Goal: Task Accomplishment & Management: Manage account settings

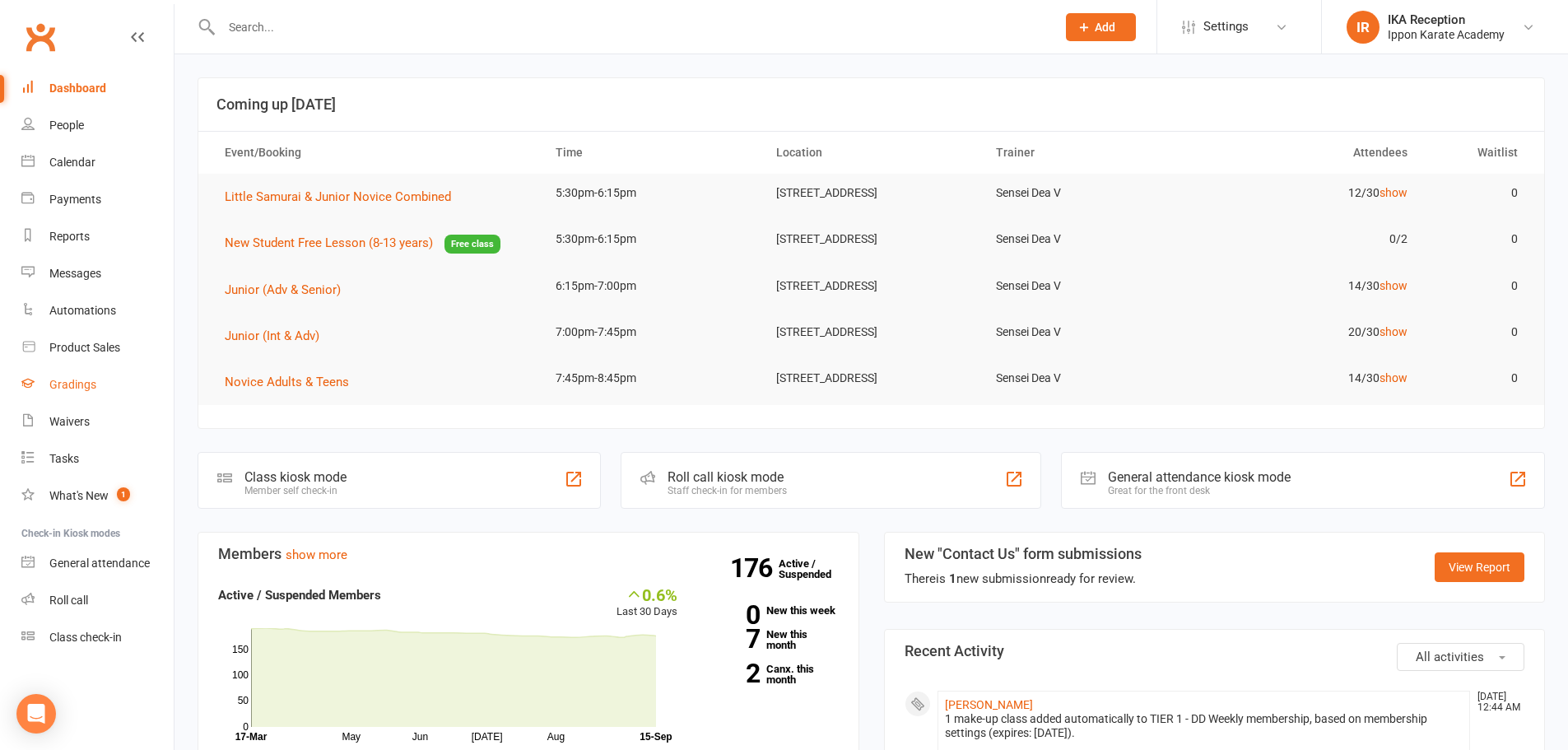
click at [69, 390] on div "Gradings" at bounding box center [73, 385] width 47 height 14
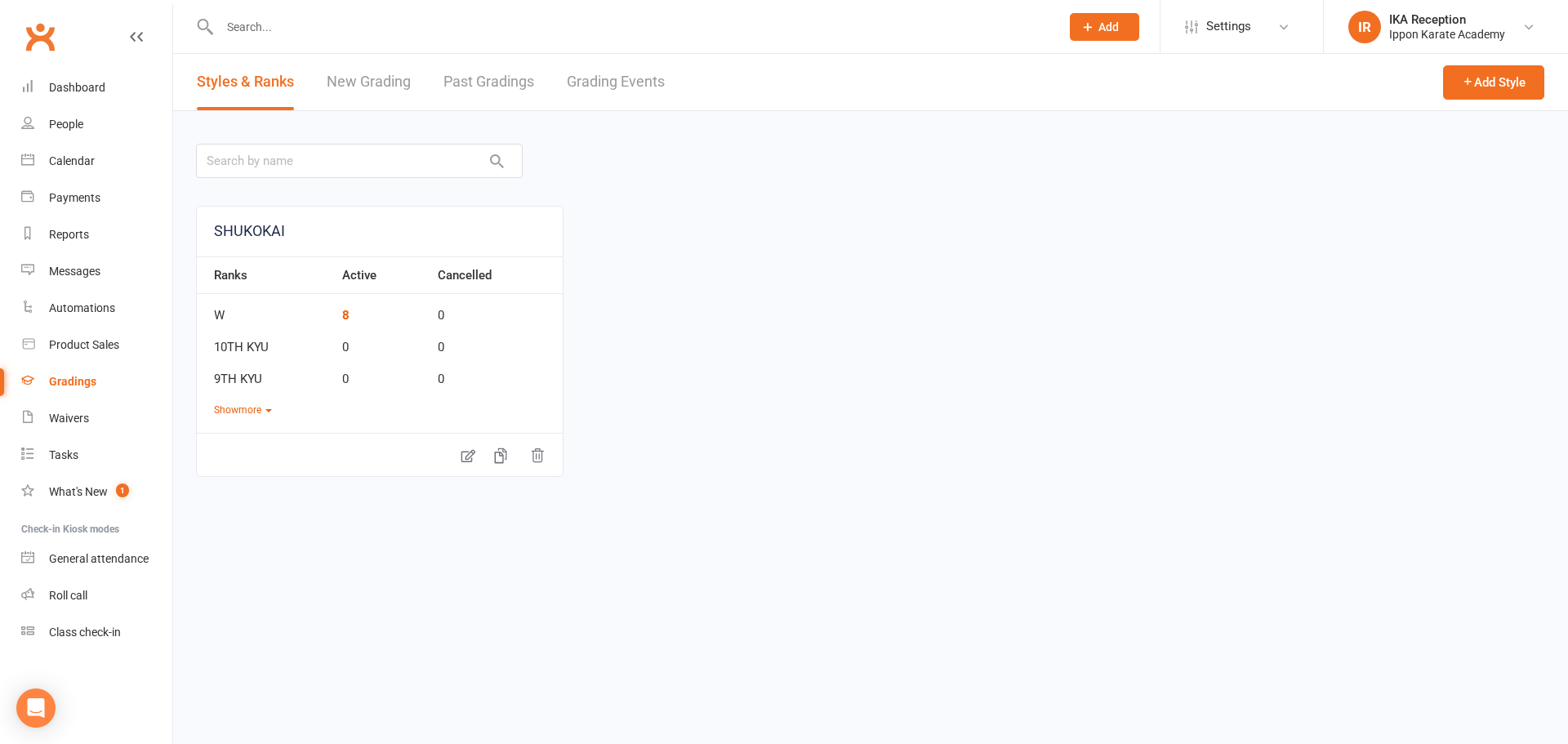
click at [632, 79] on link "Grading Events" at bounding box center [615, 82] width 98 height 57
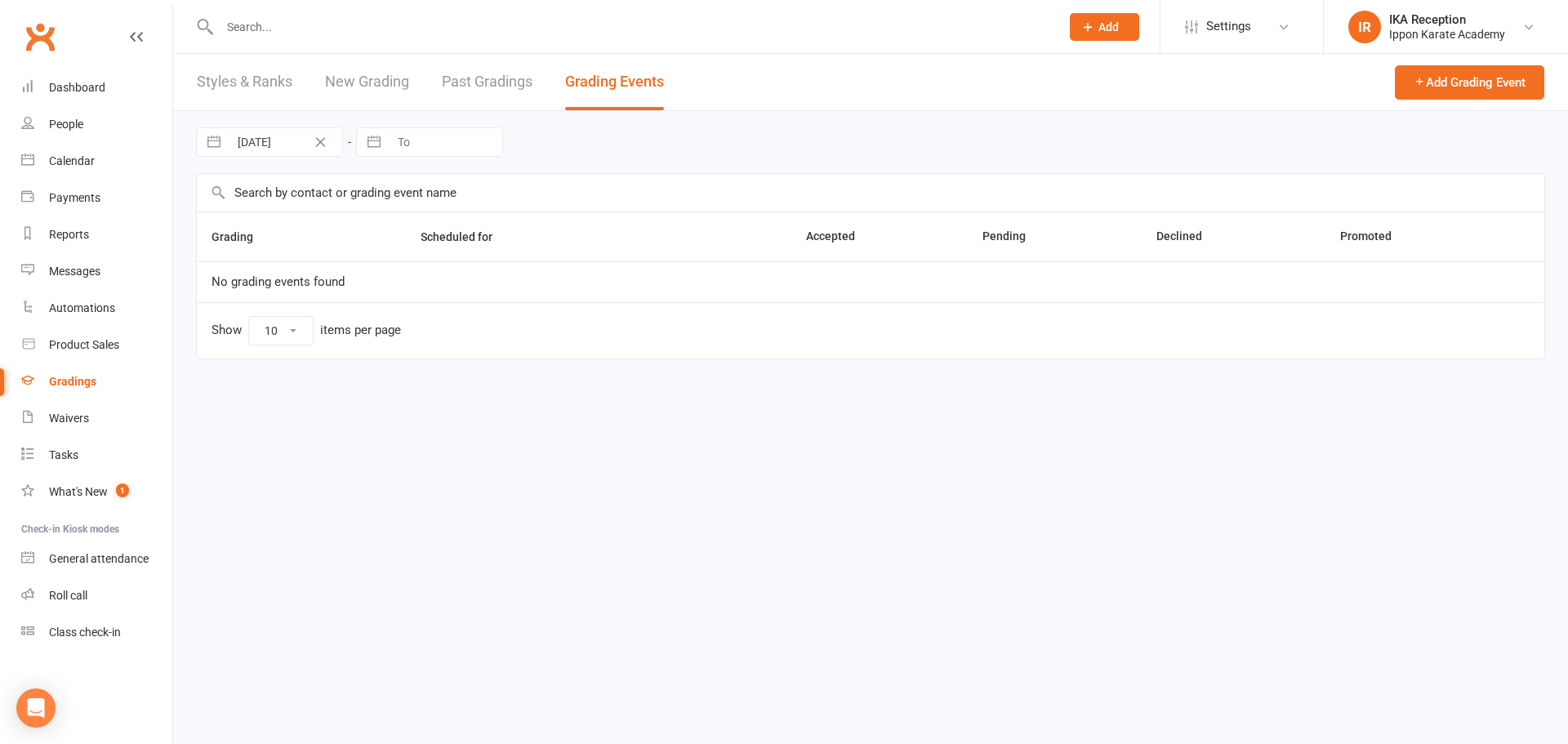
select select "100"
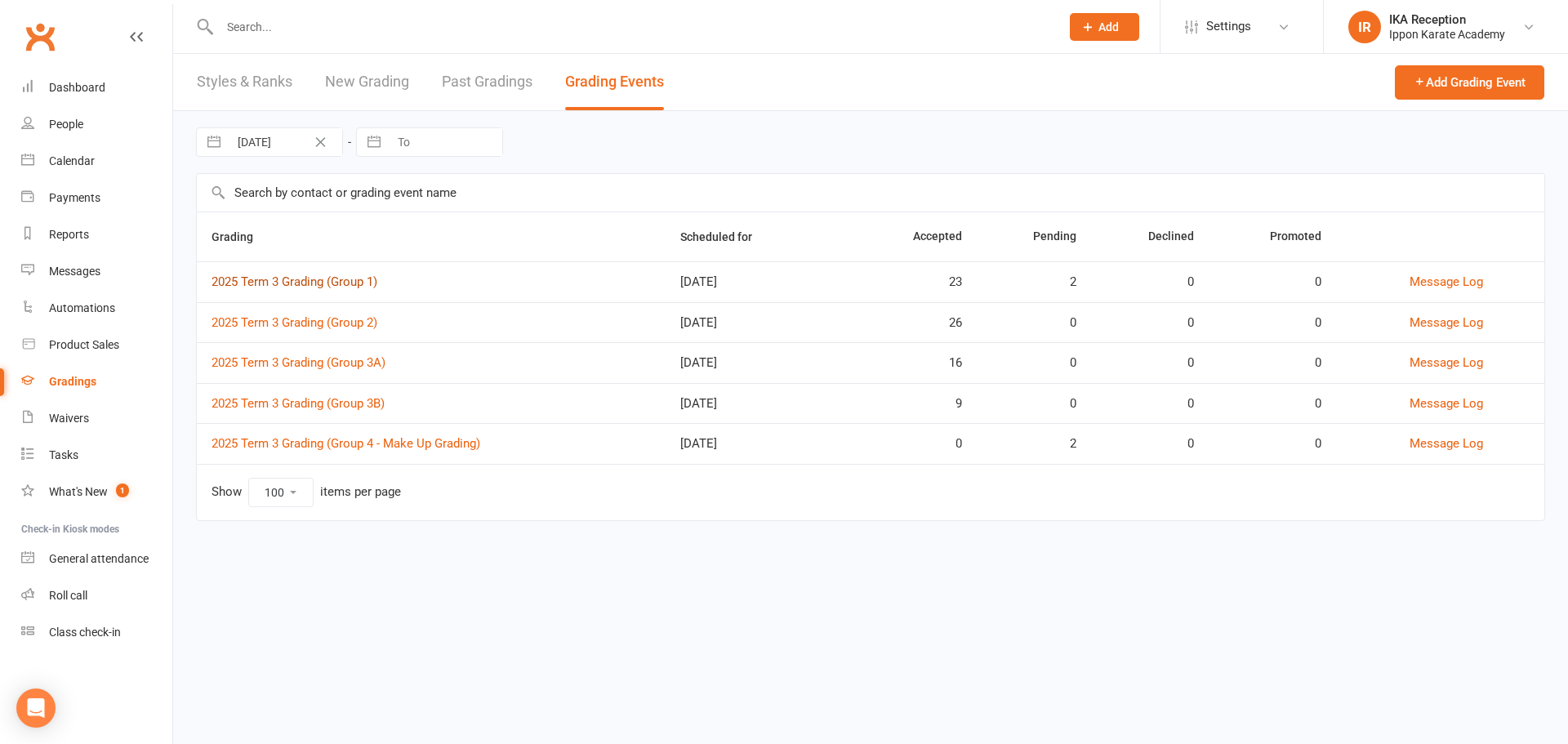
click at [345, 284] on link "2025 Term 3 Grading (Group 1)" at bounding box center [294, 282] width 166 height 14
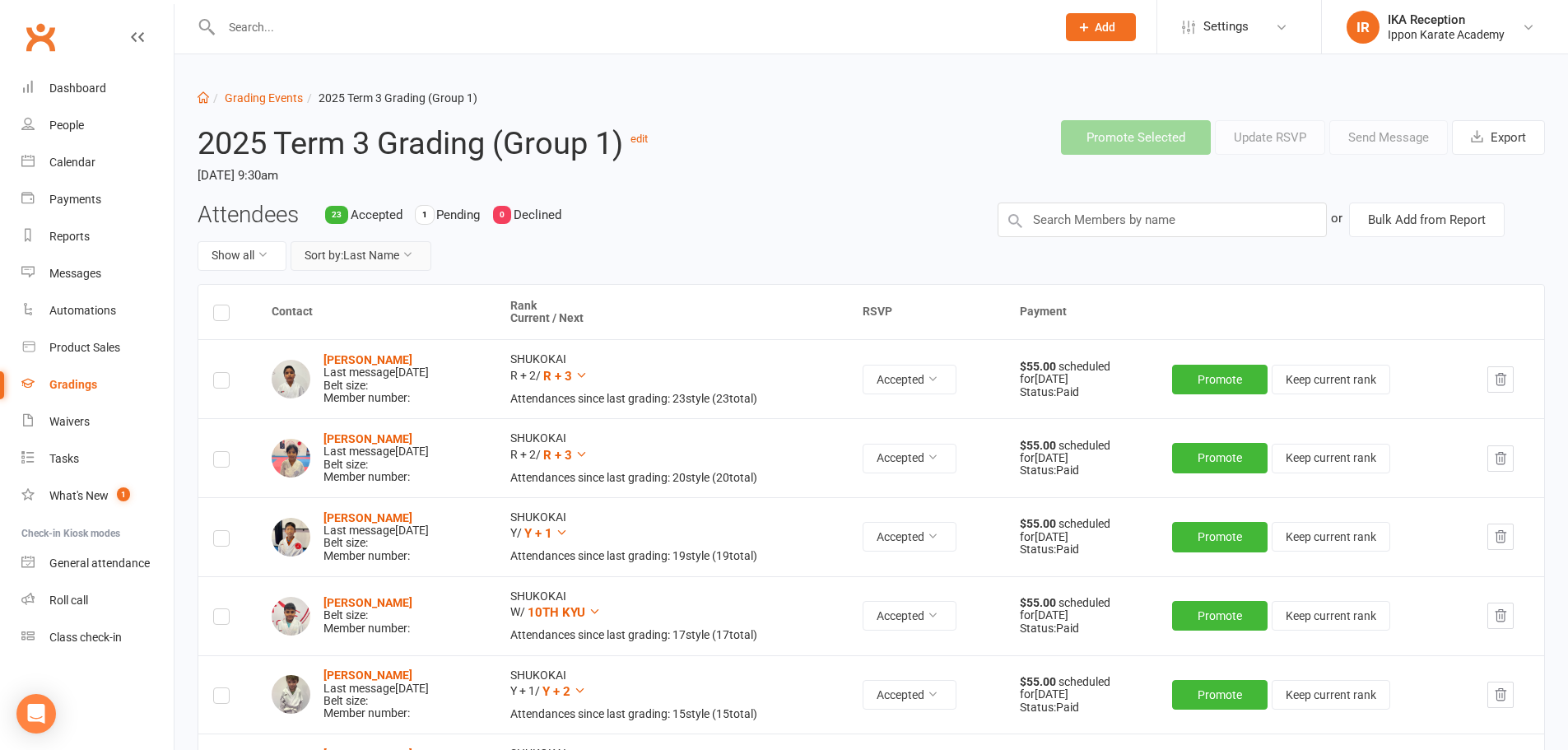
click at [368, 268] on button "Sort by: Last Name" at bounding box center [360, 256] width 141 height 30
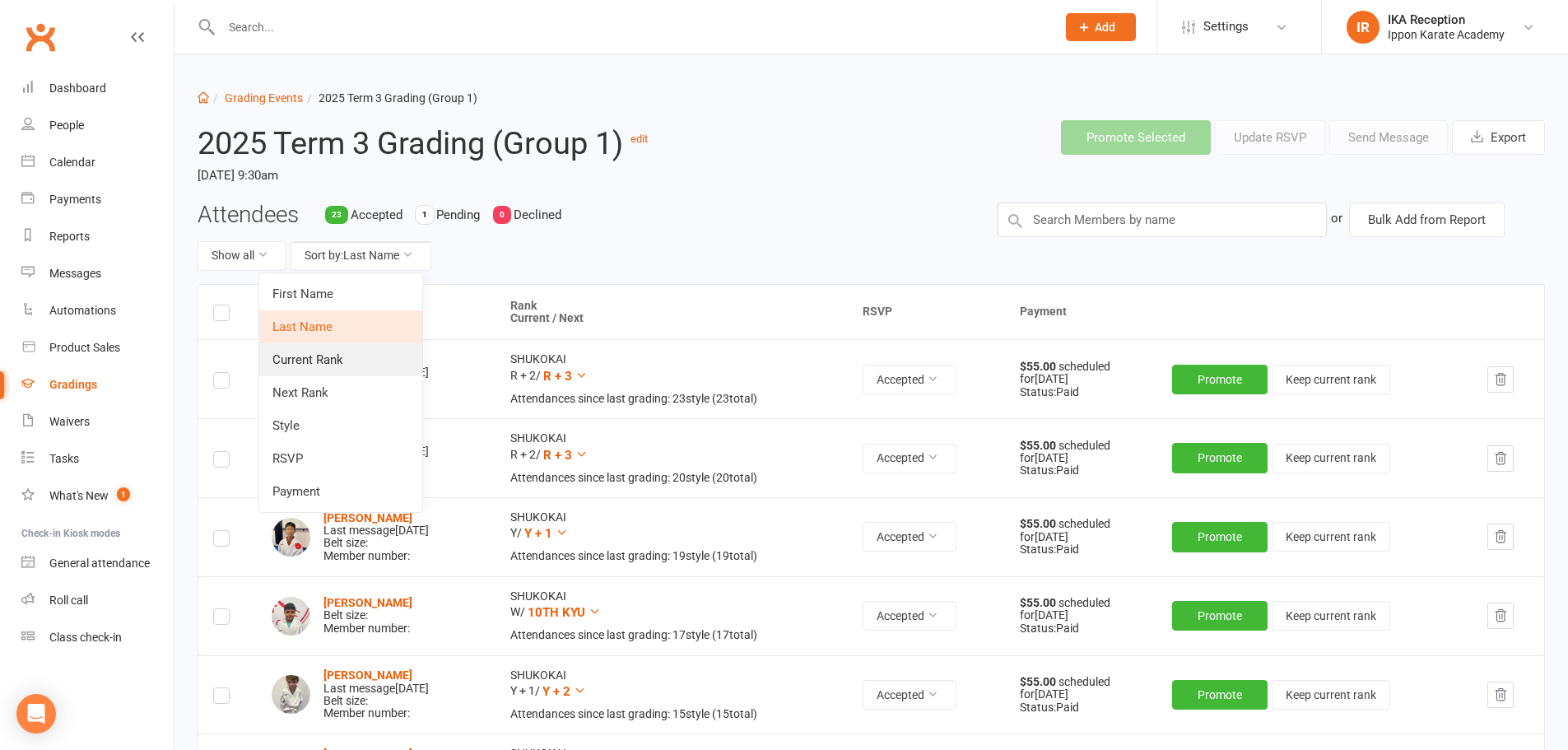
click at [307, 367] on link "Current Rank" at bounding box center [341, 360] width 163 height 33
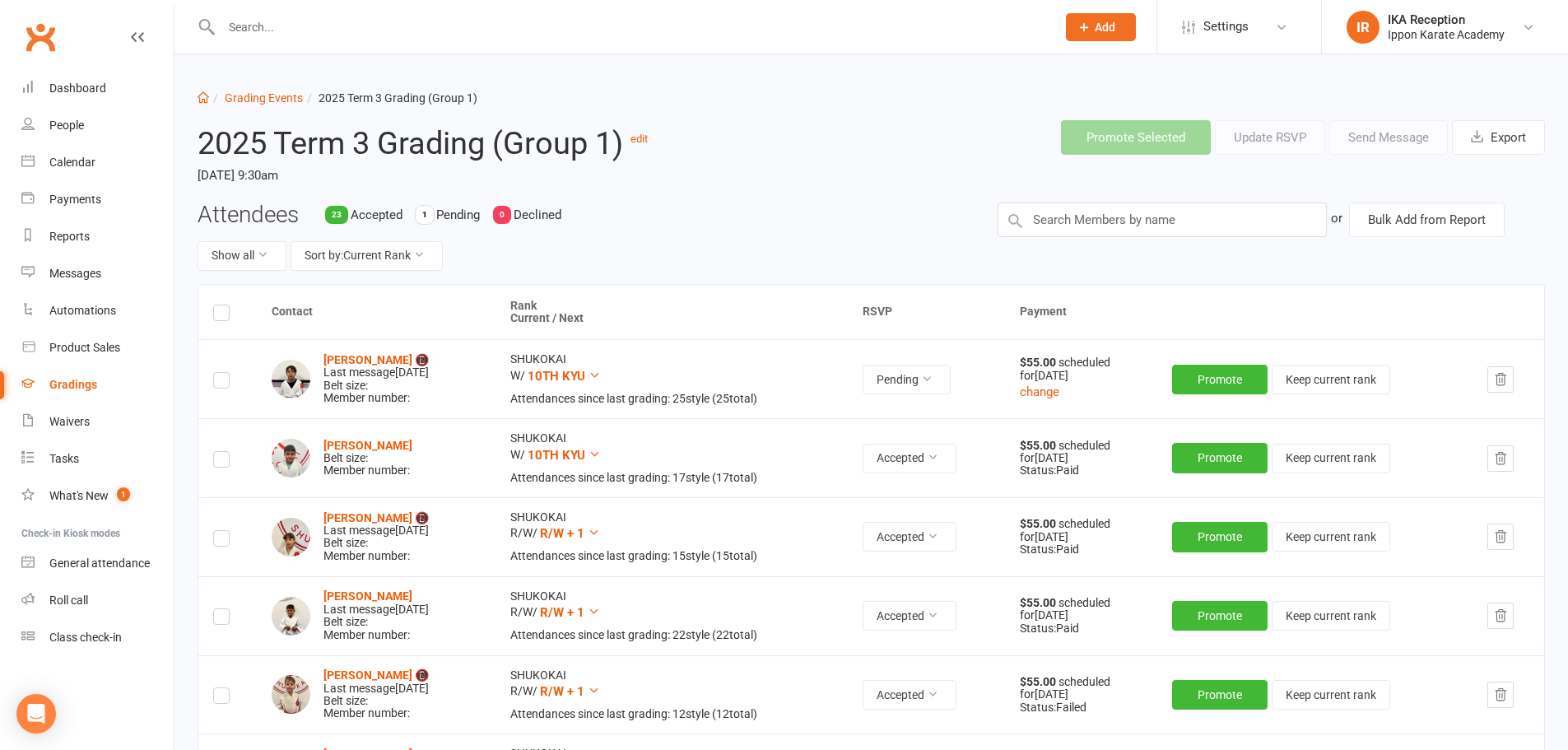
click at [1506, 381] on icon "button" at bounding box center [1501, 378] width 11 height 12
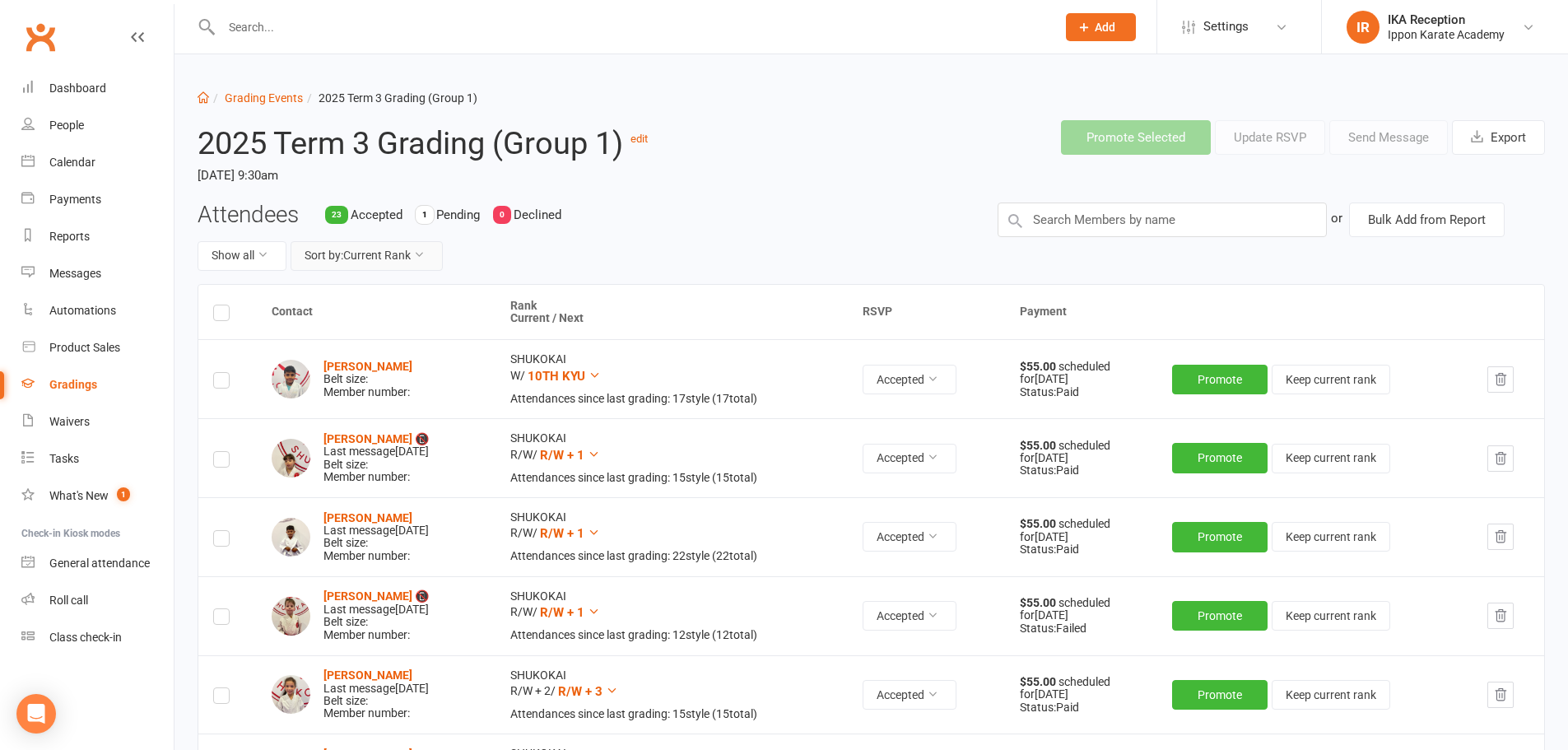
click at [397, 262] on button "Sort by: Current Rank" at bounding box center [366, 256] width 152 height 30
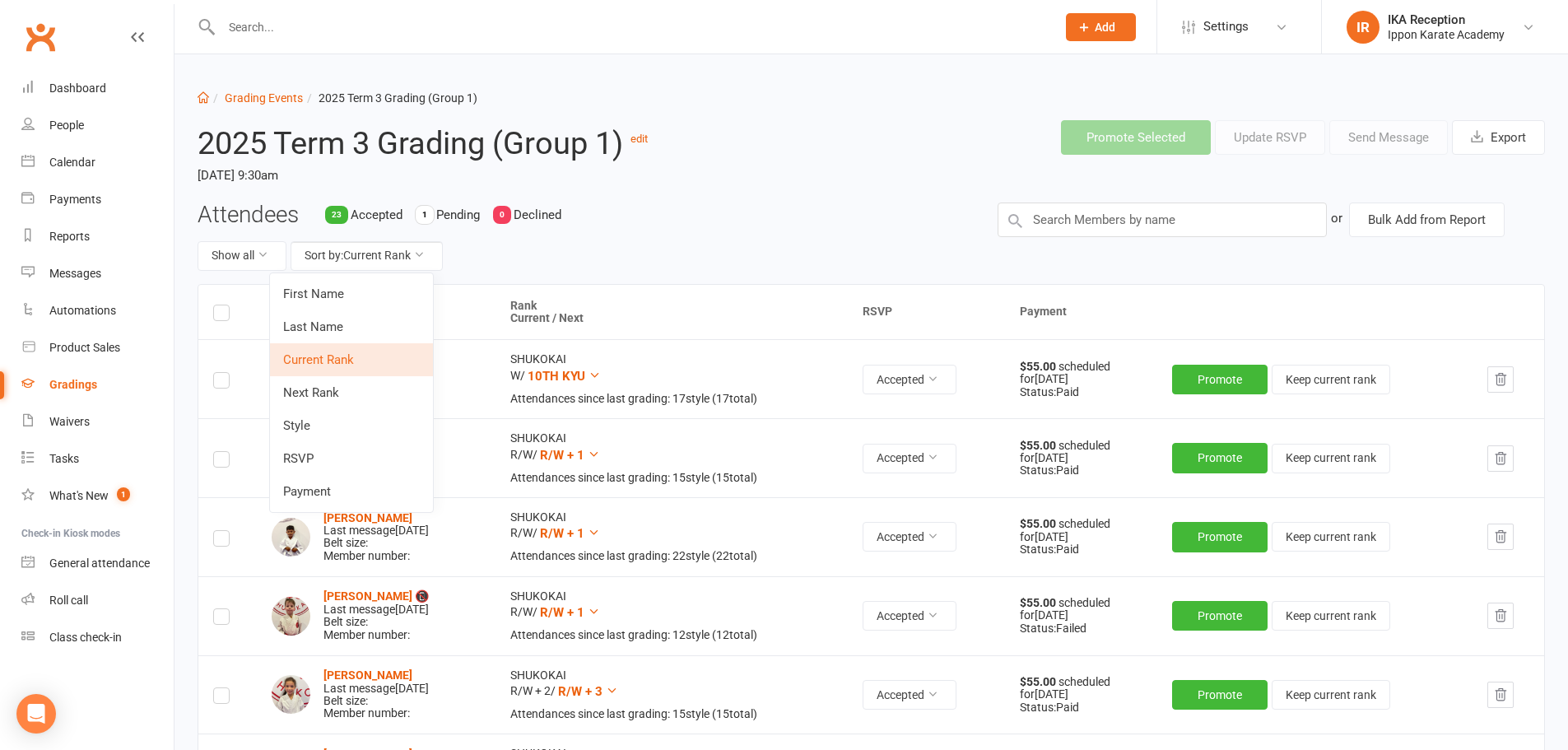
click at [334, 366] on link "Current Rank" at bounding box center [352, 360] width 163 height 33
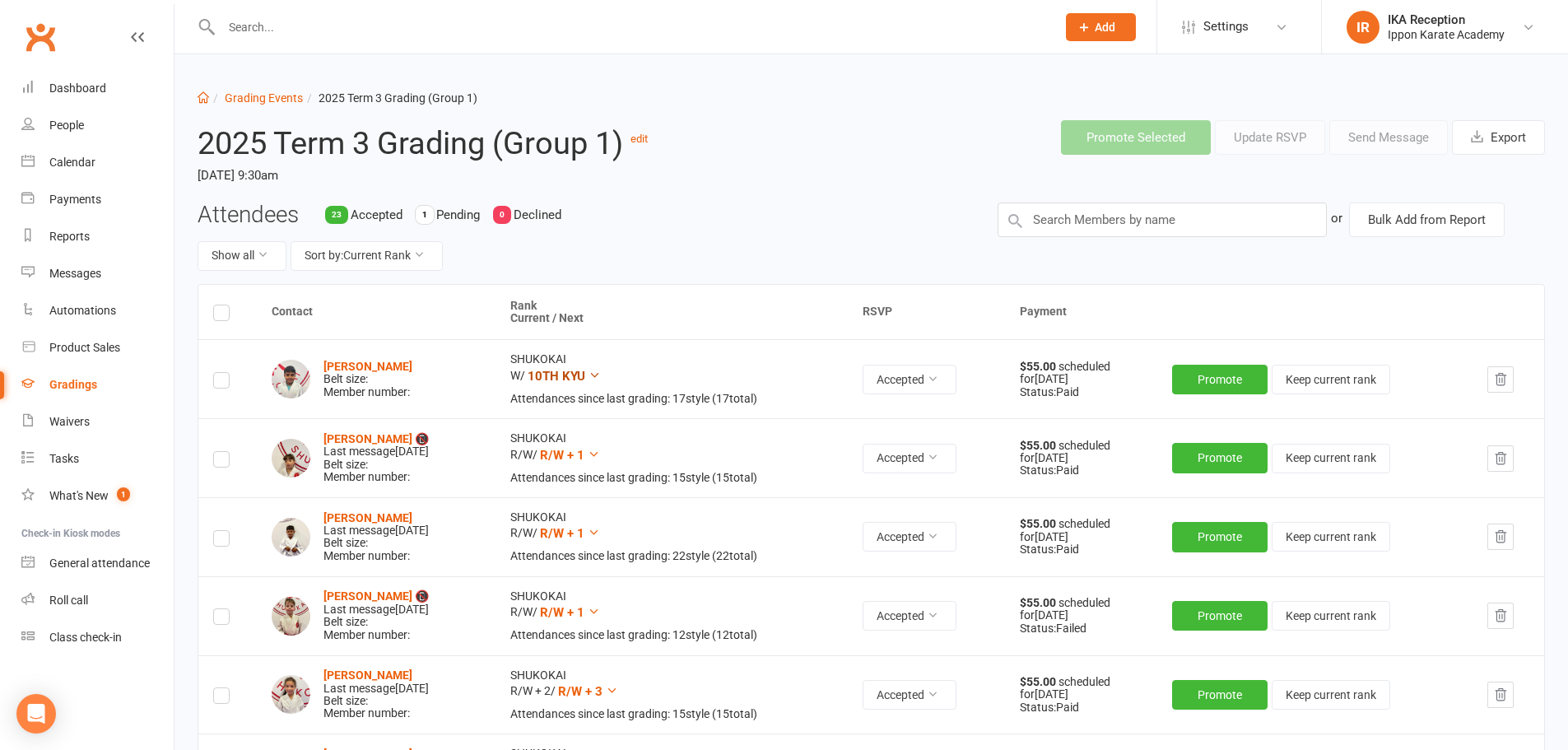
click at [601, 375] on icon at bounding box center [595, 375] width 13 height 13
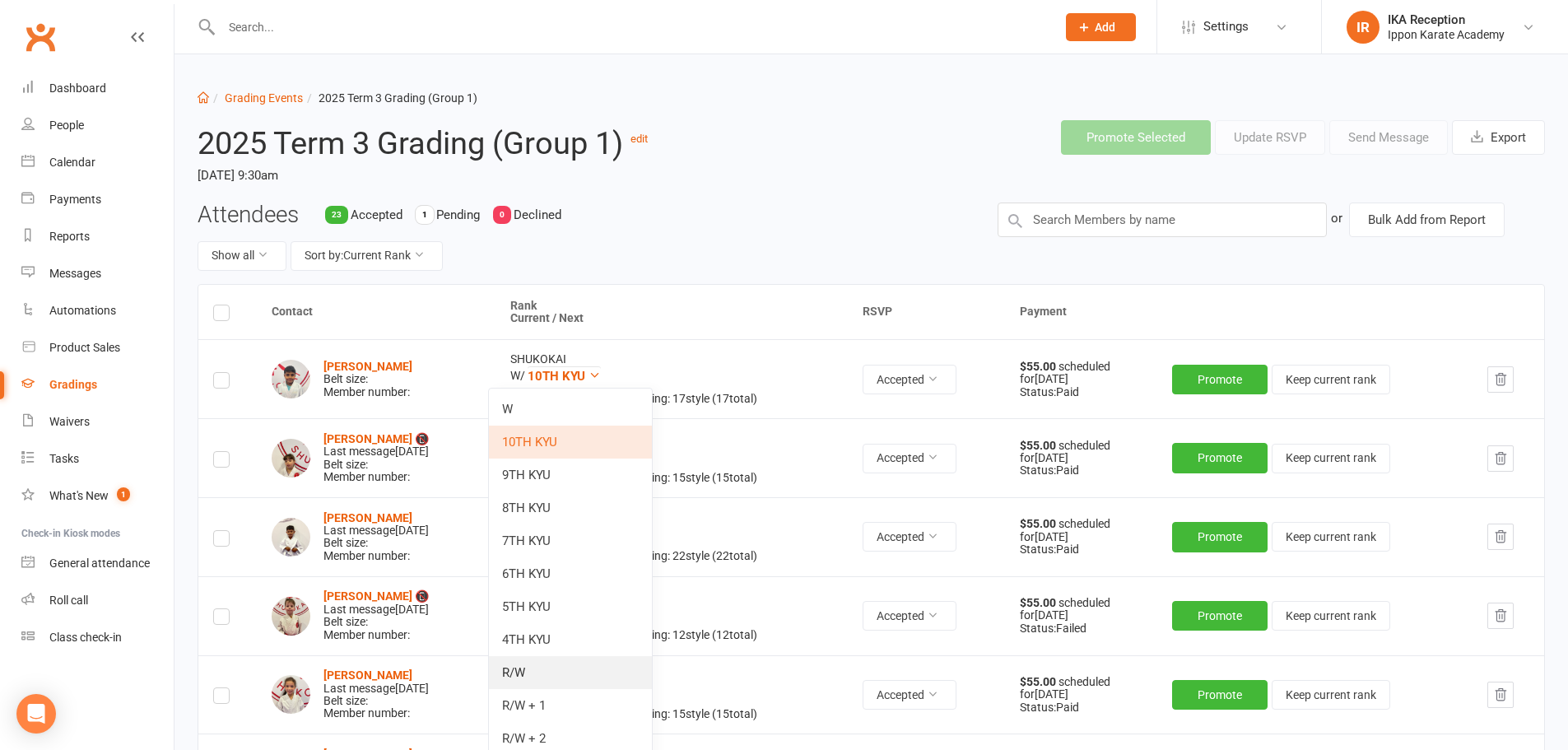
click at [536, 670] on link "R/W" at bounding box center [570, 672] width 163 height 33
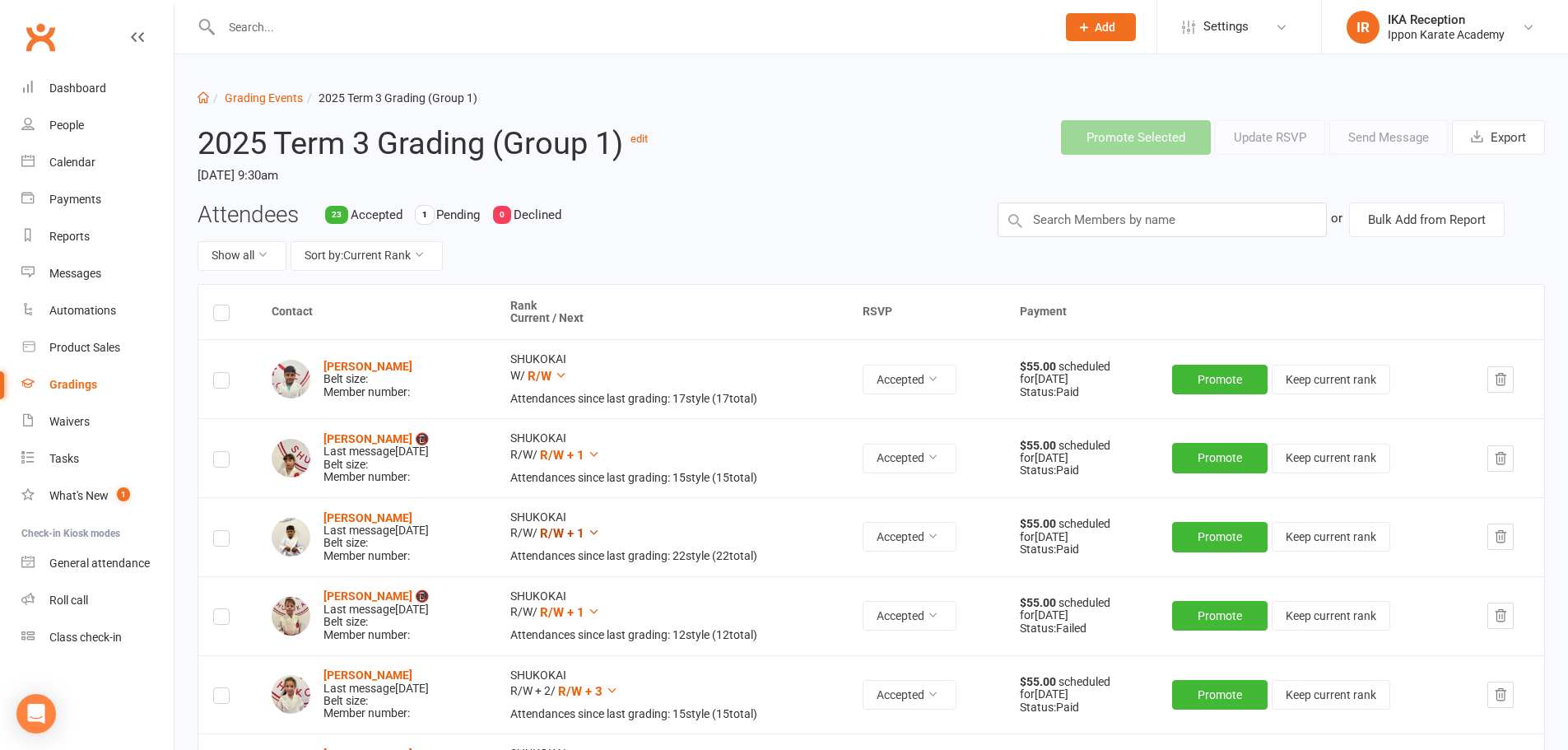
click at [600, 536] on icon at bounding box center [594, 532] width 13 height 13
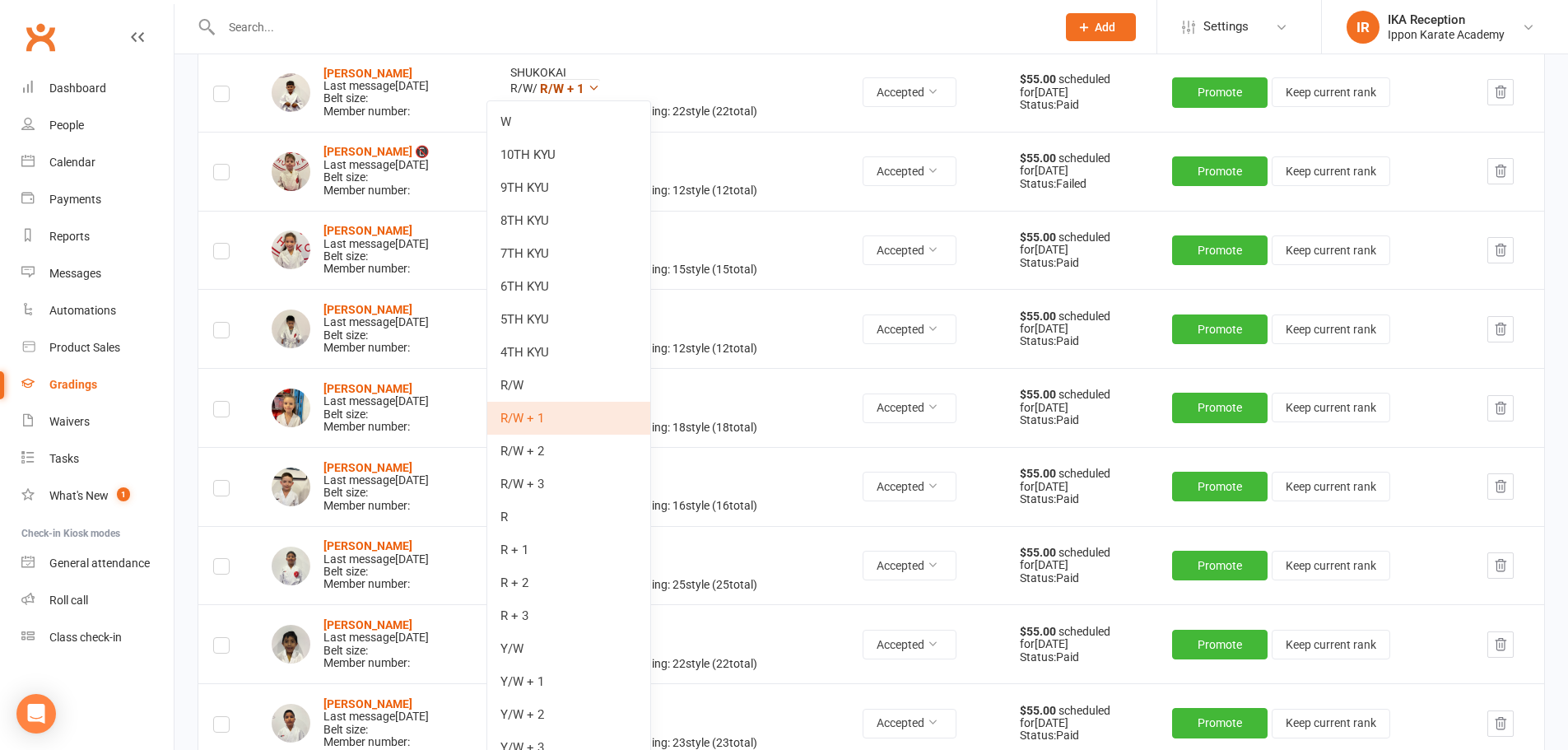
scroll to position [451, 0]
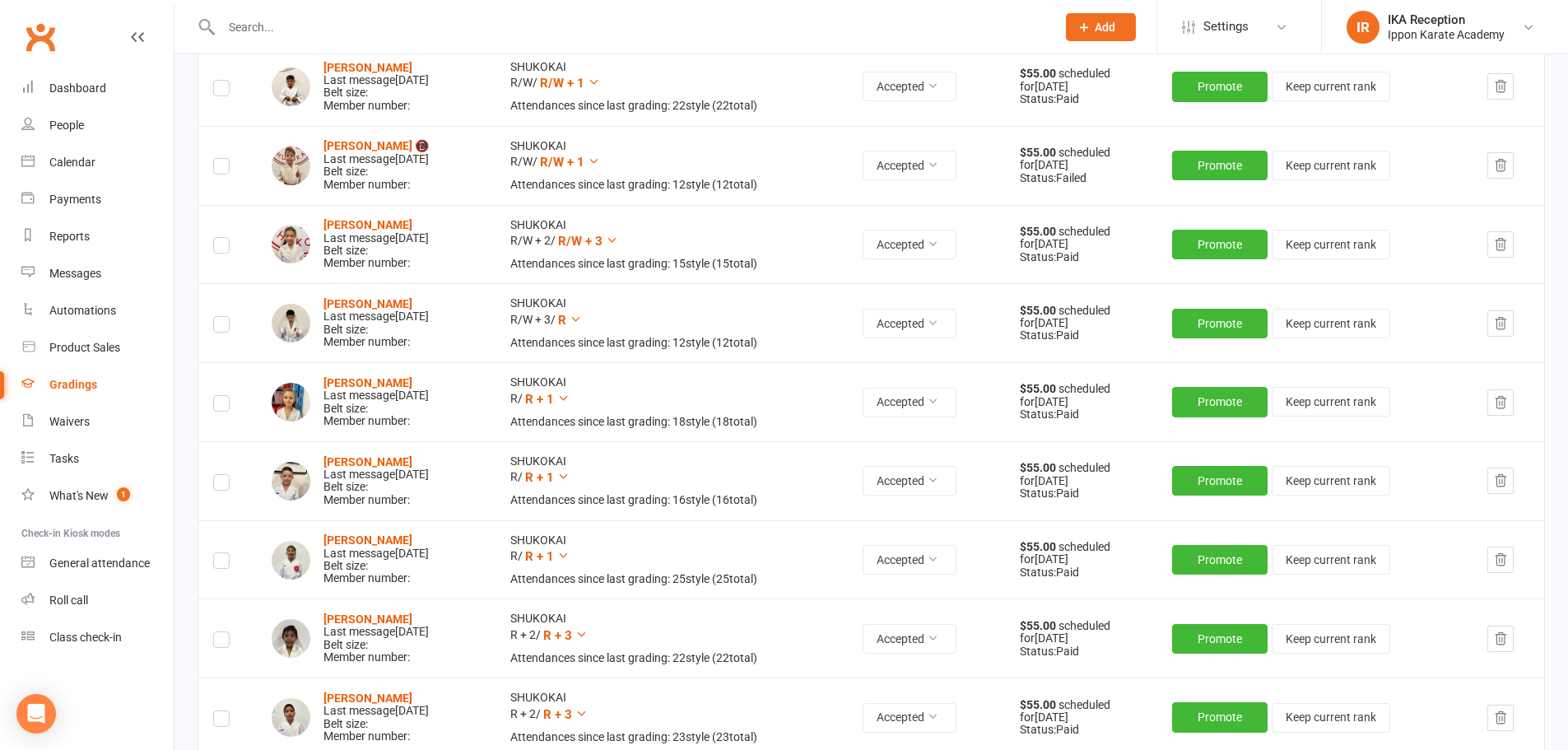
click at [842, 156] on td "SHUKOKAI R/W / R/W + 1 Attendances since last grading: 12 style ( 12 total)" at bounding box center [671, 165] width 353 height 79
click at [618, 237] on icon at bounding box center [612, 240] width 13 height 13
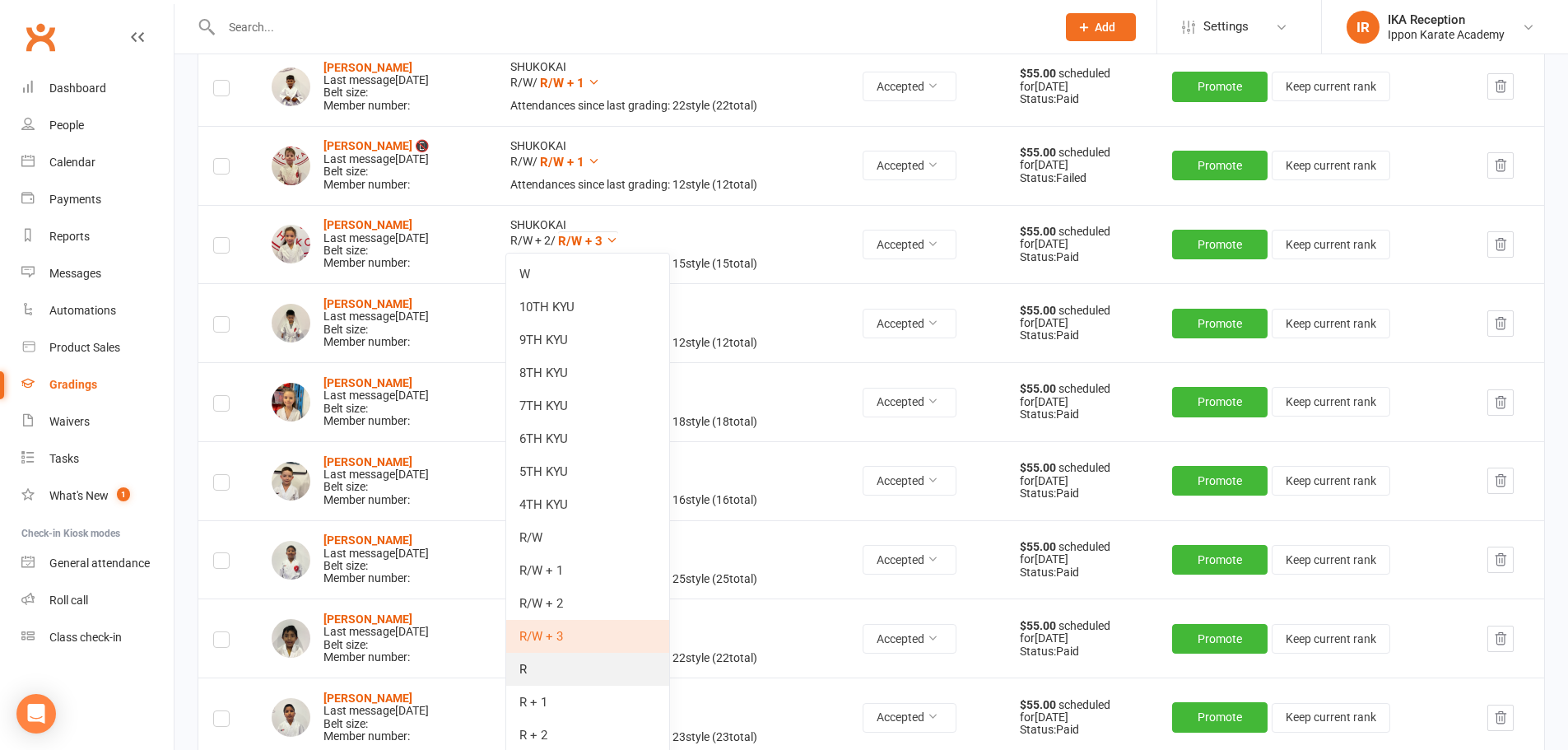
click at [553, 668] on link "R" at bounding box center [588, 669] width 163 height 33
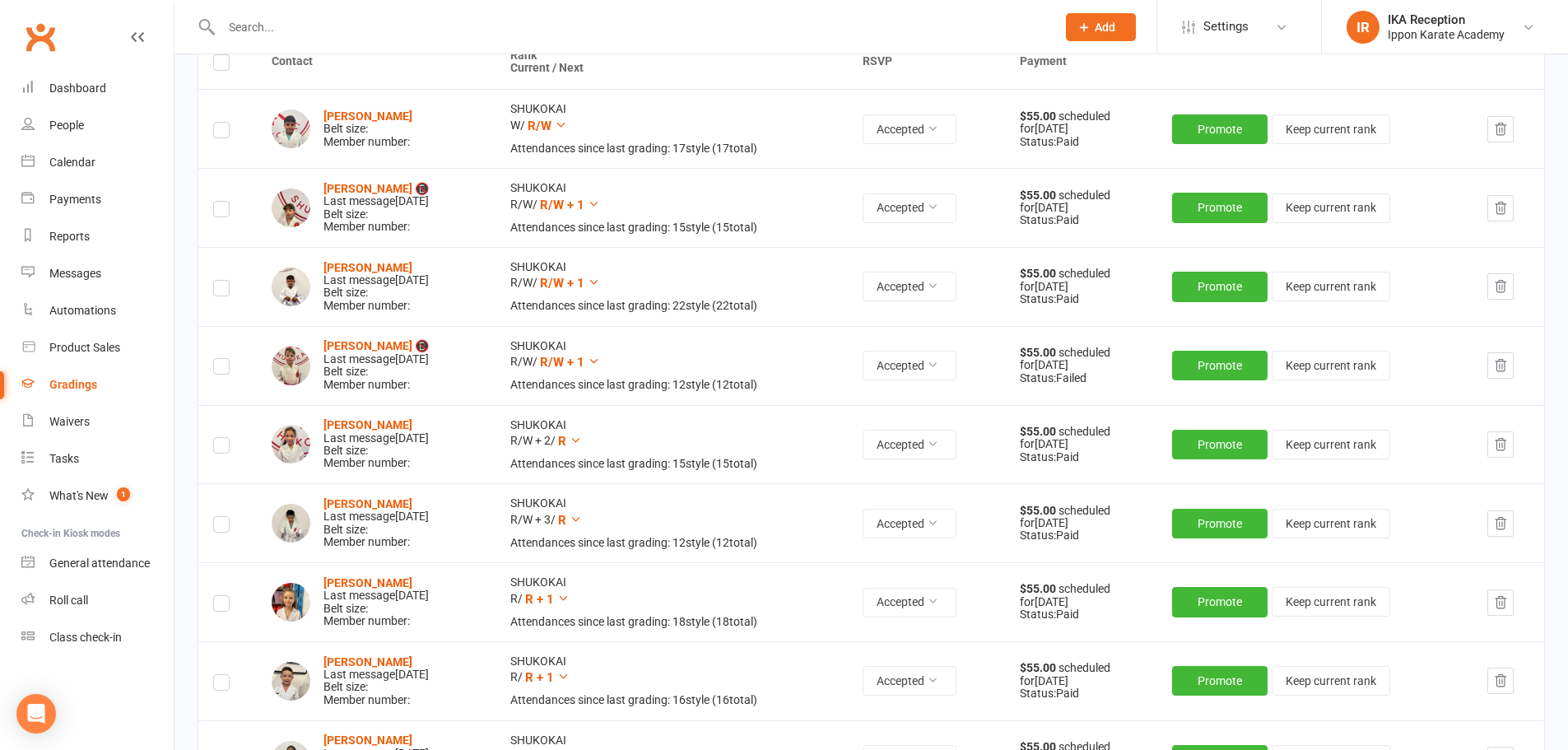
scroll to position [248, 0]
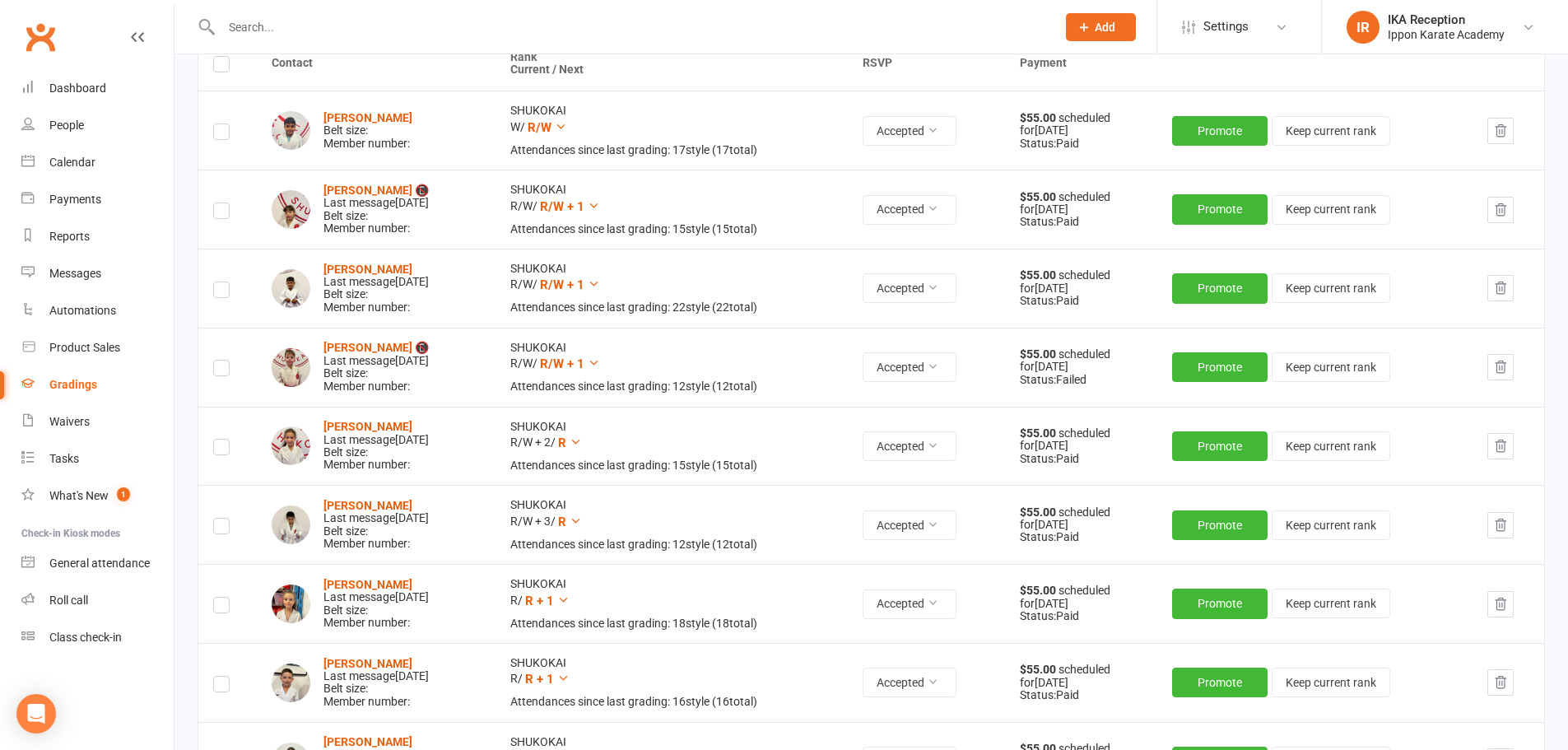
click at [217, 134] on label at bounding box center [221, 134] width 16 height 0
click at [217, 124] on input "checkbox" at bounding box center [221, 124] width 16 height 0
click at [226, 213] on label at bounding box center [221, 213] width 16 height 0
click at [226, 203] on input "checkbox" at bounding box center [221, 203] width 16 height 0
click at [220, 292] on label at bounding box center [221, 292] width 16 height 0
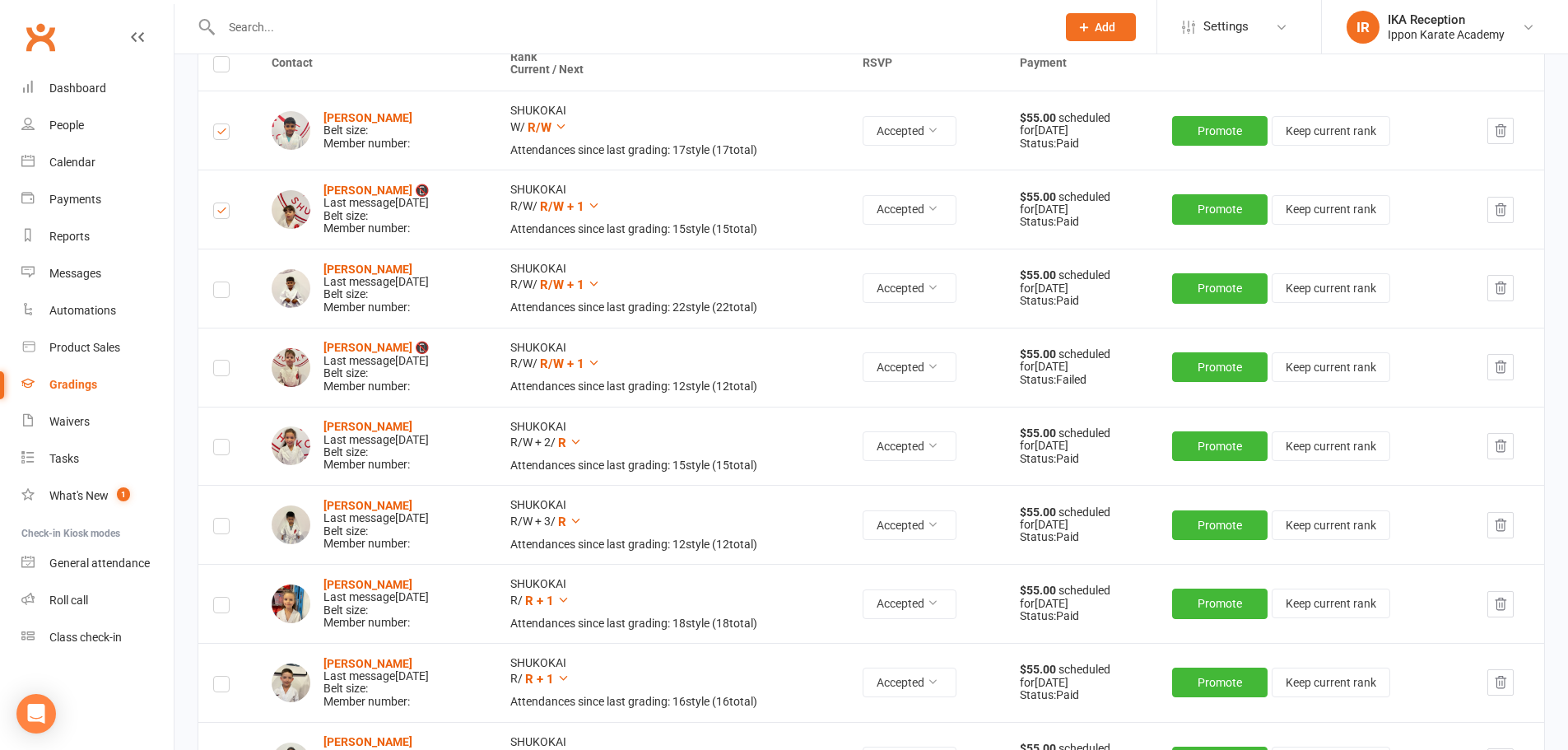
click at [220, 282] on input "checkbox" at bounding box center [221, 282] width 16 height 0
click at [220, 370] on label at bounding box center [221, 370] width 16 height 0
click at [220, 361] on input "checkbox" at bounding box center [221, 361] width 16 height 0
click at [228, 450] on label at bounding box center [221, 450] width 16 height 0
click at [228, 440] on input "checkbox" at bounding box center [221, 440] width 16 height 0
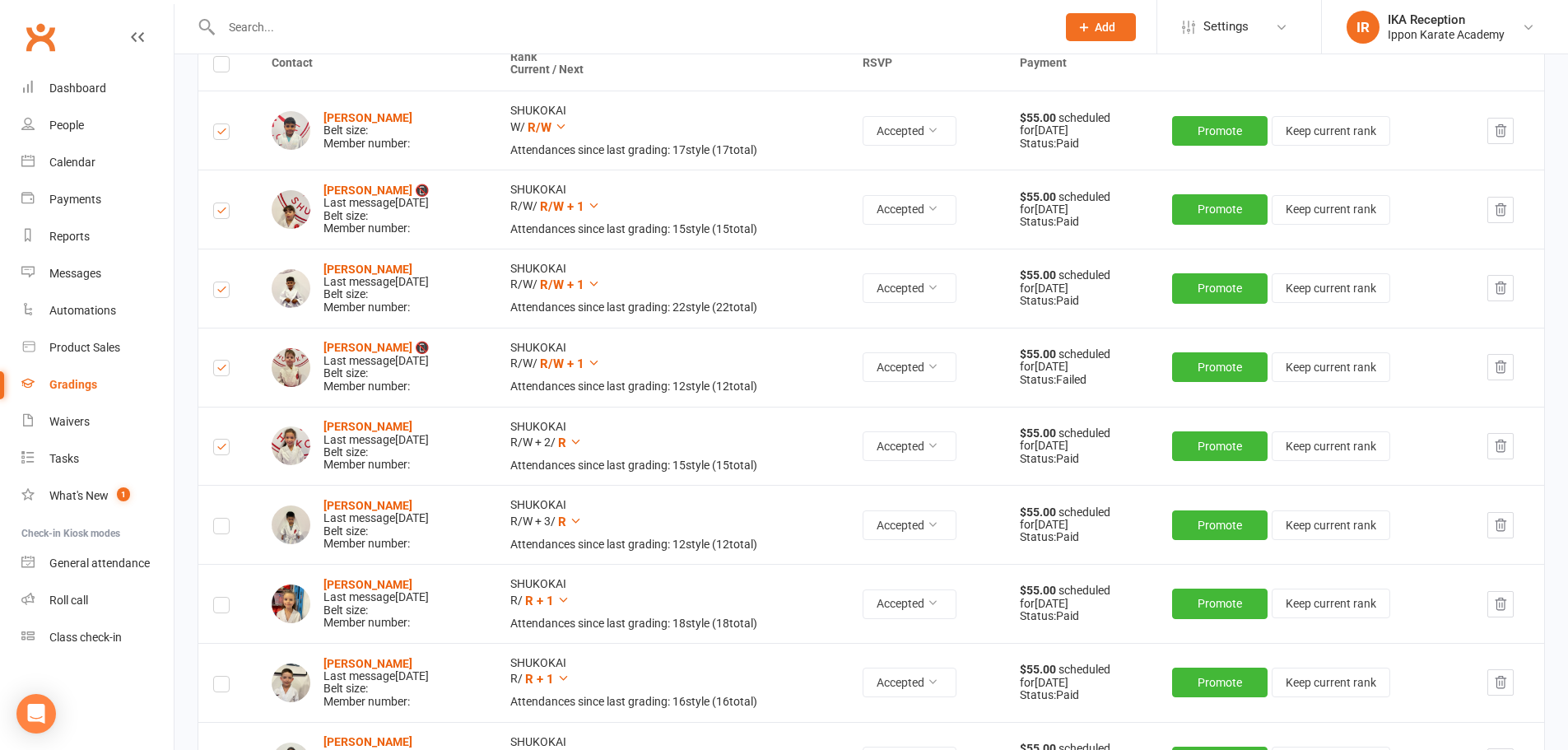
click at [229, 535] on td at bounding box center [228, 524] width 58 height 79
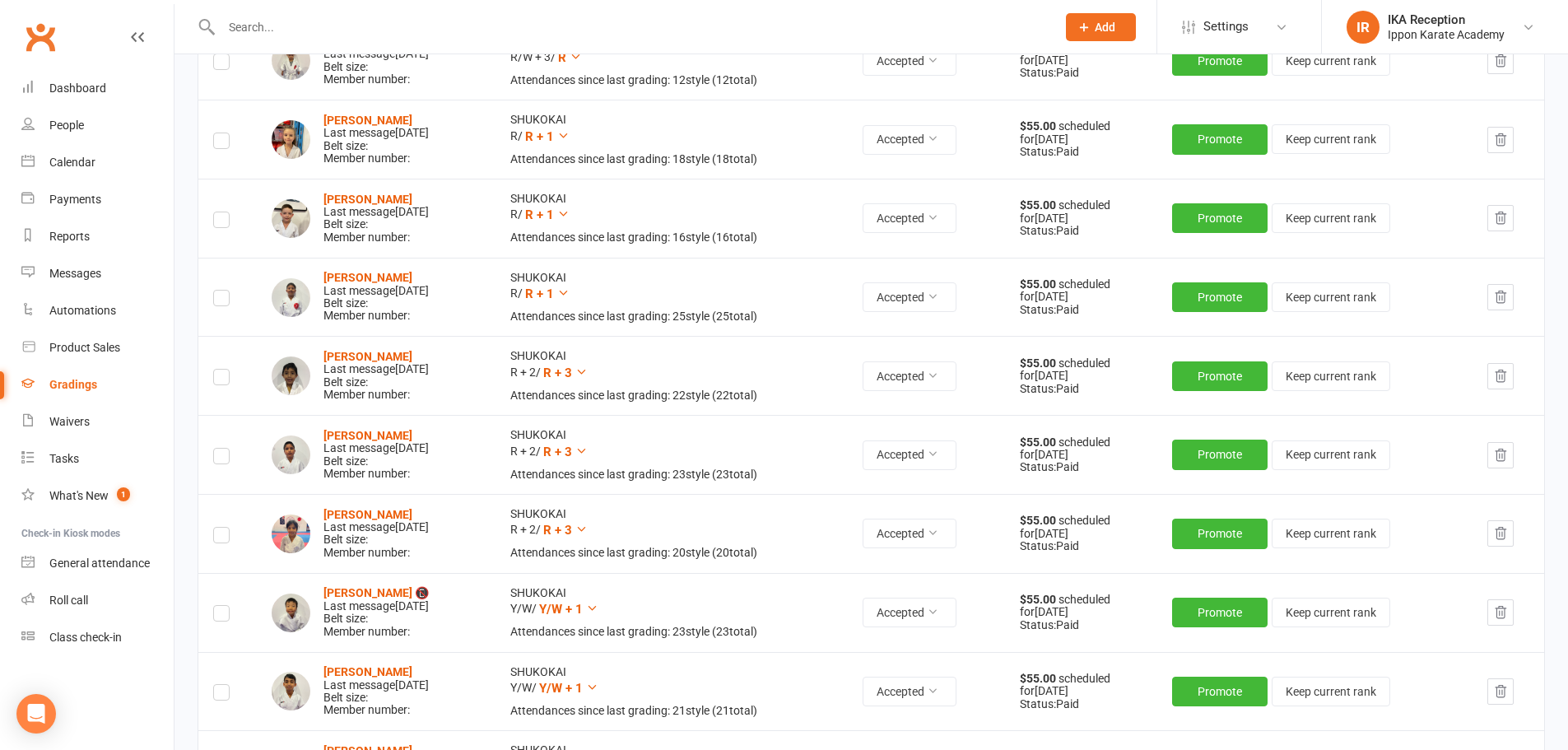
scroll to position [716, 0]
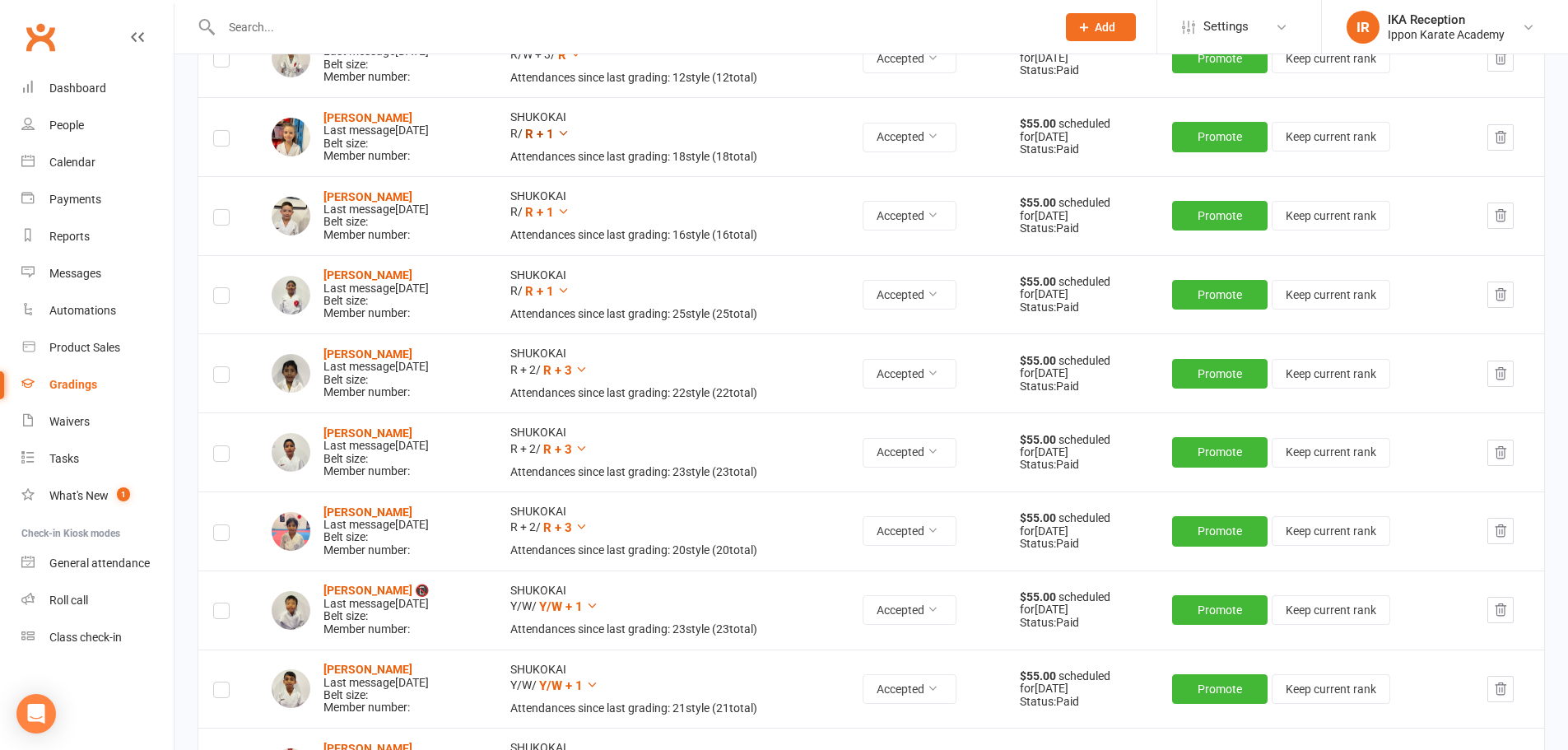
click at [570, 132] on icon at bounding box center [564, 133] width 13 height 13
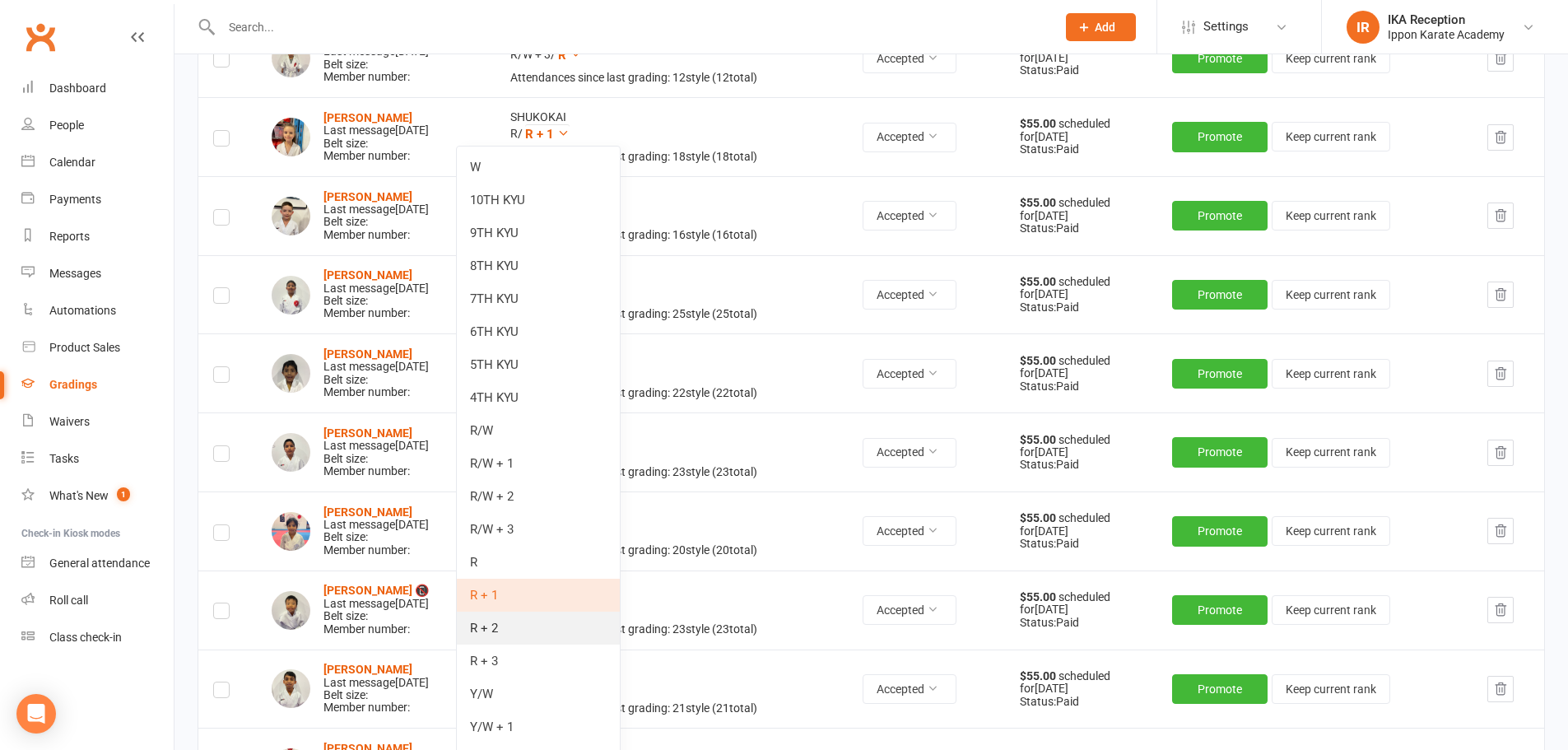
click at [481, 628] on link "R + 2" at bounding box center [539, 628] width 163 height 33
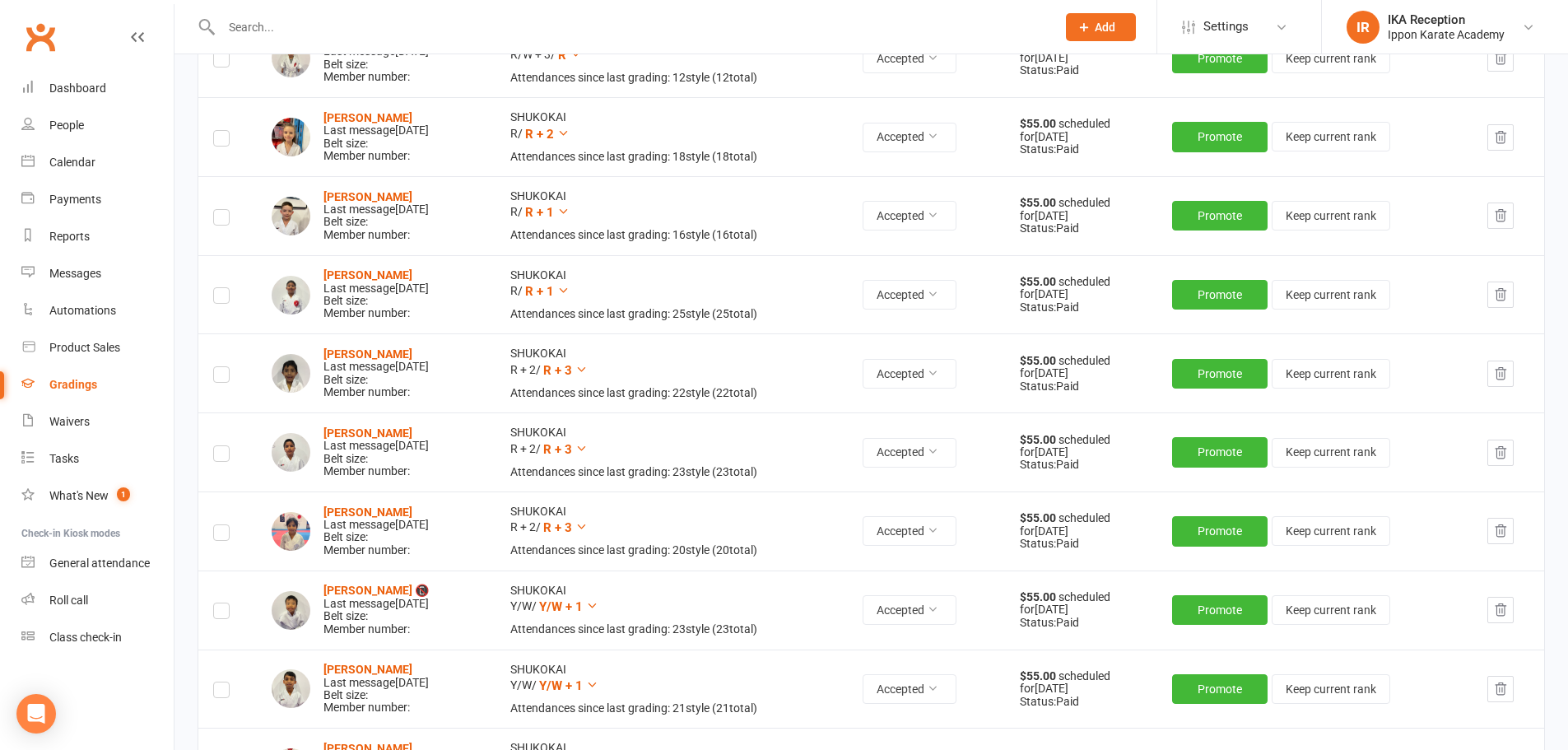
click at [220, 141] on label at bounding box center [221, 141] width 16 height 0
click at [220, 131] on input "checkbox" at bounding box center [221, 131] width 16 height 0
click at [570, 213] on icon at bounding box center [564, 211] width 13 height 13
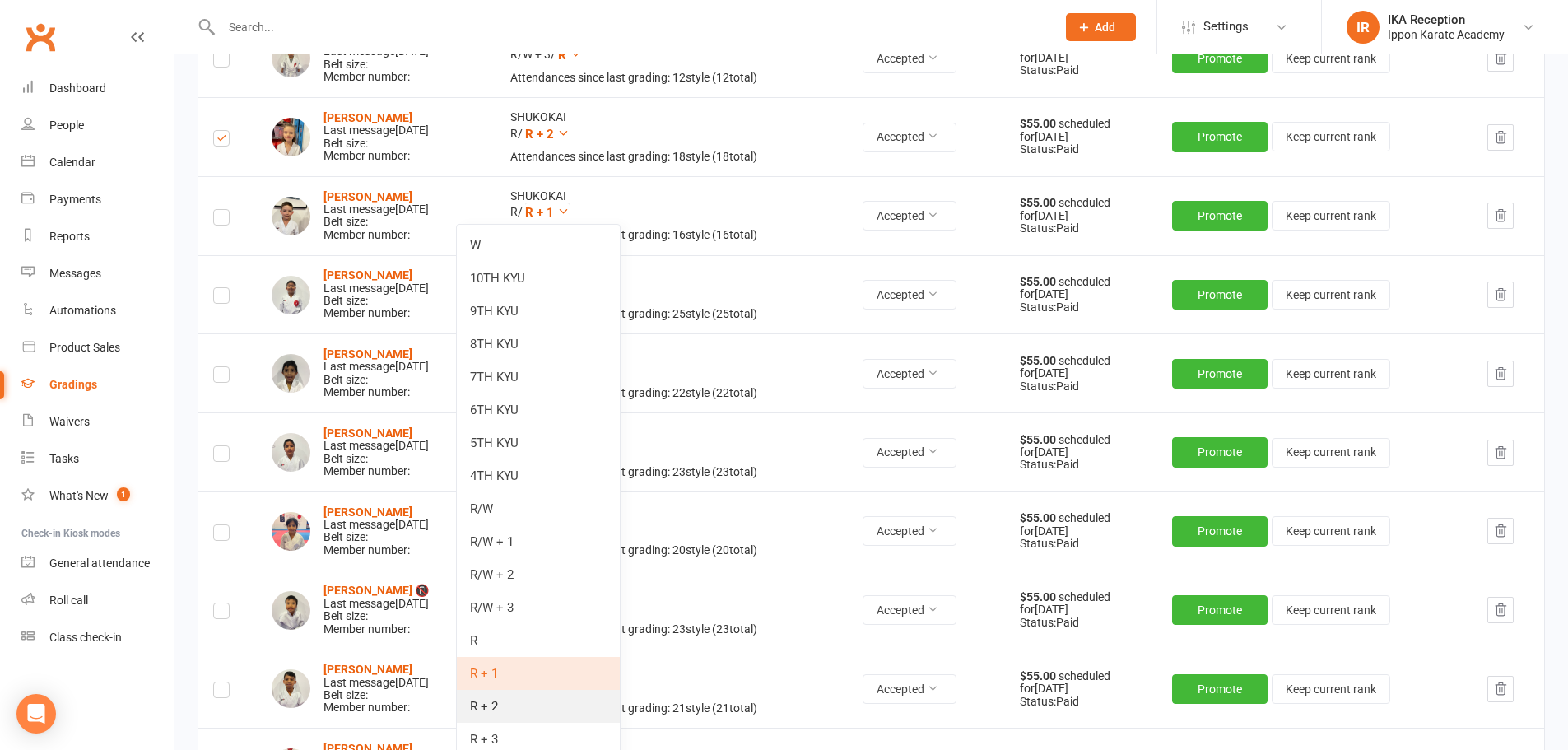
click at [506, 709] on link "R + 2" at bounding box center [539, 706] width 163 height 33
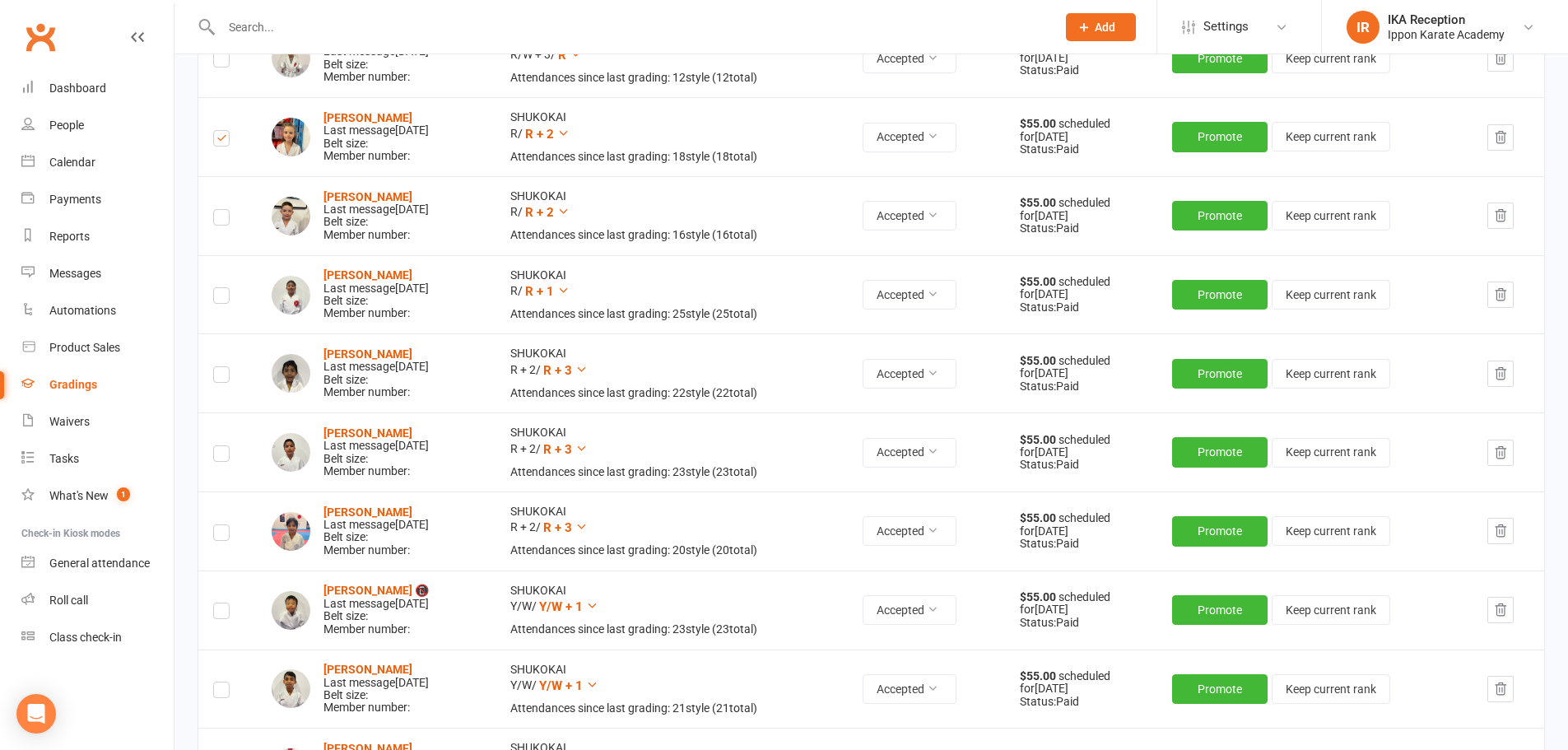
click at [220, 219] on label at bounding box center [221, 219] width 16 height 0
click at [220, 209] on input "checkbox" at bounding box center [221, 209] width 16 height 0
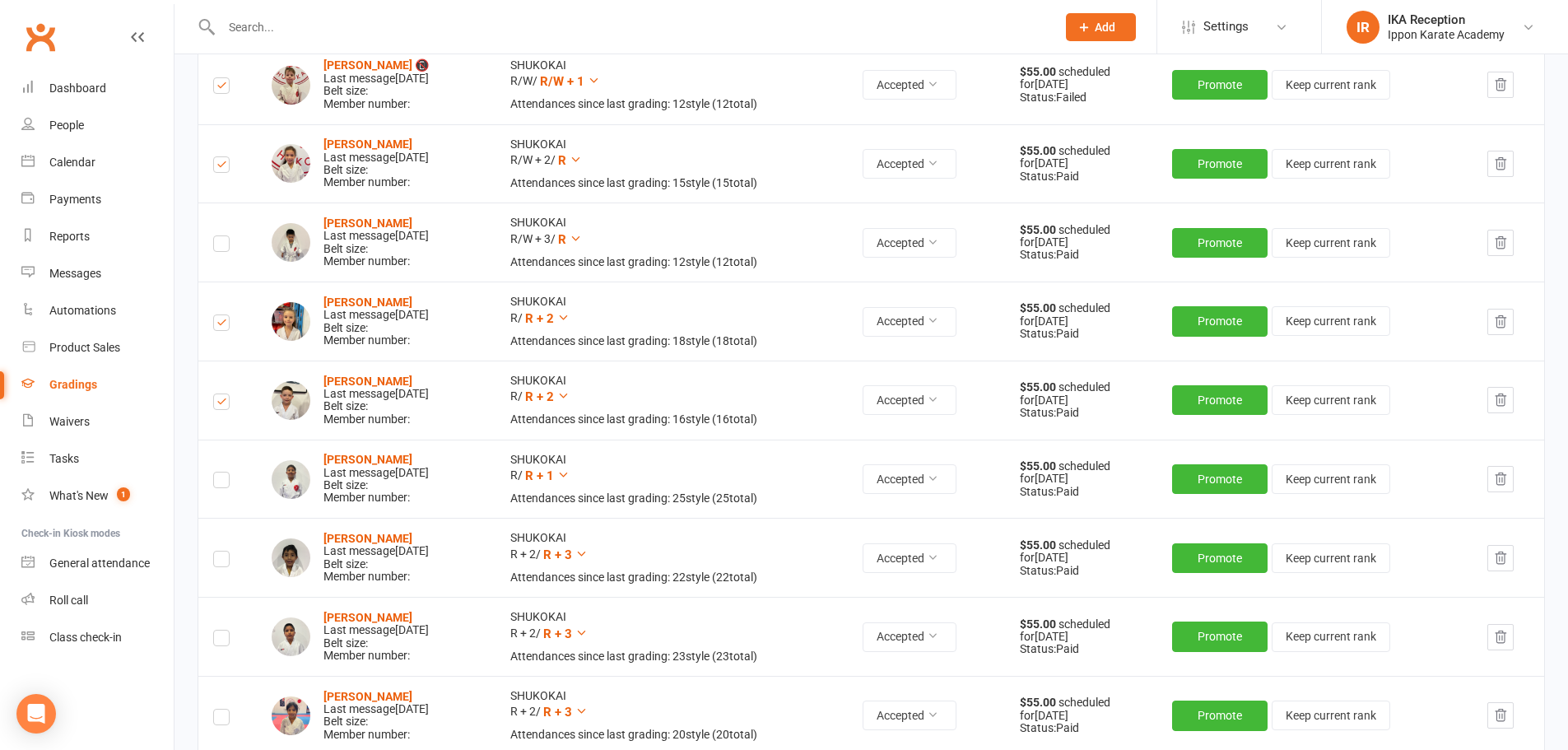
scroll to position [529, 0]
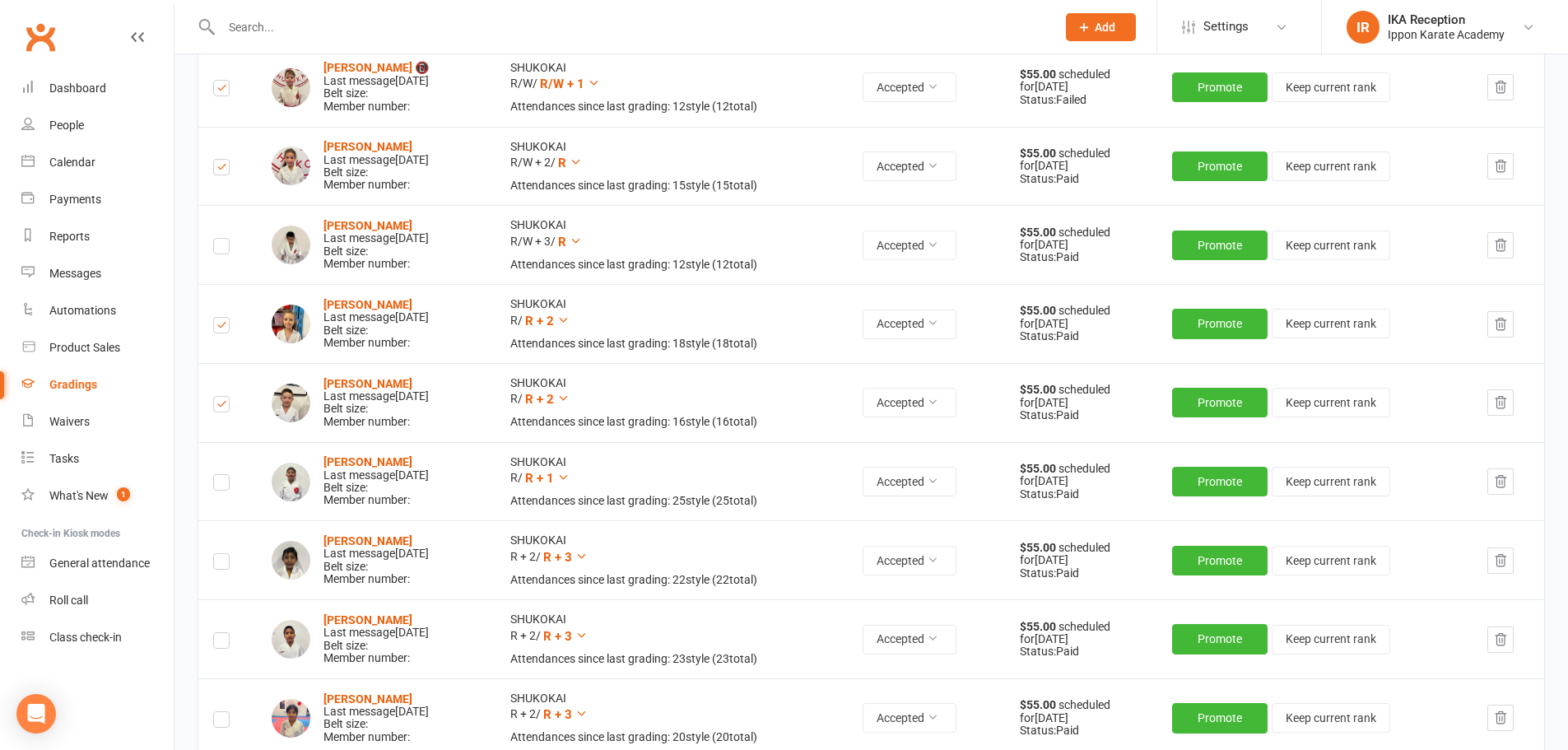
click at [222, 248] on label at bounding box center [221, 248] width 16 height 0
click at [222, 239] on input "checkbox" at bounding box center [221, 239] width 16 height 0
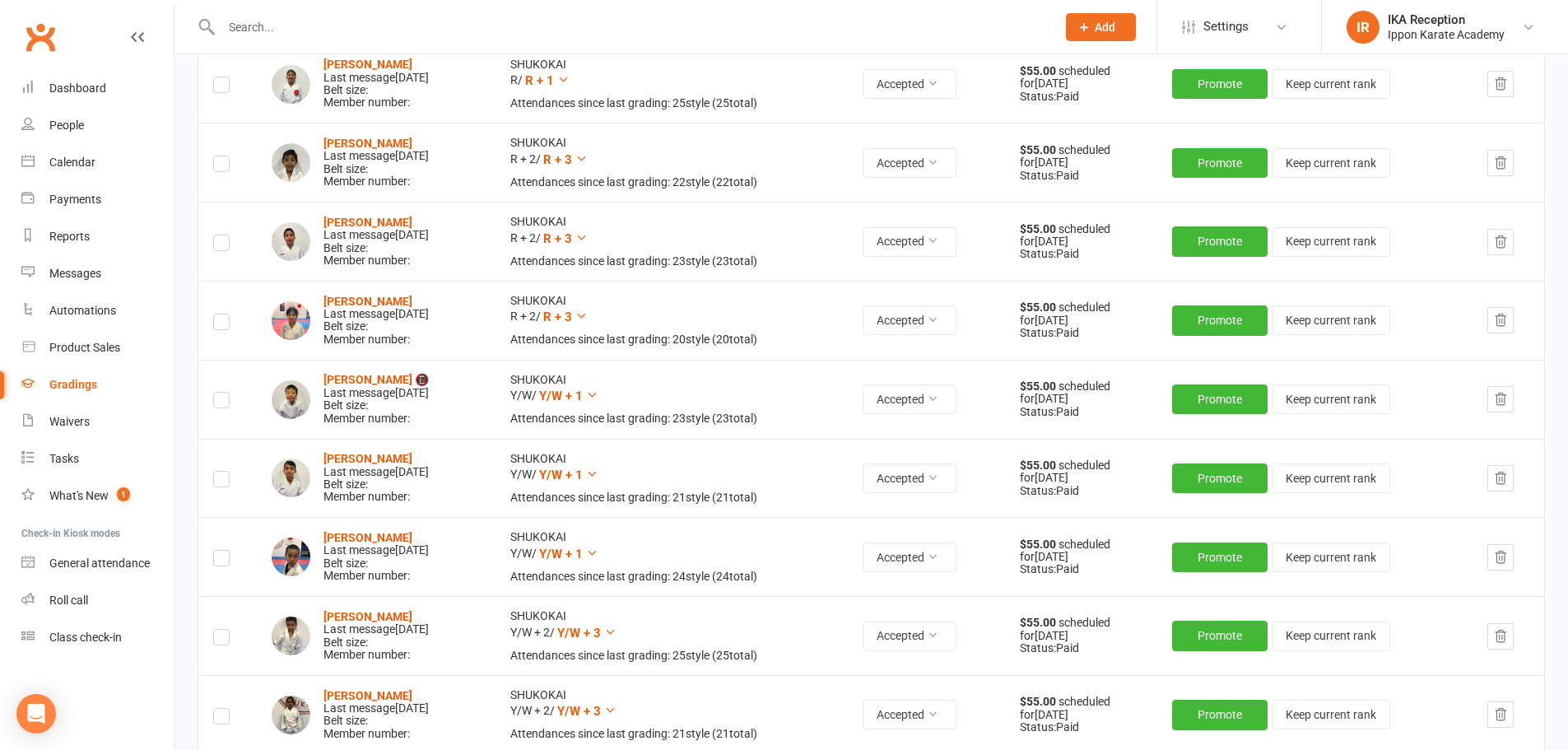
scroll to position [897, 0]
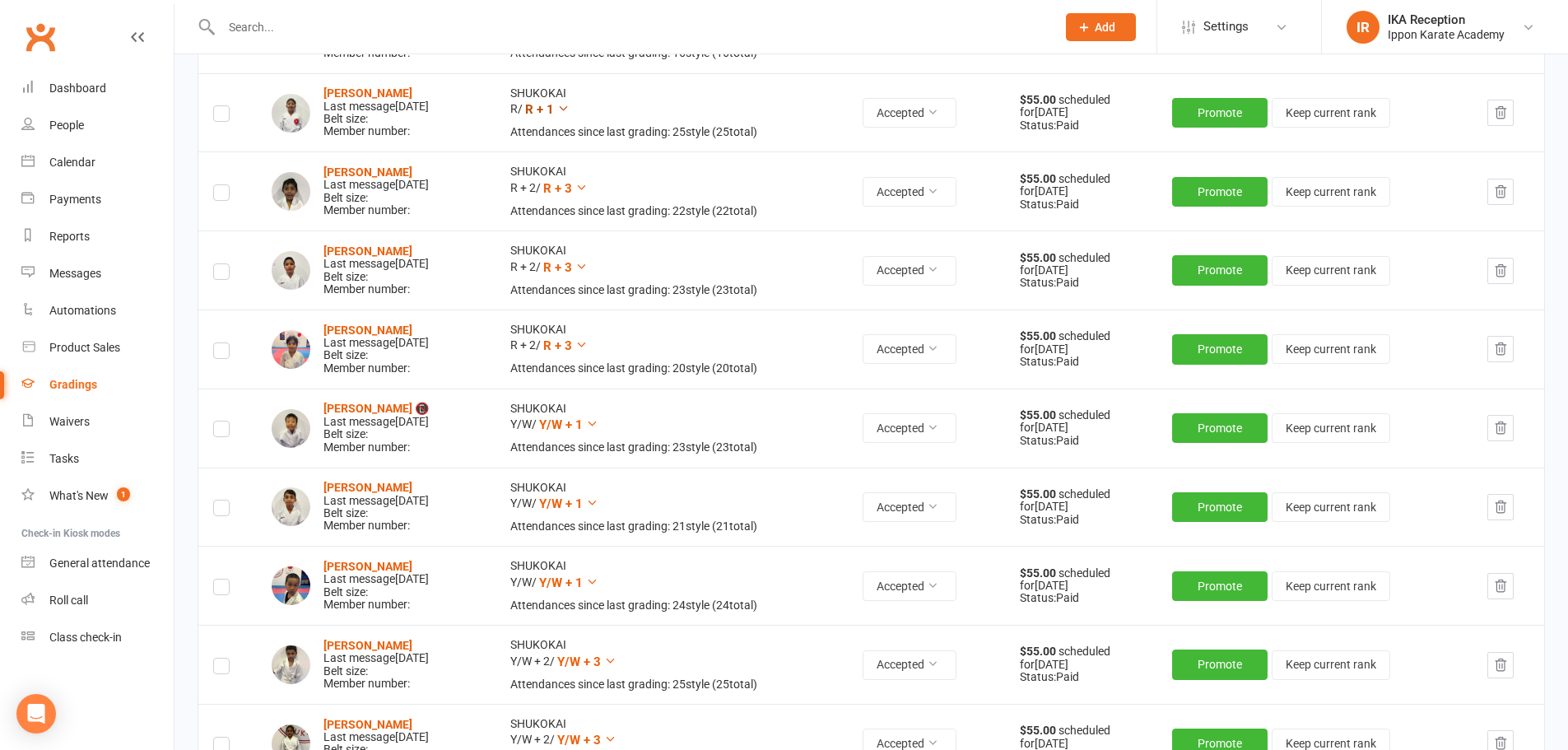
click at [570, 112] on icon at bounding box center [564, 109] width 13 height 13
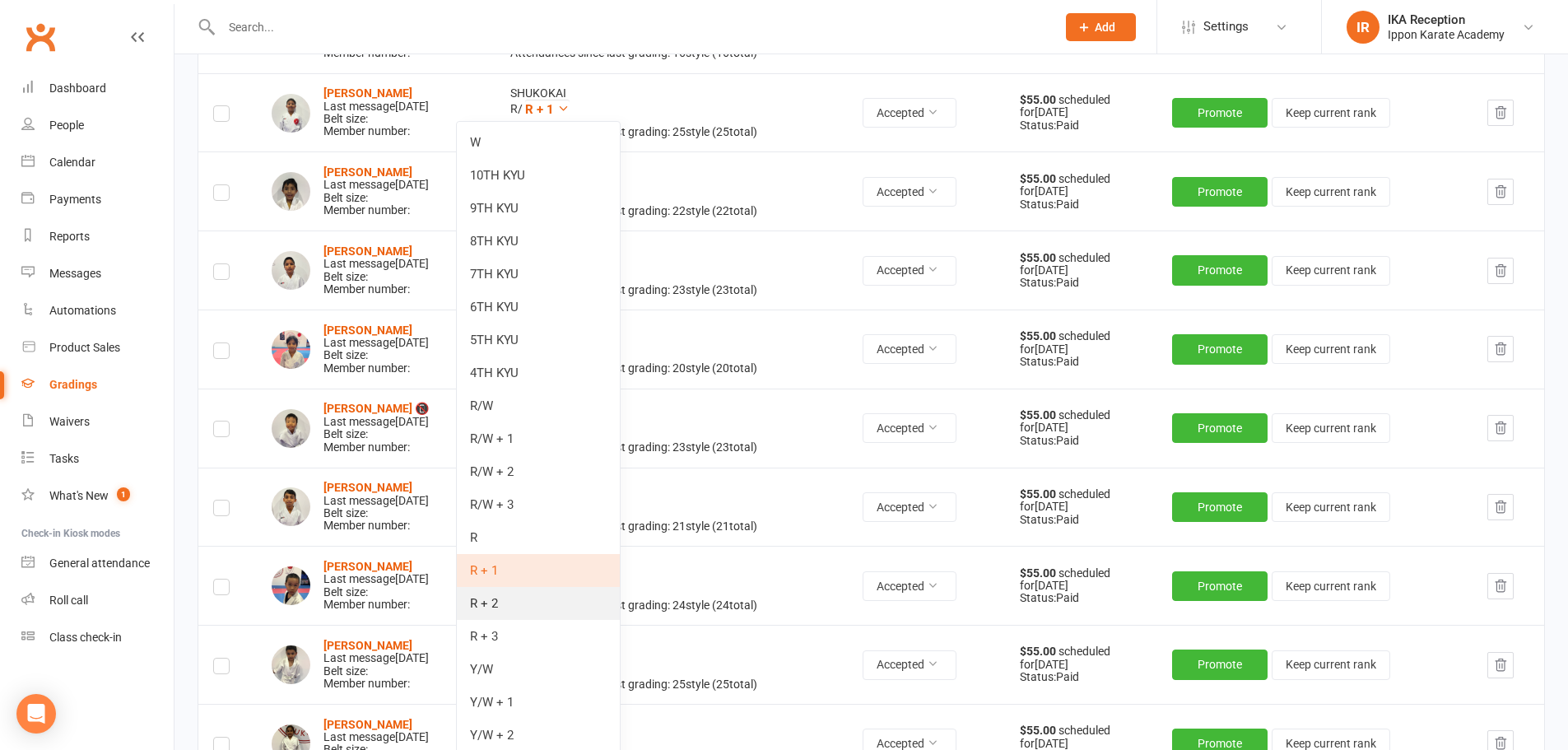
click at [520, 603] on link "R + 2" at bounding box center [539, 603] width 163 height 33
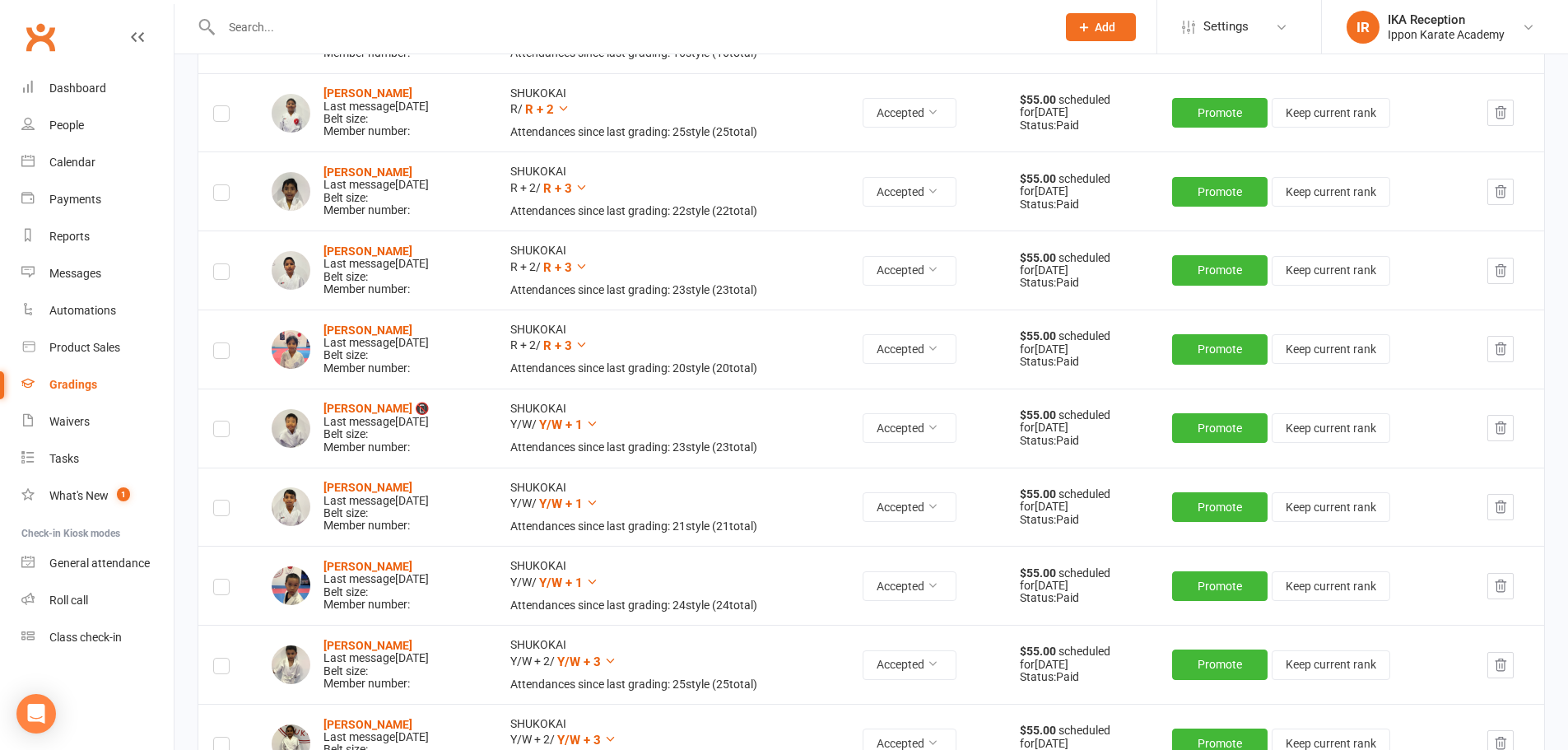
click at [222, 116] on label at bounding box center [221, 116] width 16 height 0
click at [222, 106] on input "checkbox" at bounding box center [221, 106] width 16 height 0
click at [219, 195] on label at bounding box center [221, 195] width 16 height 0
click at [219, 185] on input "checkbox" at bounding box center [221, 185] width 16 height 0
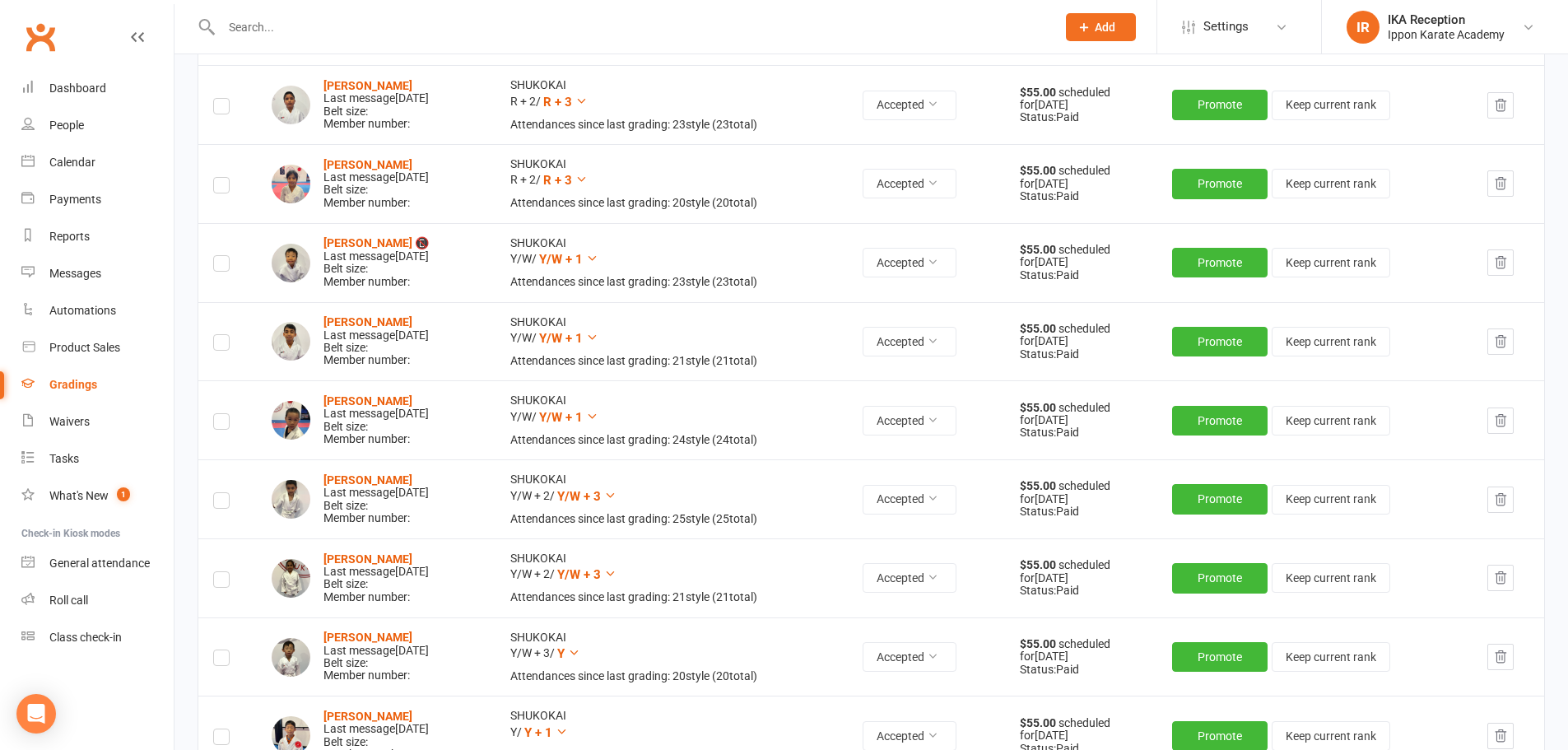
scroll to position [1066, 0]
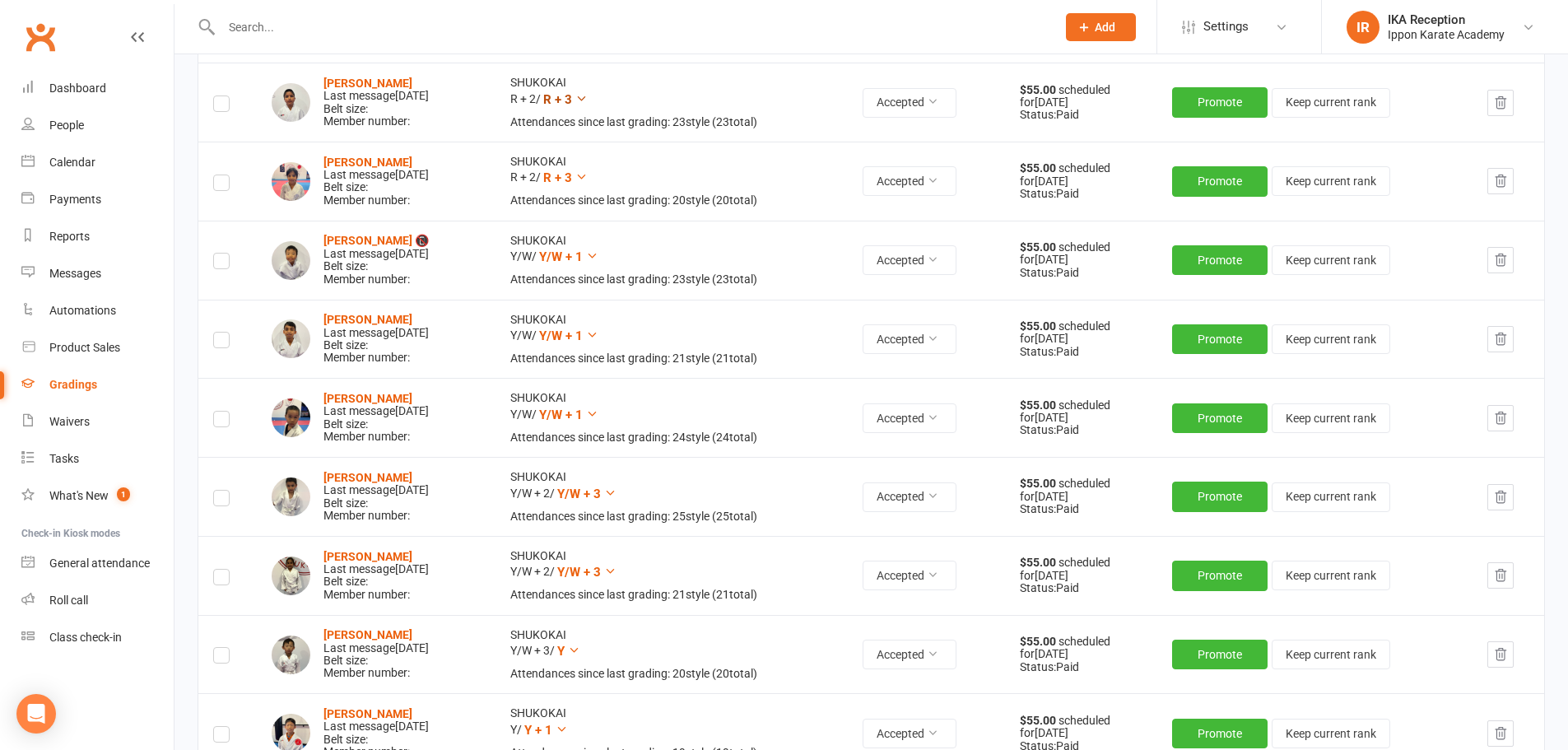
click at [588, 102] on icon at bounding box center [582, 99] width 13 height 13
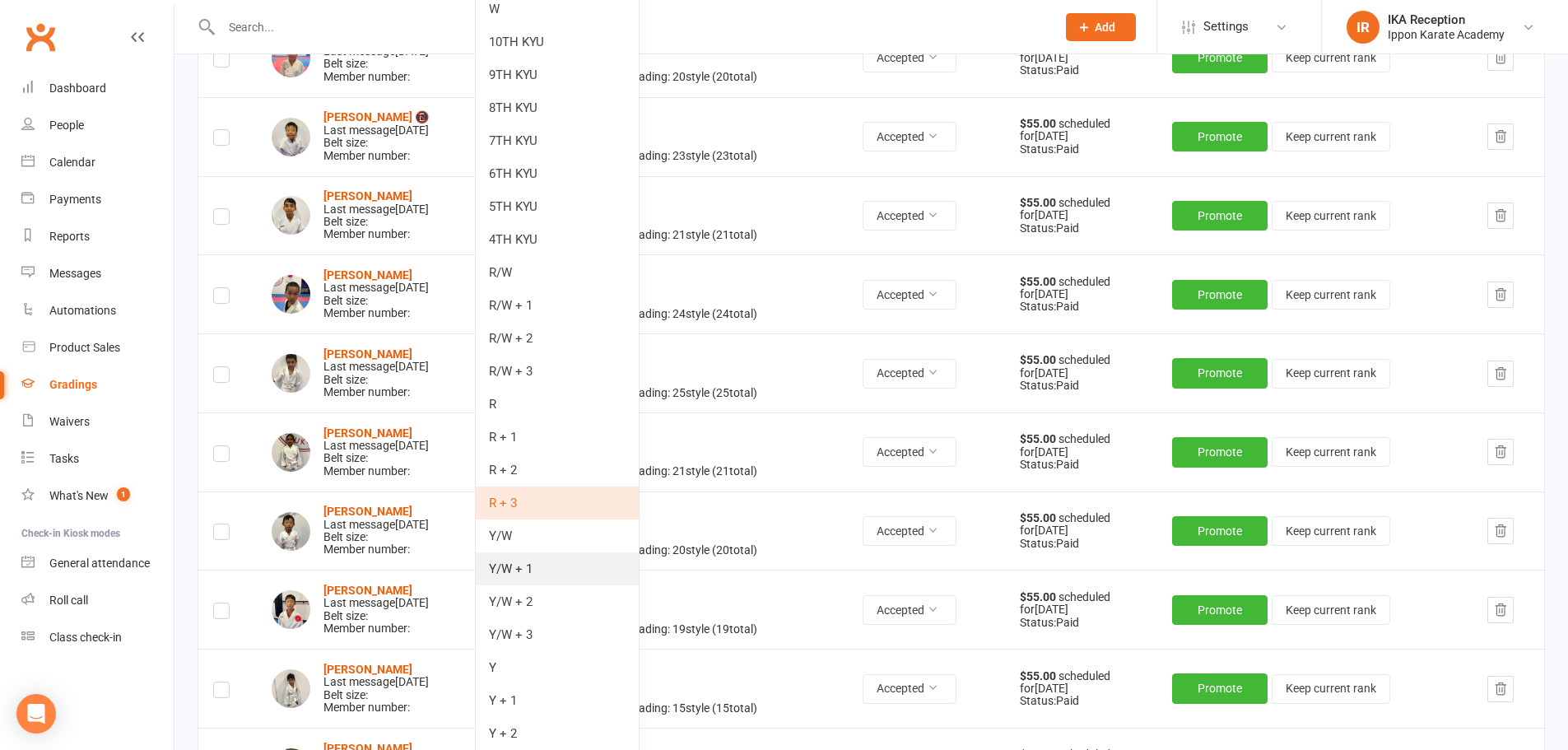
scroll to position [1222, 0]
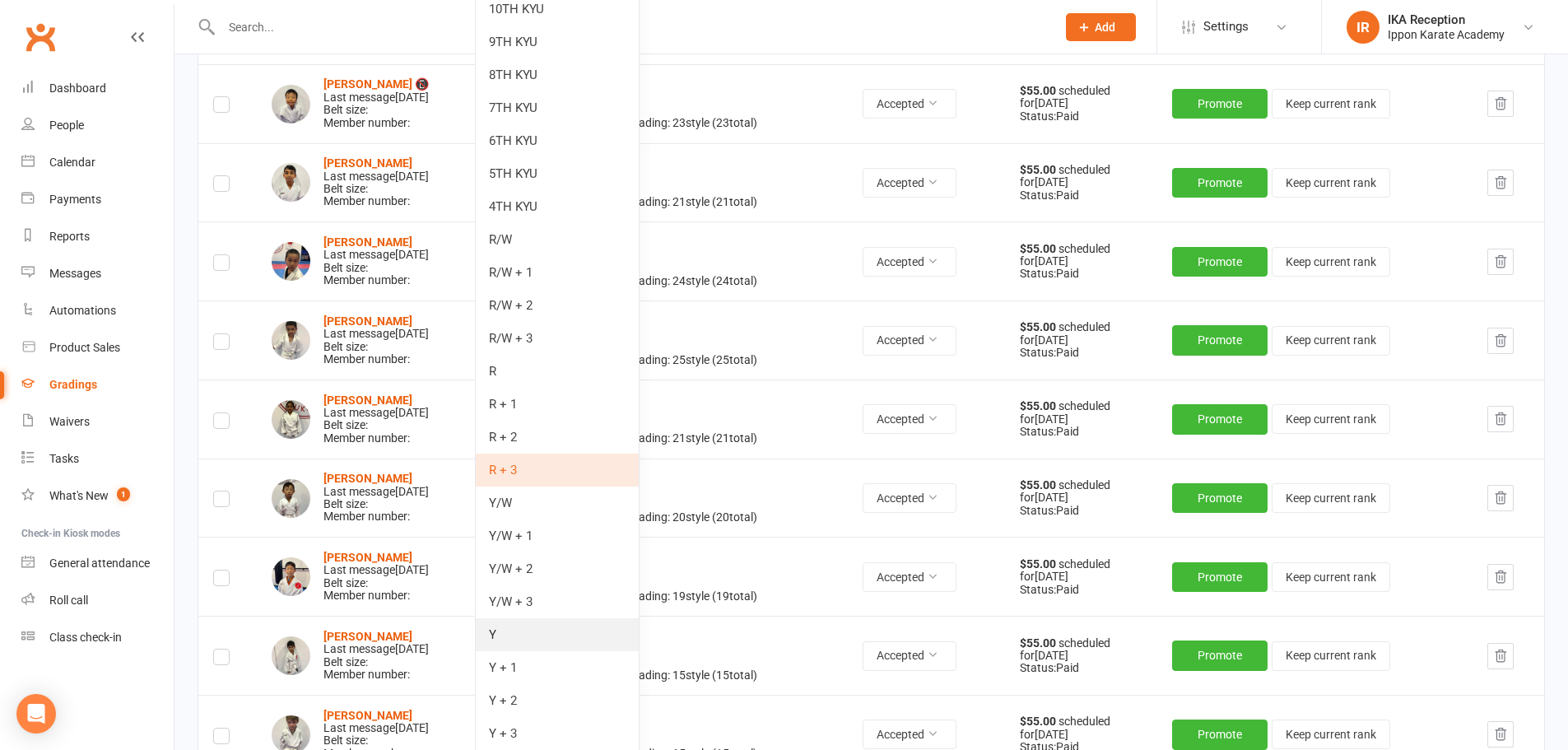
click at [576, 631] on link "Y" at bounding box center [558, 635] width 163 height 33
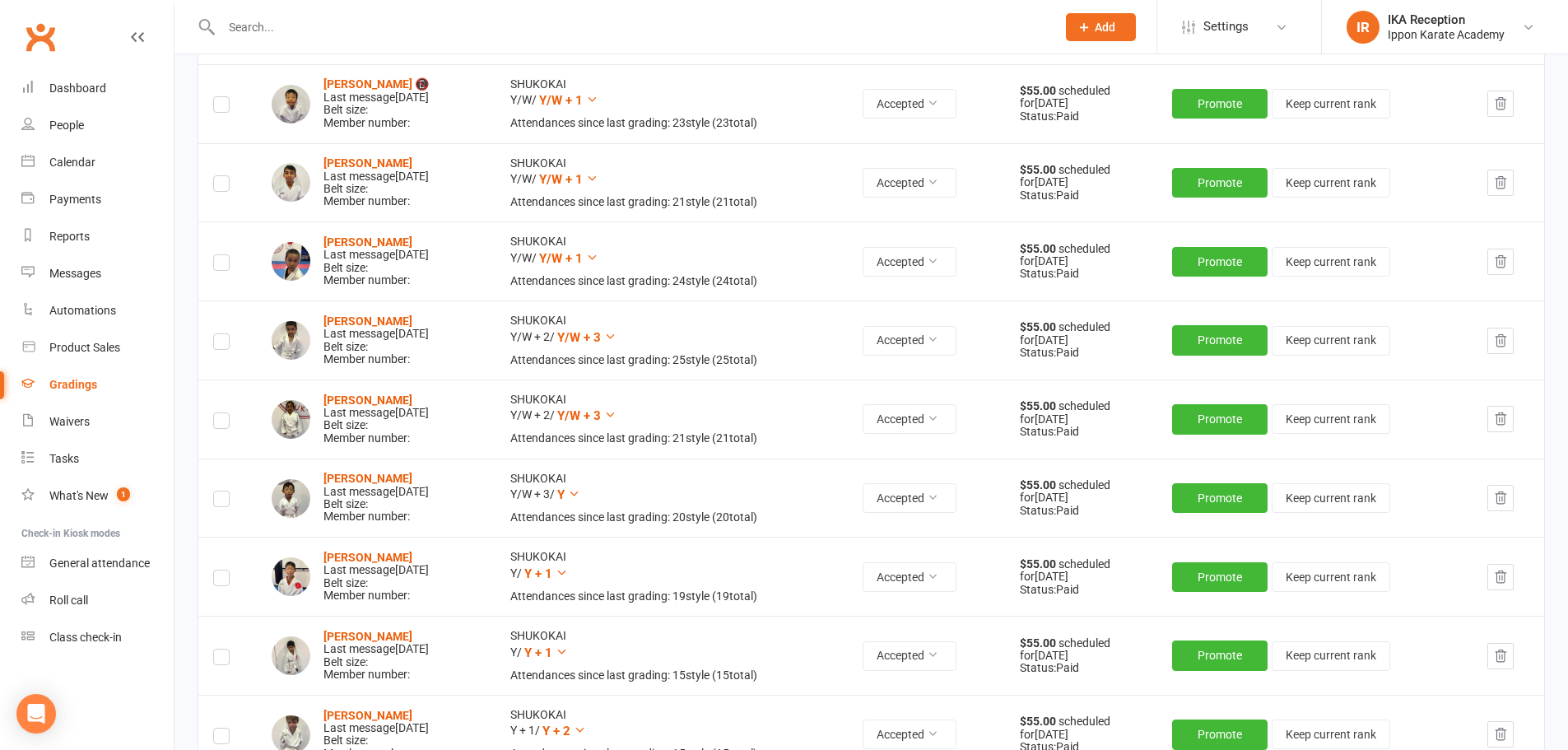
scroll to position [790, 0]
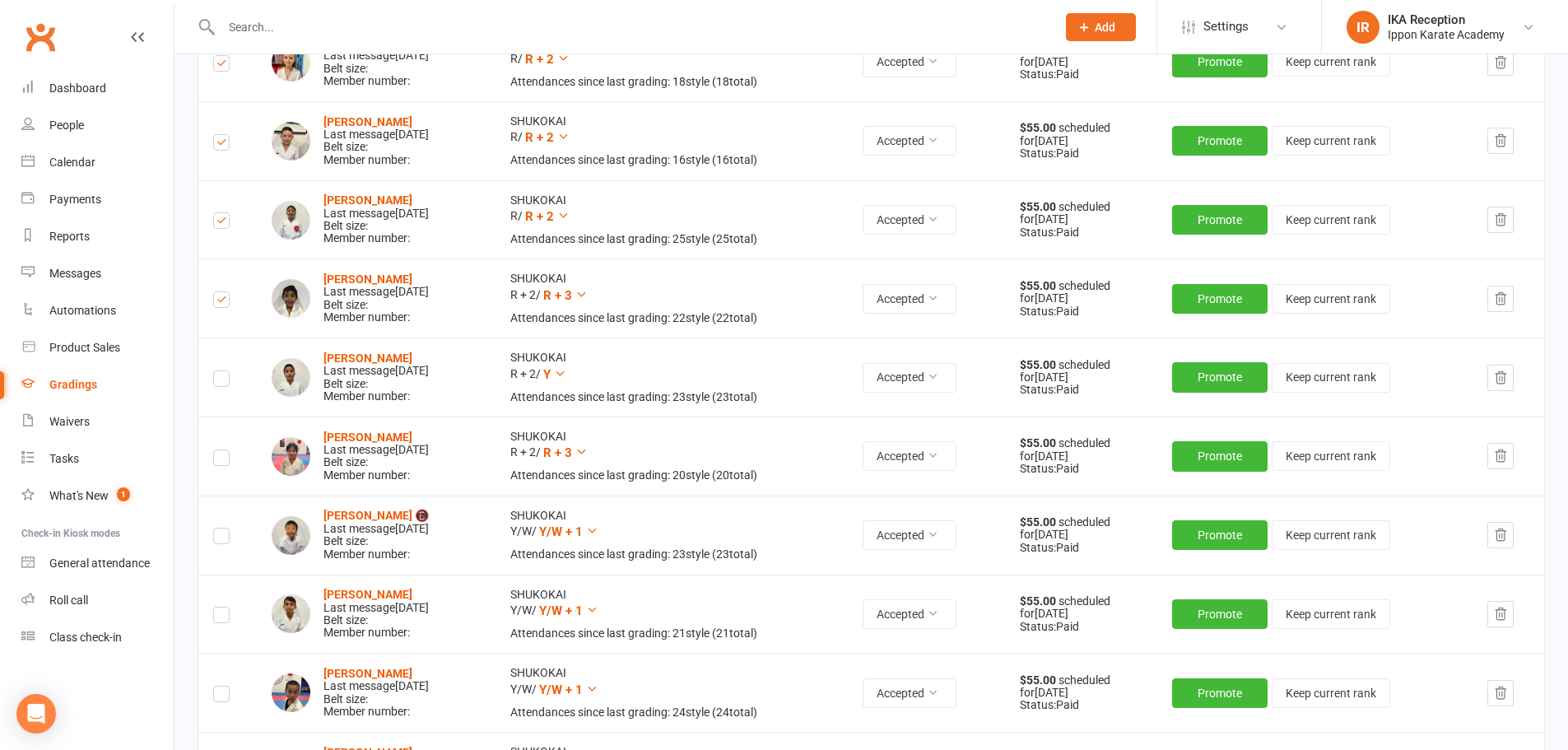
click at [219, 381] on label at bounding box center [221, 381] width 16 height 0
click at [219, 371] on input "checkbox" at bounding box center [221, 371] width 16 height 0
click at [588, 453] on icon at bounding box center [582, 452] width 13 height 13
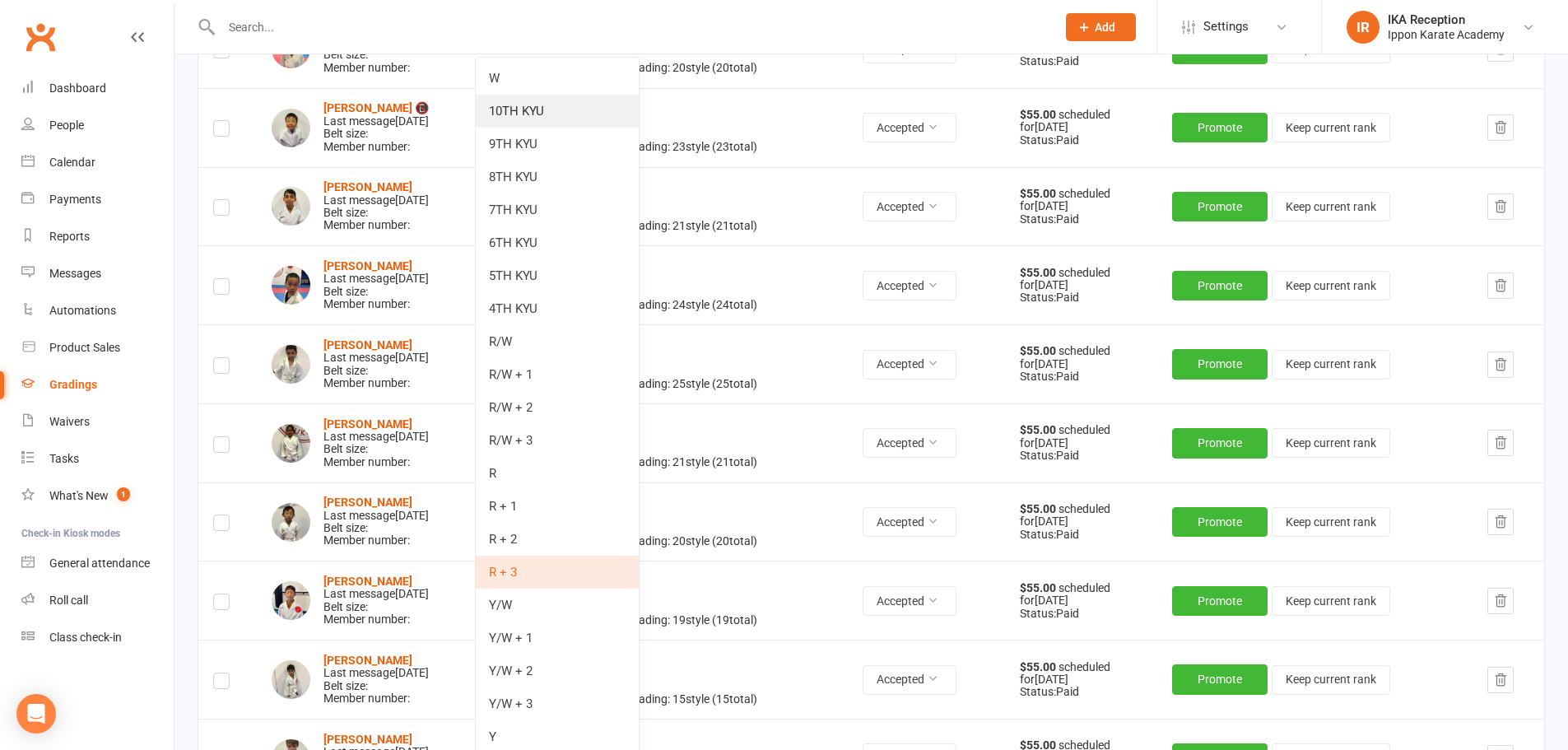
scroll to position [1201, 0]
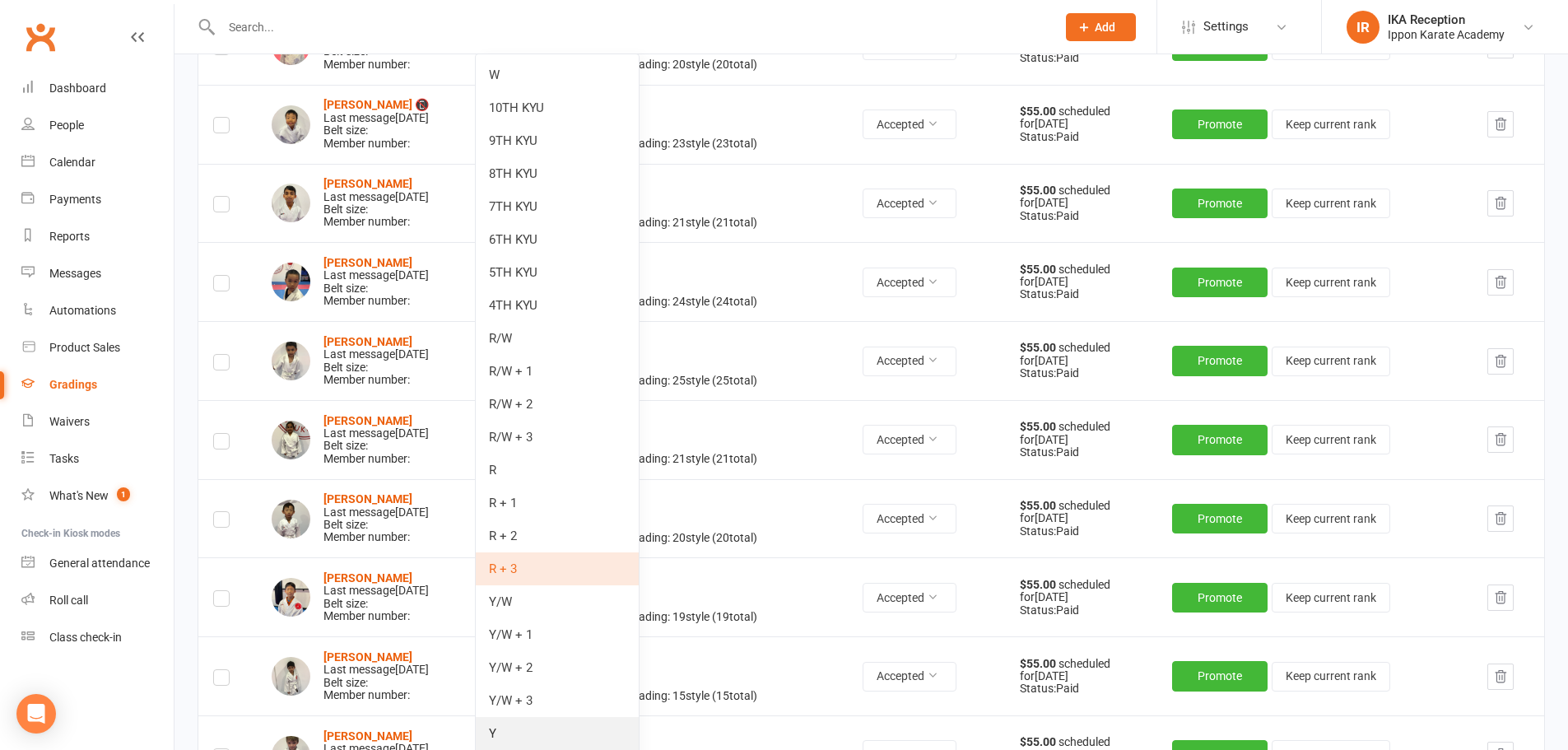
click at [524, 726] on link "Y" at bounding box center [558, 734] width 163 height 33
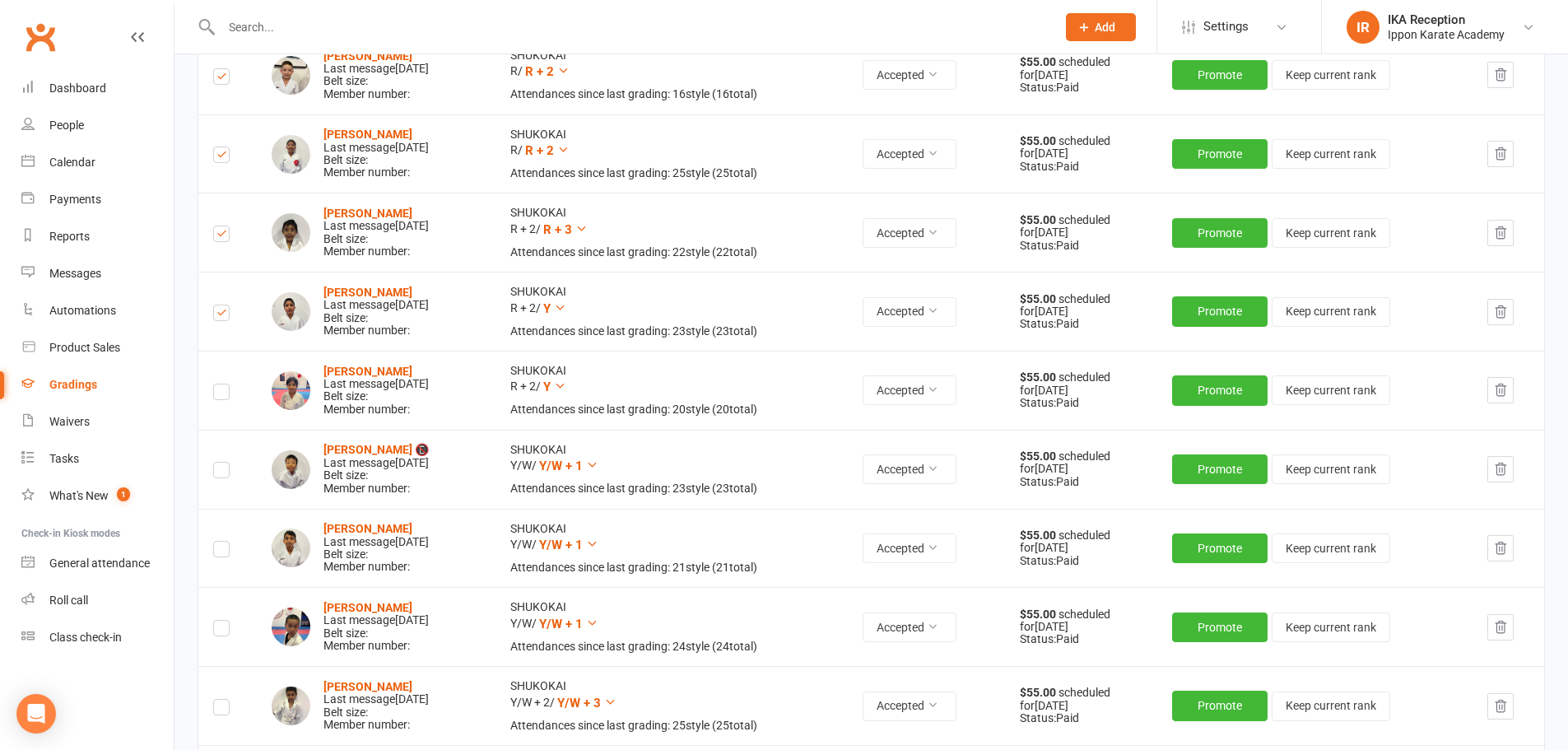
scroll to position [853, 0]
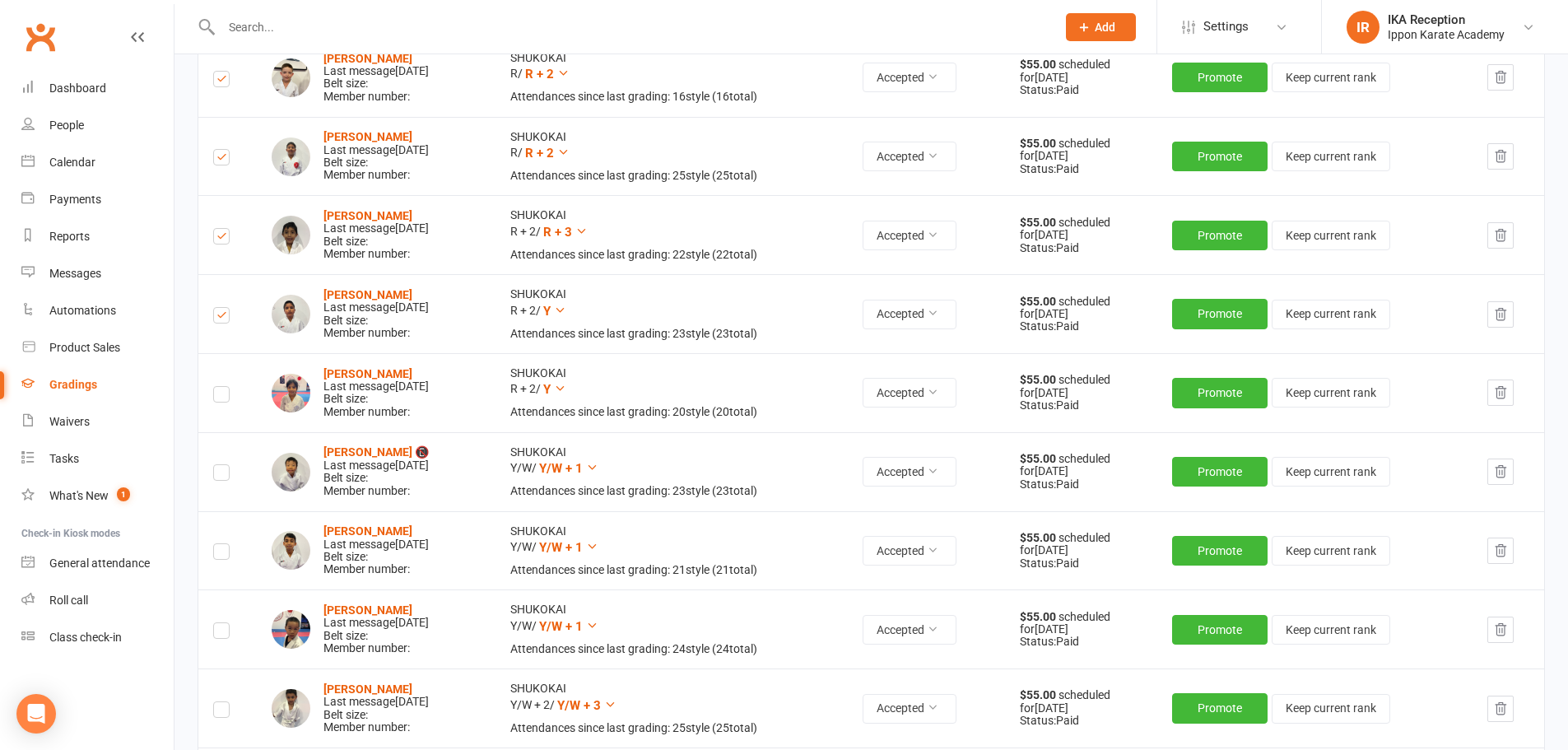
click at [227, 397] on label at bounding box center [221, 397] width 16 height 0
click at [227, 387] on input "checkbox" at bounding box center [221, 387] width 16 height 0
click at [219, 475] on label at bounding box center [221, 475] width 16 height 0
click at [219, 465] on input "checkbox" at bounding box center [221, 465] width 16 height 0
click at [222, 554] on label at bounding box center [221, 554] width 16 height 0
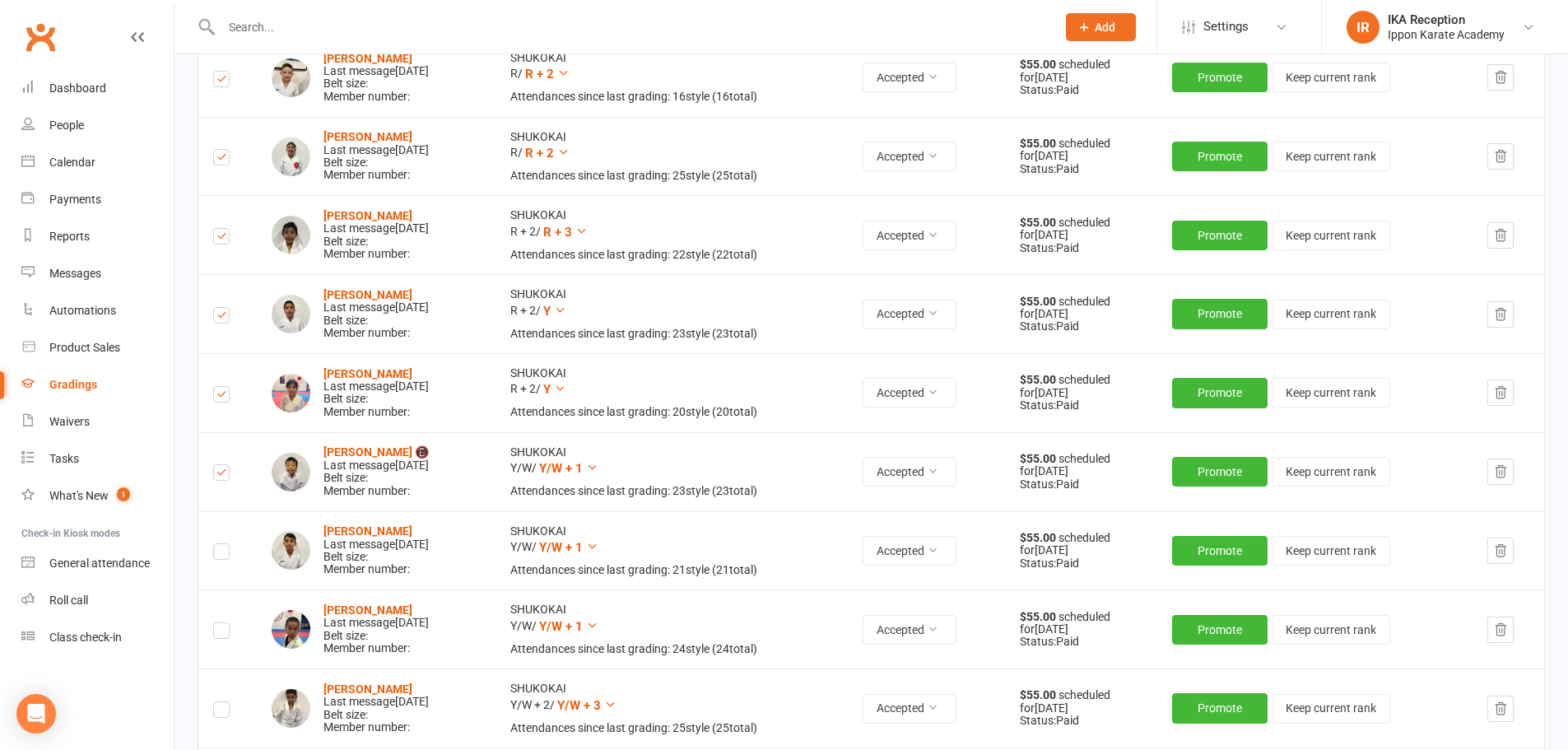
click at [222, 544] on input "checkbox" at bounding box center [221, 544] width 16 height 0
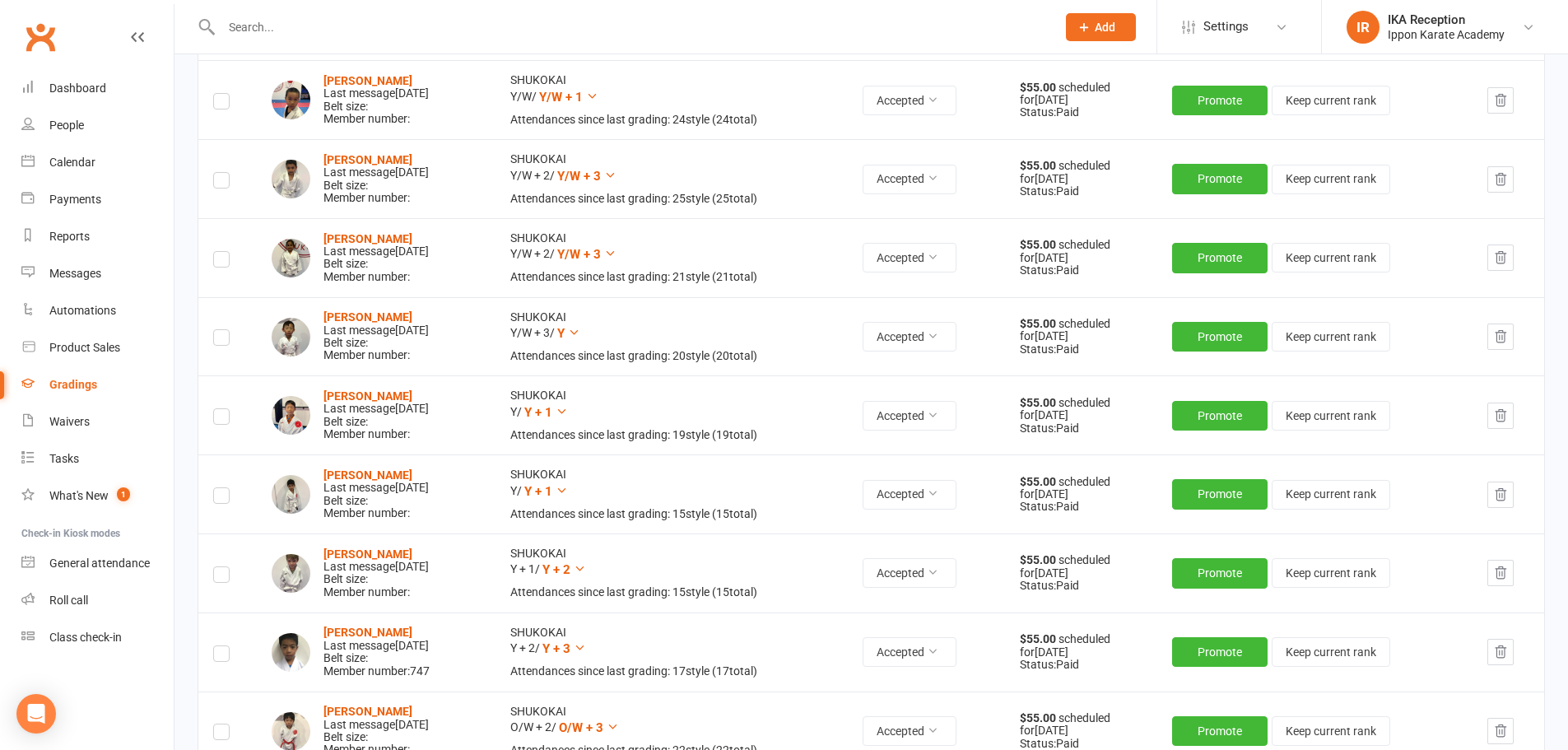
scroll to position [1386, 0]
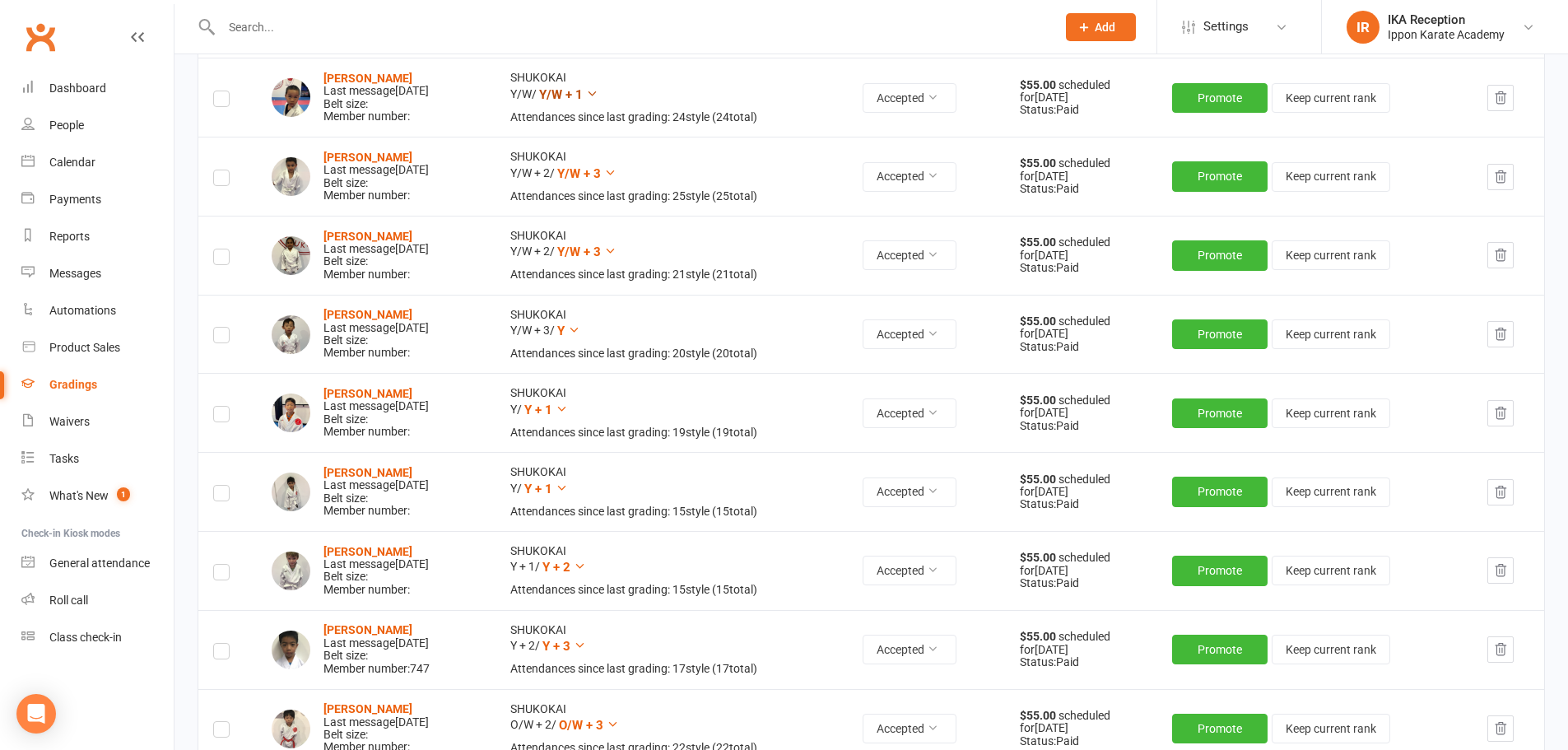
click at [599, 93] on icon at bounding box center [592, 93] width 13 height 13
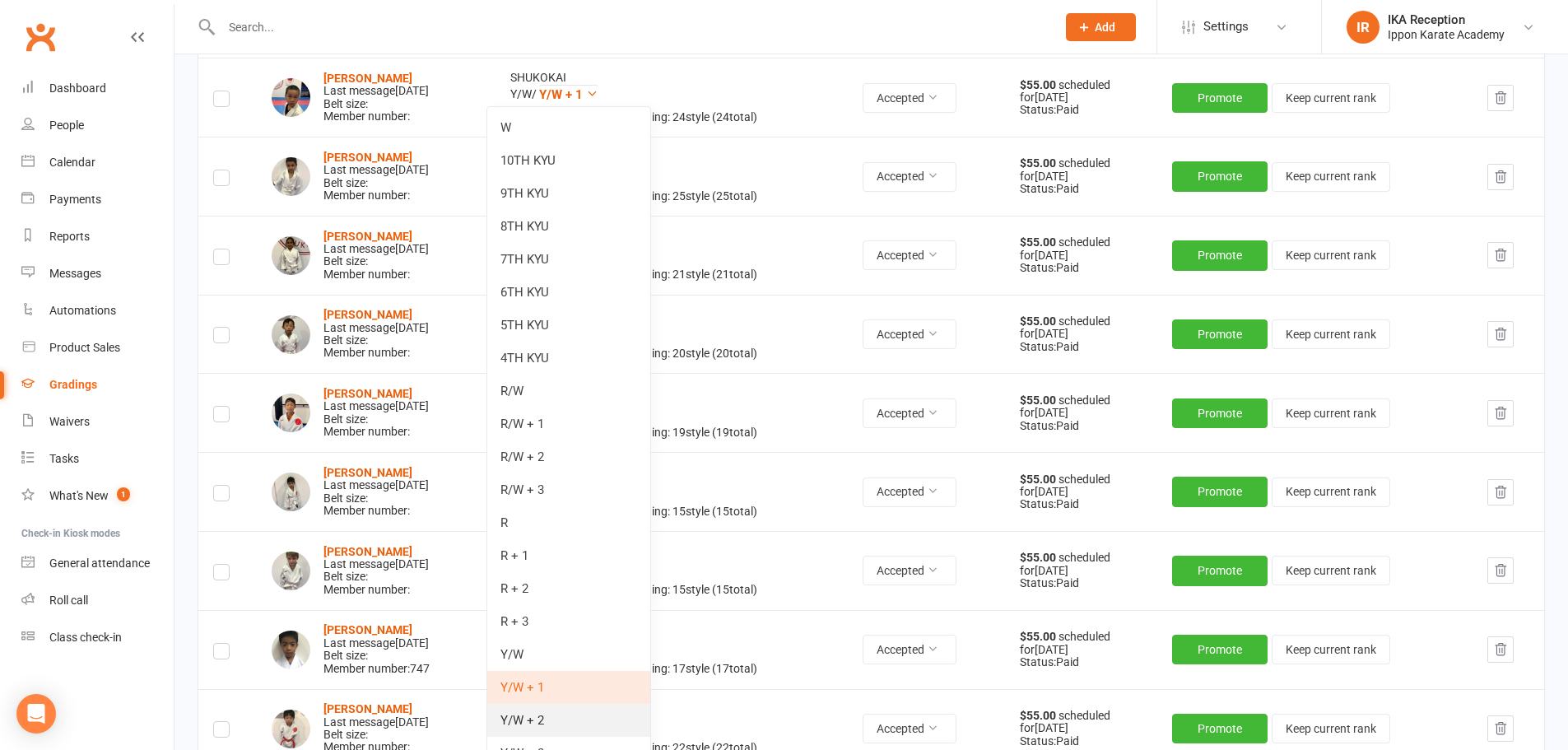
click at [535, 719] on link "Y/W + 2" at bounding box center [569, 720] width 163 height 33
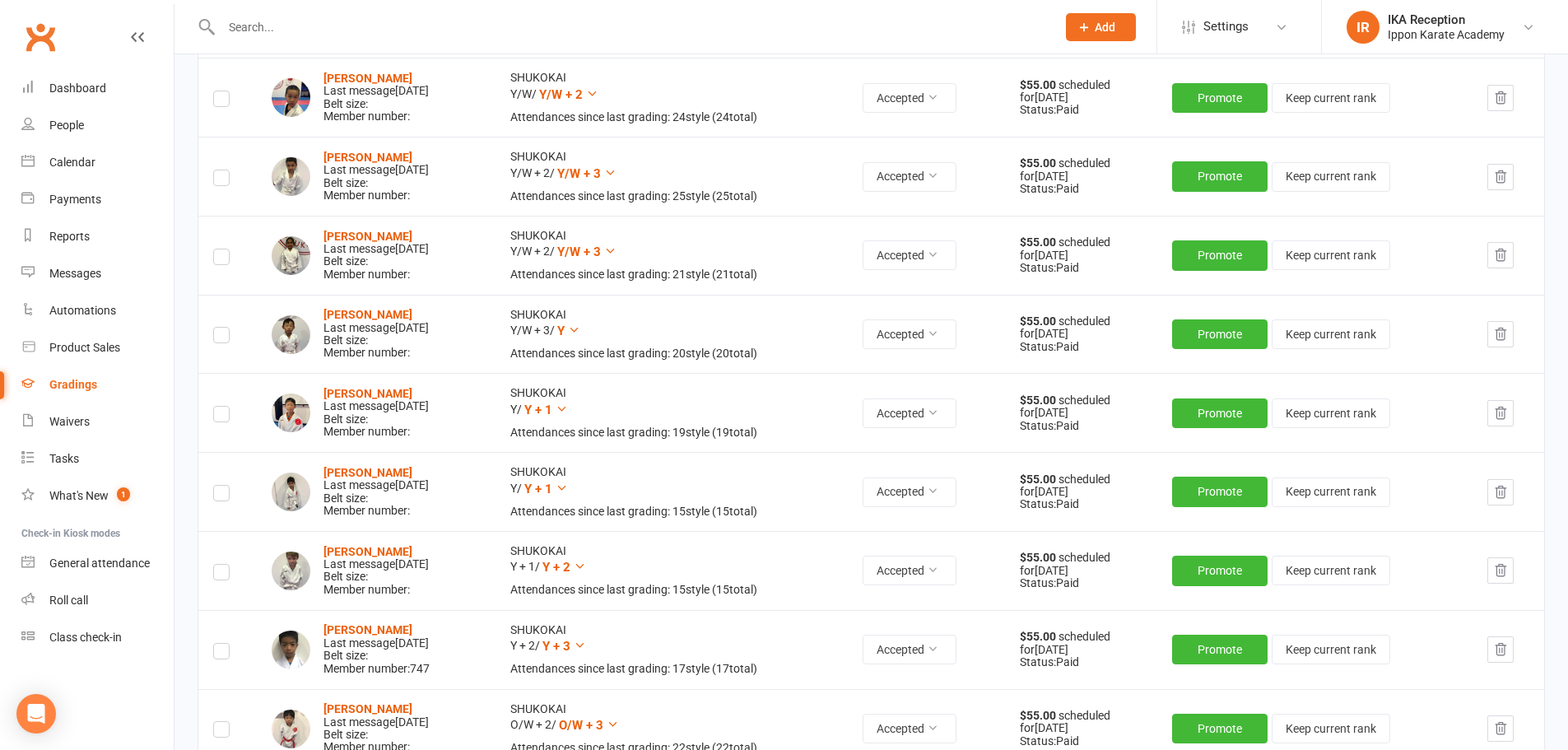
click at [220, 102] on label at bounding box center [221, 102] width 16 height 0
click at [220, 92] on input "checkbox" at bounding box center [221, 92] width 16 height 0
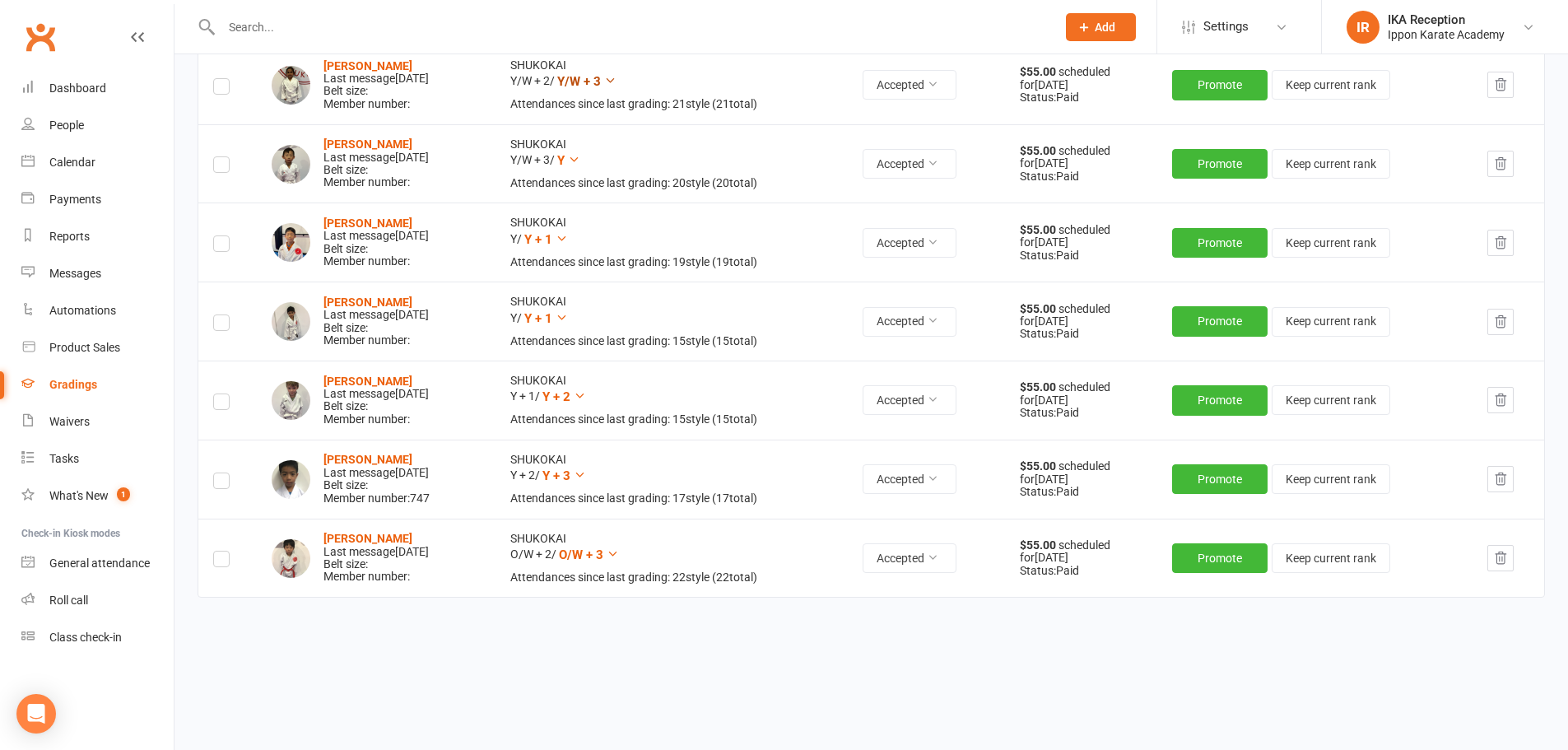
click at [617, 79] on icon at bounding box center [610, 81] width 13 height 13
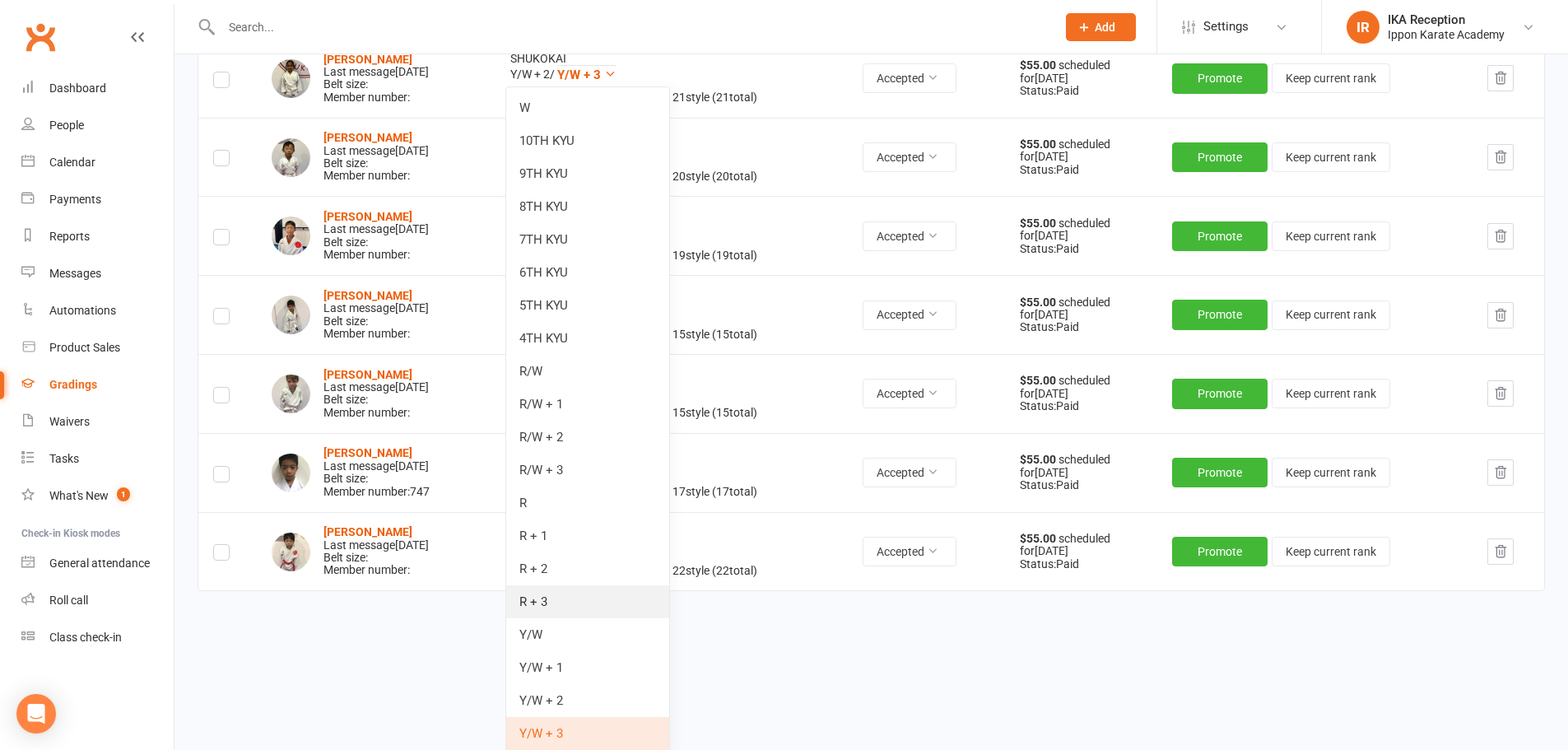
scroll to position [1954, 0]
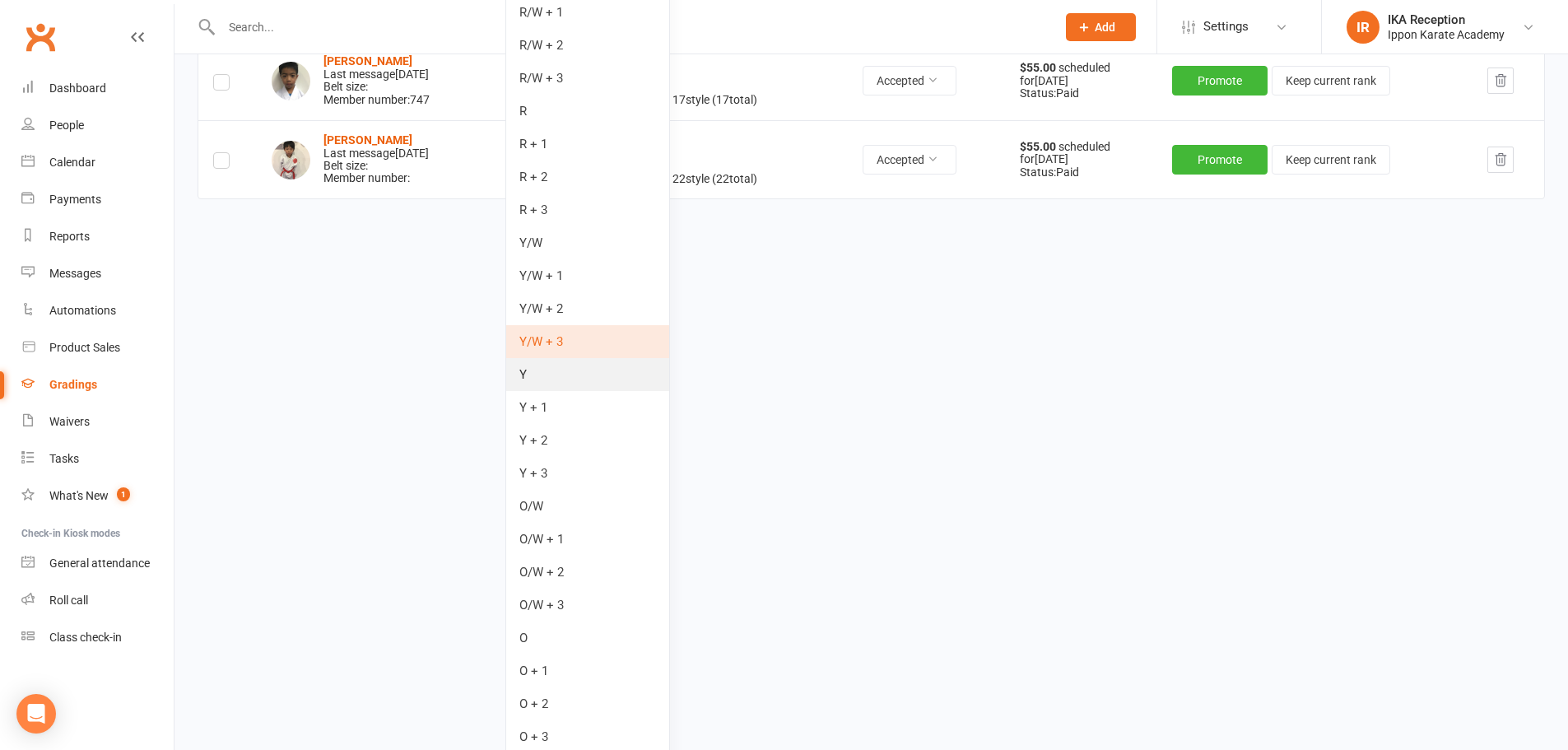
click at [591, 384] on link "Y" at bounding box center [588, 375] width 163 height 33
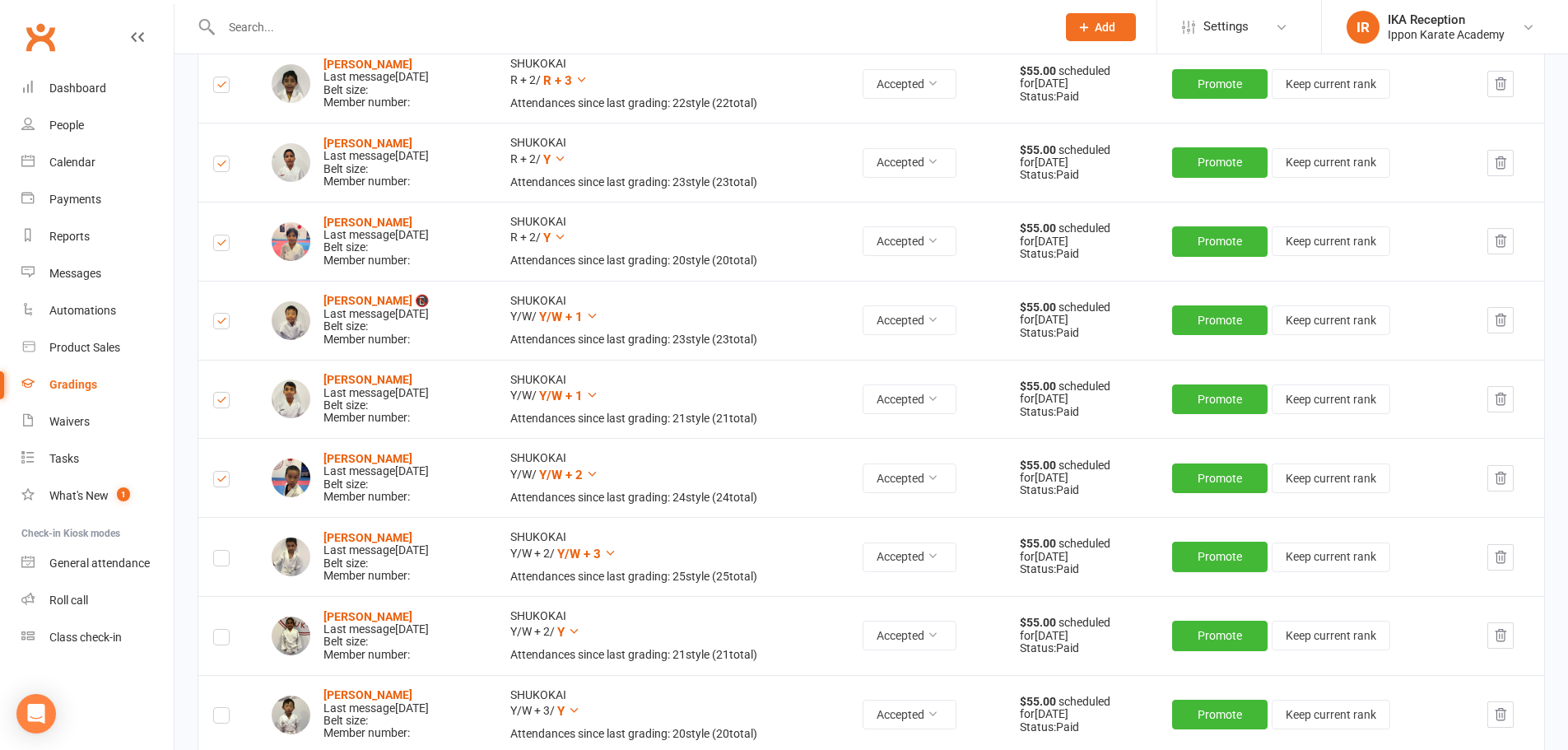
scroll to position [1174, 0]
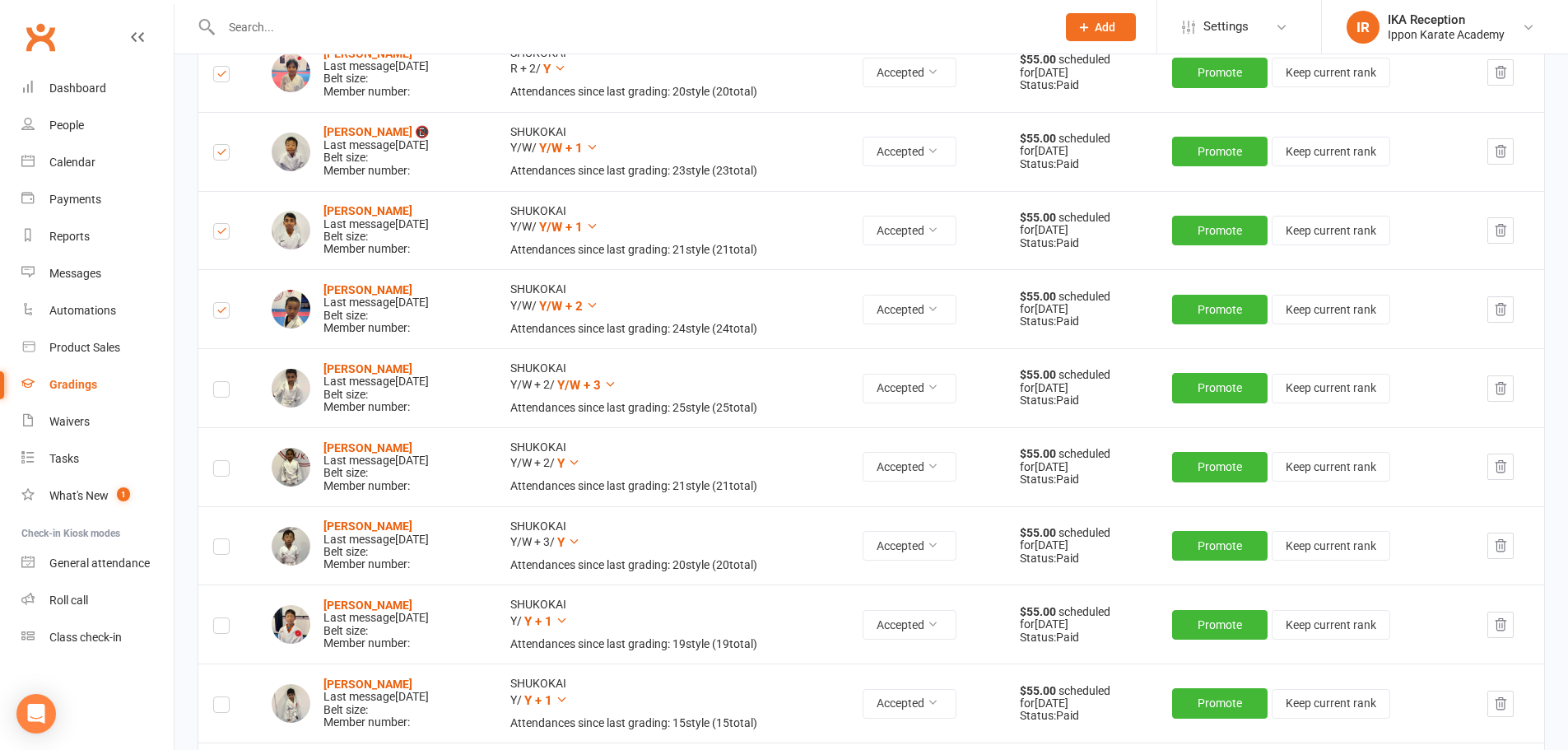
click at [221, 471] on label at bounding box center [221, 471] width 16 height 0
click at [221, 461] on input "checkbox" at bounding box center [221, 461] width 16 height 0
click at [219, 549] on label at bounding box center [221, 549] width 16 height 0
click at [219, 540] on input "checkbox" at bounding box center [221, 540] width 16 height 0
click at [617, 384] on icon at bounding box center [610, 385] width 13 height 13
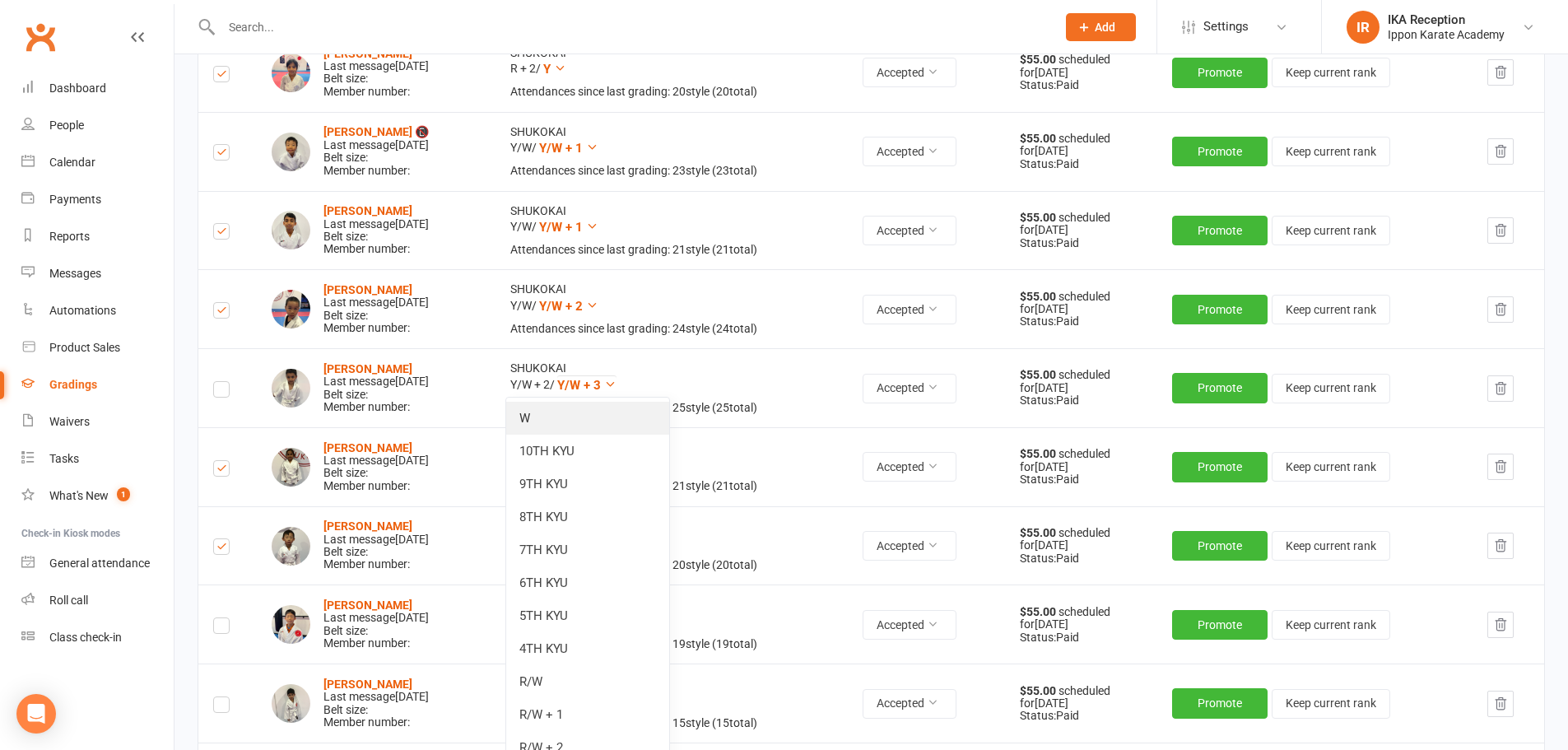
click at [614, 425] on link "W" at bounding box center [588, 418] width 163 height 33
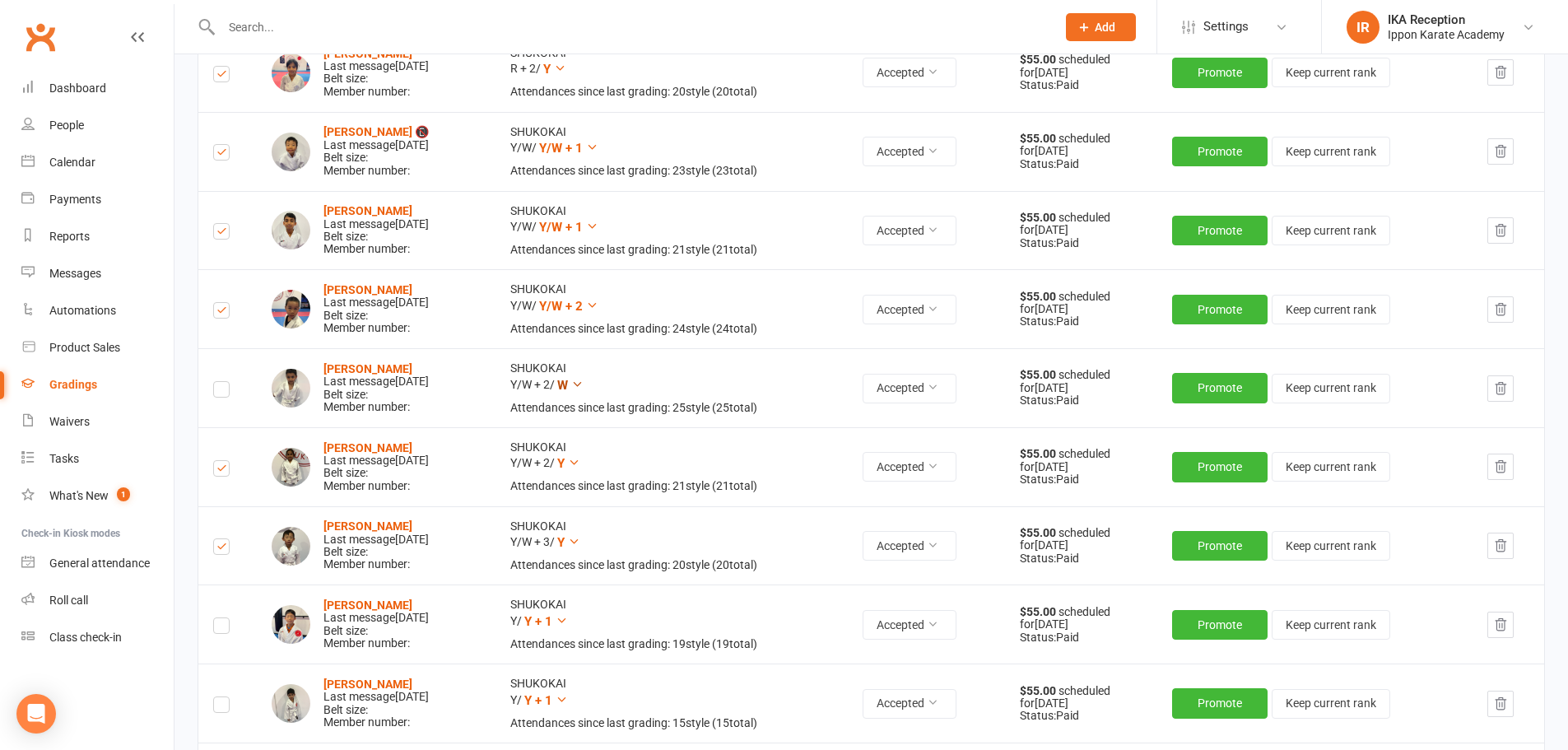
click at [584, 382] on icon at bounding box center [578, 385] width 13 height 13
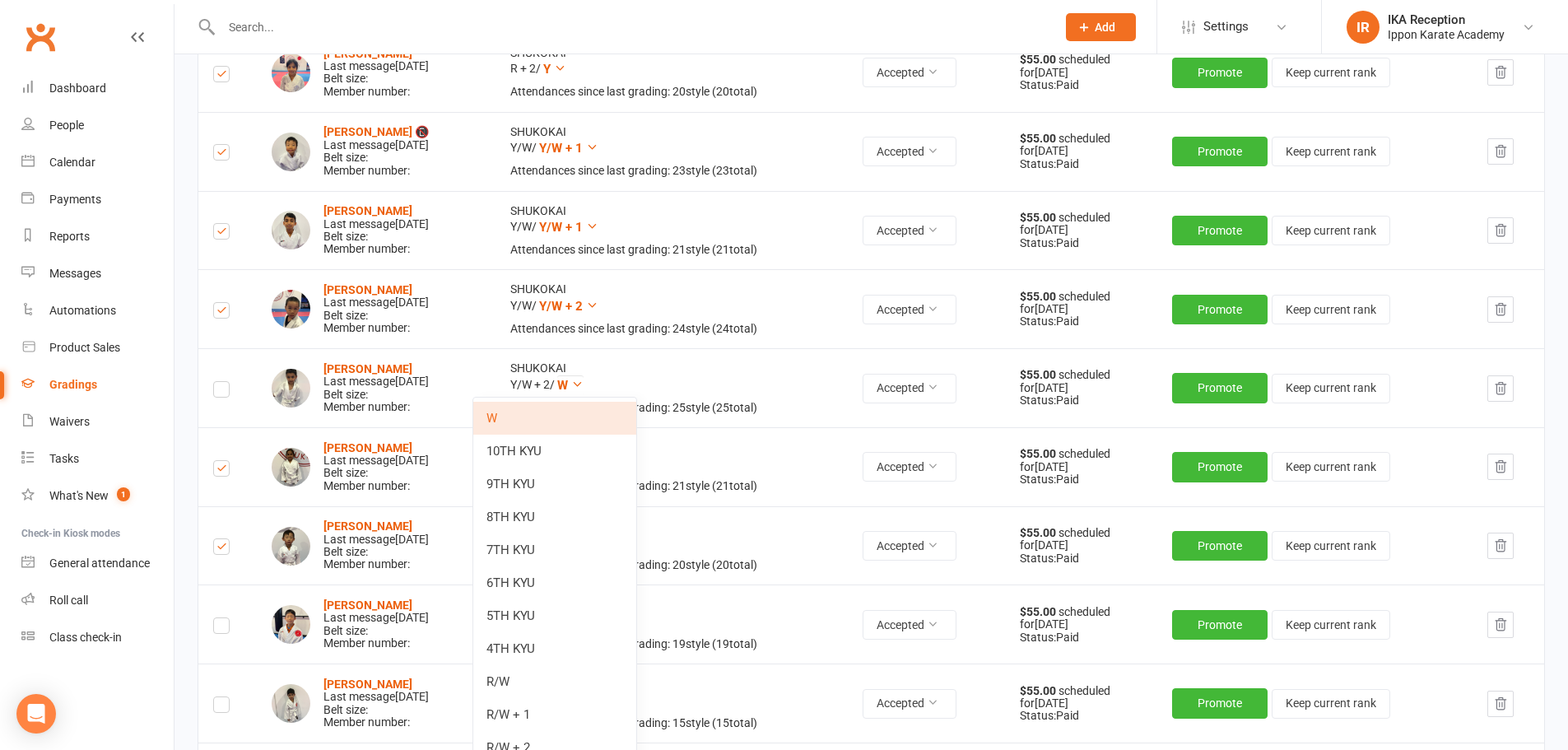
drag, startPoint x: 580, startPoint y: 483, endPoint x: 559, endPoint y: 564, distance: 83.7
click at [559, 564] on link "7TH KYU" at bounding box center [555, 550] width 163 height 33
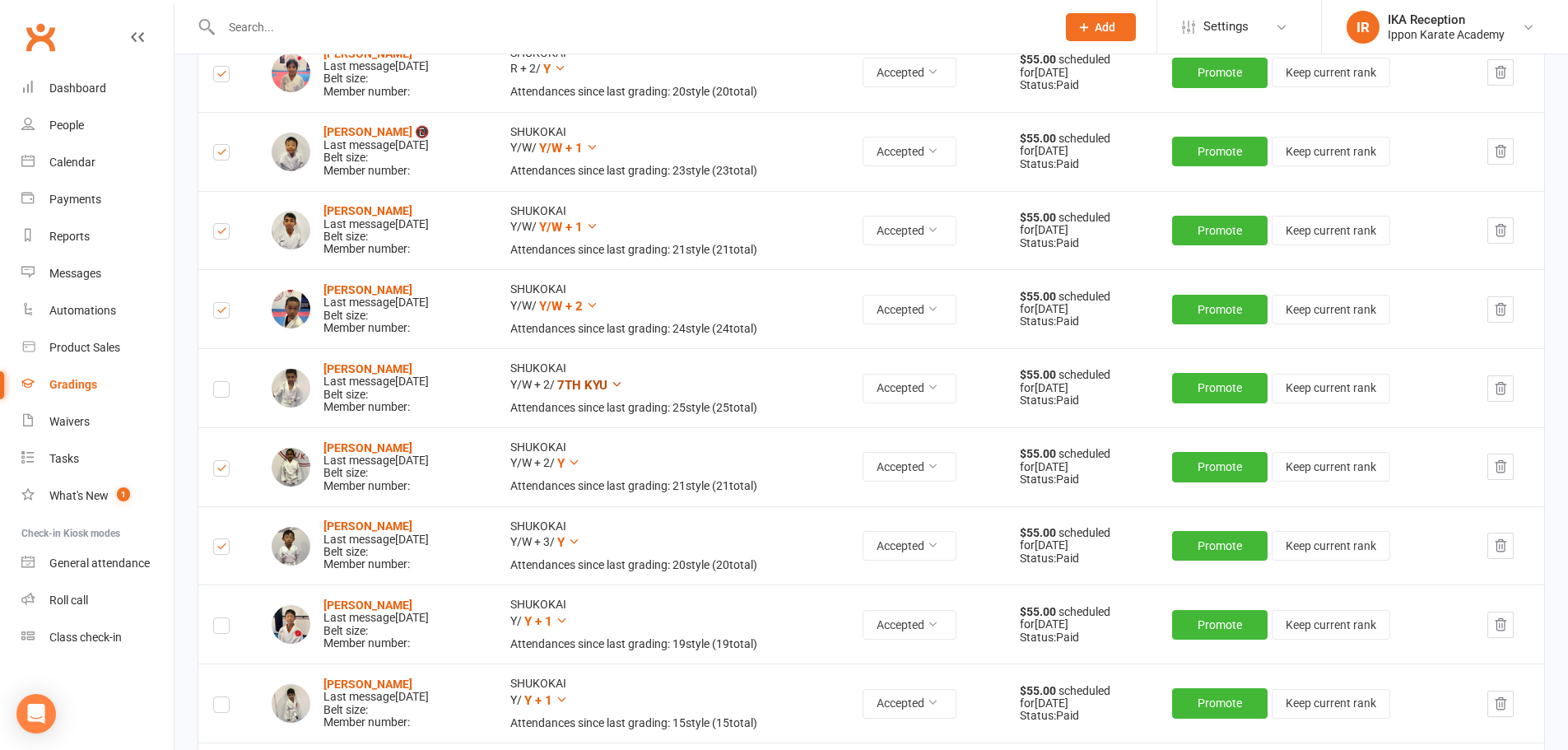
click at [623, 383] on icon at bounding box center [618, 385] width 13 height 13
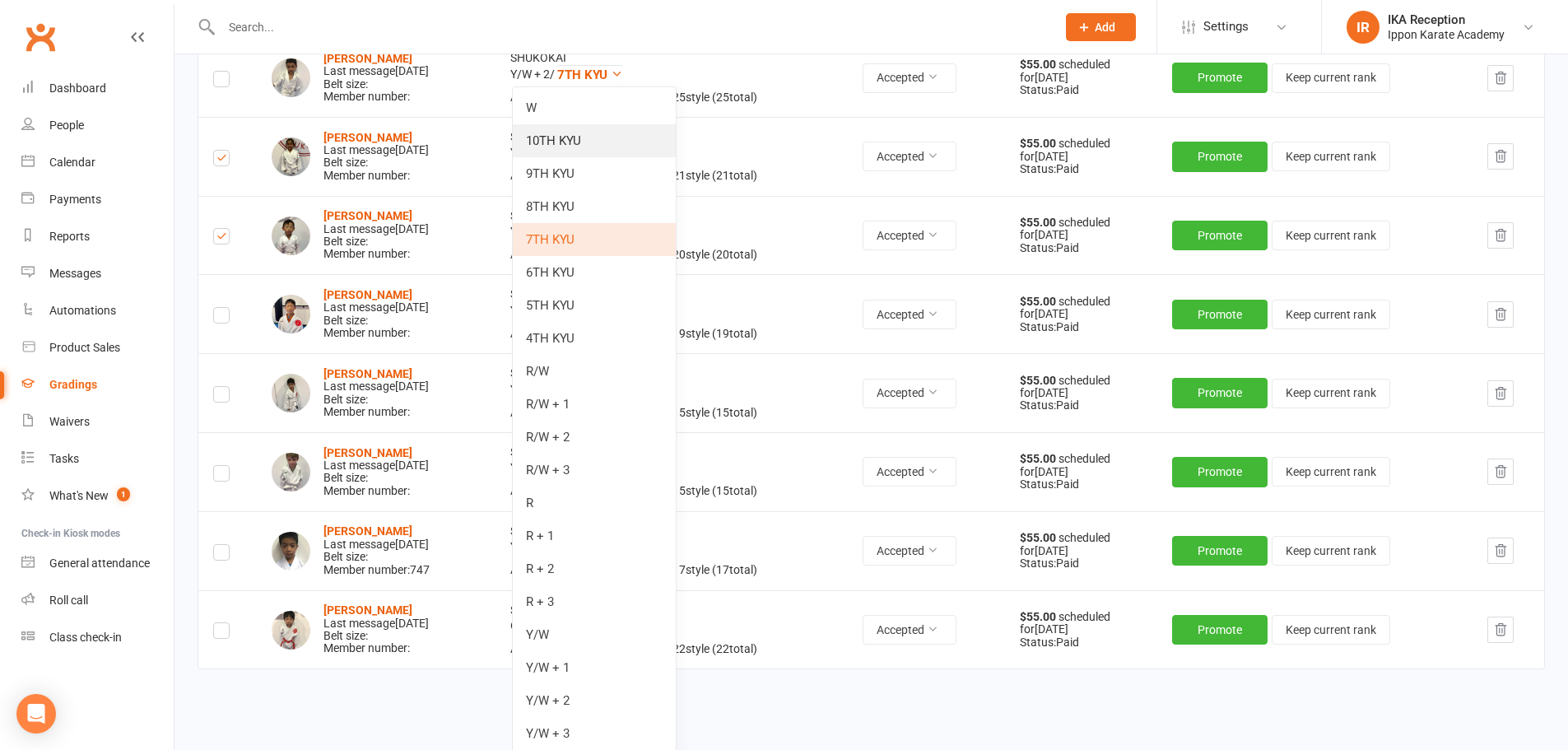
scroll to position [1517, 0]
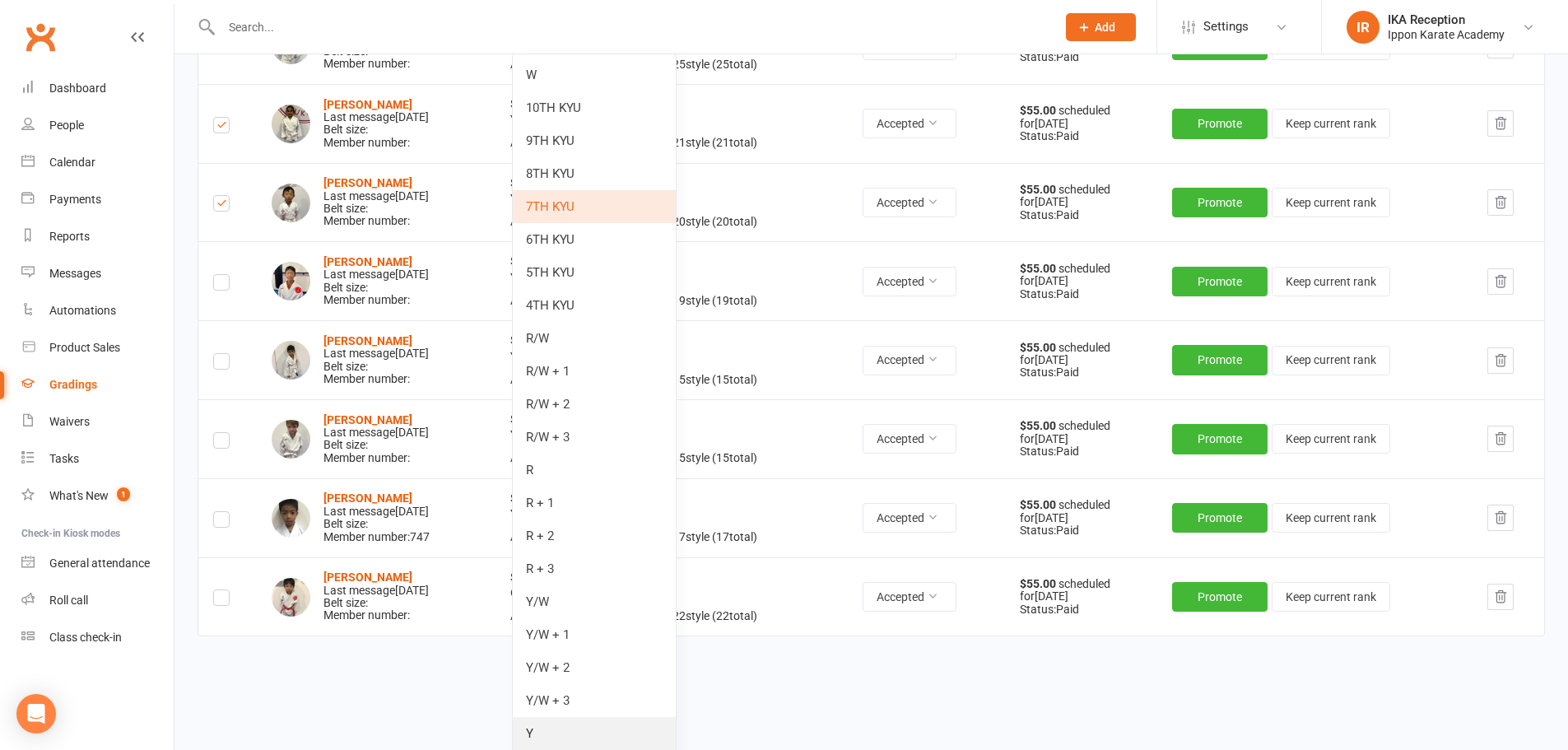
click at [562, 729] on link "Y" at bounding box center [595, 734] width 163 height 33
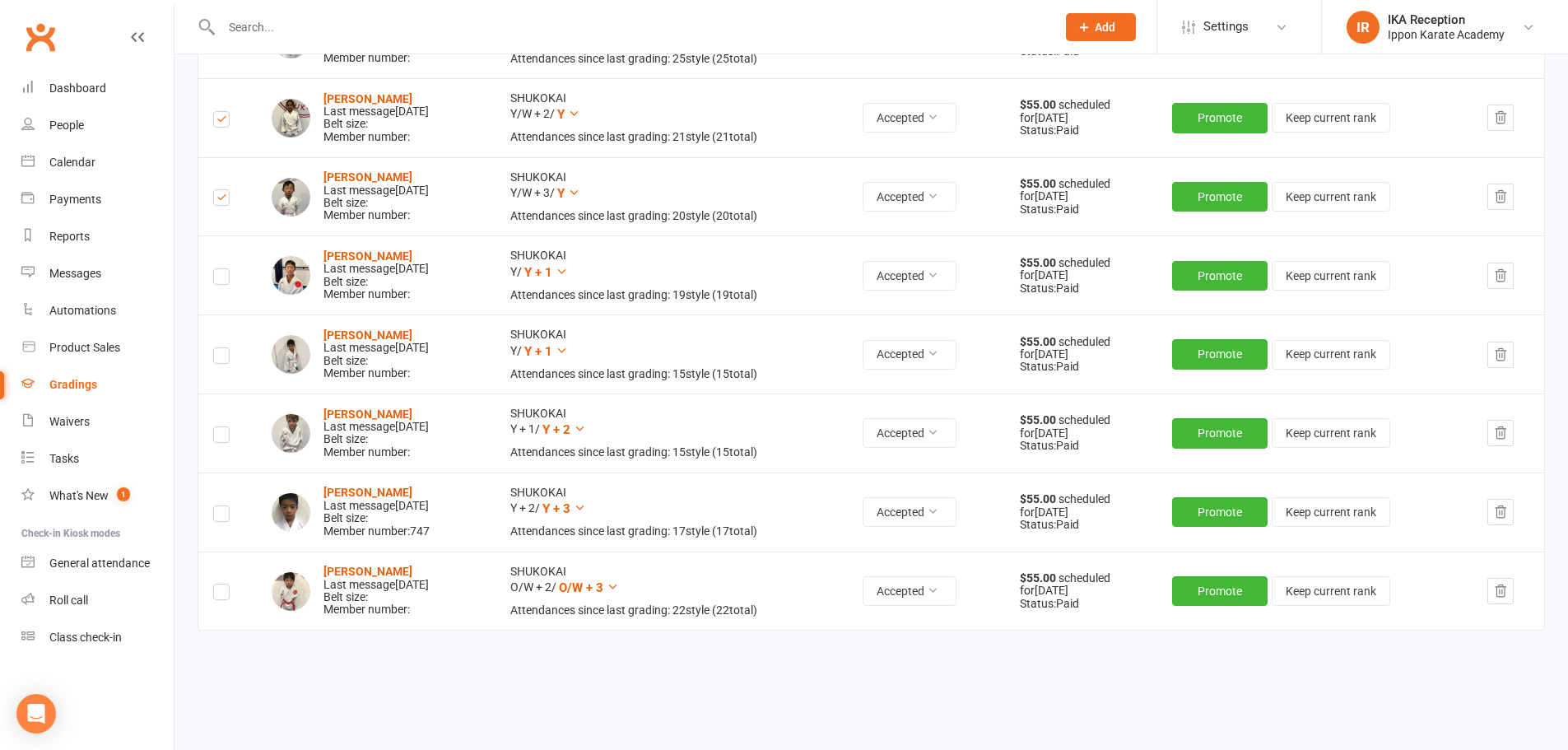
scroll to position [1525, 0]
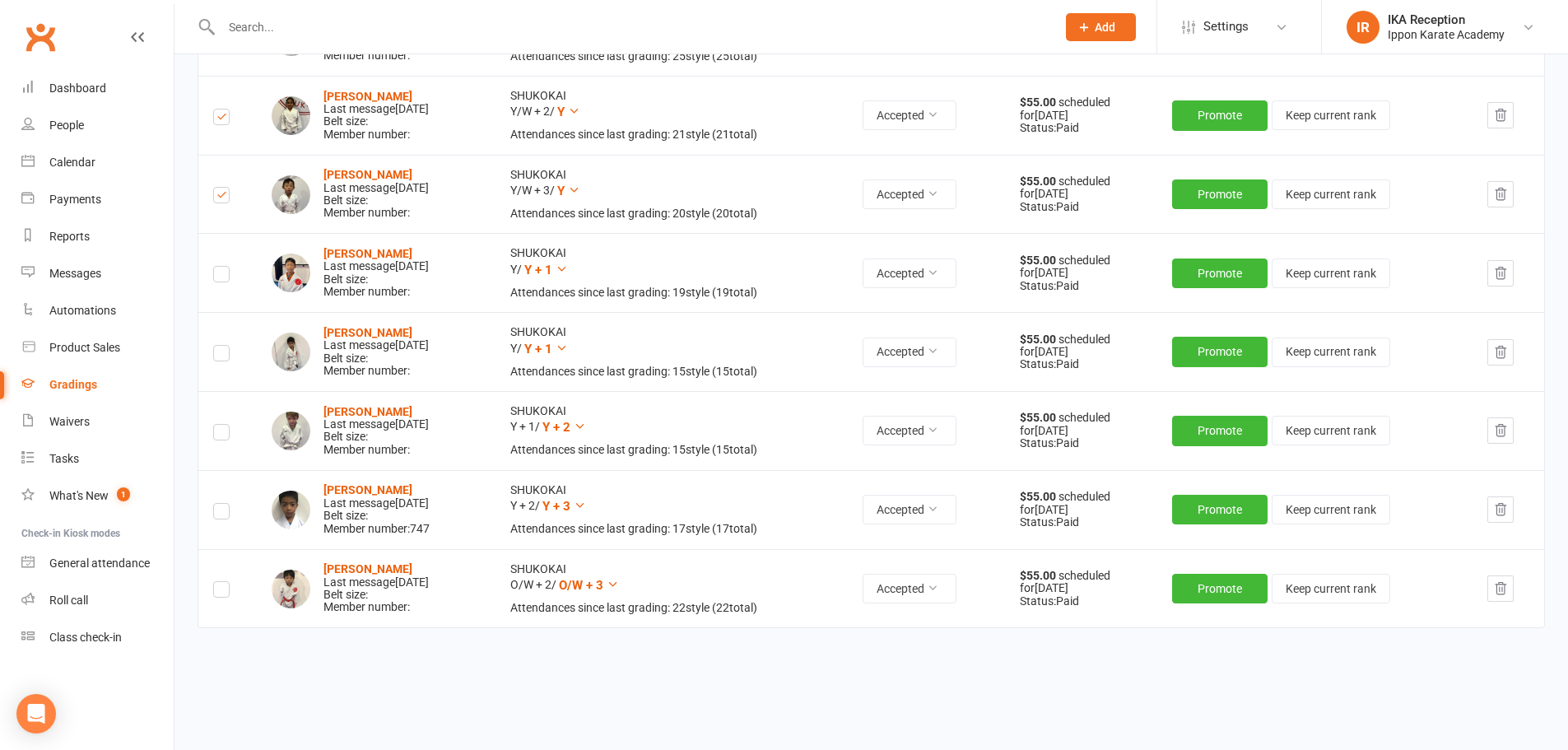
click at [223, 277] on label at bounding box center [221, 277] width 16 height 0
click at [223, 267] on input "checkbox" at bounding box center [221, 267] width 16 height 0
click at [568, 349] on icon at bounding box center [562, 348] width 13 height 13
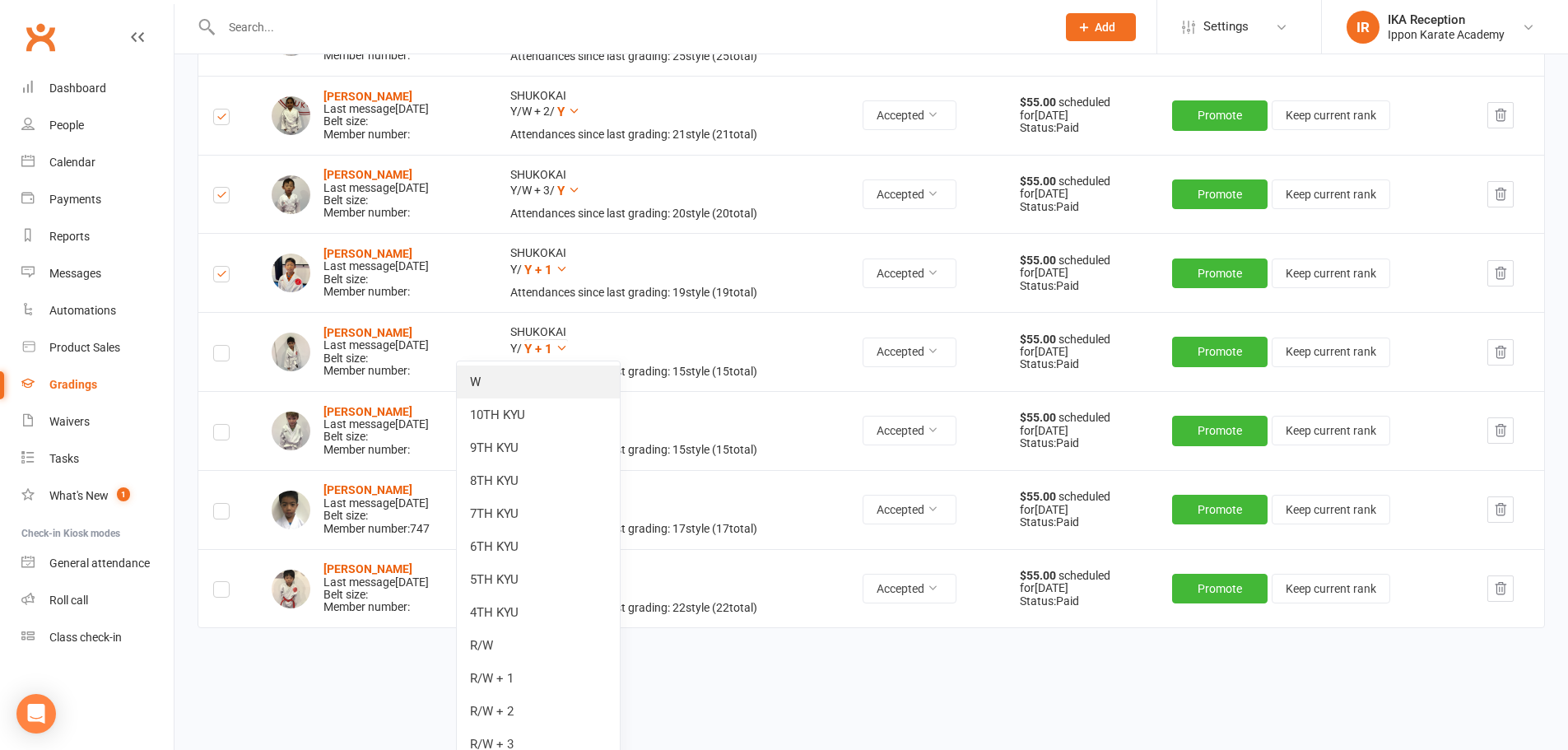
scroll to position [2059, 0]
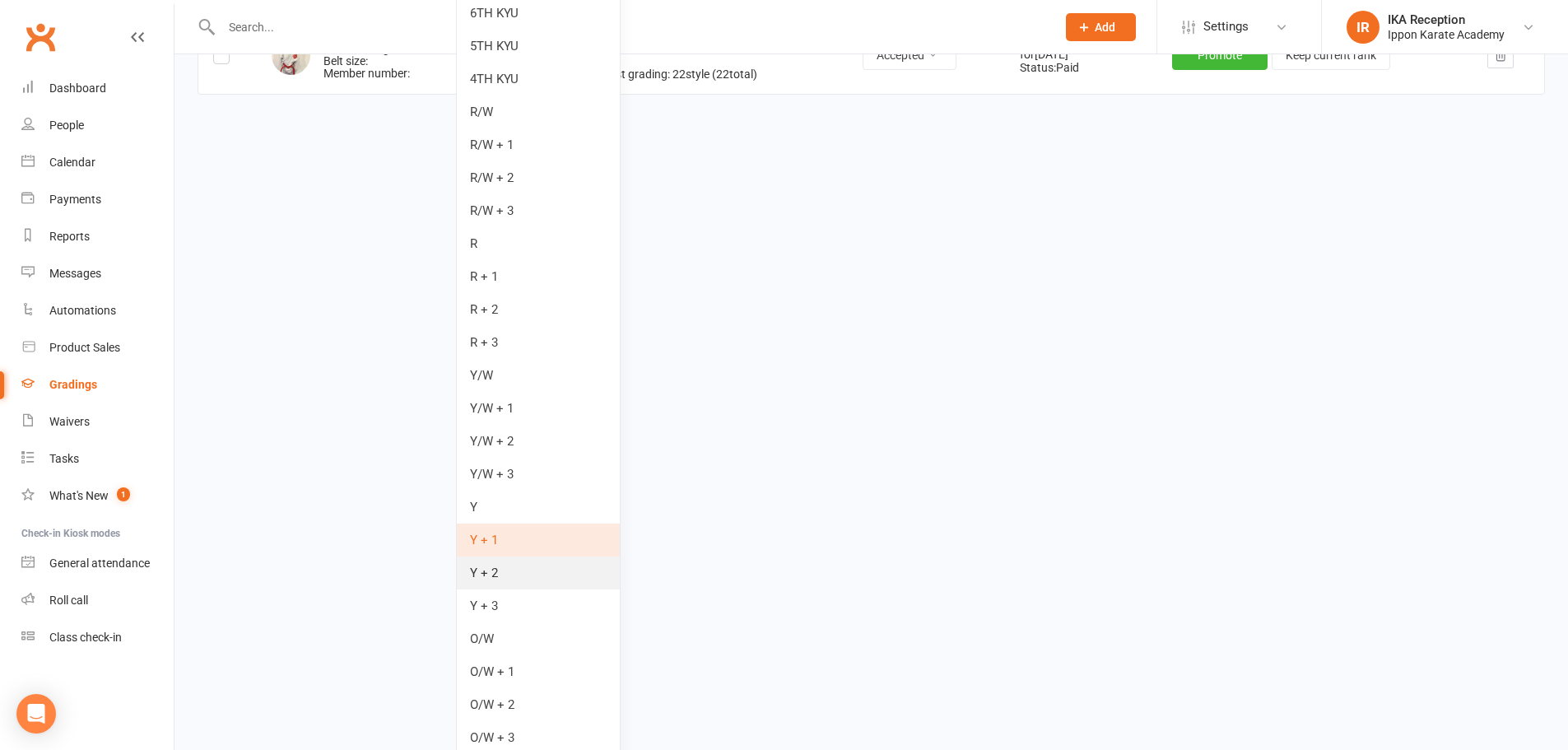
click at [548, 569] on link "Y + 2" at bounding box center [539, 573] width 163 height 33
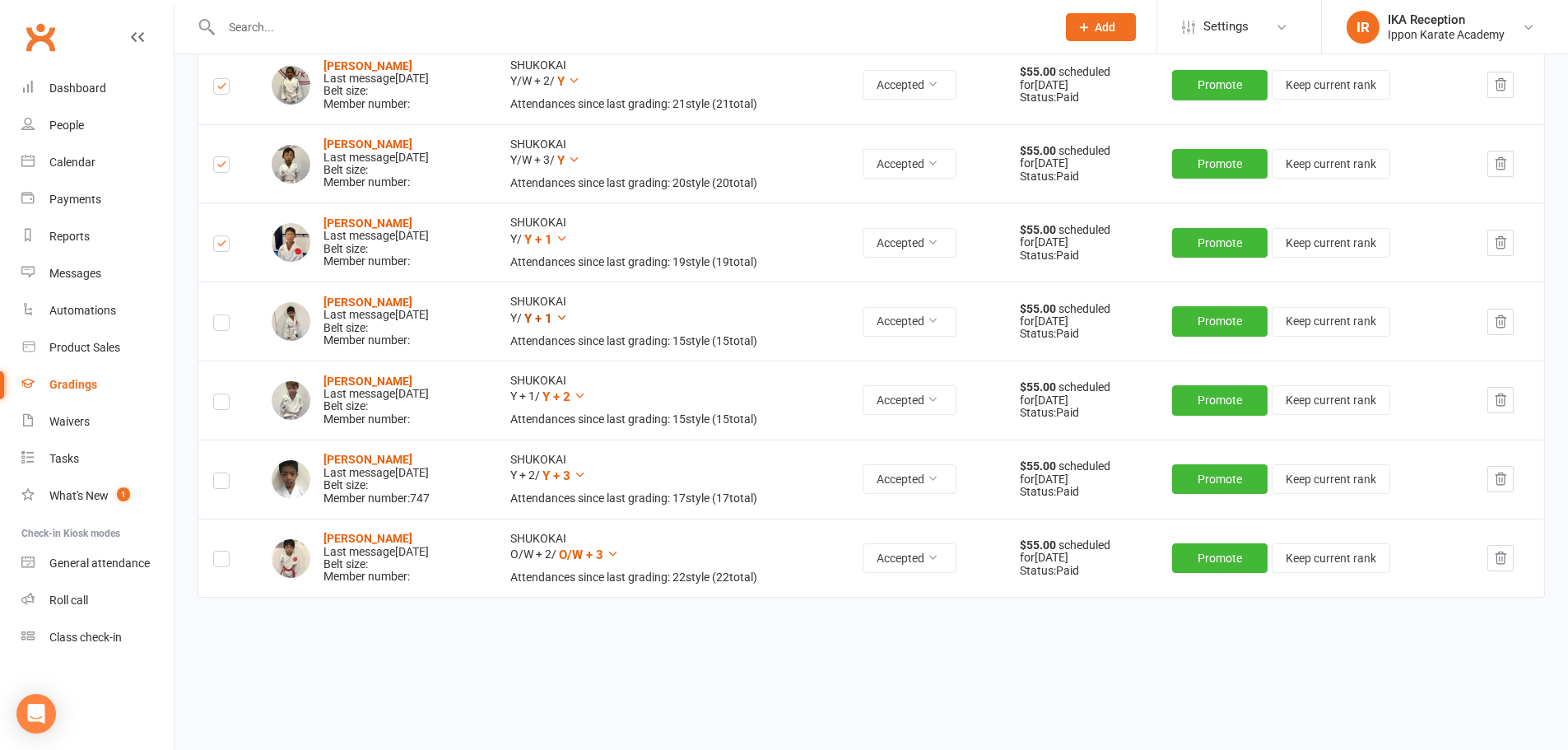
scroll to position [1500, 0]
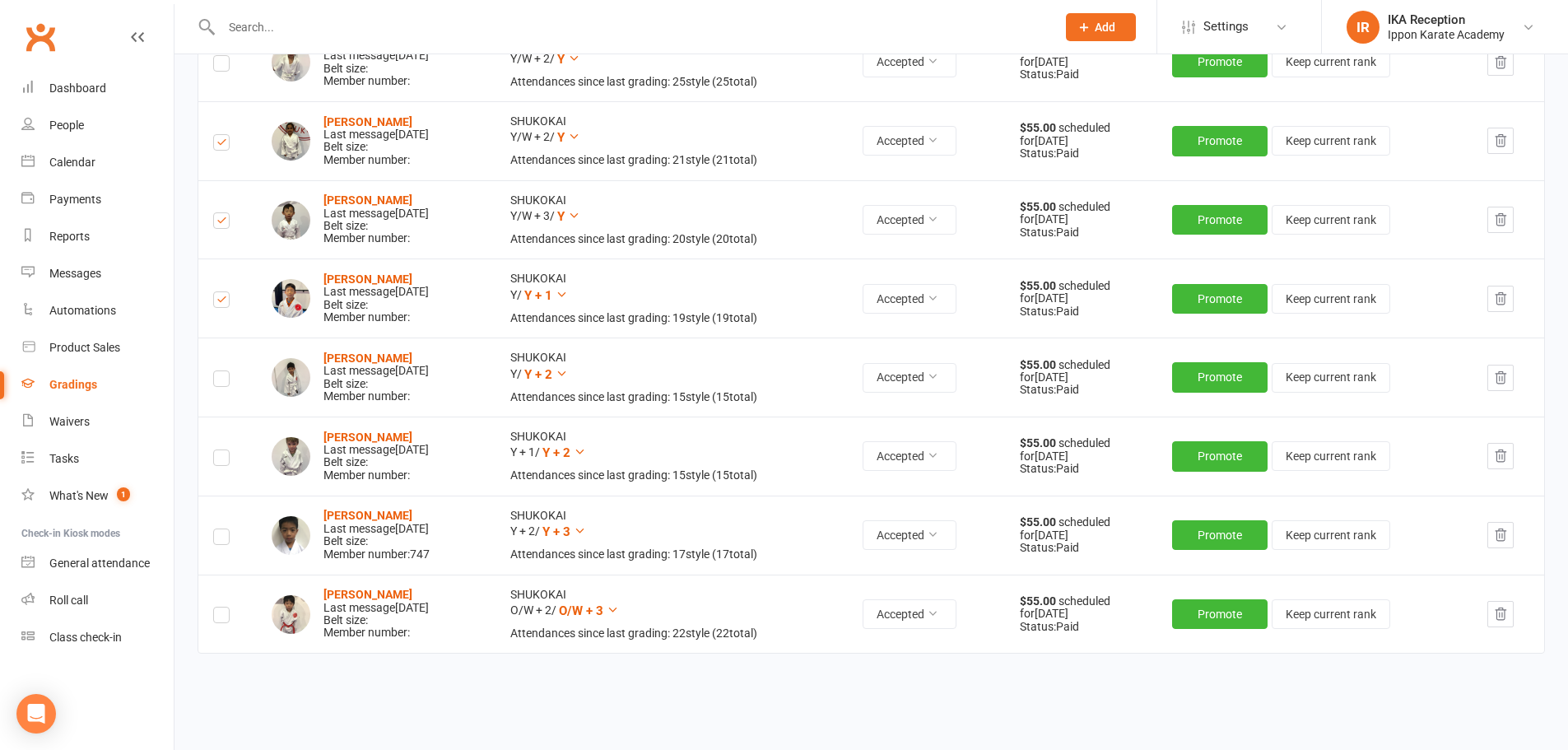
click at [220, 381] on label at bounding box center [221, 381] width 16 height 0
click at [220, 371] on input "checkbox" at bounding box center [221, 371] width 16 height 0
click at [221, 460] on label at bounding box center [221, 460] width 16 height 0
click at [221, 451] on input "checkbox" at bounding box center [221, 451] width 16 height 0
click at [586, 533] on icon at bounding box center [580, 531] width 13 height 13
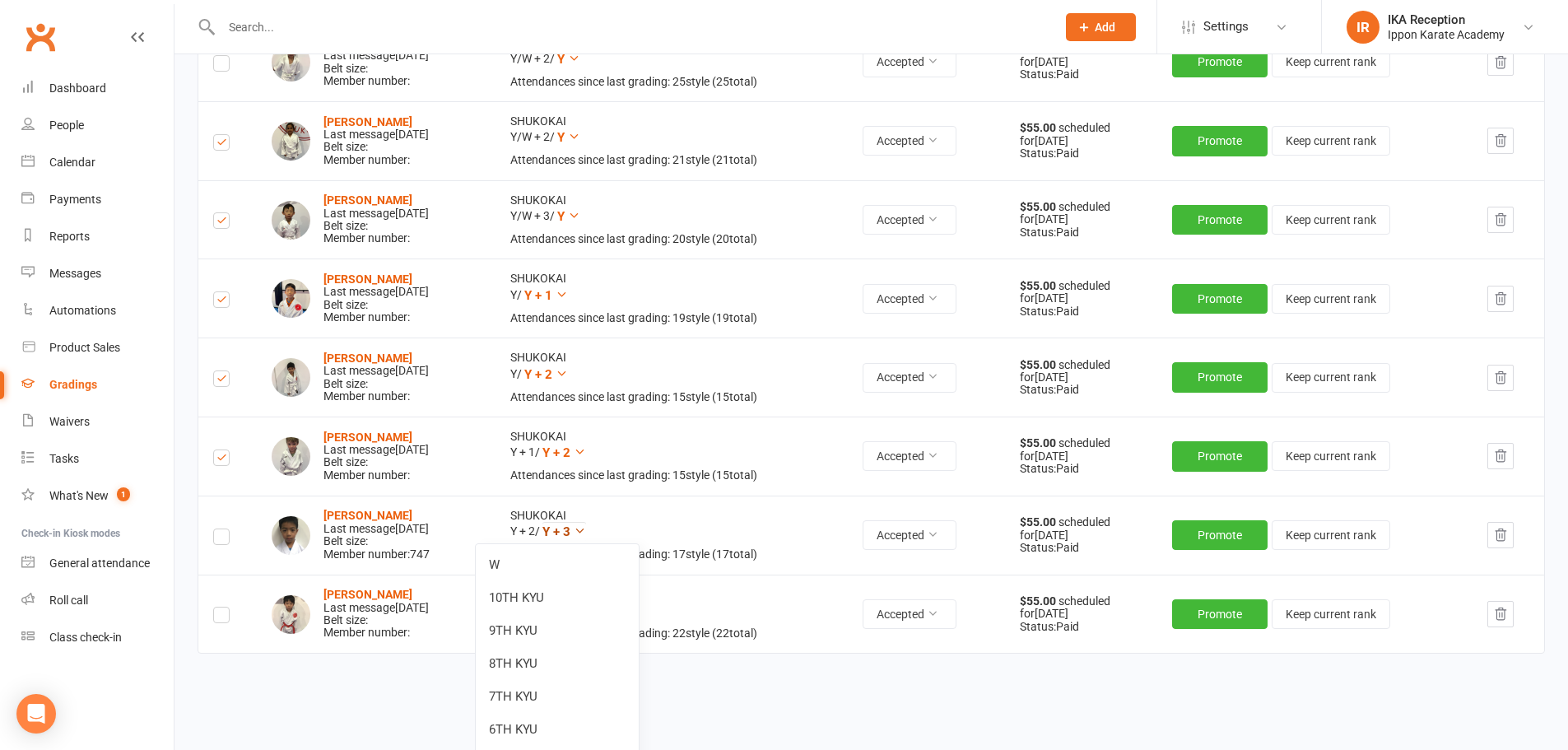
scroll to position [2480, 0]
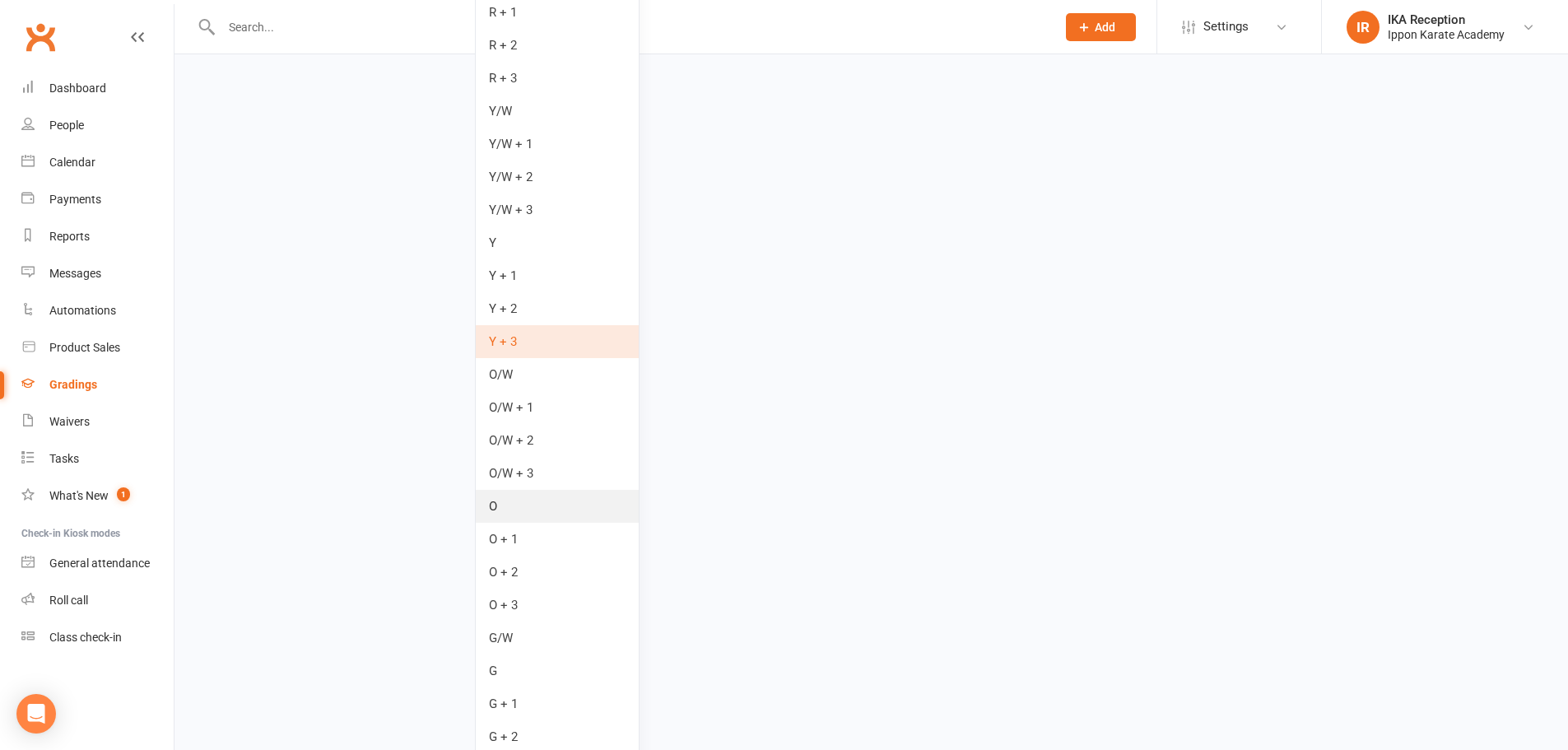
click at [527, 507] on link "O" at bounding box center [558, 506] width 163 height 33
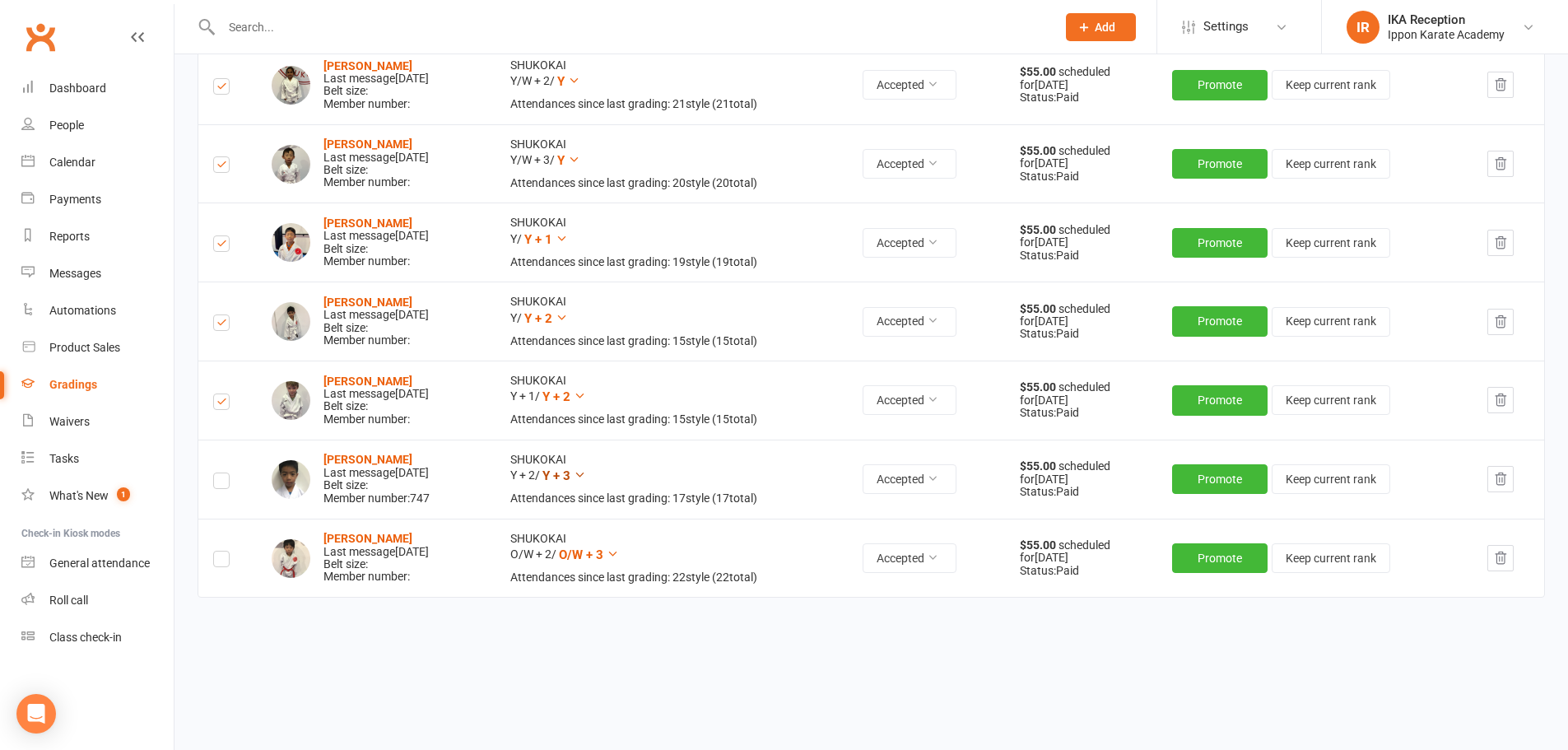
scroll to position [1557, 0]
click at [219, 483] on label at bounding box center [221, 483] width 16 height 0
click at [219, 473] on input "checkbox" at bounding box center [221, 473] width 16 height 0
click at [603, 550] on span "O/W + 3" at bounding box center [580, 555] width 44 height 15
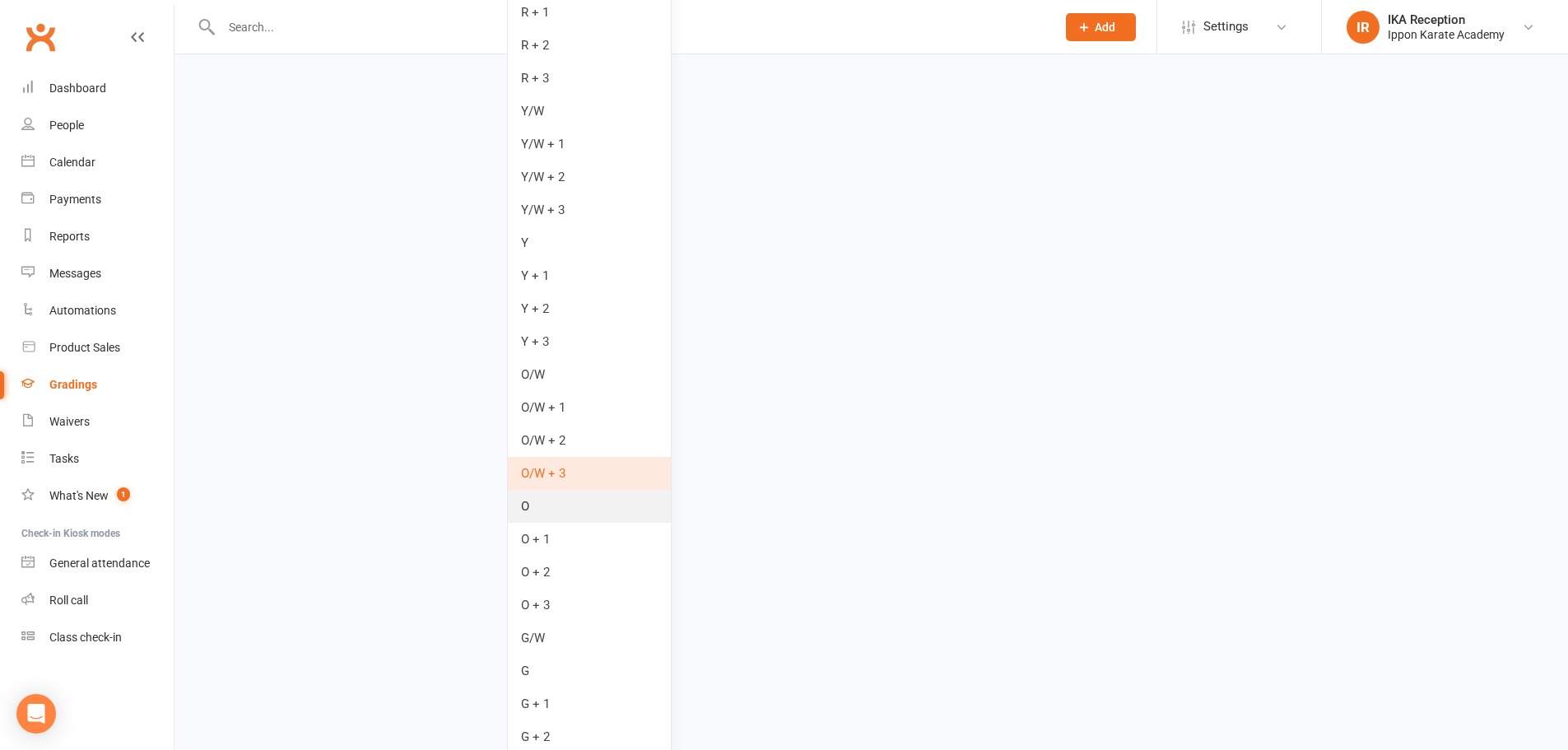
click at [544, 503] on link "O" at bounding box center [589, 506] width 163 height 33
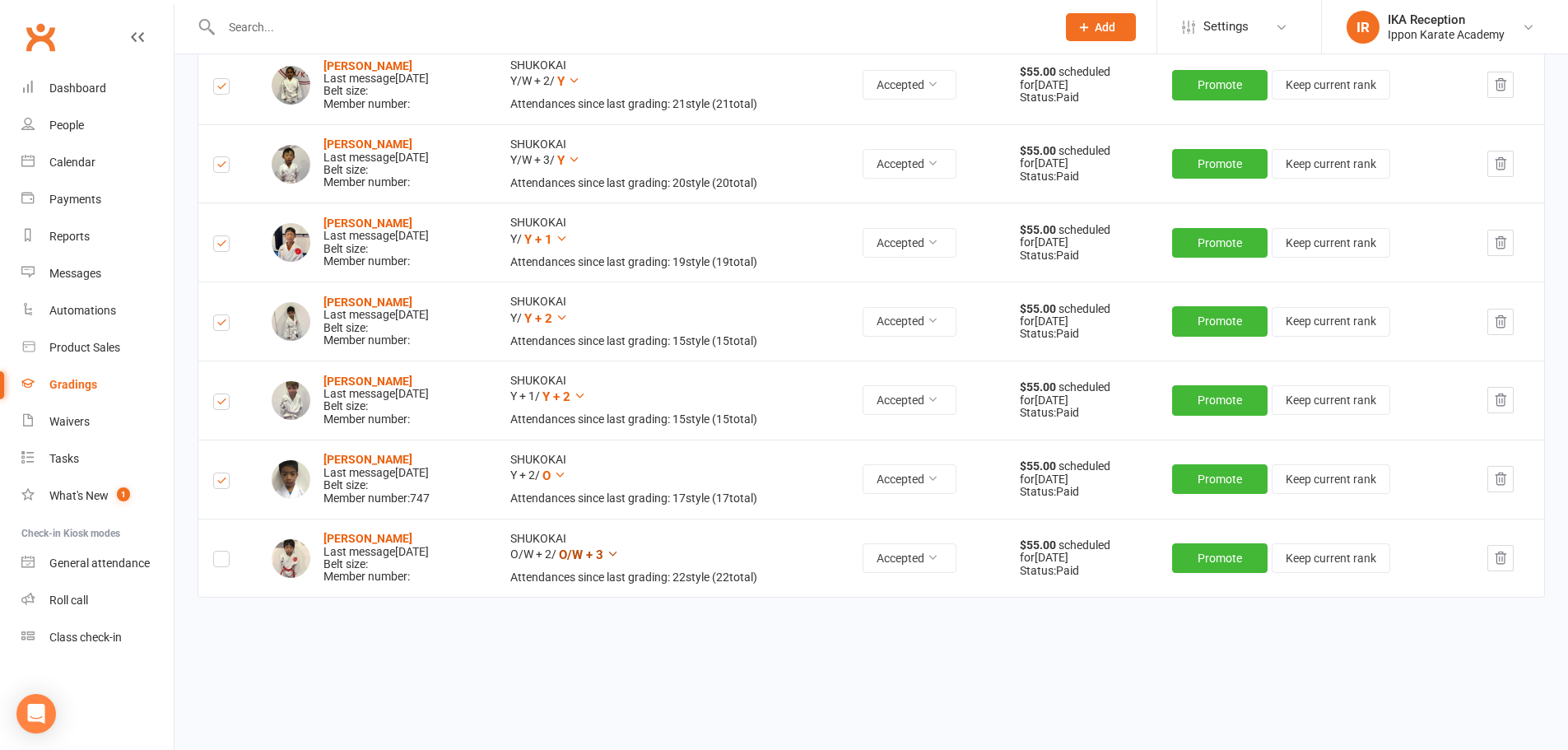
scroll to position [1557, 0]
click at [218, 561] on label at bounding box center [221, 561] width 16 height 0
click at [218, 551] on input "checkbox" at bounding box center [221, 551] width 16 height 0
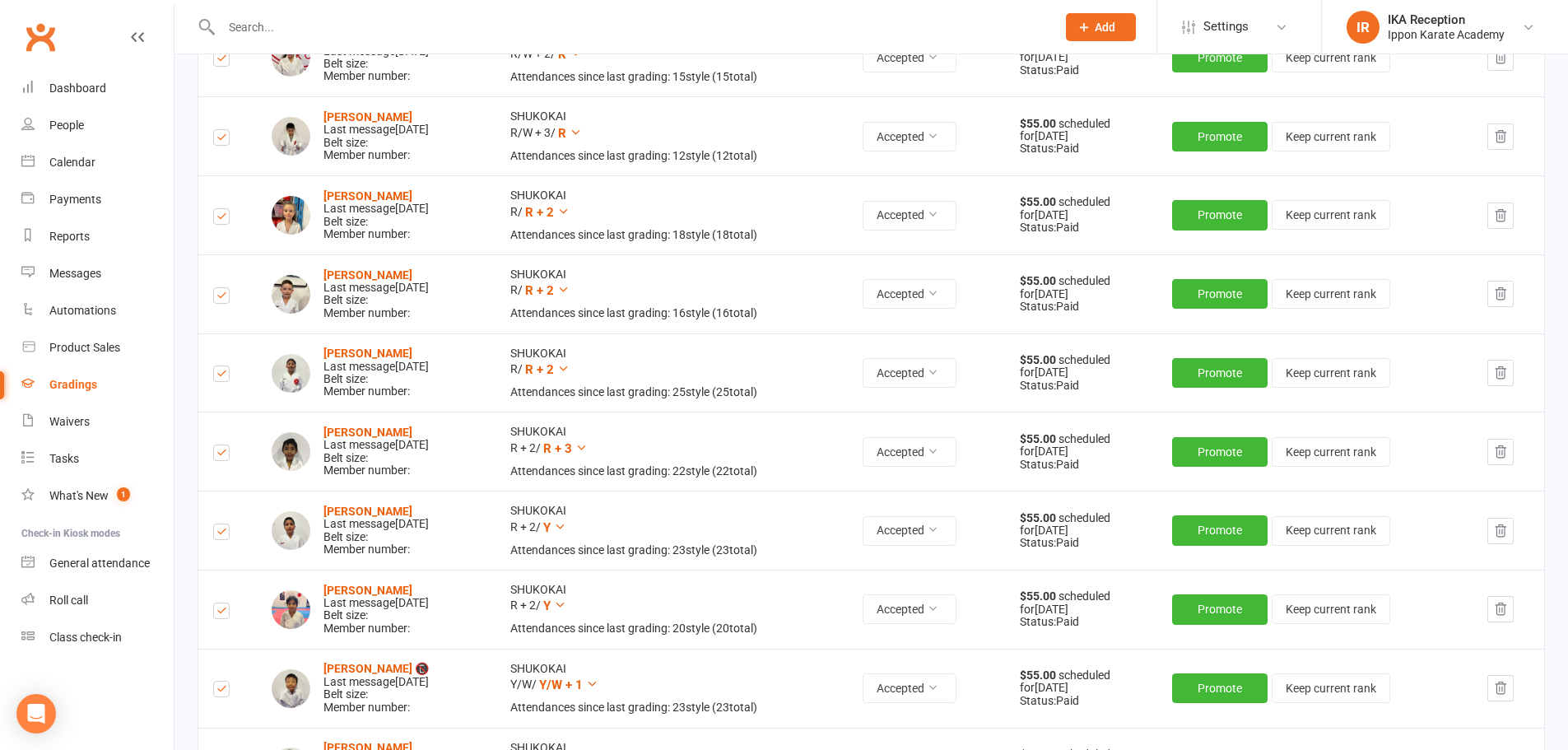
scroll to position [0, 0]
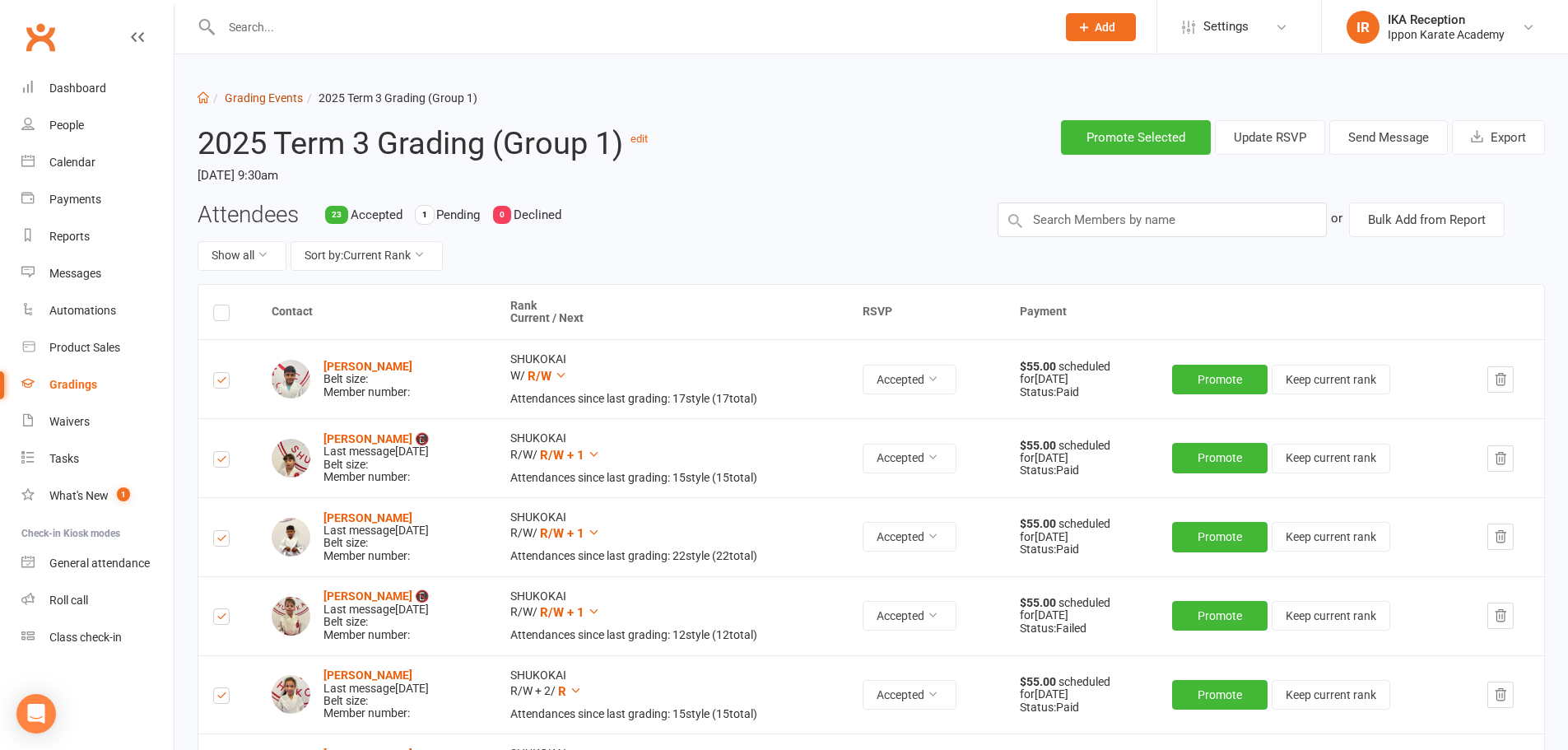
click at [246, 98] on link "Grading Events" at bounding box center [264, 98] width 78 height 14
select select "100"
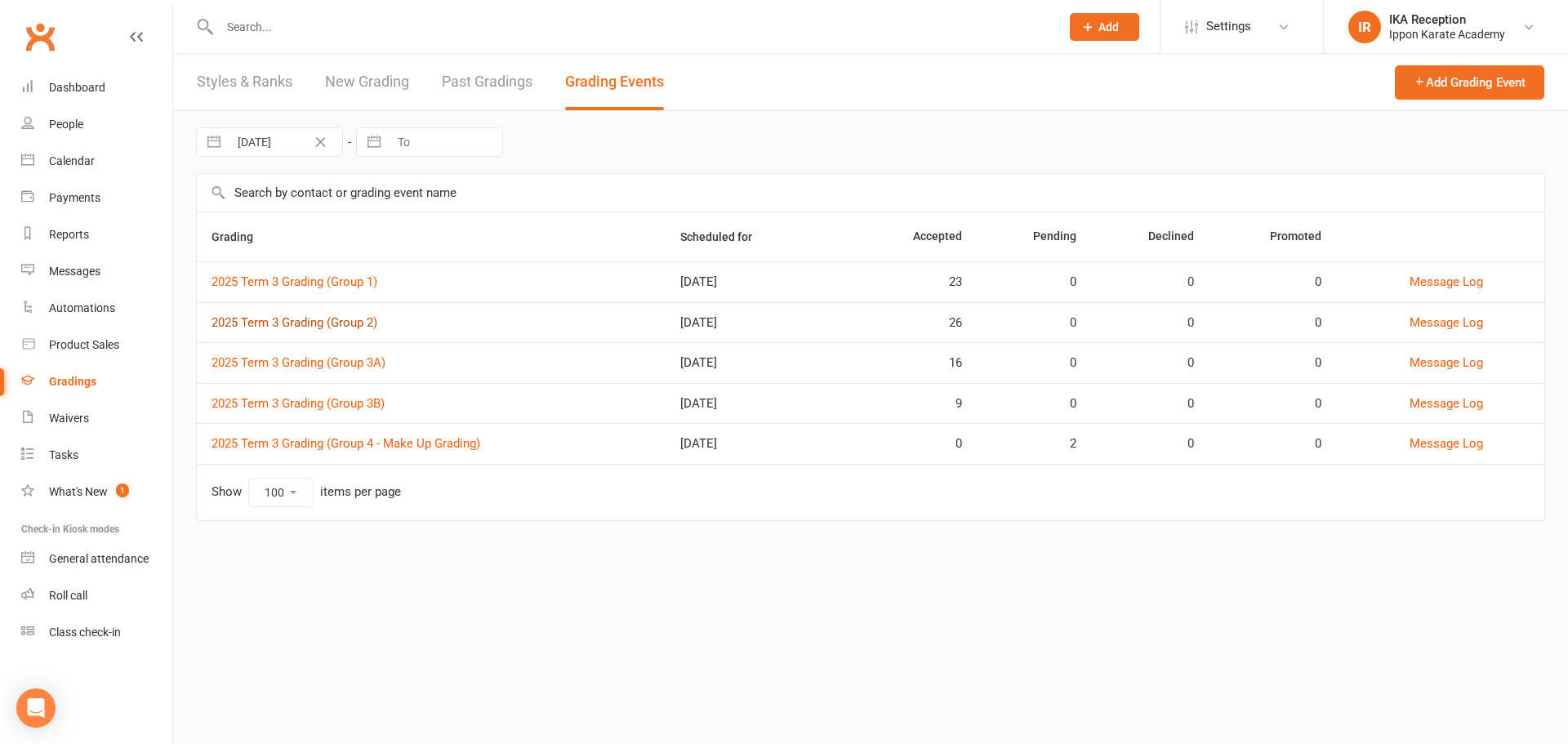
click at [341, 324] on link "2025 Term 3 Grading (Group 2)" at bounding box center [294, 322] width 166 height 14
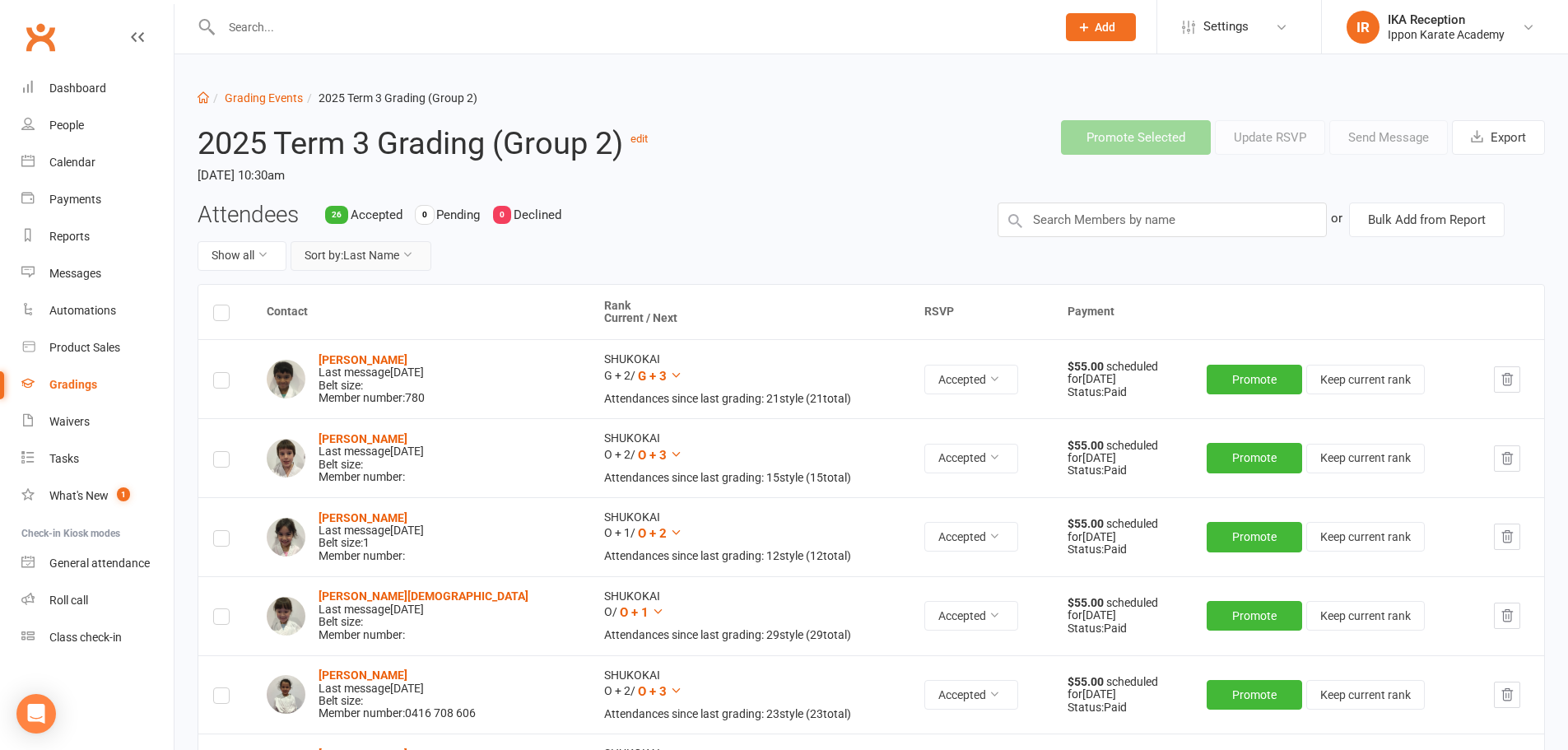
click at [407, 255] on icon at bounding box center [407, 254] width 12 height 12
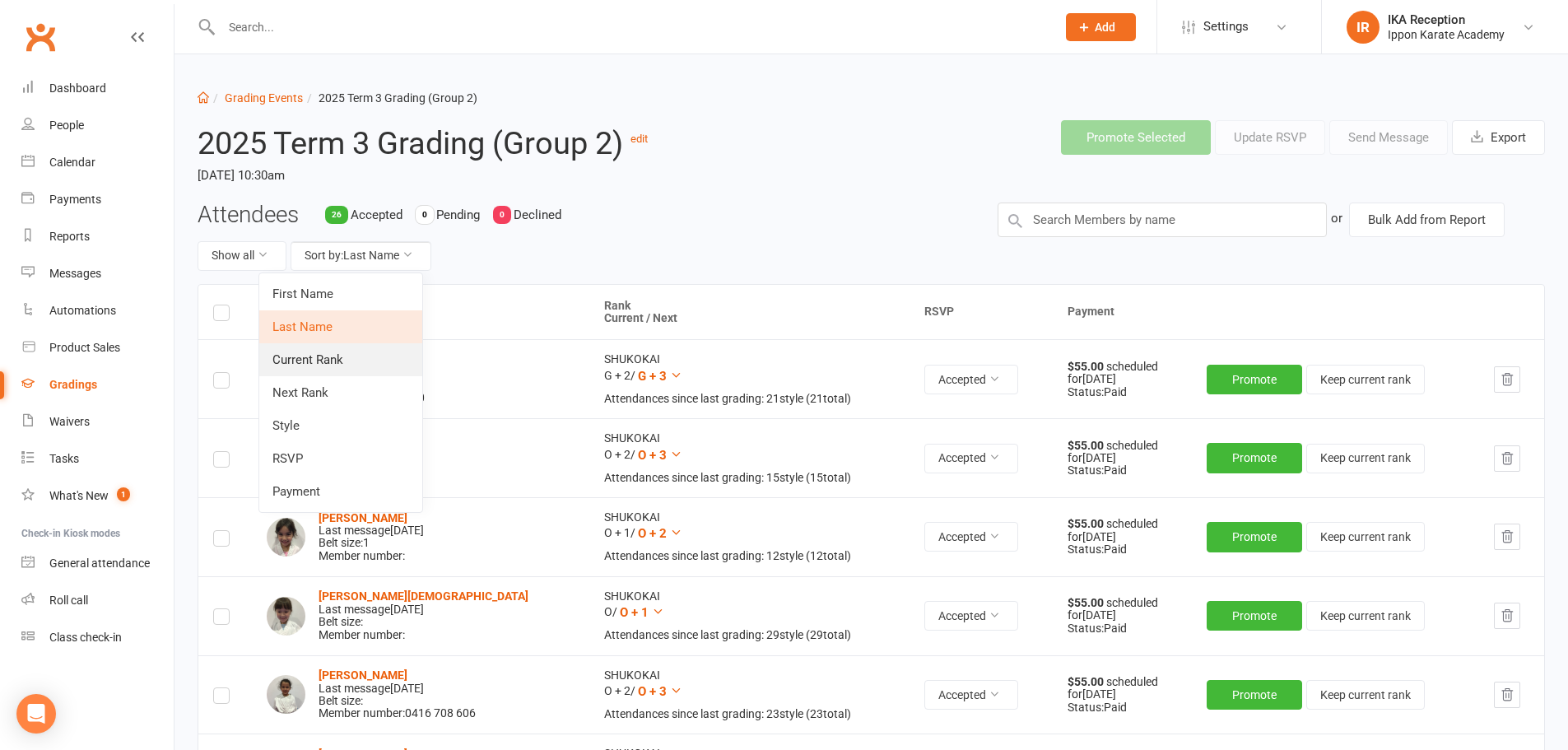
click at [361, 359] on link "Current Rank" at bounding box center [341, 360] width 163 height 33
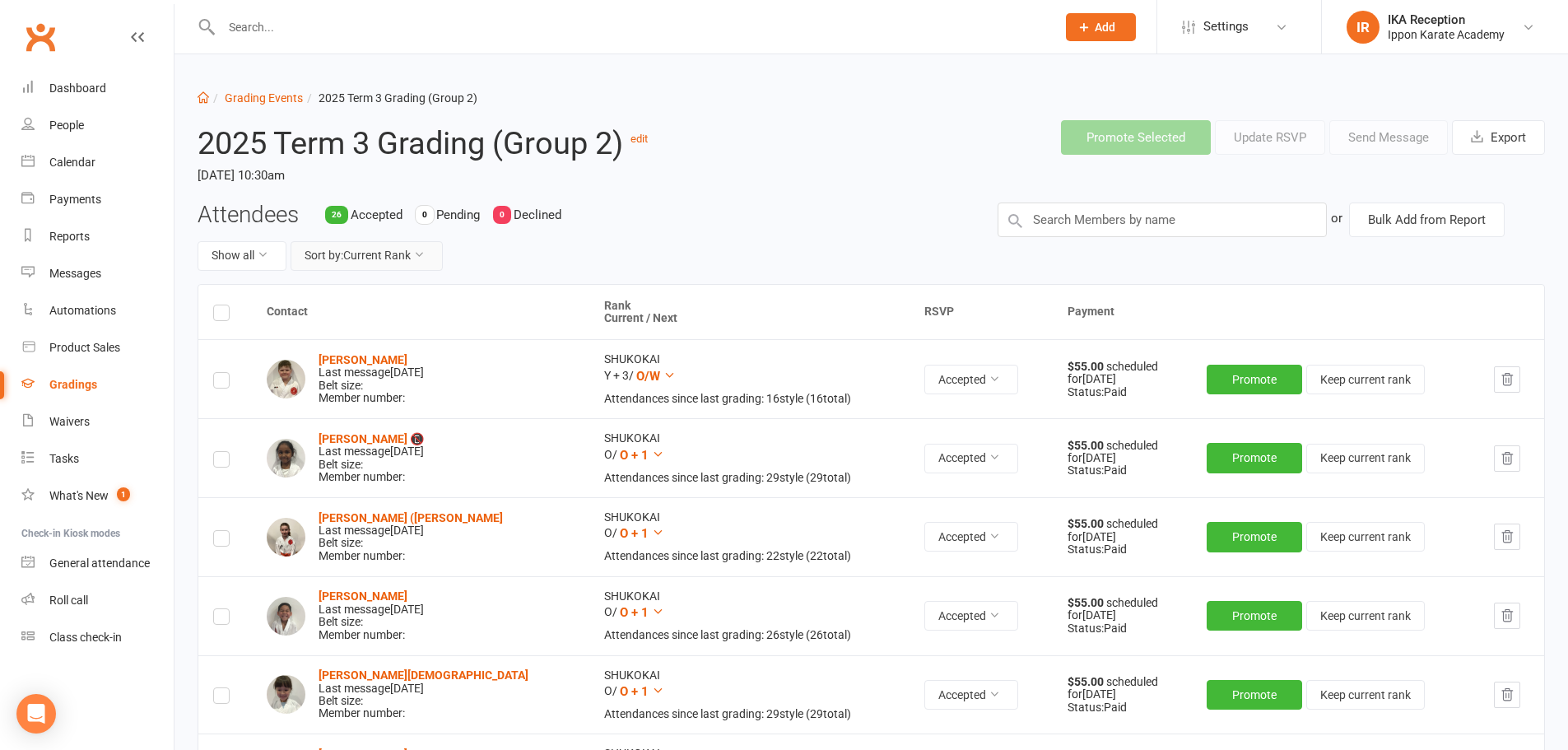
click at [421, 255] on icon at bounding box center [419, 254] width 12 height 12
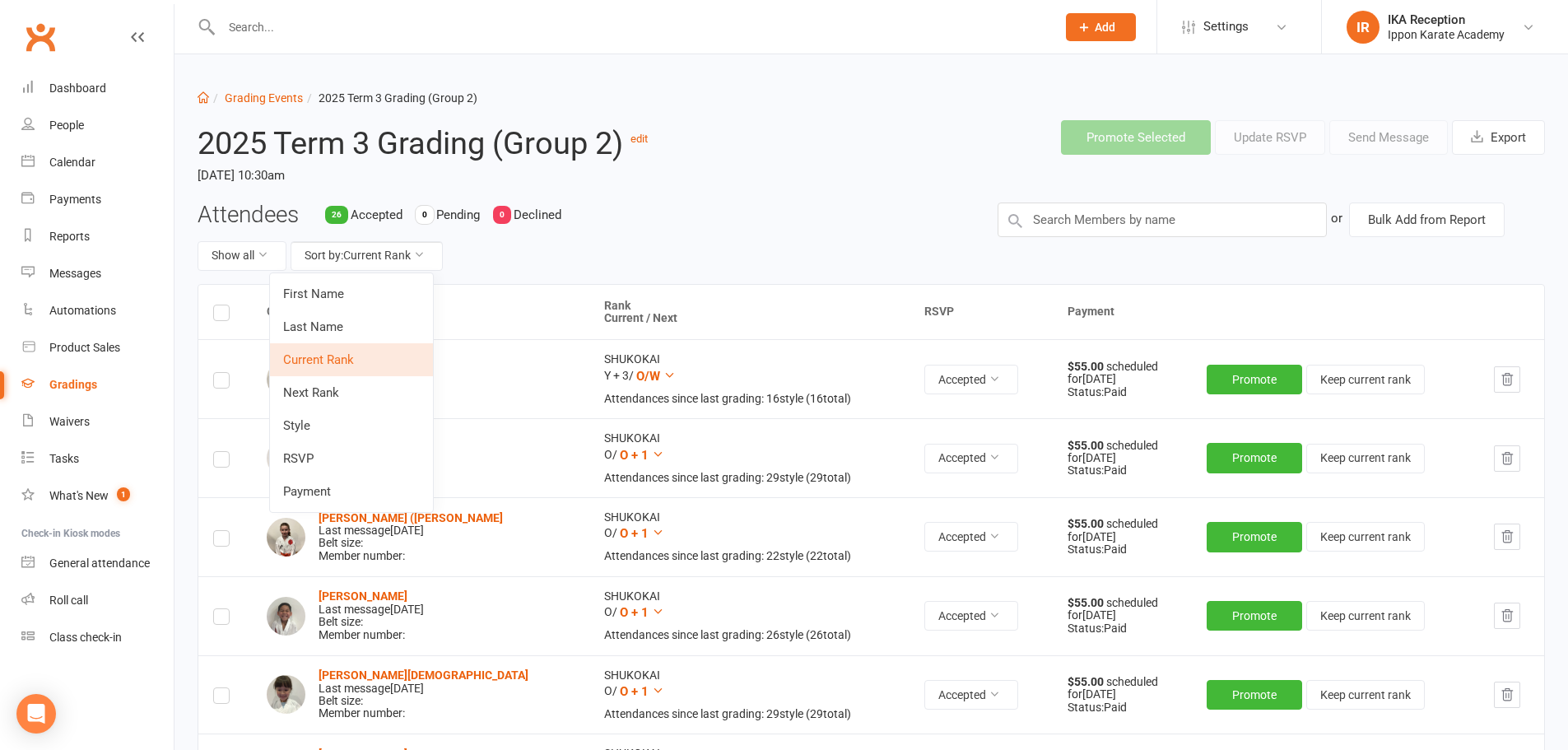
click at [597, 93] on ol "Dashboard Grading Events 2025 Term 3 Grading (Group 2)" at bounding box center [872, 98] width 1348 height 18
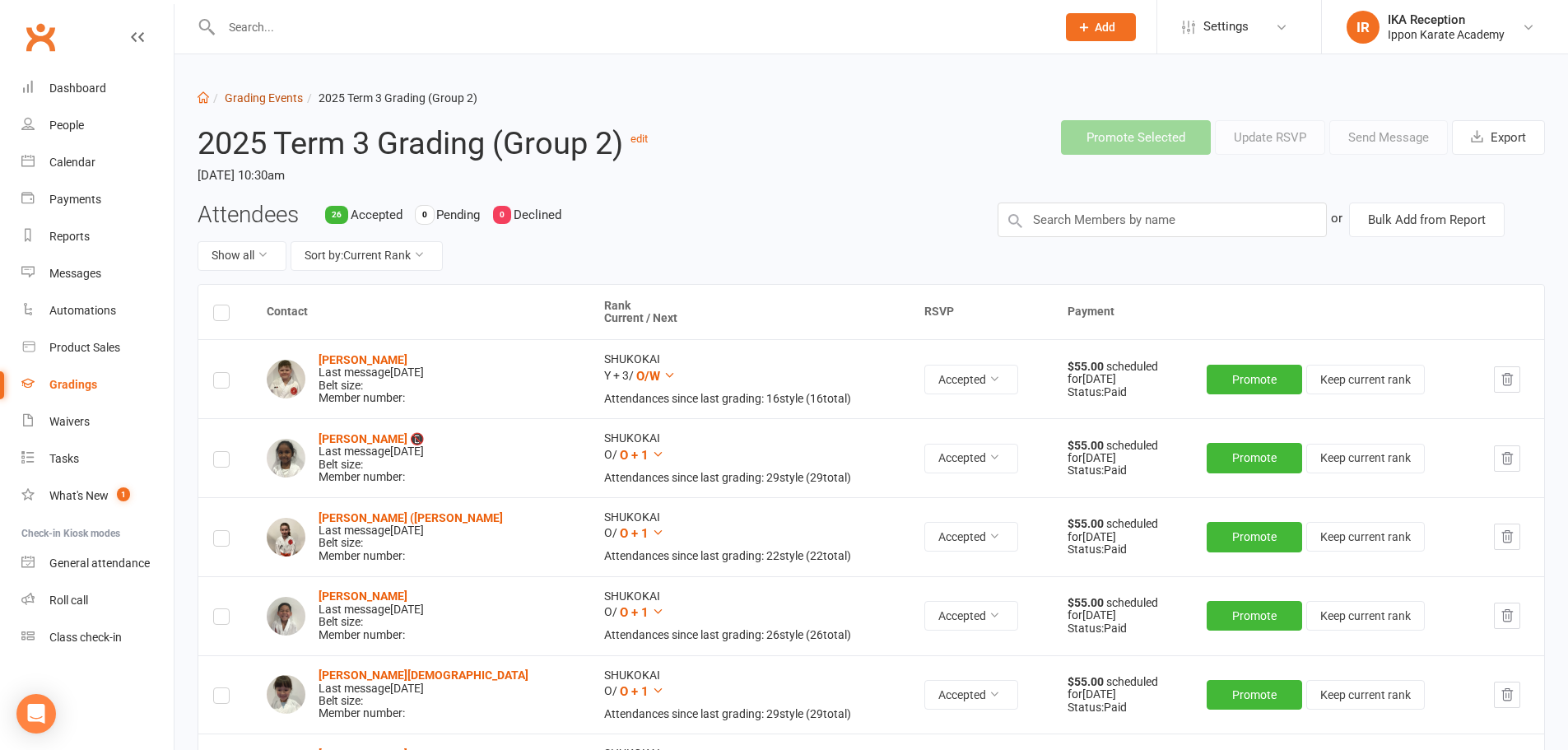
click at [257, 99] on link "Grading Events" at bounding box center [264, 98] width 78 height 14
select select "100"
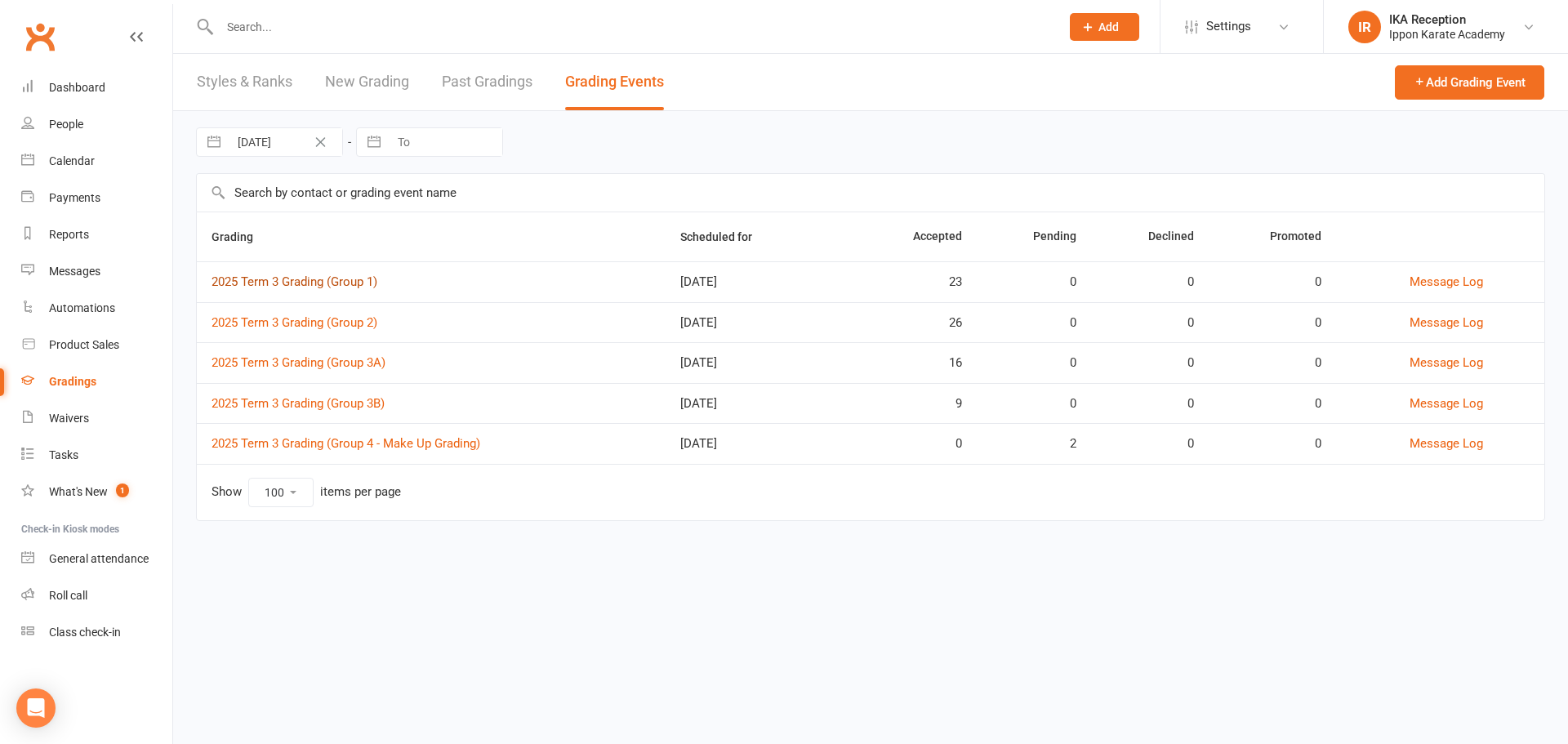
click at [346, 282] on link "2025 Term 3 Grading (Group 1)" at bounding box center [294, 282] width 166 height 14
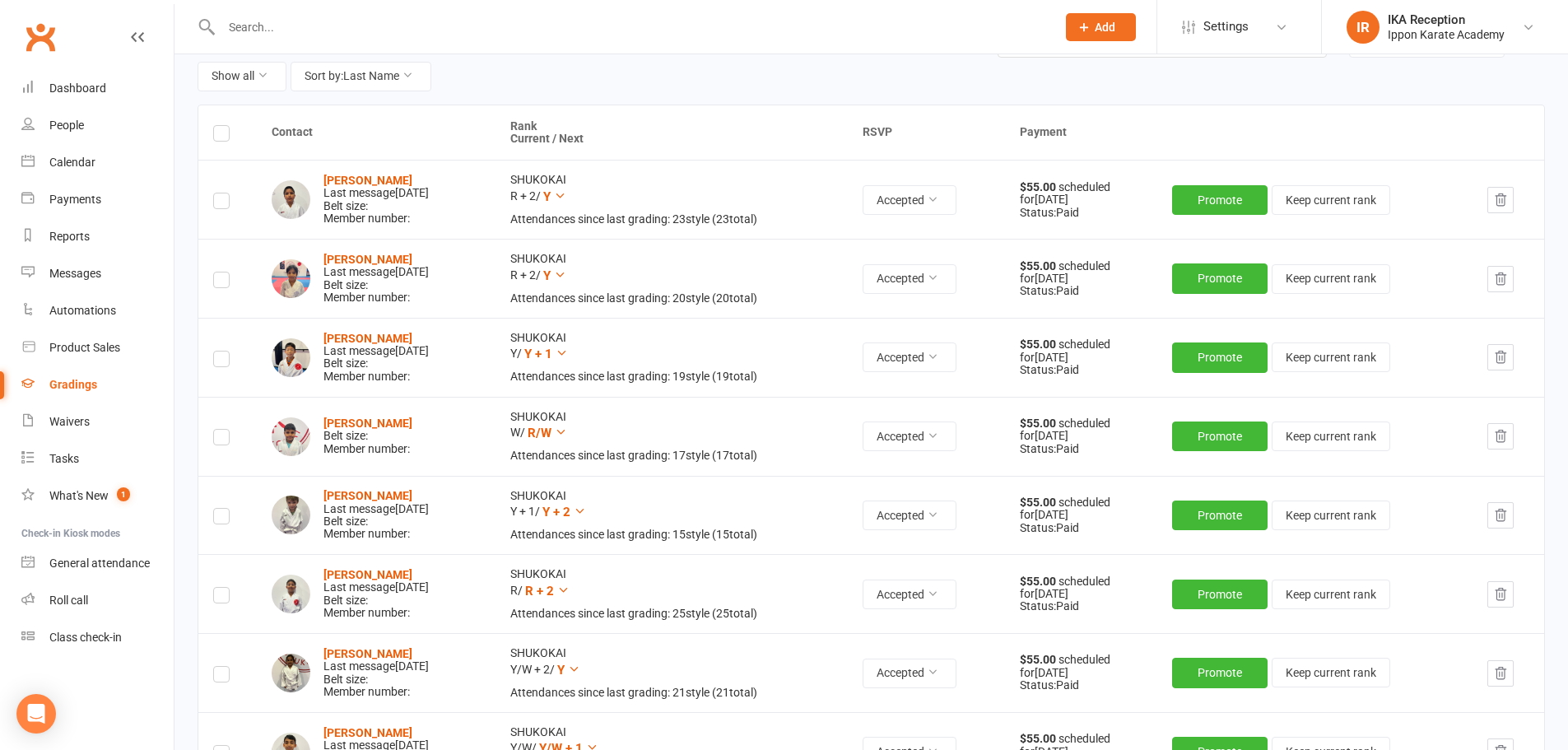
scroll to position [187, 0]
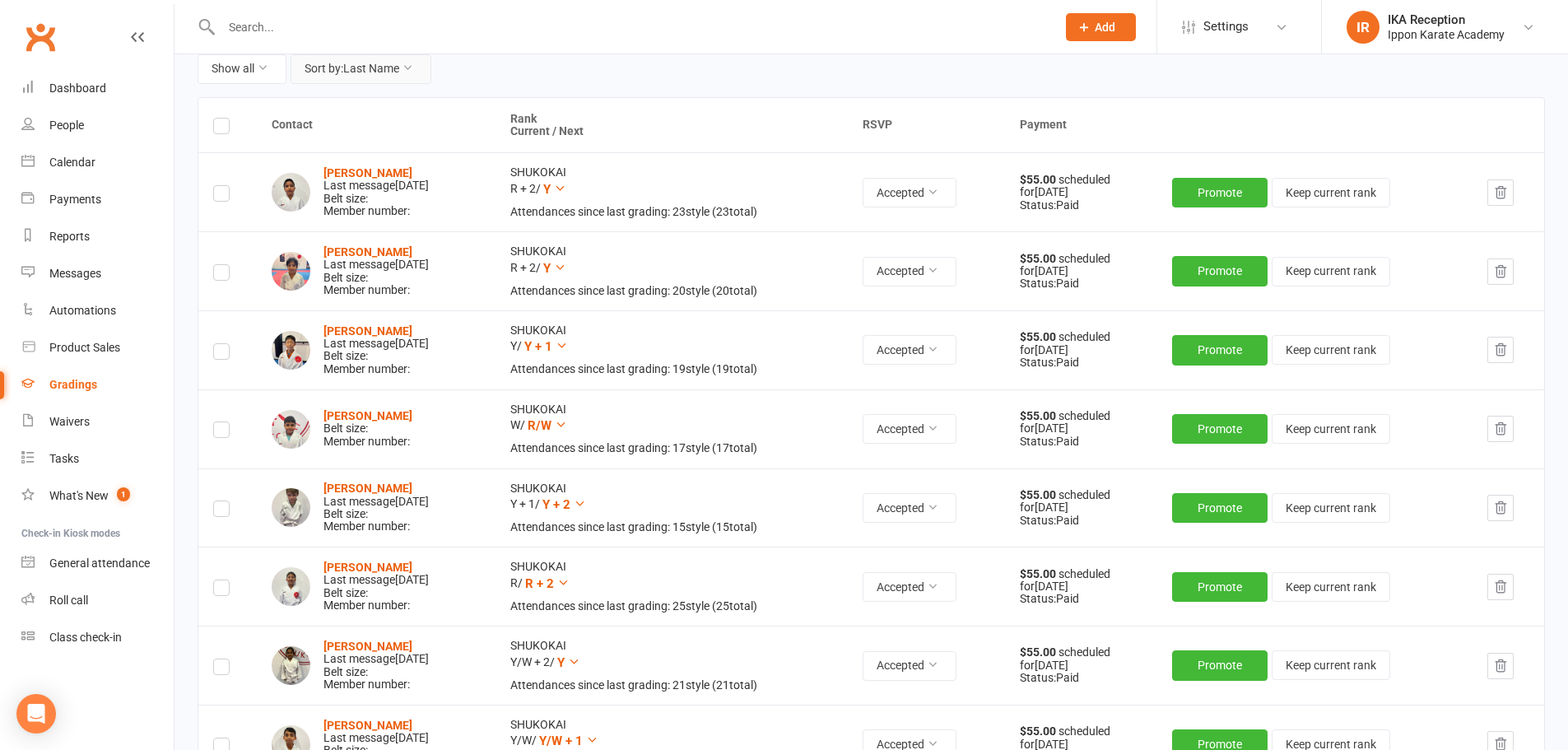
click at [412, 73] on icon at bounding box center [407, 67] width 12 height 12
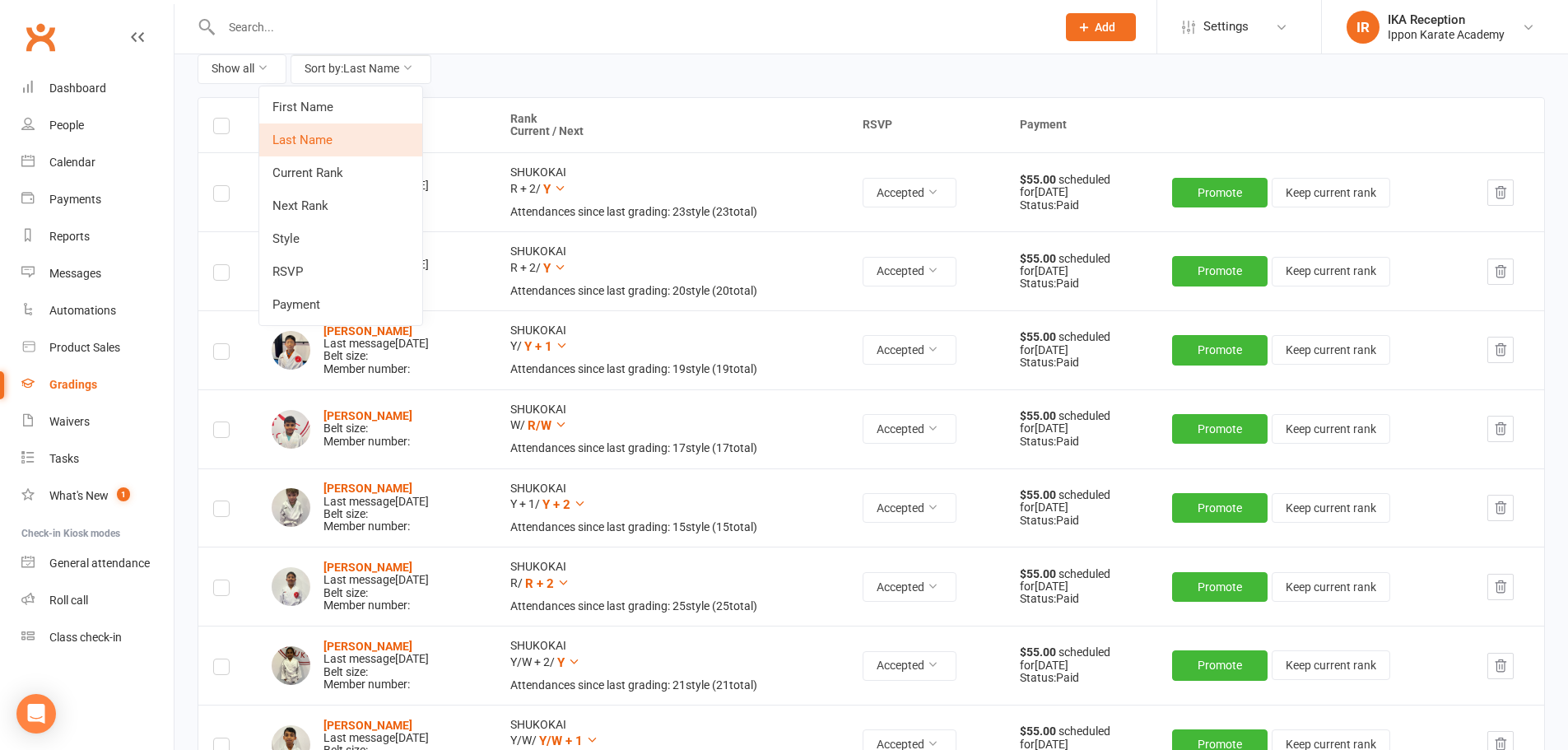
click at [577, 62] on div "Show all Sort by: Last Name" at bounding box center [585, 69] width 775 height 30
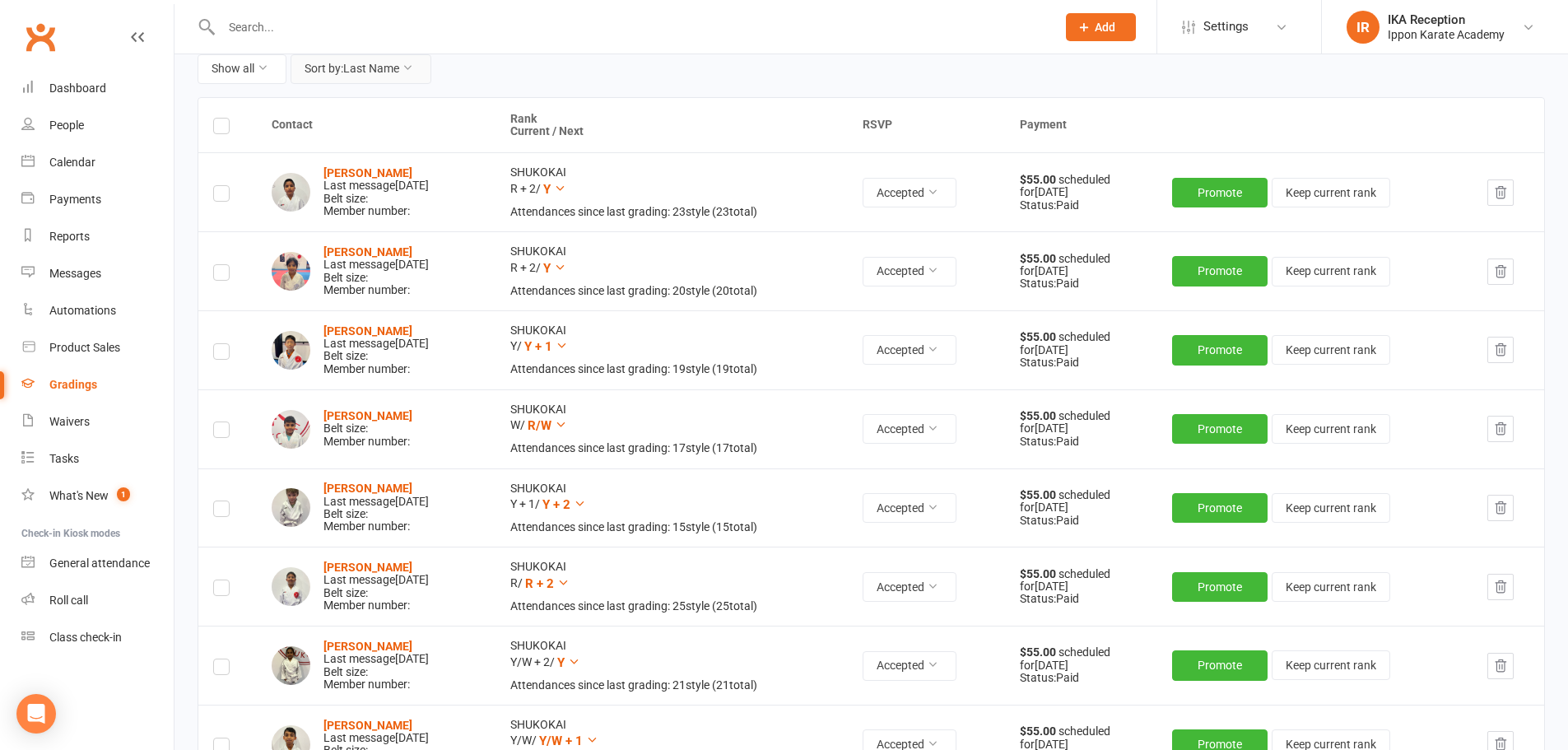
click at [409, 65] on icon at bounding box center [407, 67] width 12 height 12
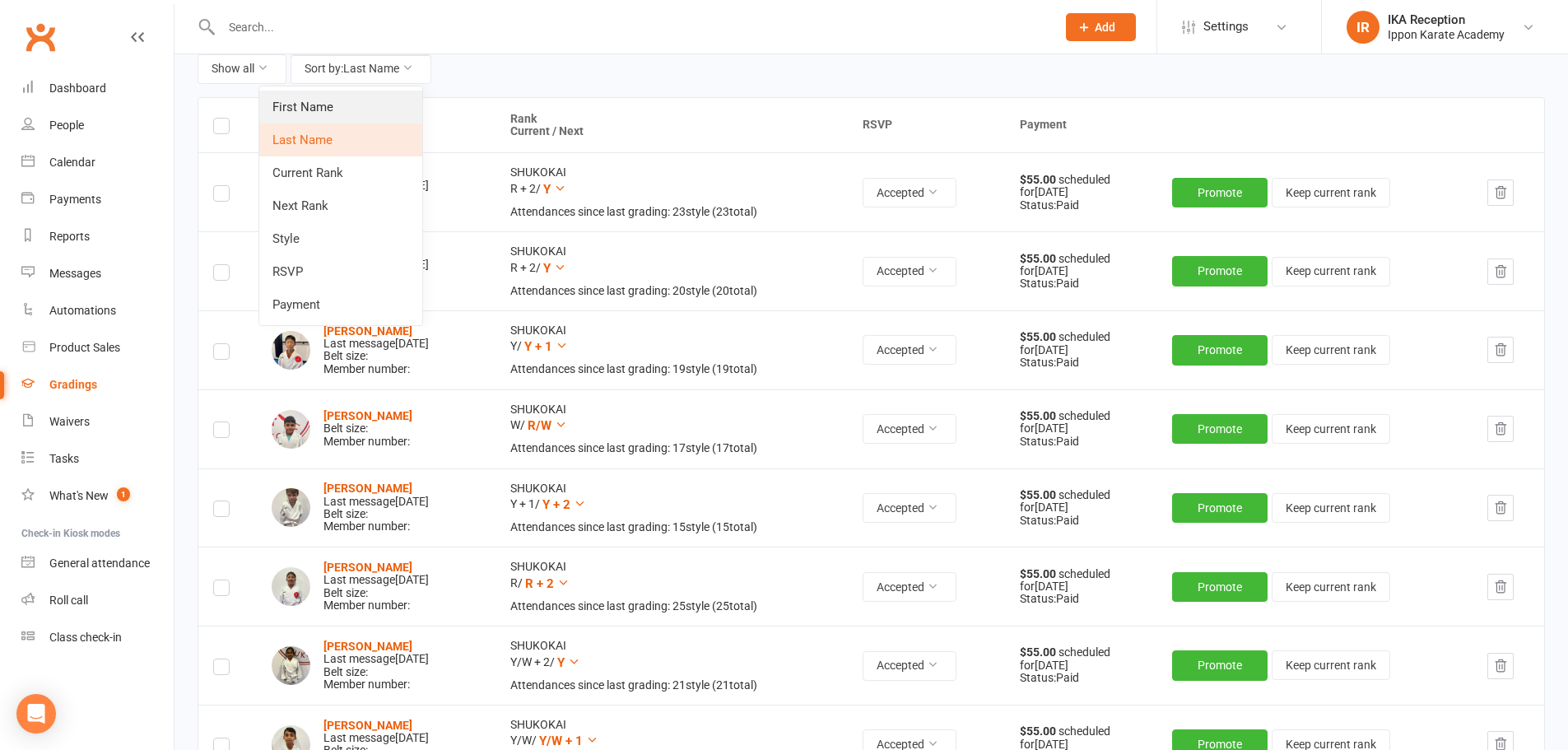
click at [362, 107] on link "First Name" at bounding box center [341, 107] width 163 height 33
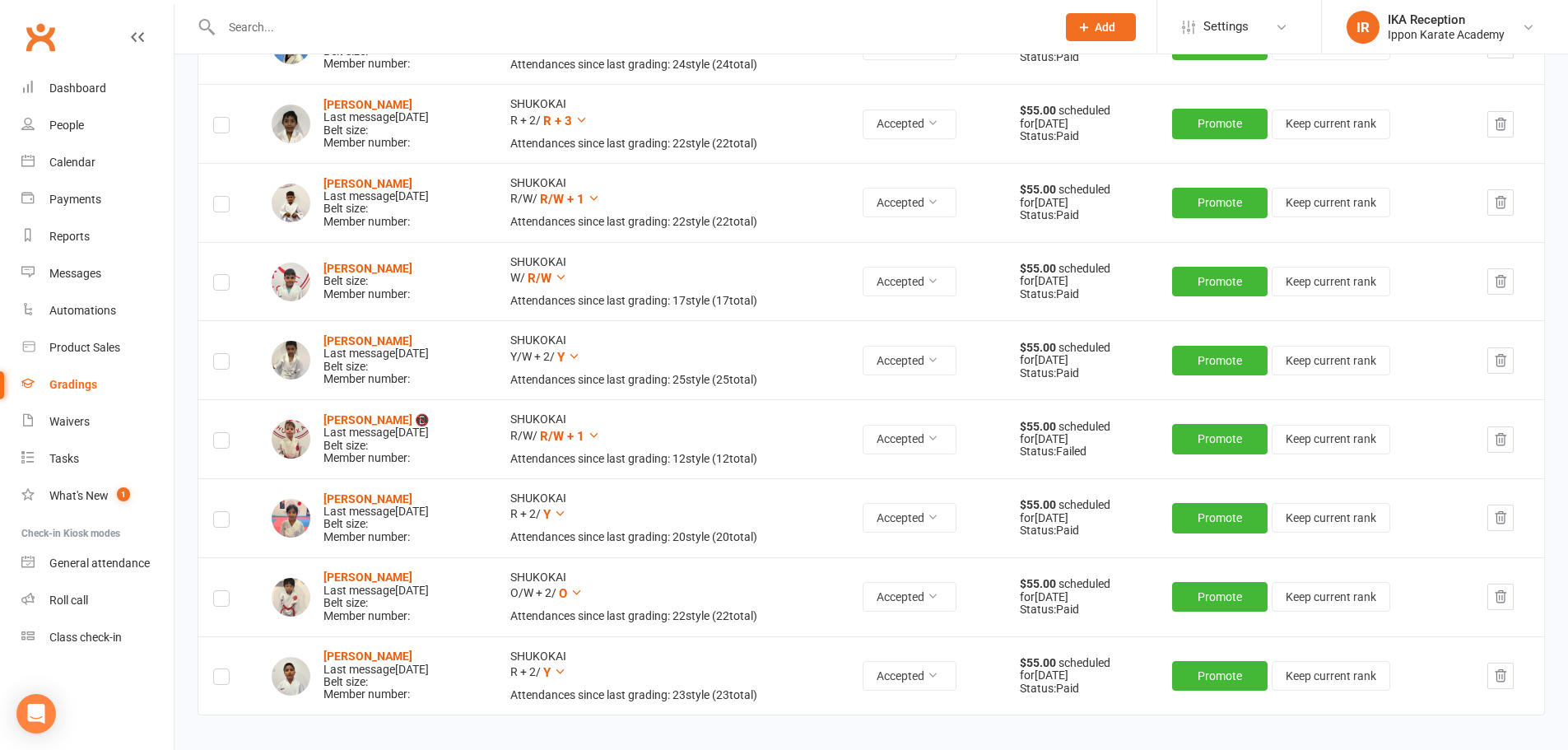
scroll to position [1436, 0]
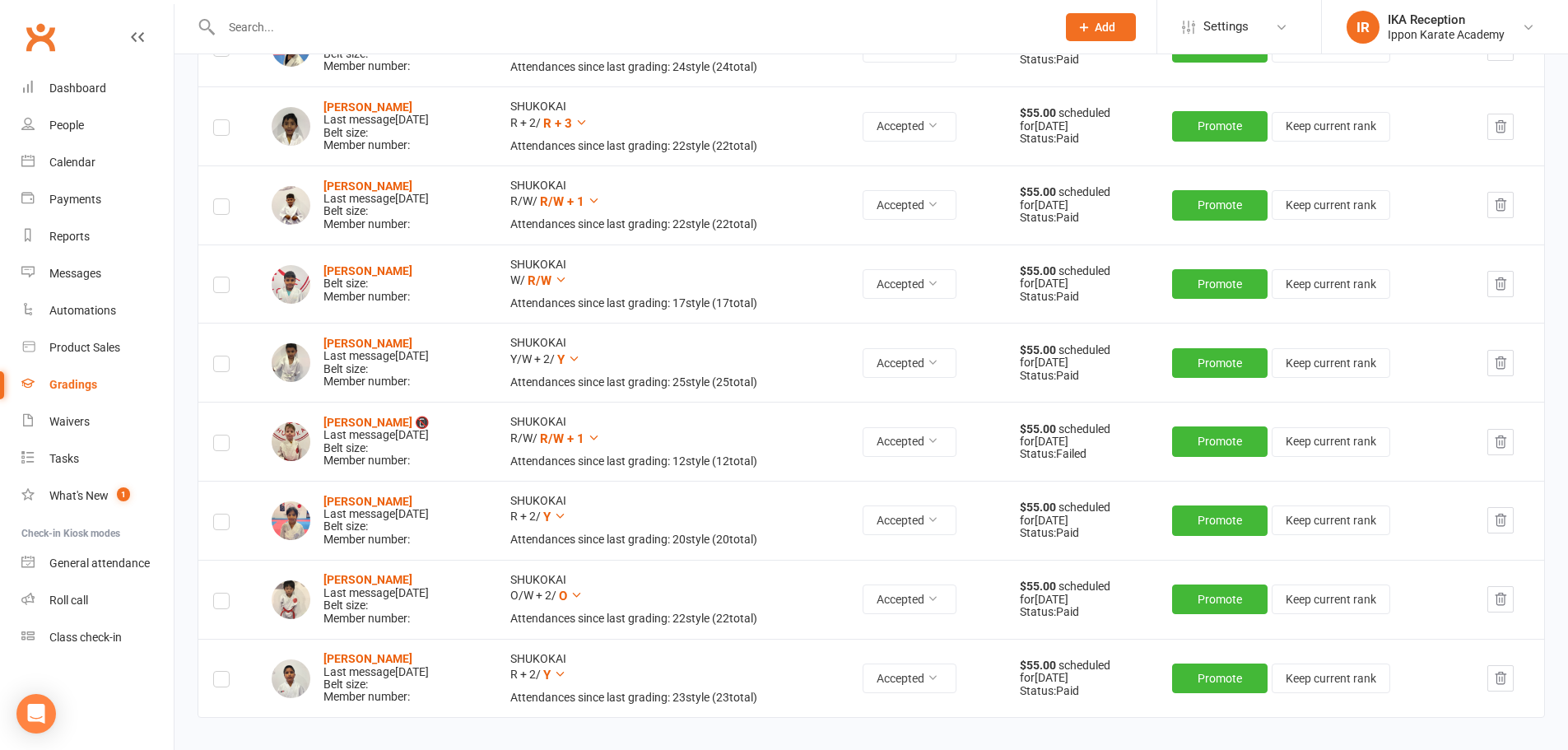
click at [226, 287] on label at bounding box center [221, 287] width 16 height 0
click at [226, 278] on input "checkbox" at bounding box center [221, 278] width 16 height 0
click at [222, 209] on label at bounding box center [221, 209] width 16 height 0
click at [222, 200] on input "checkbox" at bounding box center [221, 200] width 16 height 0
click at [220, 445] on label at bounding box center [221, 445] width 16 height 0
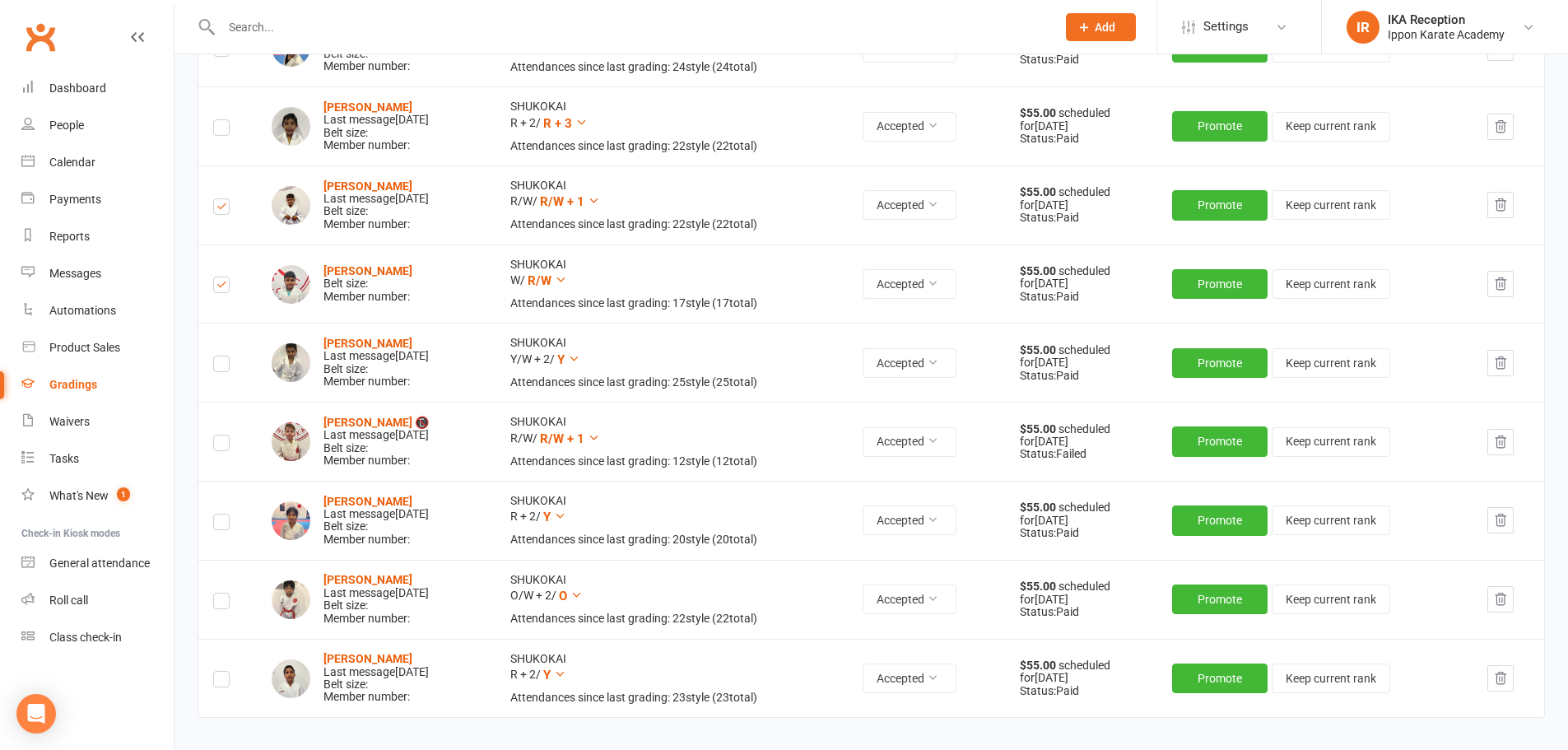
click at [220, 435] on input "checkbox" at bounding box center [221, 435] width 16 height 0
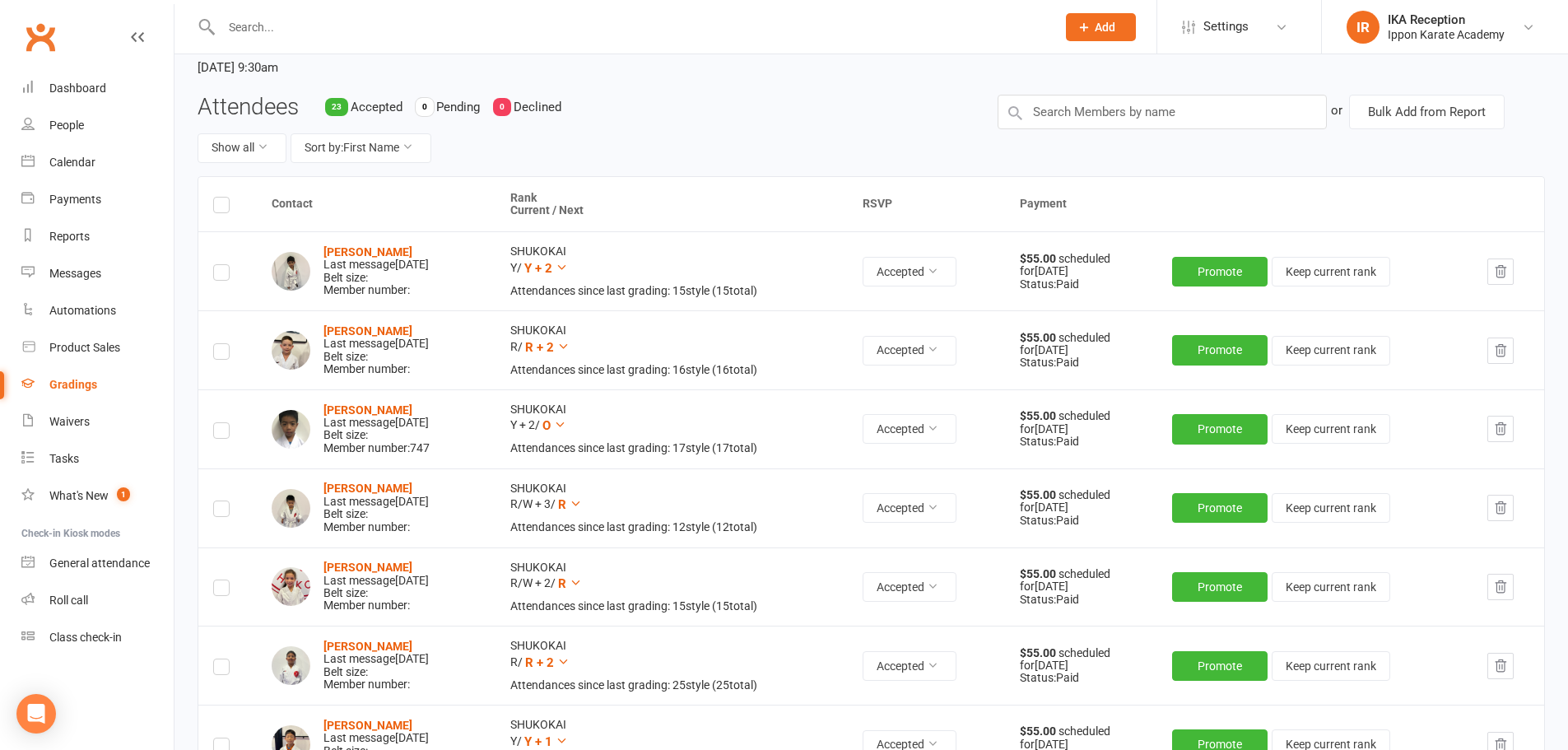
scroll to position [111, 0]
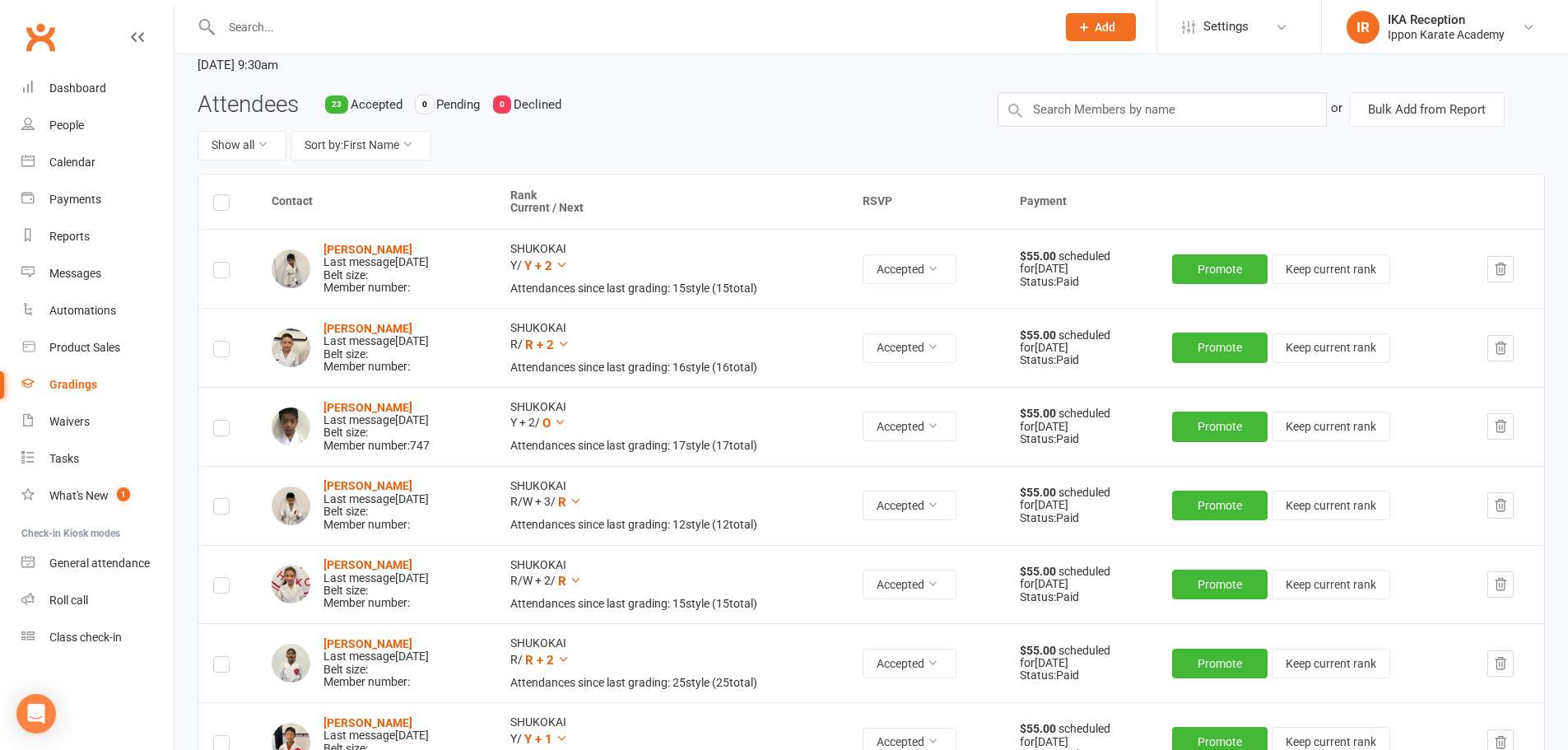
click at [220, 509] on label at bounding box center [221, 509] width 16 height 0
click at [220, 499] on input "checkbox" at bounding box center [221, 499] width 16 height 0
click at [224, 588] on label at bounding box center [221, 588] width 16 height 0
click at [224, 578] on input "checkbox" at bounding box center [221, 578] width 16 height 0
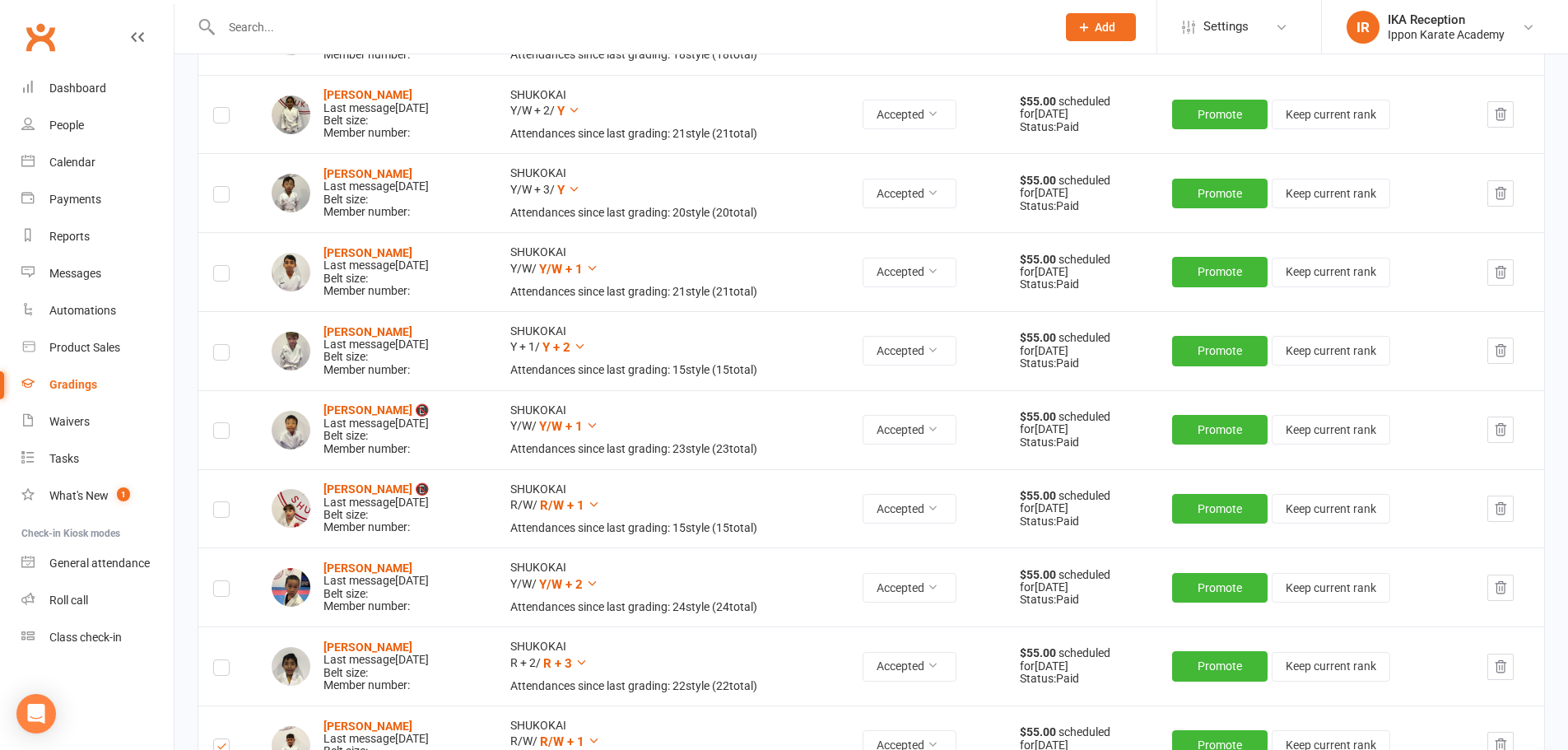
scroll to position [922, 0]
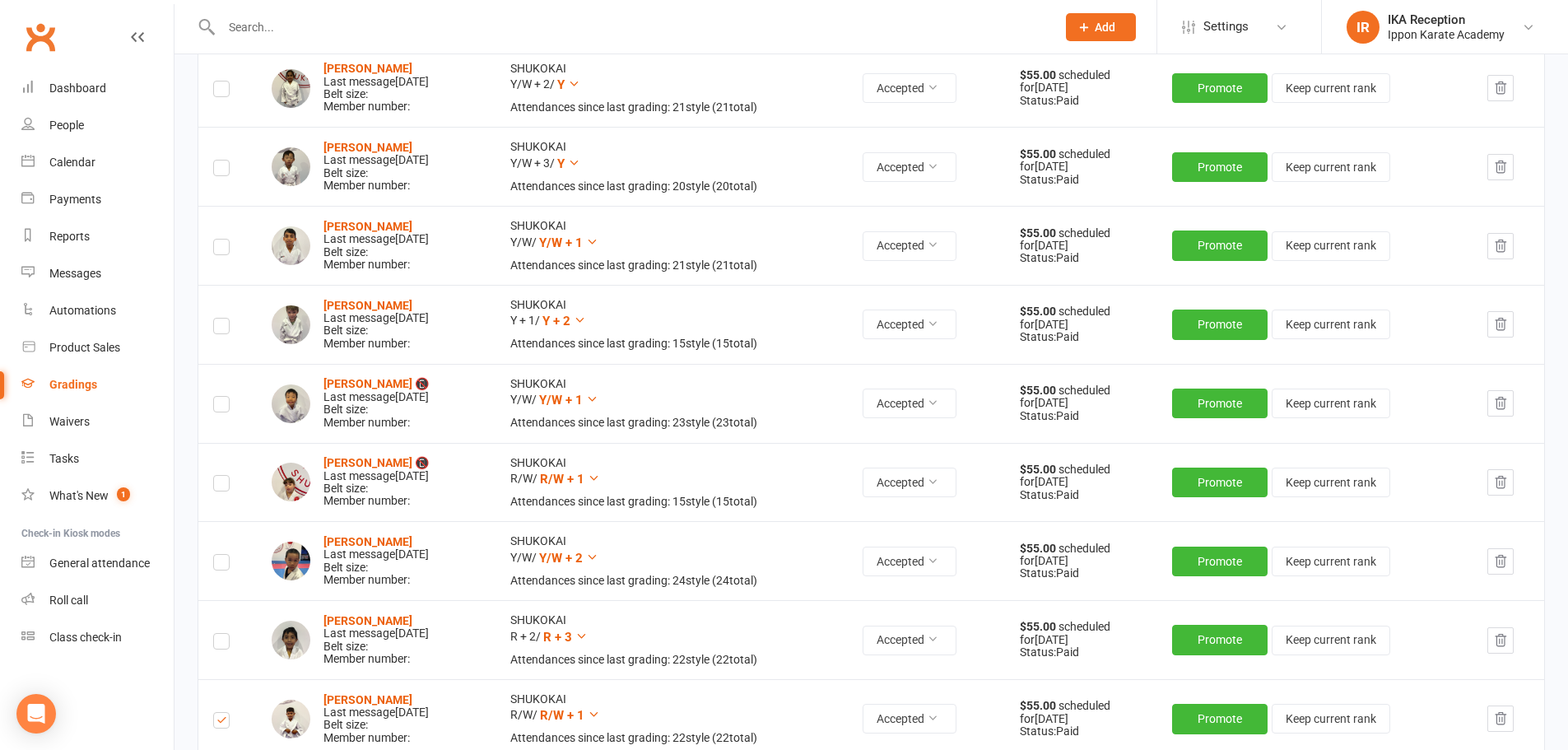
click at [221, 486] on label at bounding box center [221, 486] width 16 height 0
click at [221, 476] on input "checkbox" at bounding box center [221, 476] width 16 height 0
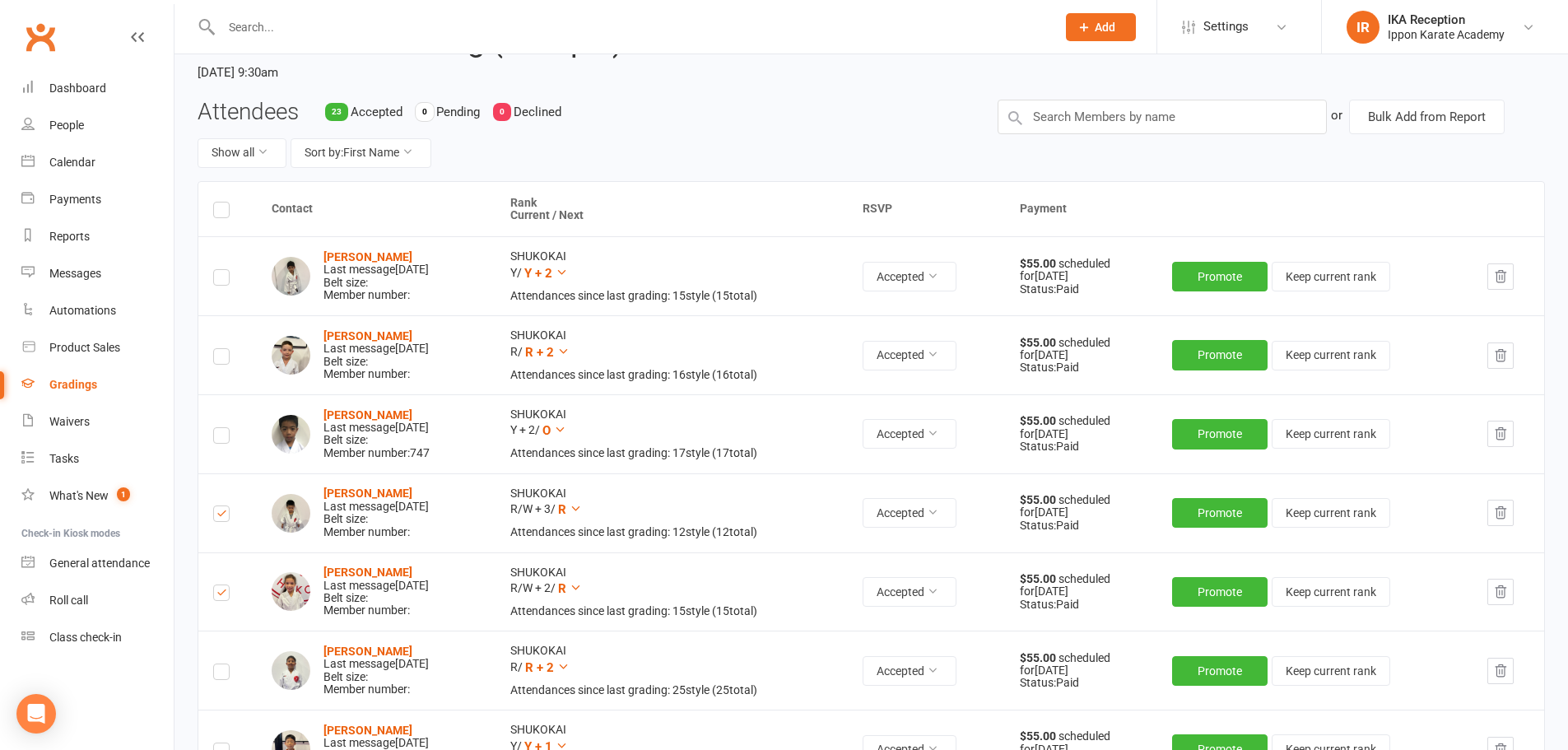
scroll to position [97, 0]
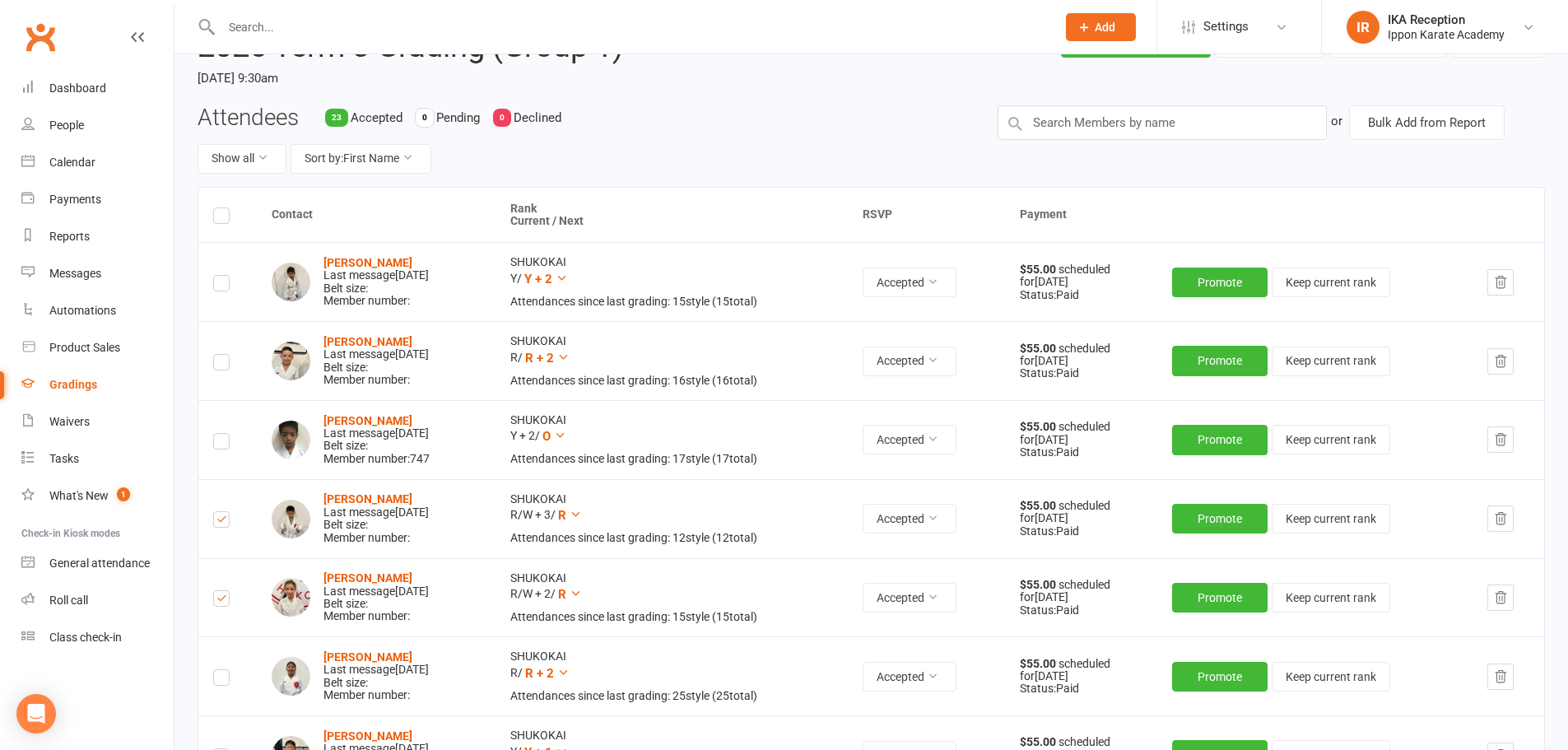
click at [224, 365] on label at bounding box center [221, 365] width 16 height 0
click at [224, 355] on input "checkbox" at bounding box center [221, 355] width 16 height 0
click at [227, 680] on label at bounding box center [221, 680] width 16 height 0
click at [227, 670] on input "checkbox" at bounding box center [221, 670] width 16 height 0
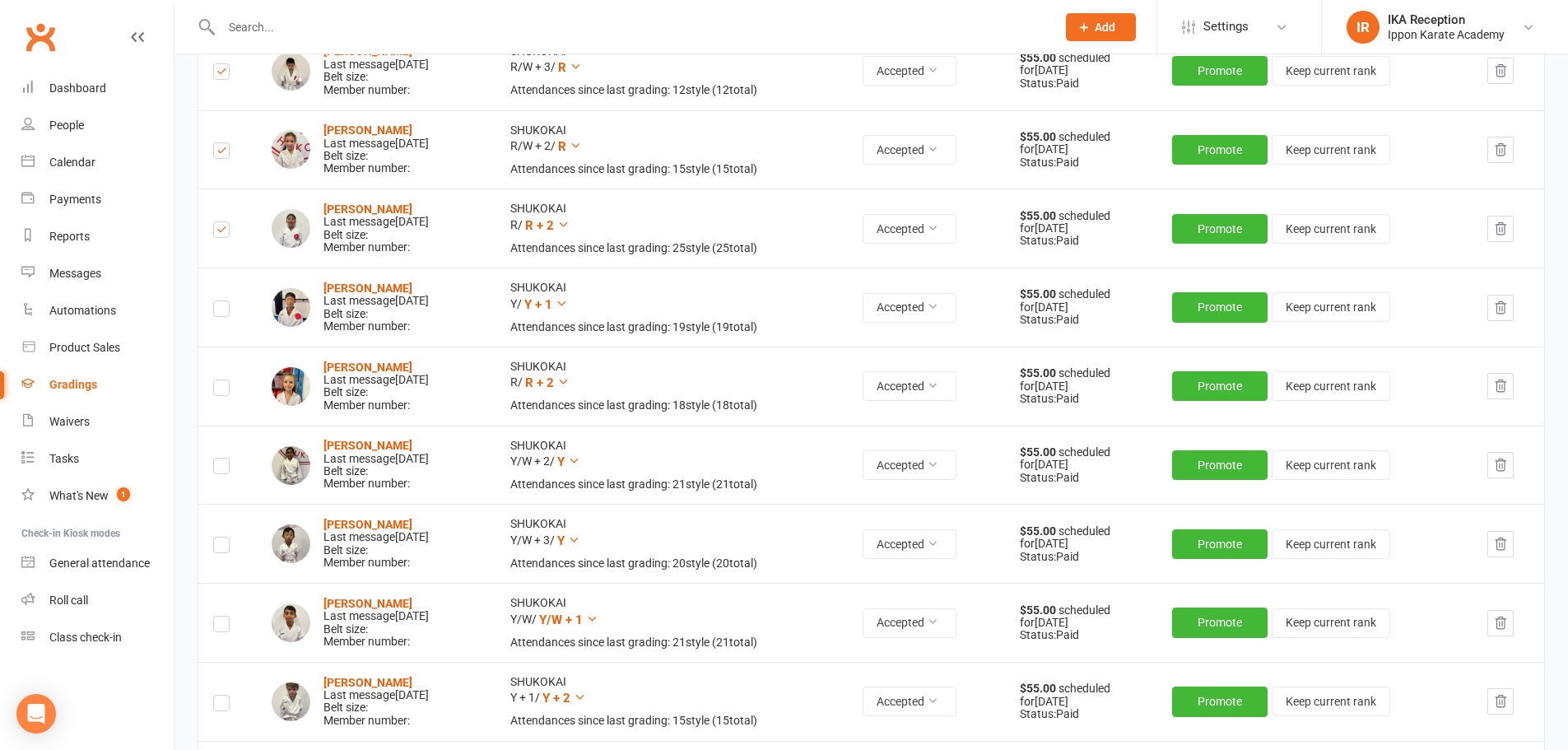
scroll to position [549, 0]
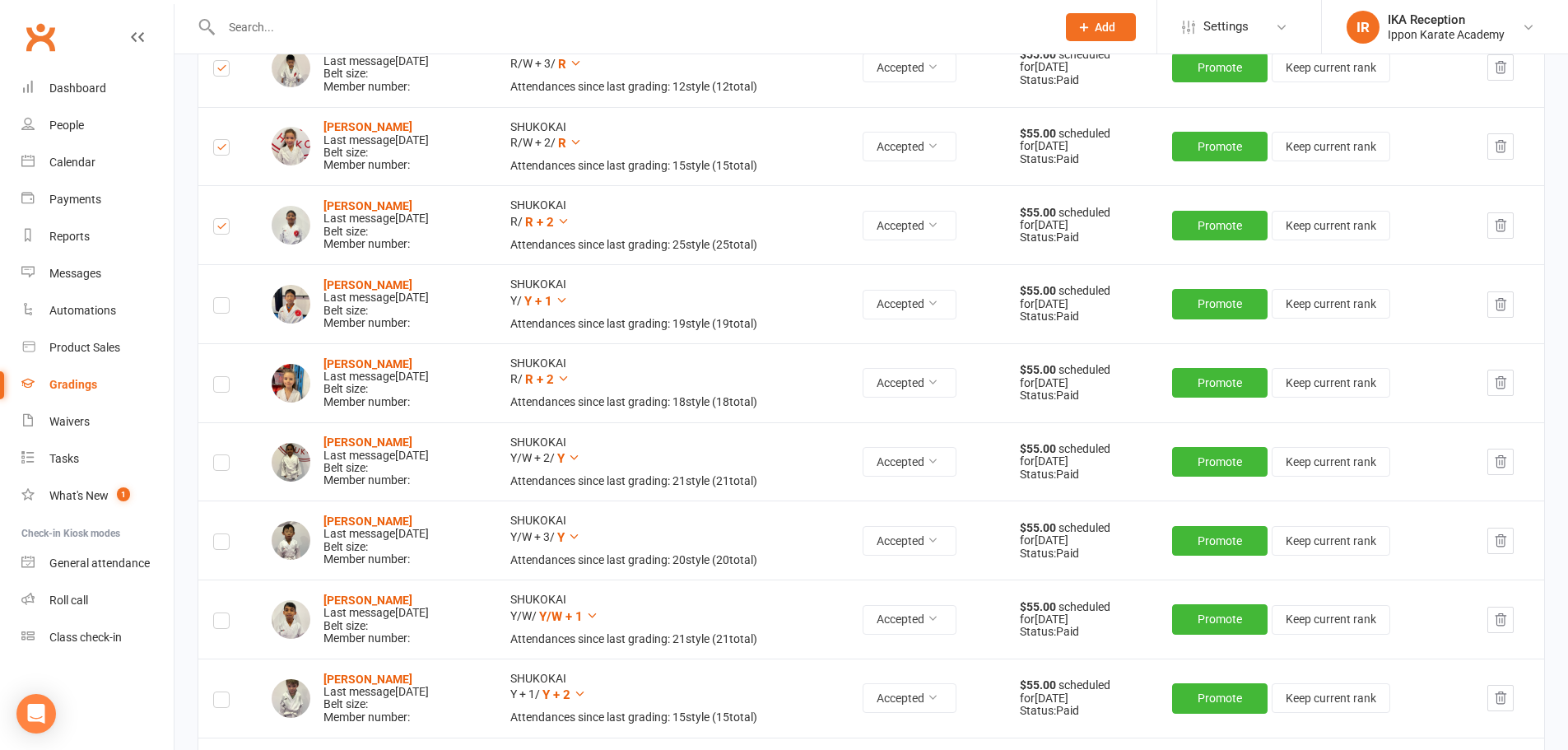
click at [225, 387] on label at bounding box center [221, 387] width 16 height 0
click at [225, 377] on input "checkbox" at bounding box center [221, 377] width 16 height 0
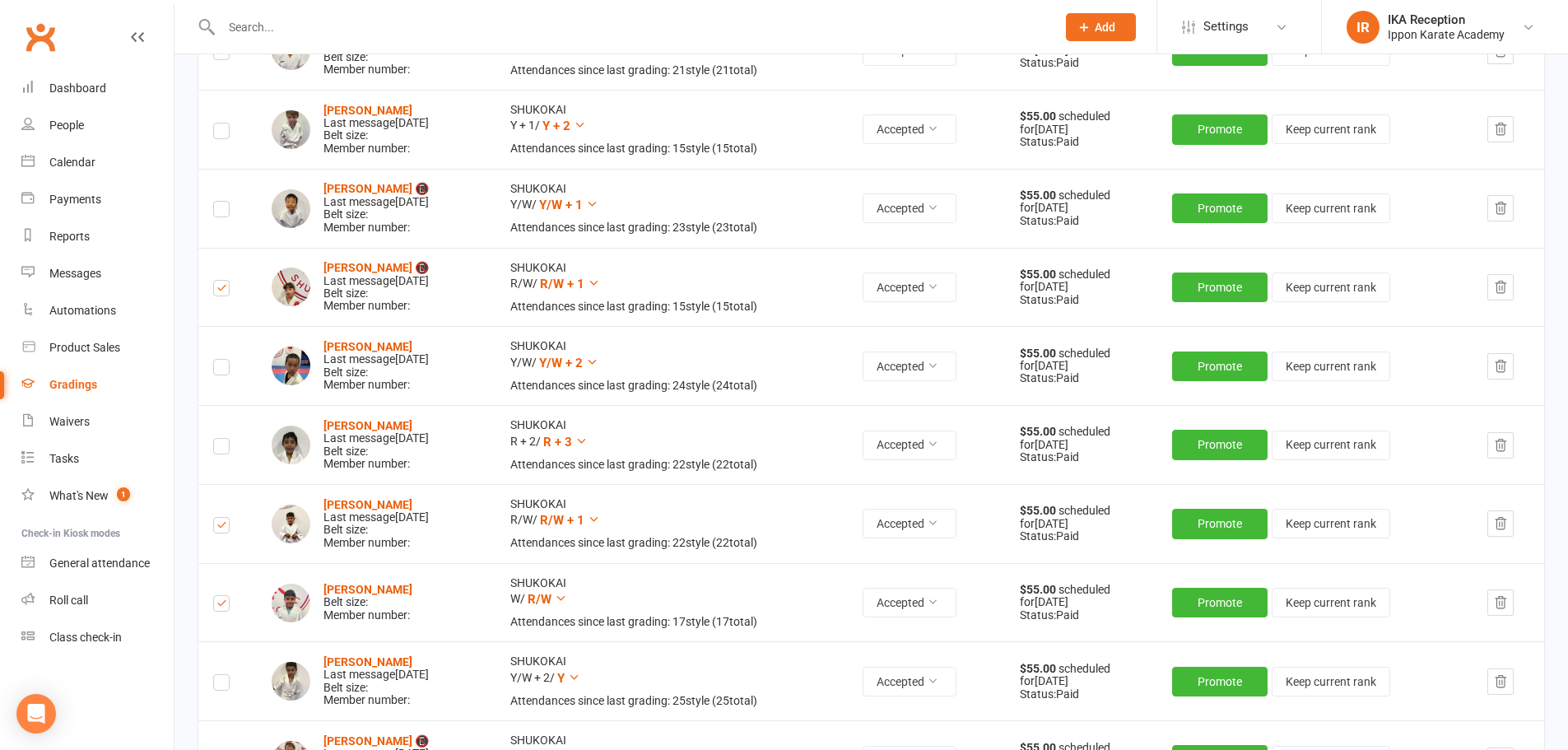
scroll to position [1122, 0]
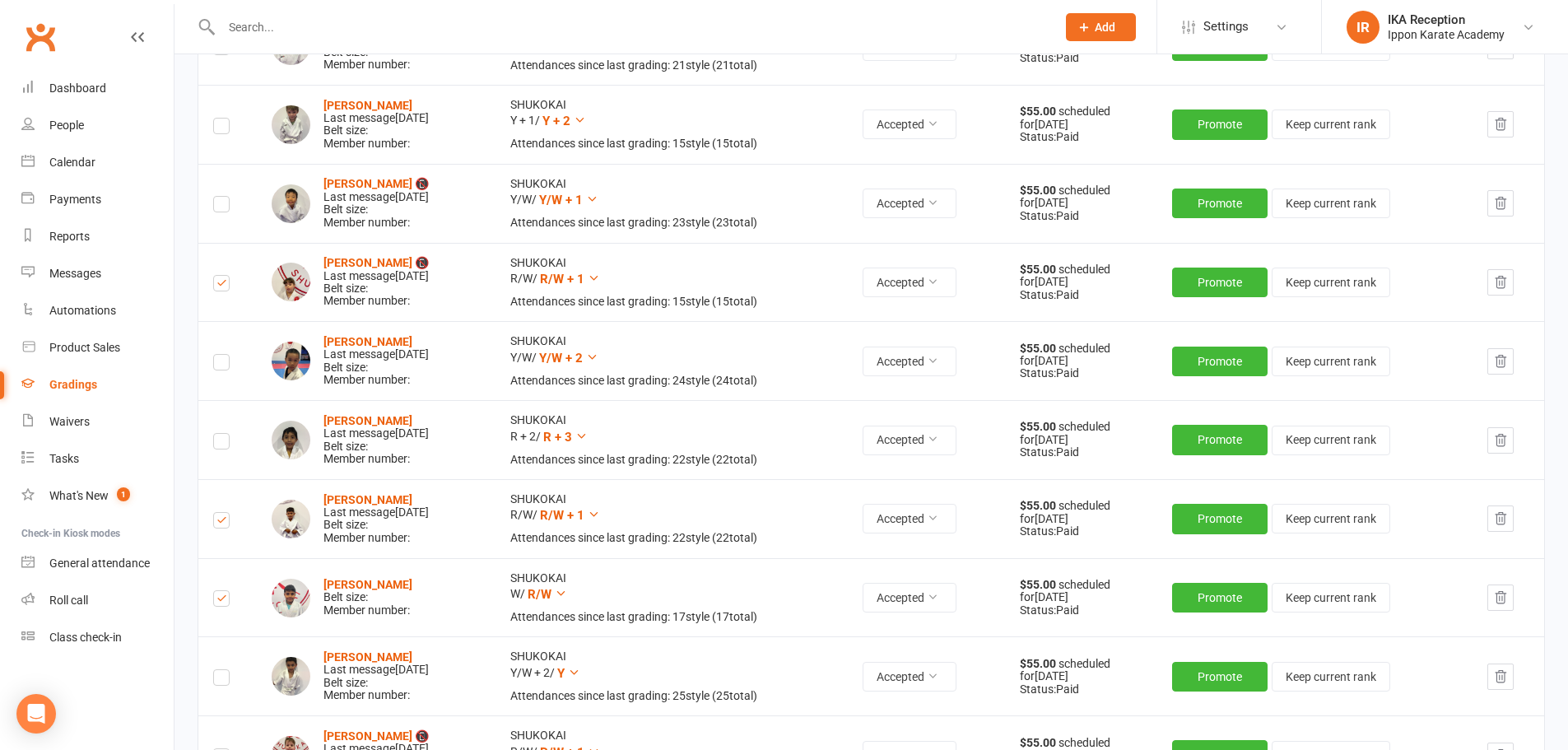
click at [219, 443] on label at bounding box center [221, 443] width 16 height 0
click at [219, 433] on input "checkbox" at bounding box center [221, 433] width 16 height 0
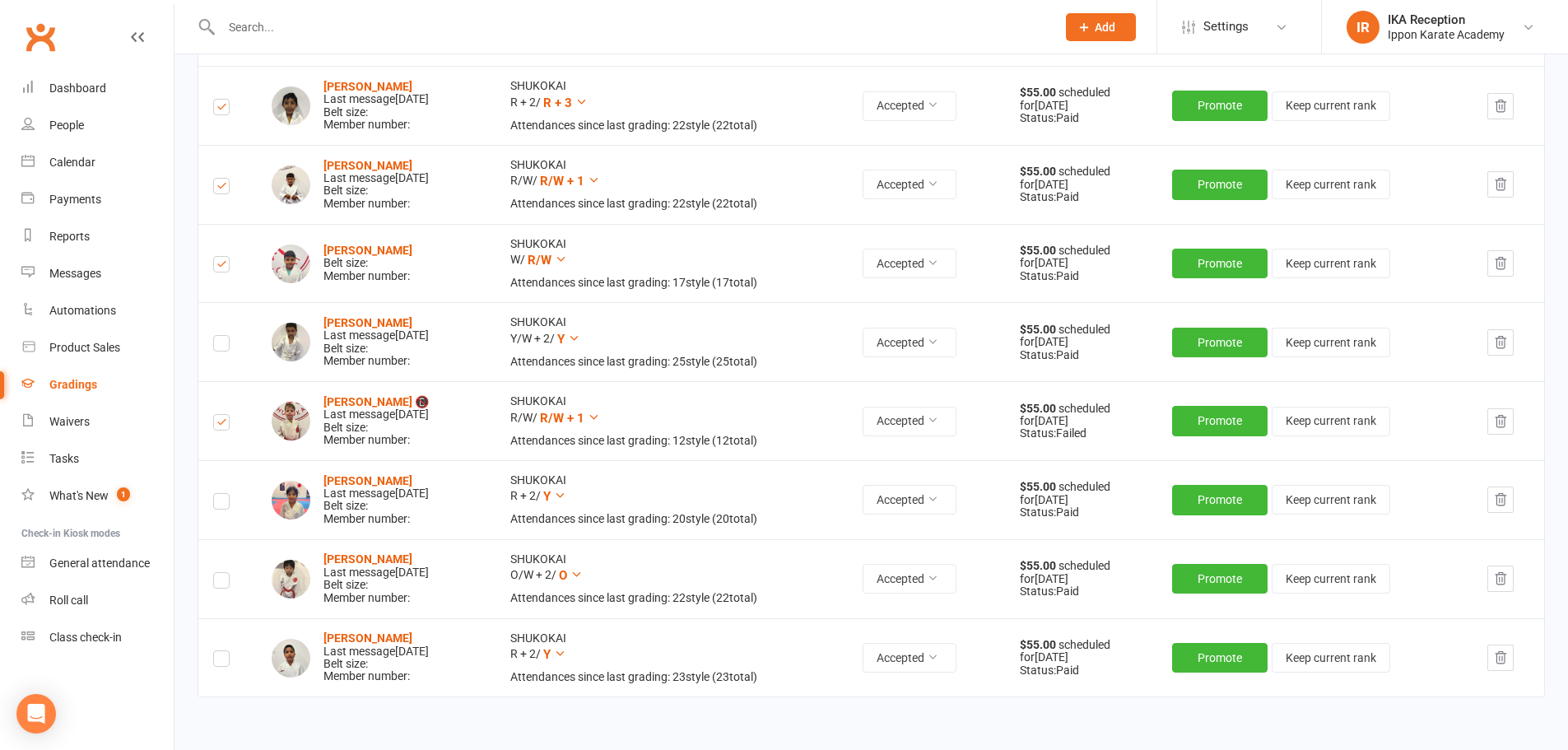
scroll to position [1462, 0]
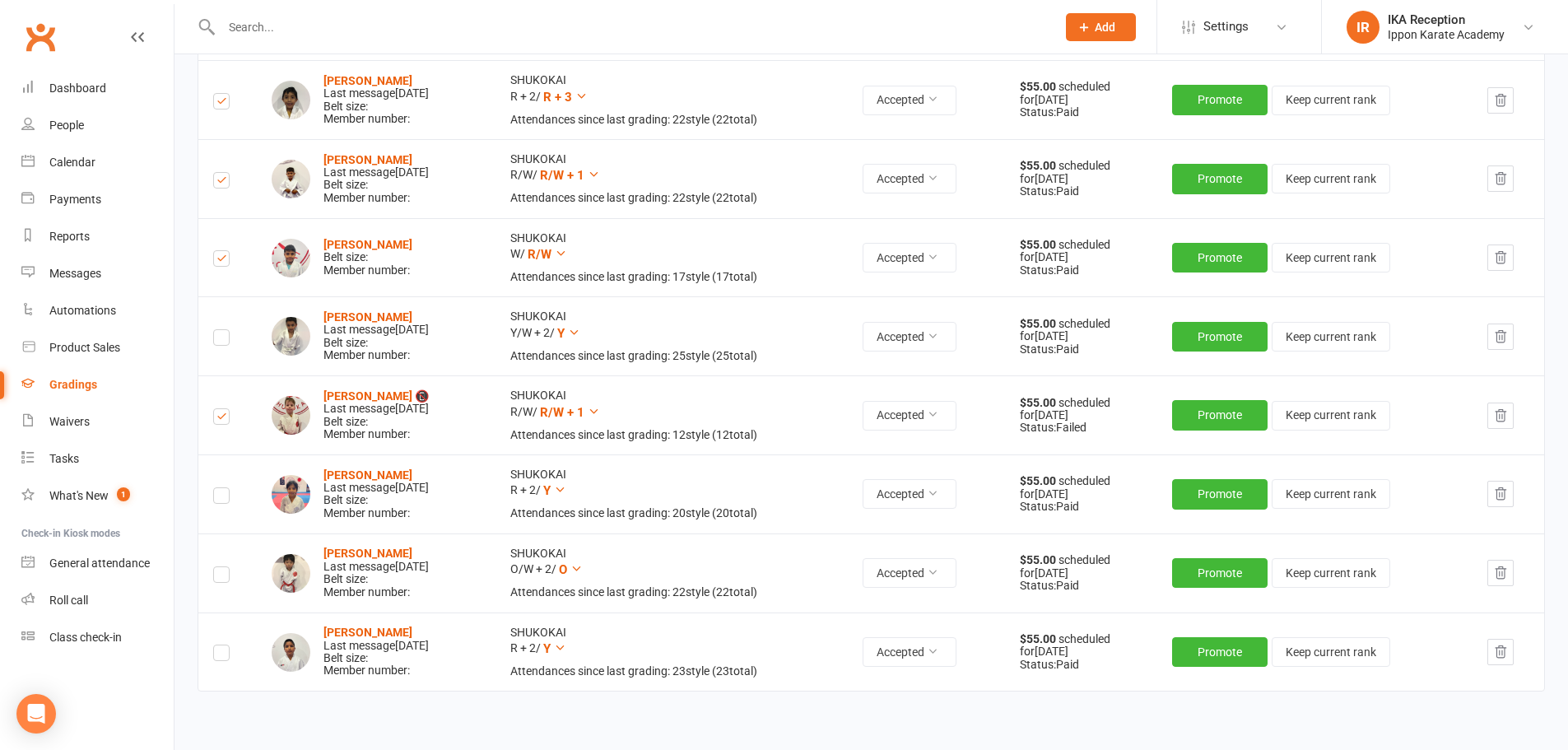
click at [219, 498] on label at bounding box center [221, 498] width 16 height 0
click at [219, 488] on input "checkbox" at bounding box center [221, 488] width 16 height 0
click at [220, 656] on label at bounding box center [221, 656] width 16 height 0
click at [220, 646] on input "checkbox" at bounding box center [221, 646] width 16 height 0
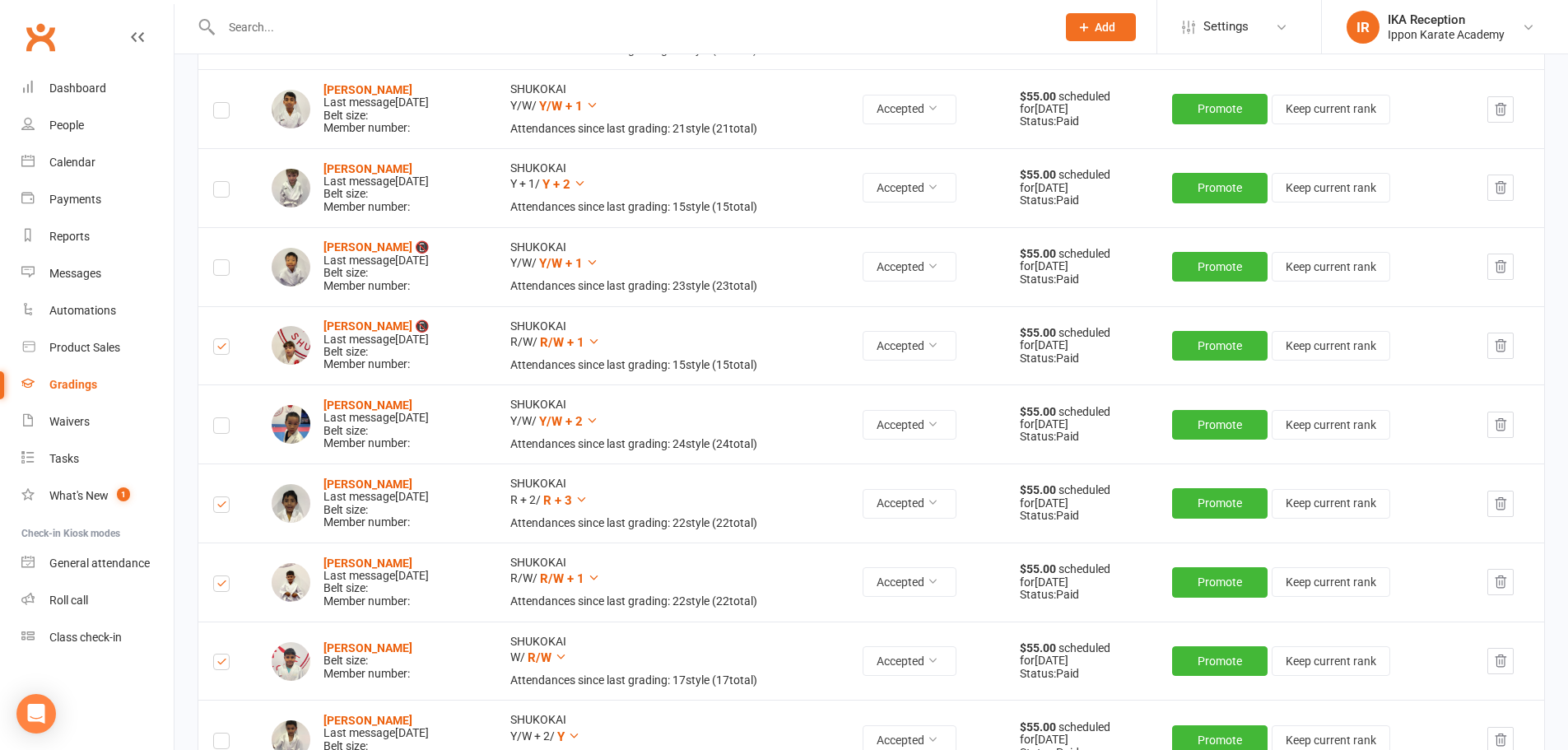
scroll to position [1004, 0]
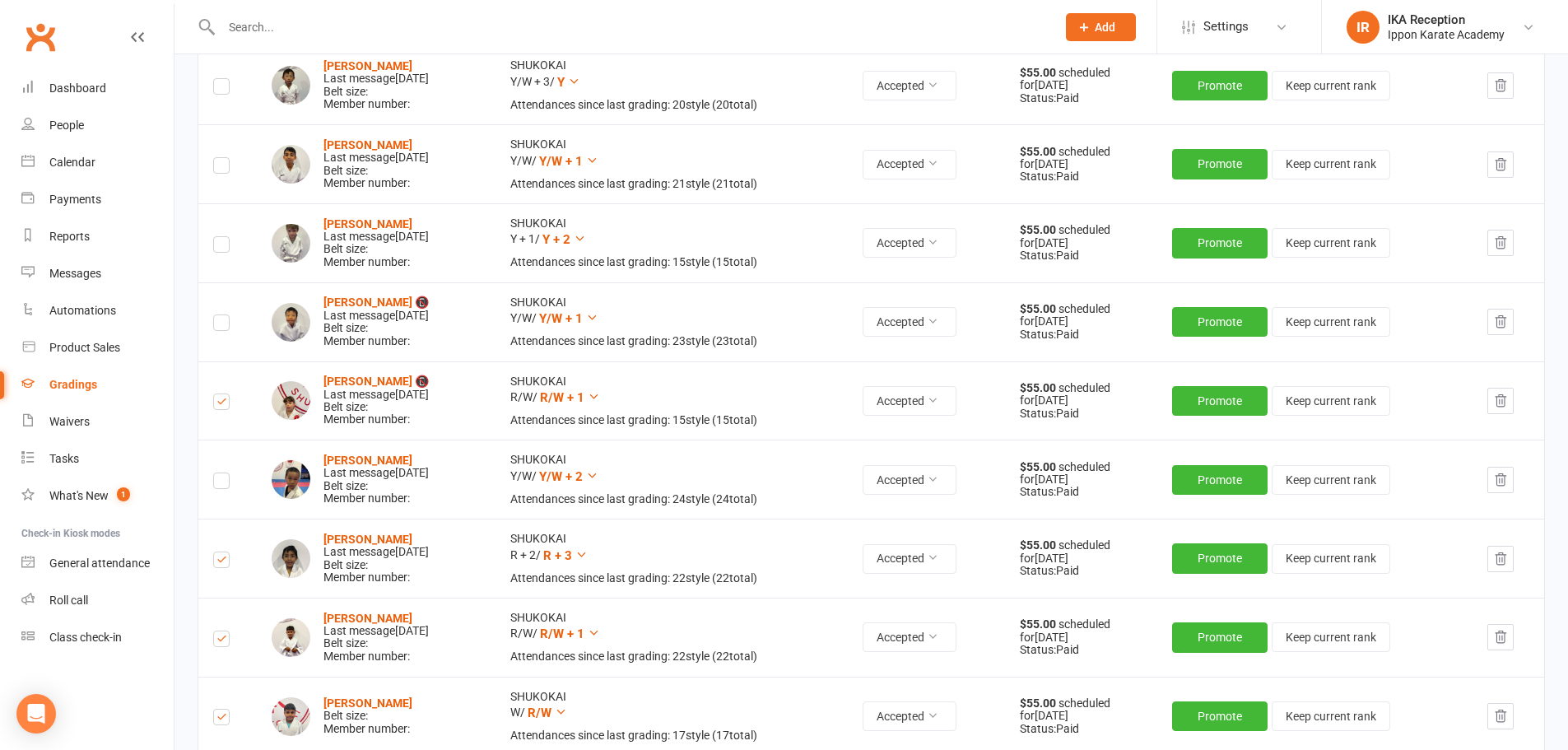
click at [222, 168] on label at bounding box center [221, 168] width 16 height 0
click at [222, 158] on input "checkbox" at bounding box center [221, 158] width 16 height 0
click at [219, 326] on label at bounding box center [221, 326] width 16 height 0
click at [219, 316] on input "checkbox" at bounding box center [221, 316] width 16 height 0
click at [221, 483] on label at bounding box center [221, 483] width 16 height 0
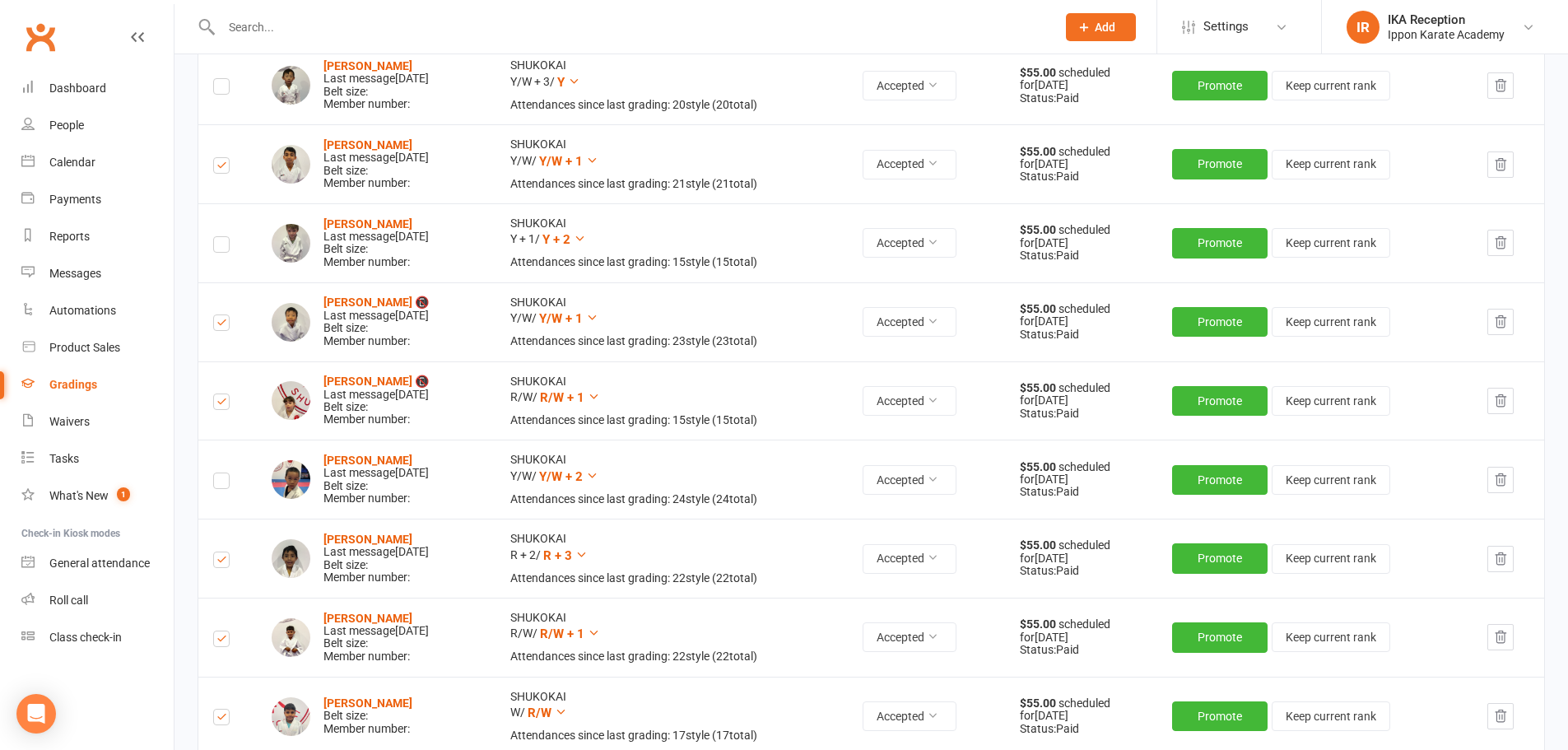
click at [221, 473] on input "checkbox" at bounding box center [221, 473] width 16 height 0
click at [225, 89] on label at bounding box center [221, 89] width 16 height 0
click at [225, 79] on input "checkbox" at bounding box center [221, 79] width 16 height 0
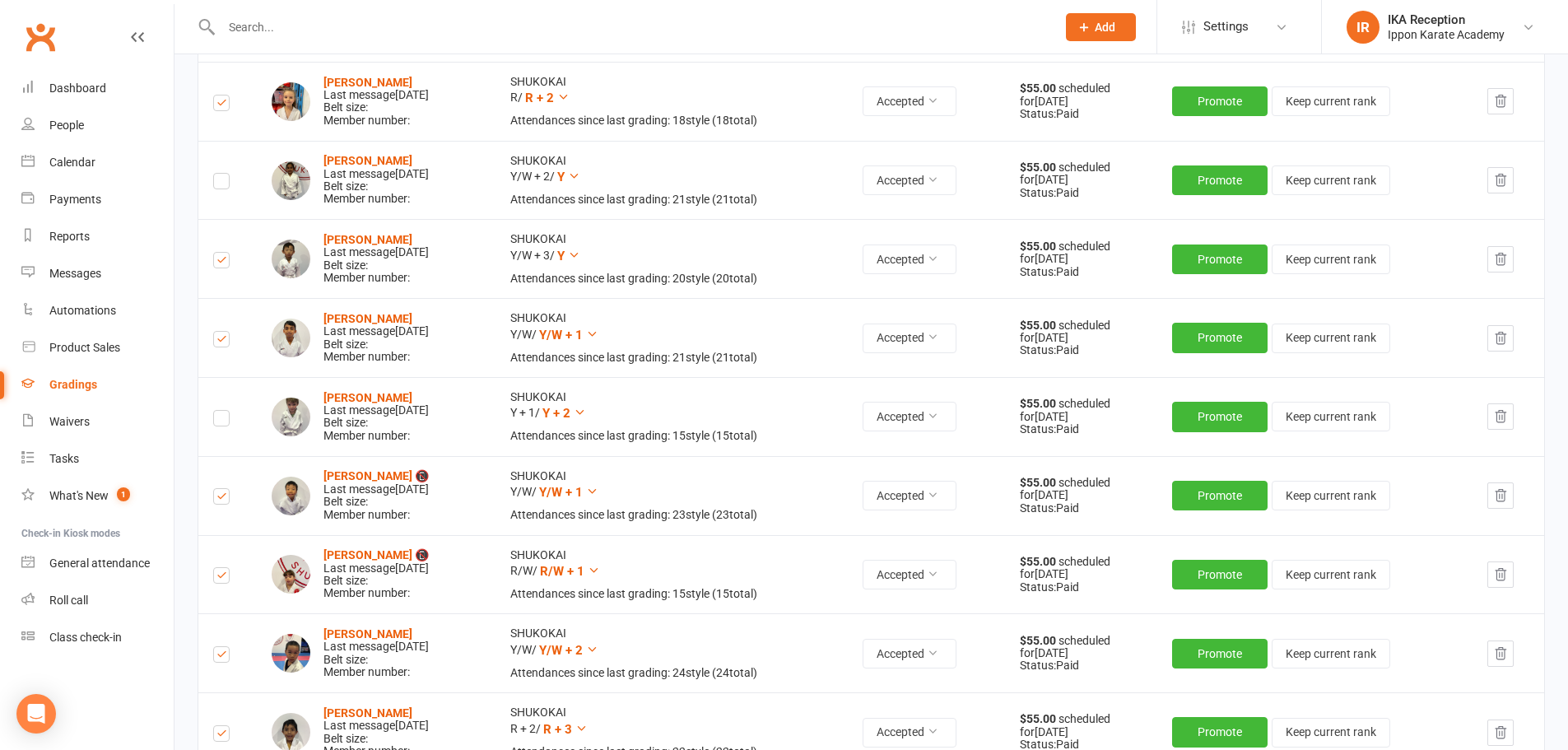
scroll to position [819, 0]
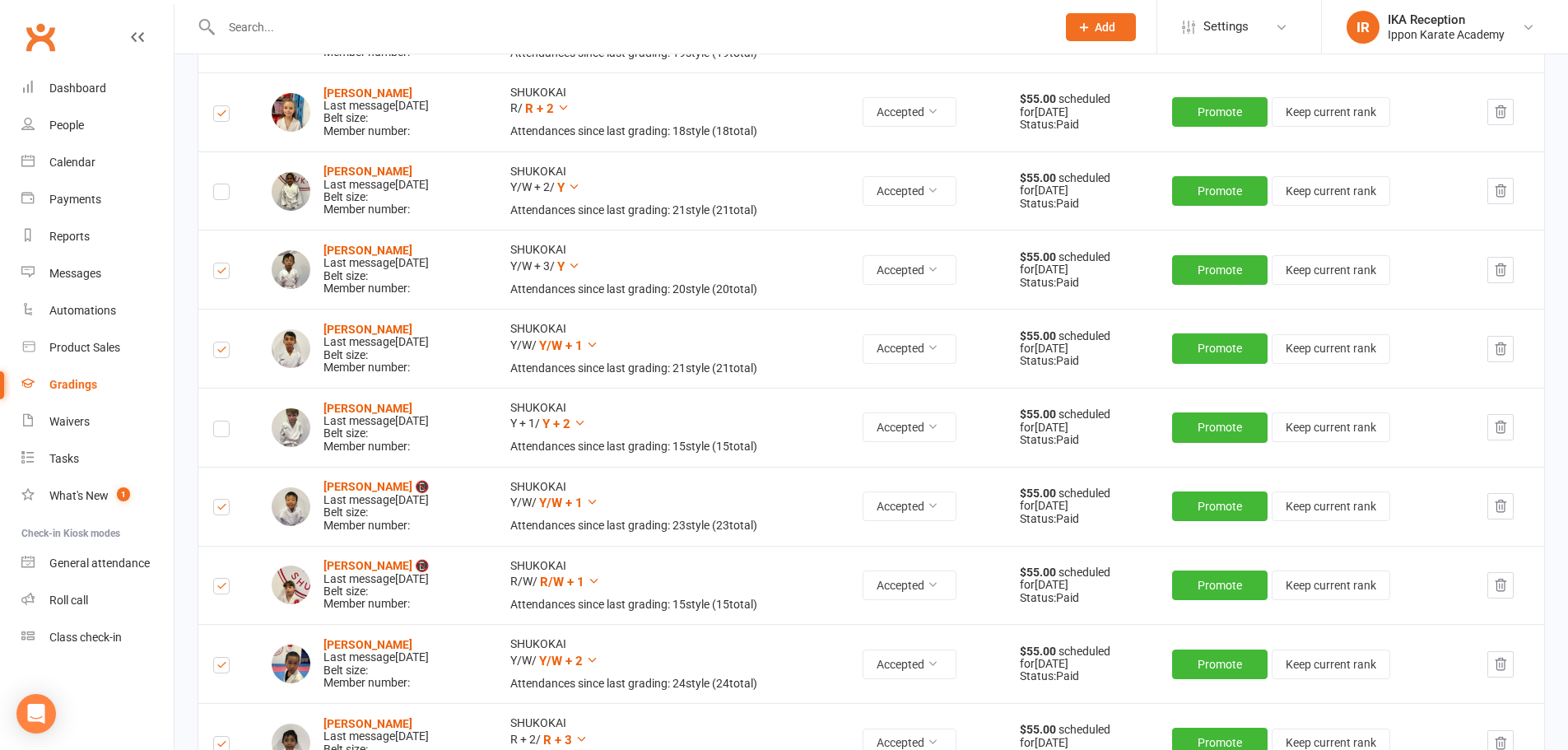
click at [219, 194] on label at bounding box center [221, 194] width 16 height 0
click at [219, 184] on input "checkbox" at bounding box center [221, 184] width 16 height 0
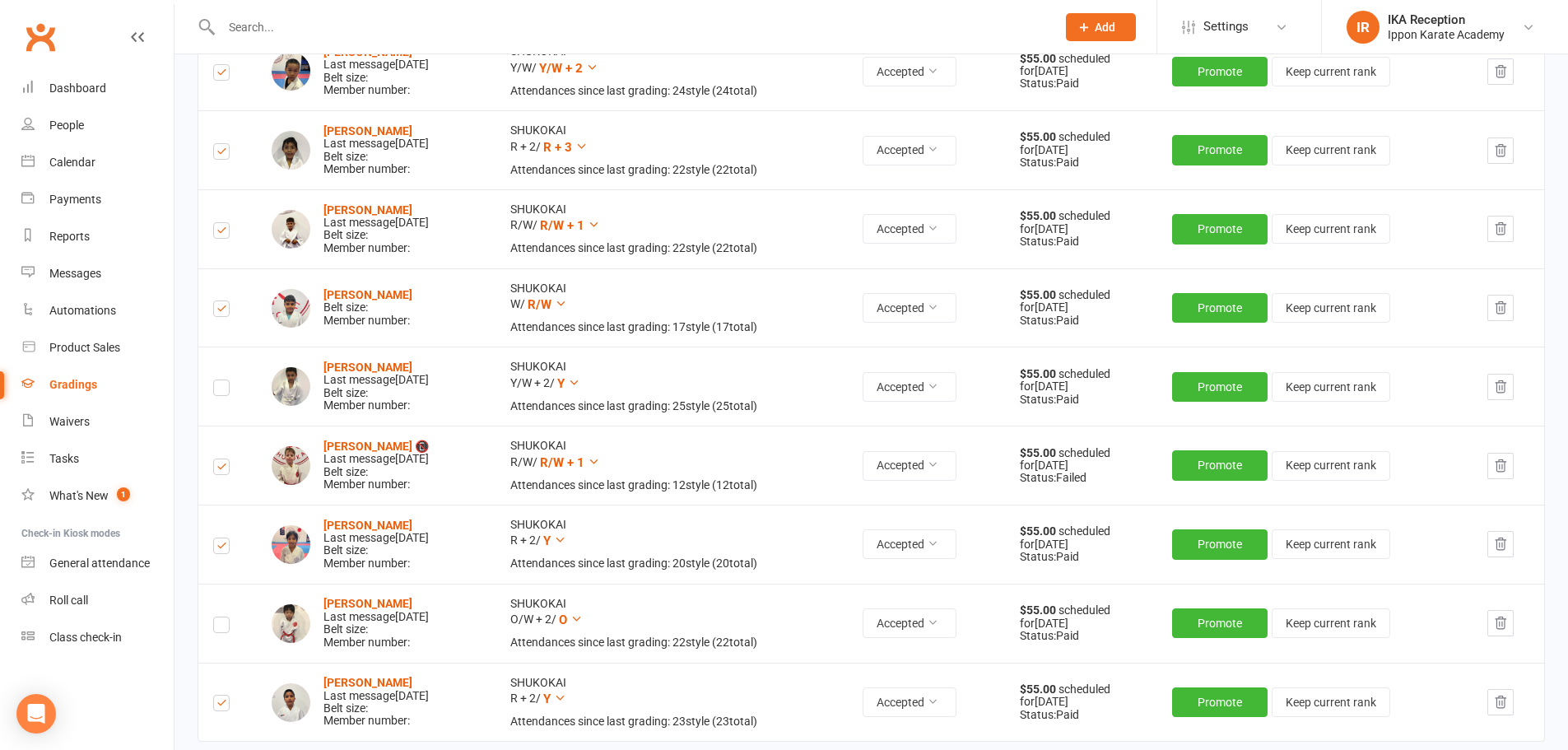
scroll to position [1443, 0]
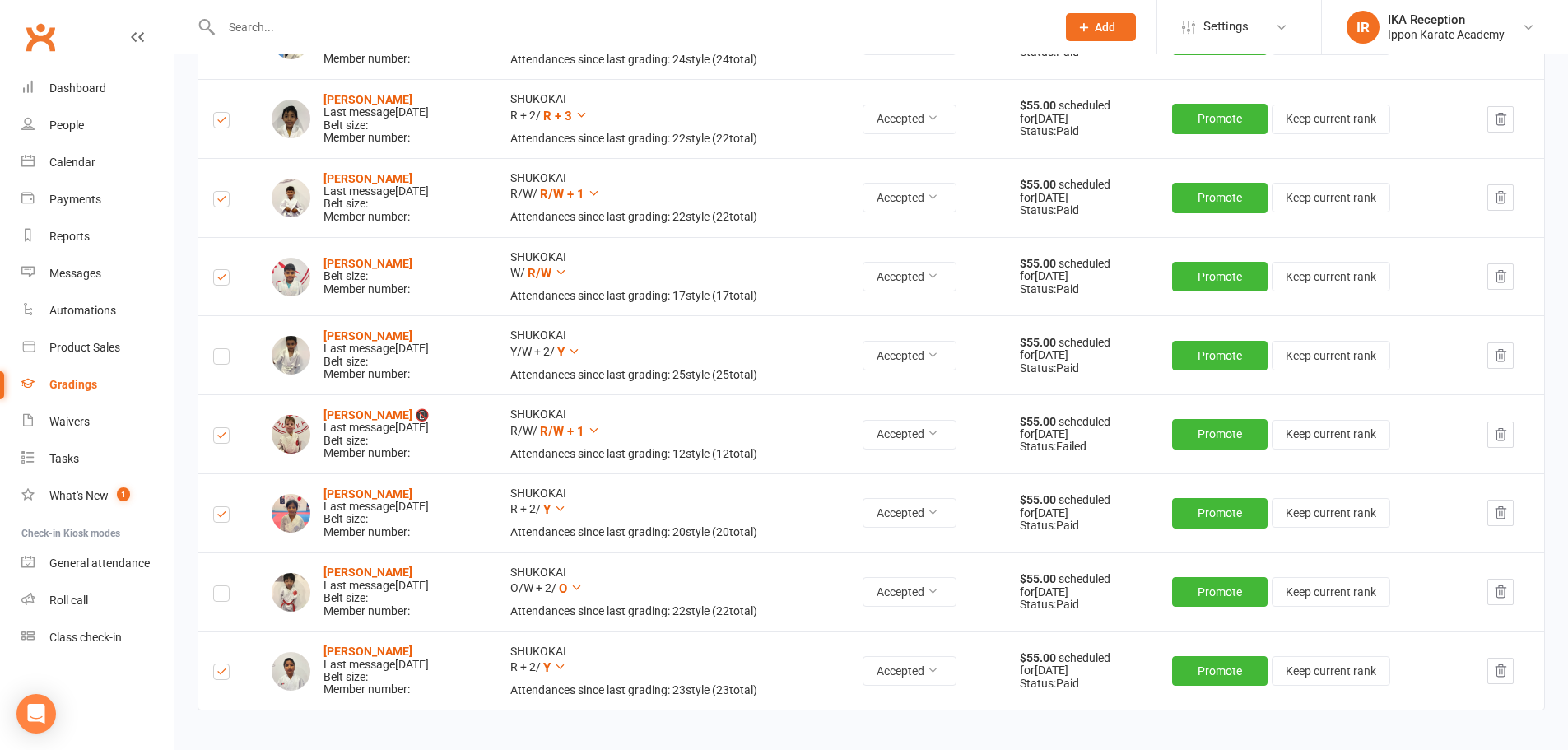
click at [223, 359] on label at bounding box center [221, 359] width 16 height 0
click at [223, 349] on input "checkbox" at bounding box center [221, 349] width 16 height 0
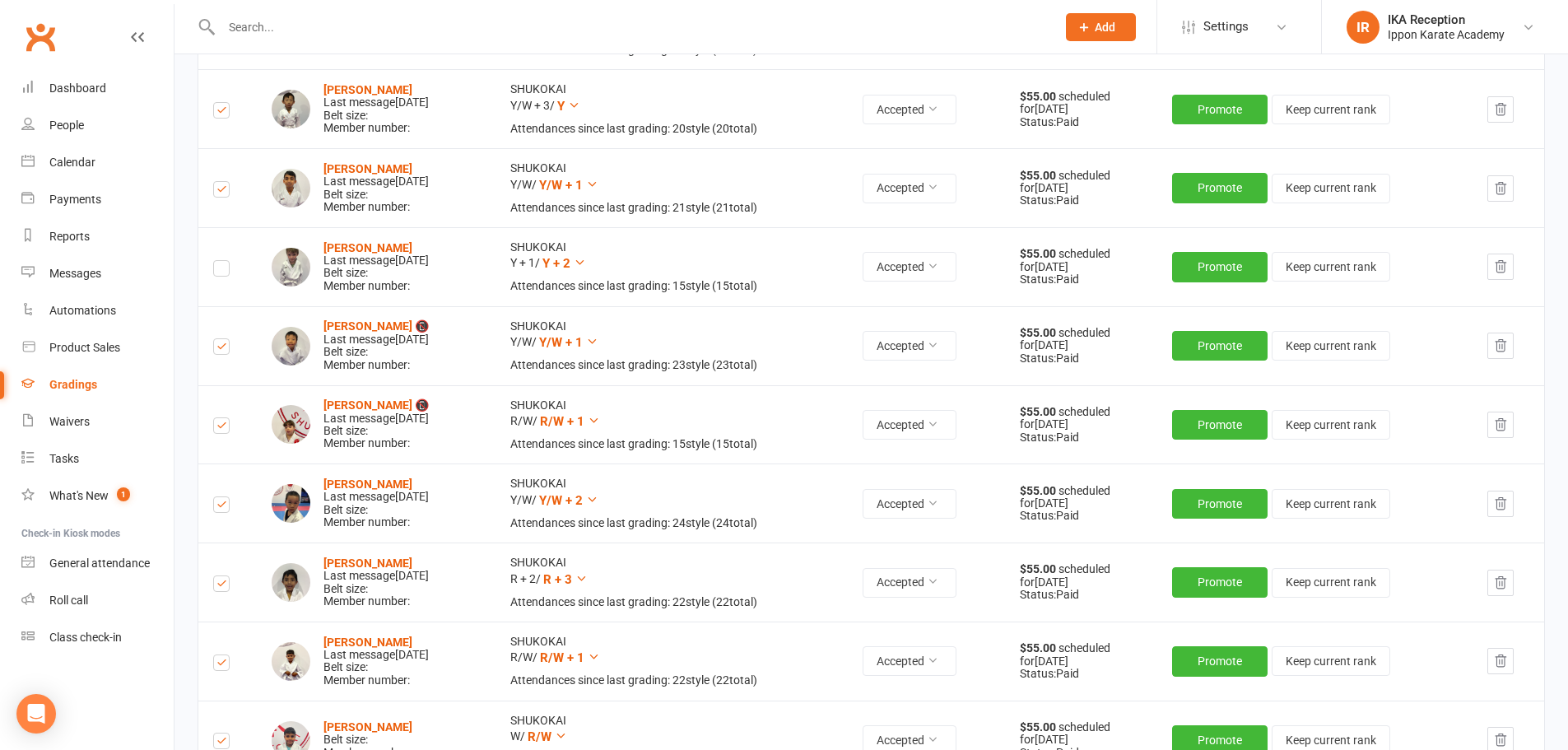
scroll to position [977, 0]
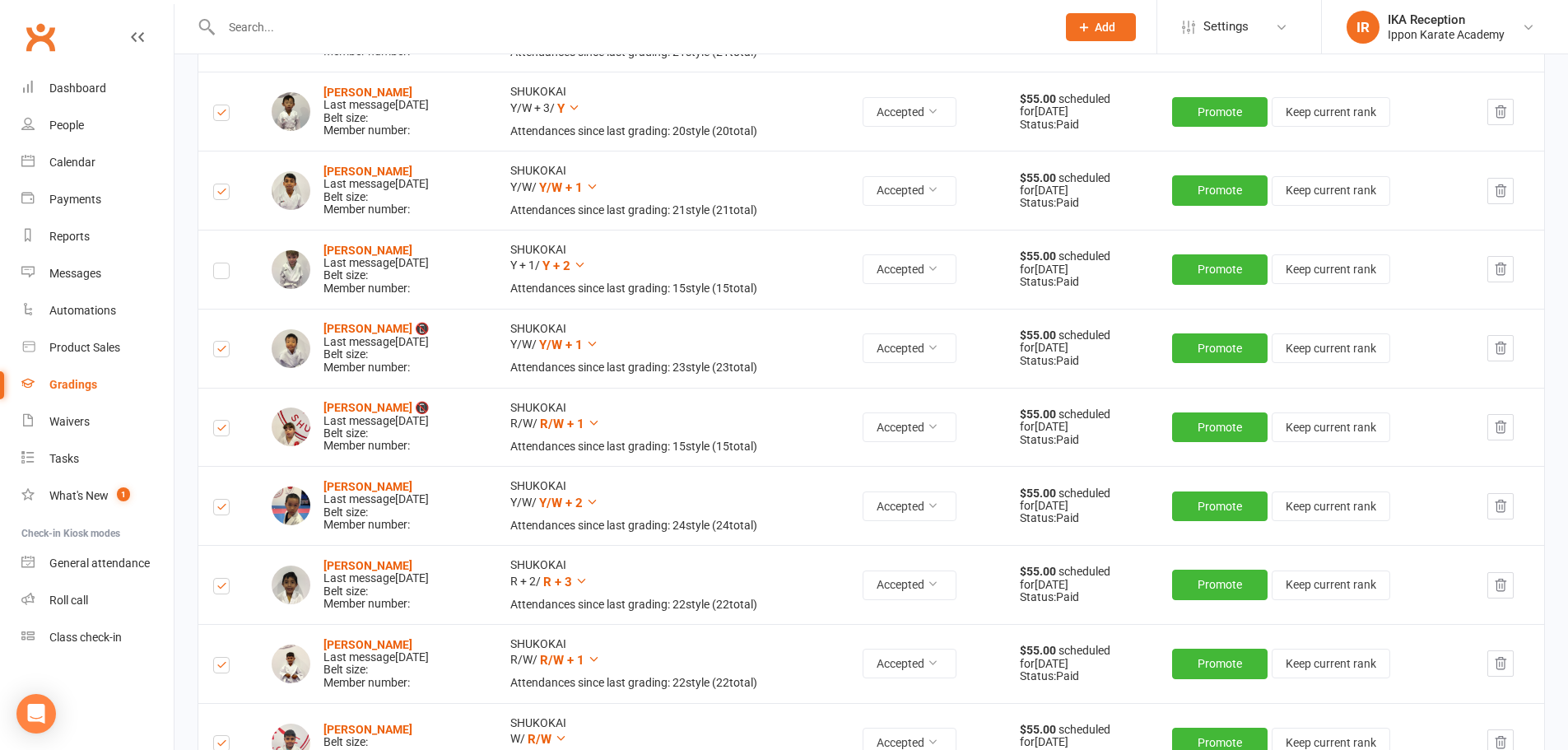
click at [221, 273] on label at bounding box center [221, 273] width 16 height 0
click at [221, 263] on input "checkbox" at bounding box center [221, 263] width 16 height 0
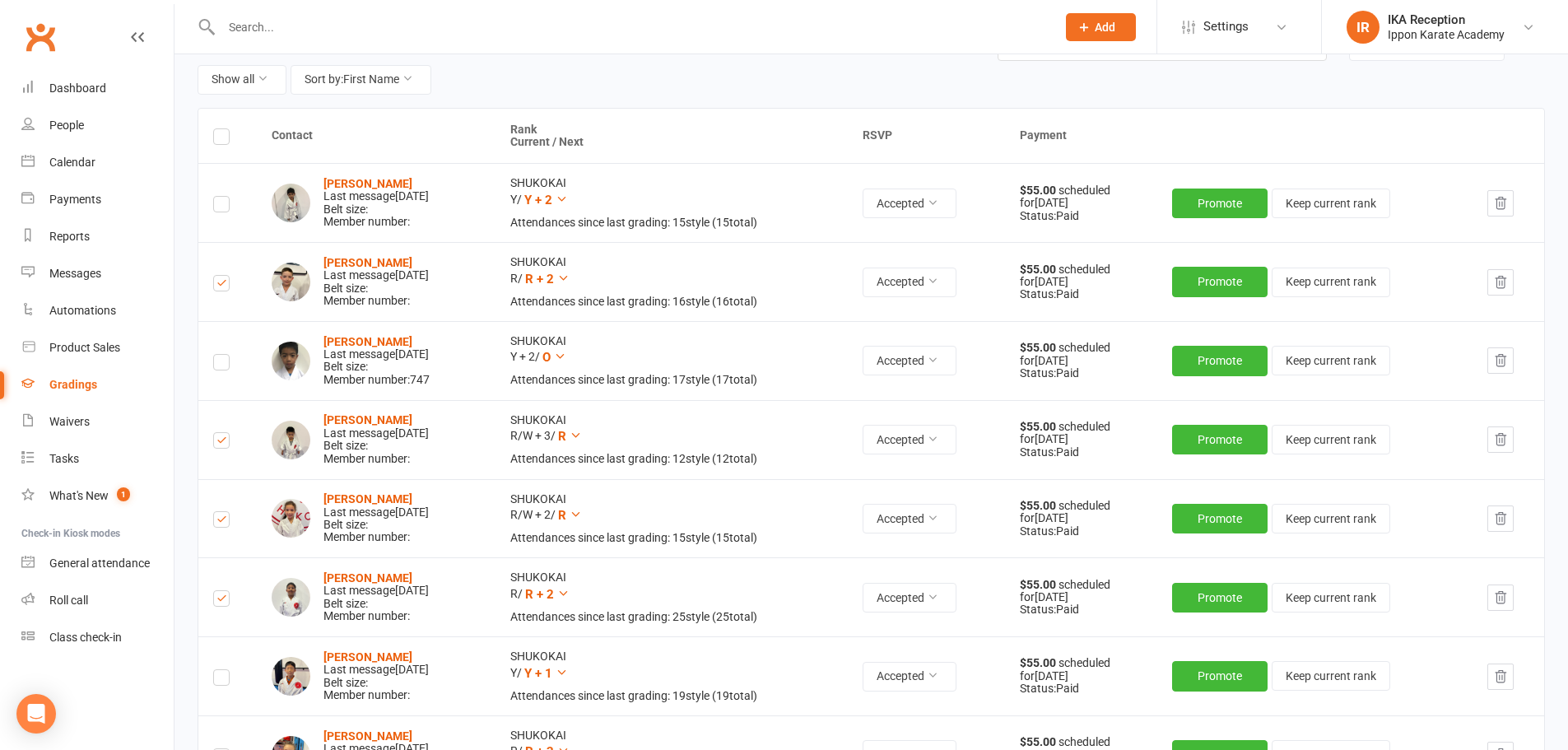
scroll to position [171, 0]
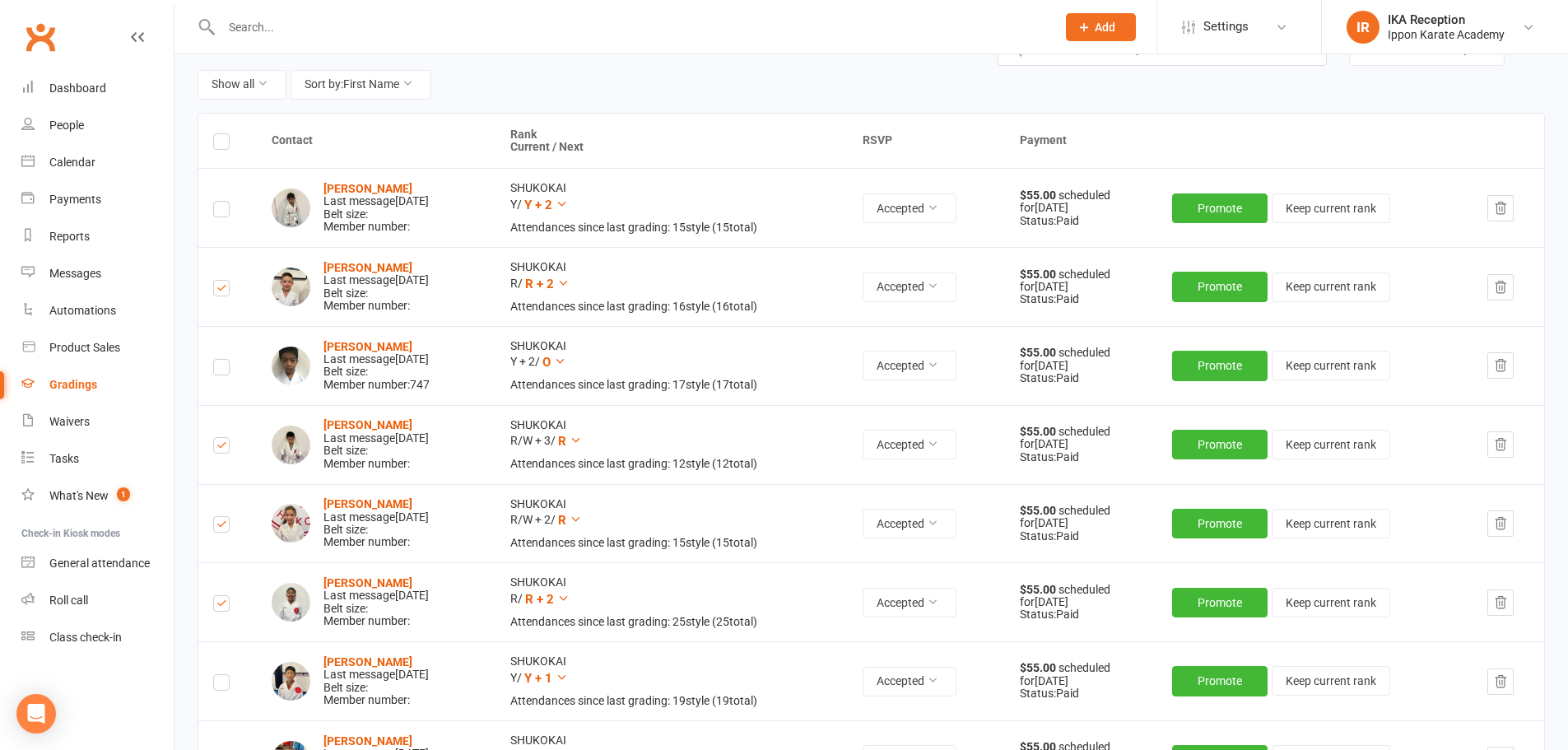
click at [219, 211] on label at bounding box center [221, 211] width 16 height 0
click at [219, 201] on input "checkbox" at bounding box center [221, 201] width 16 height 0
click at [219, 685] on label at bounding box center [221, 685] width 16 height 0
click at [219, 675] on input "checkbox" at bounding box center [221, 675] width 16 height 0
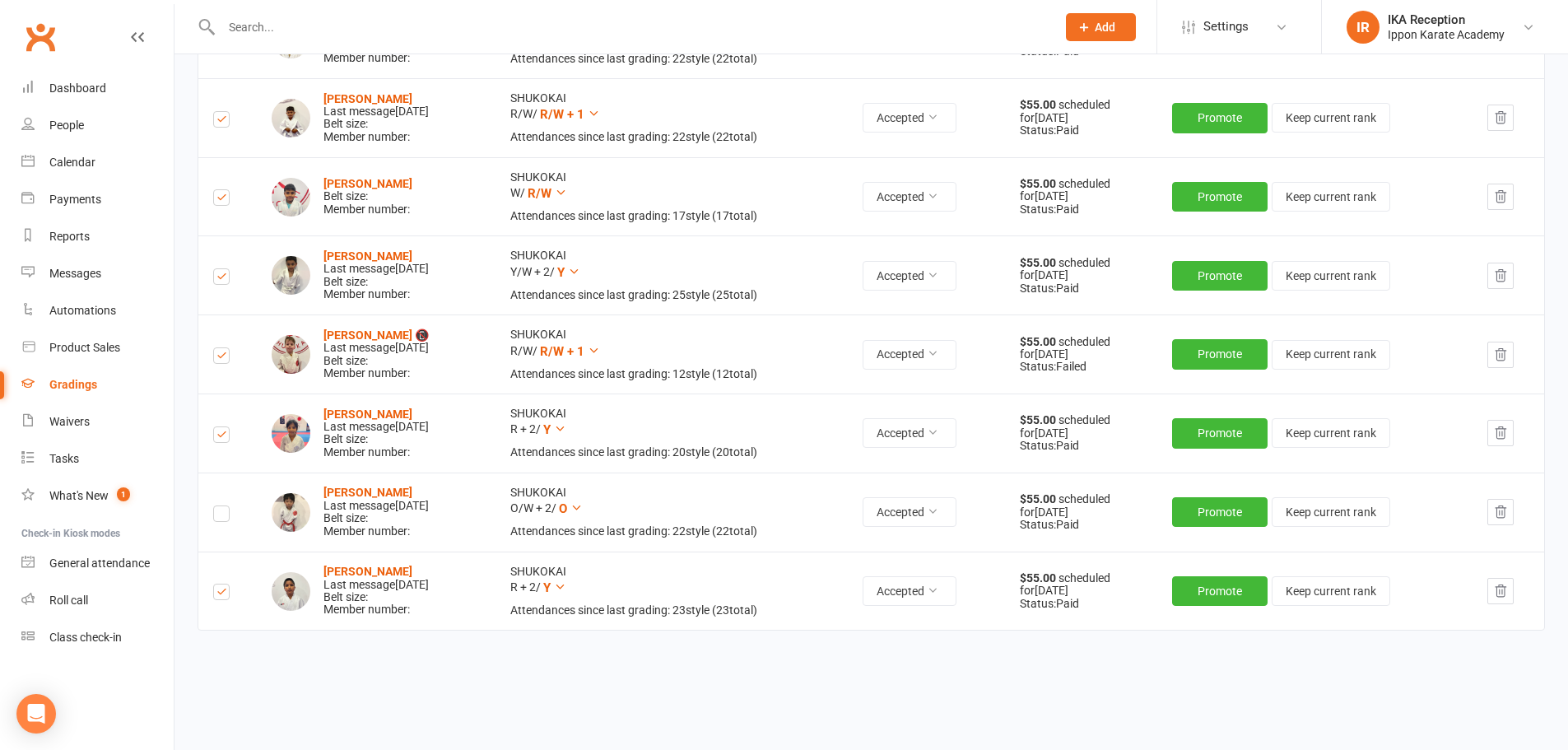
scroll to position [1557, 0]
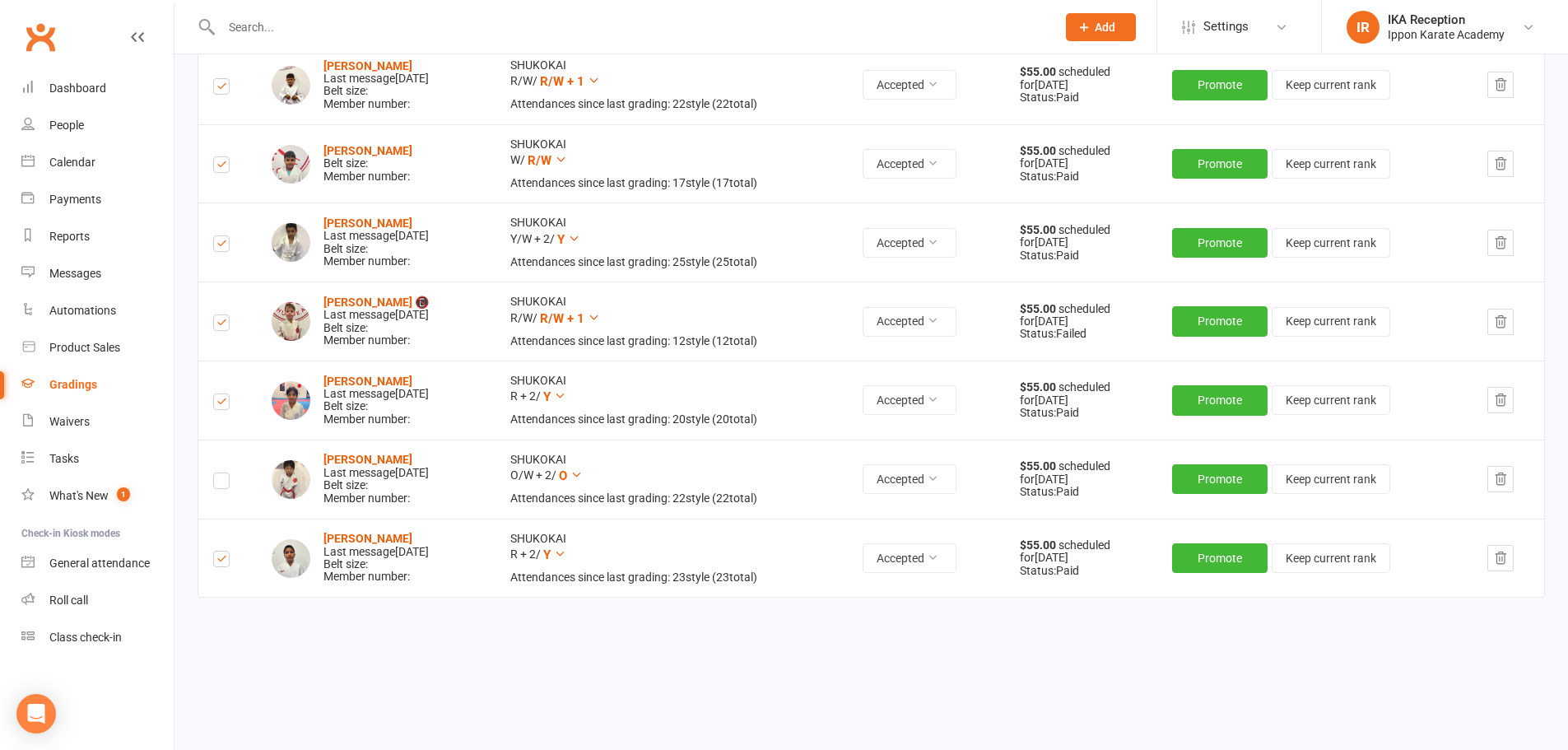
click at [219, 483] on label at bounding box center [221, 483] width 16 height 0
click at [219, 473] on input "checkbox" at bounding box center [221, 473] width 16 height 0
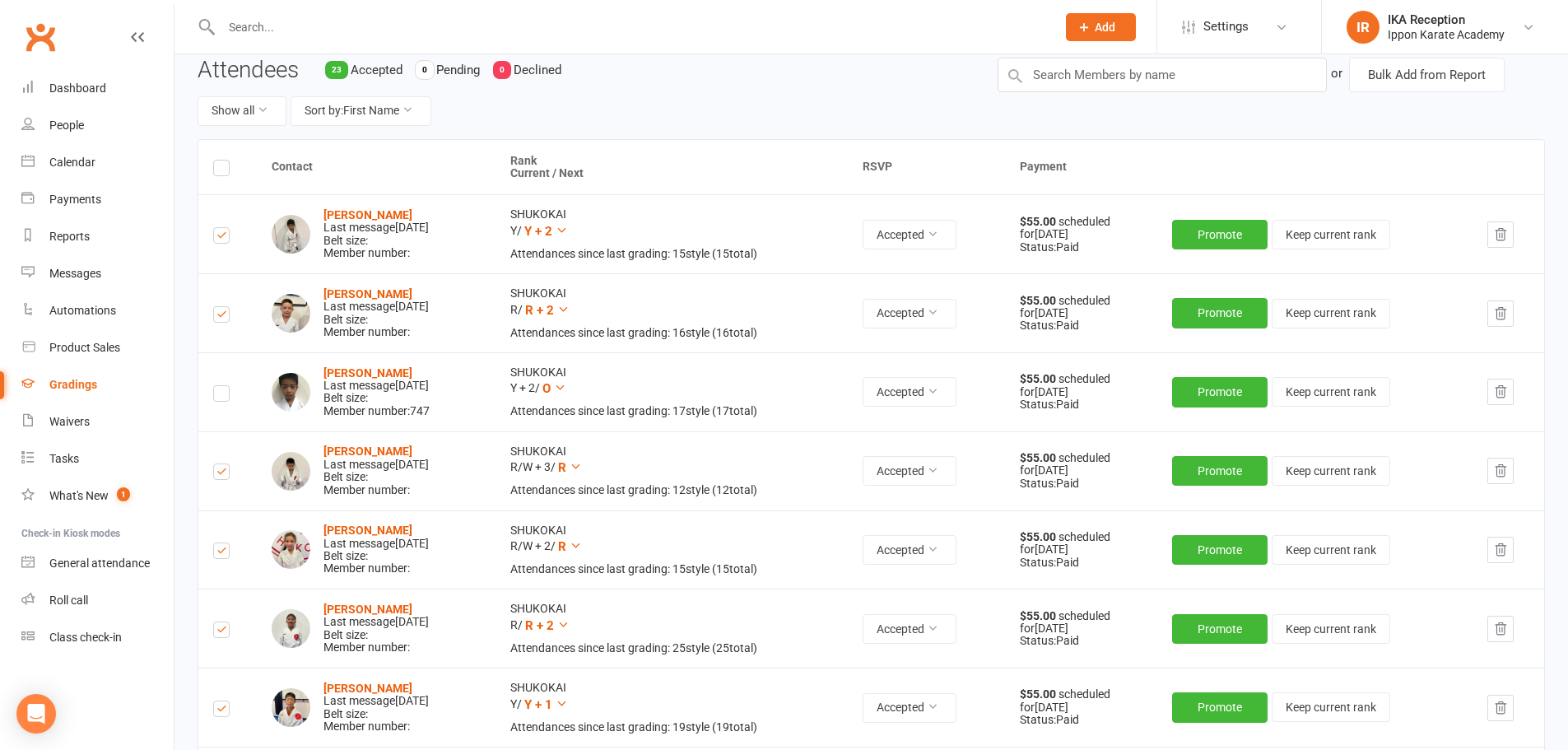
scroll to position [153, 0]
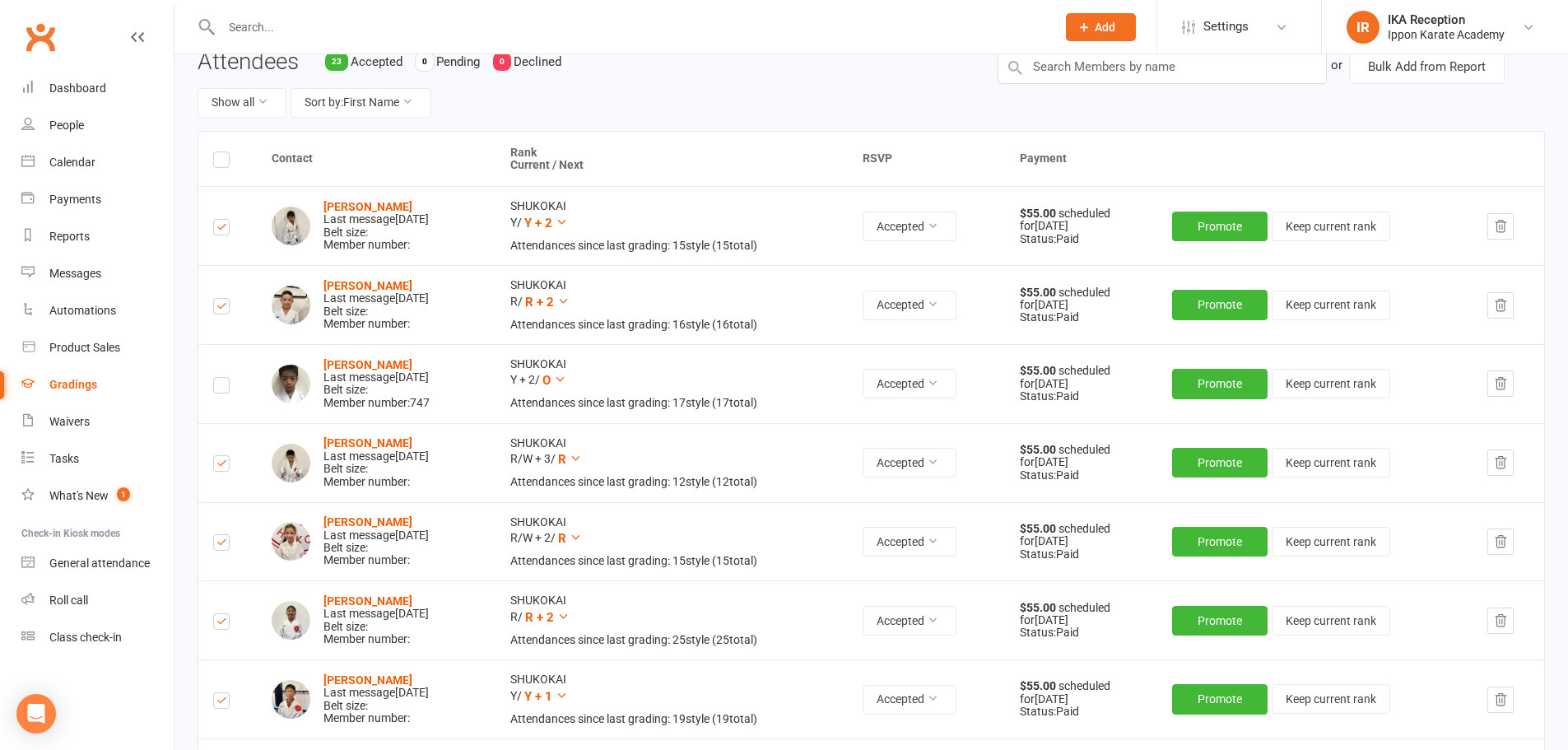
click at [219, 388] on label at bounding box center [221, 388] width 16 height 0
click at [219, 378] on input "checkbox" at bounding box center [221, 378] width 16 height 0
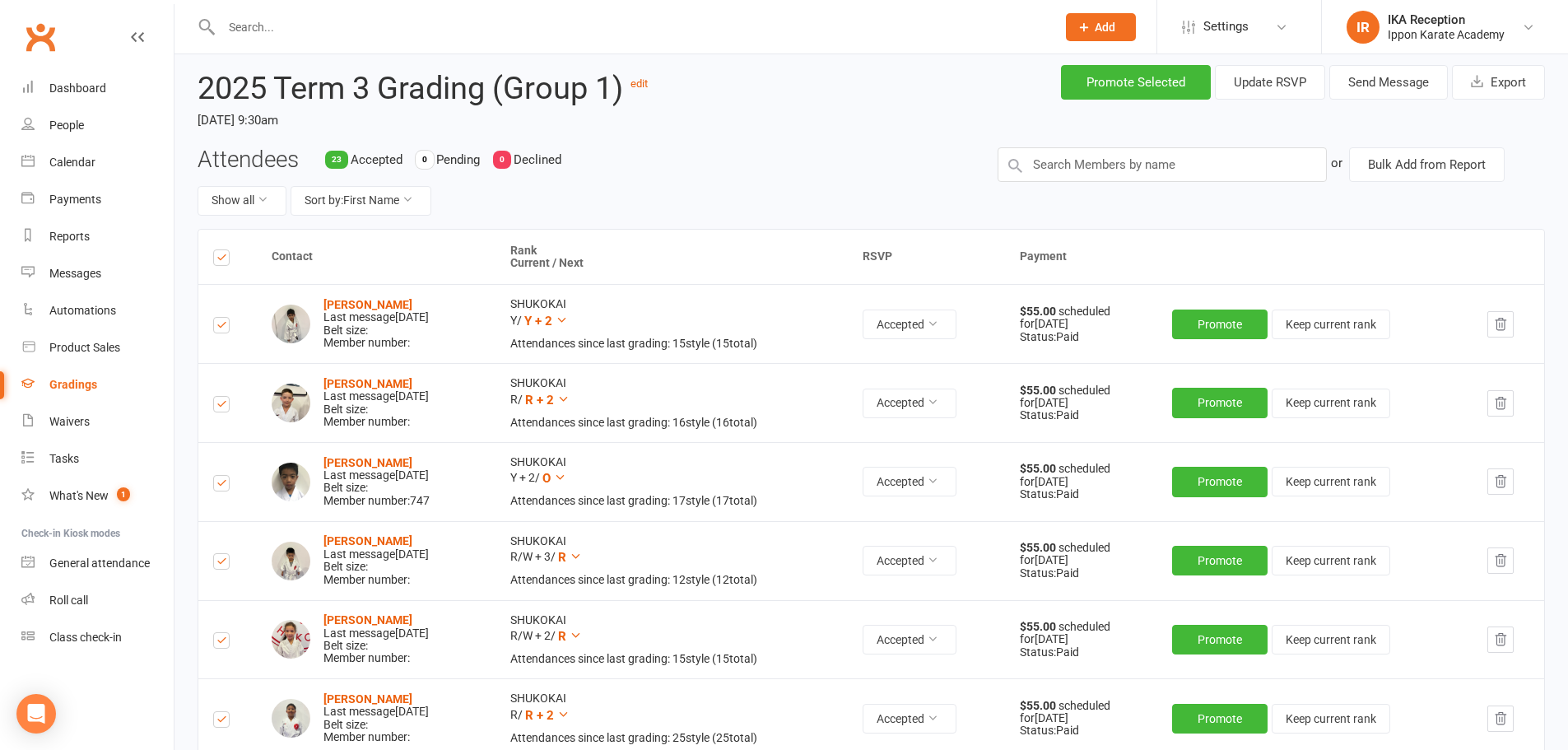
scroll to position [0, 0]
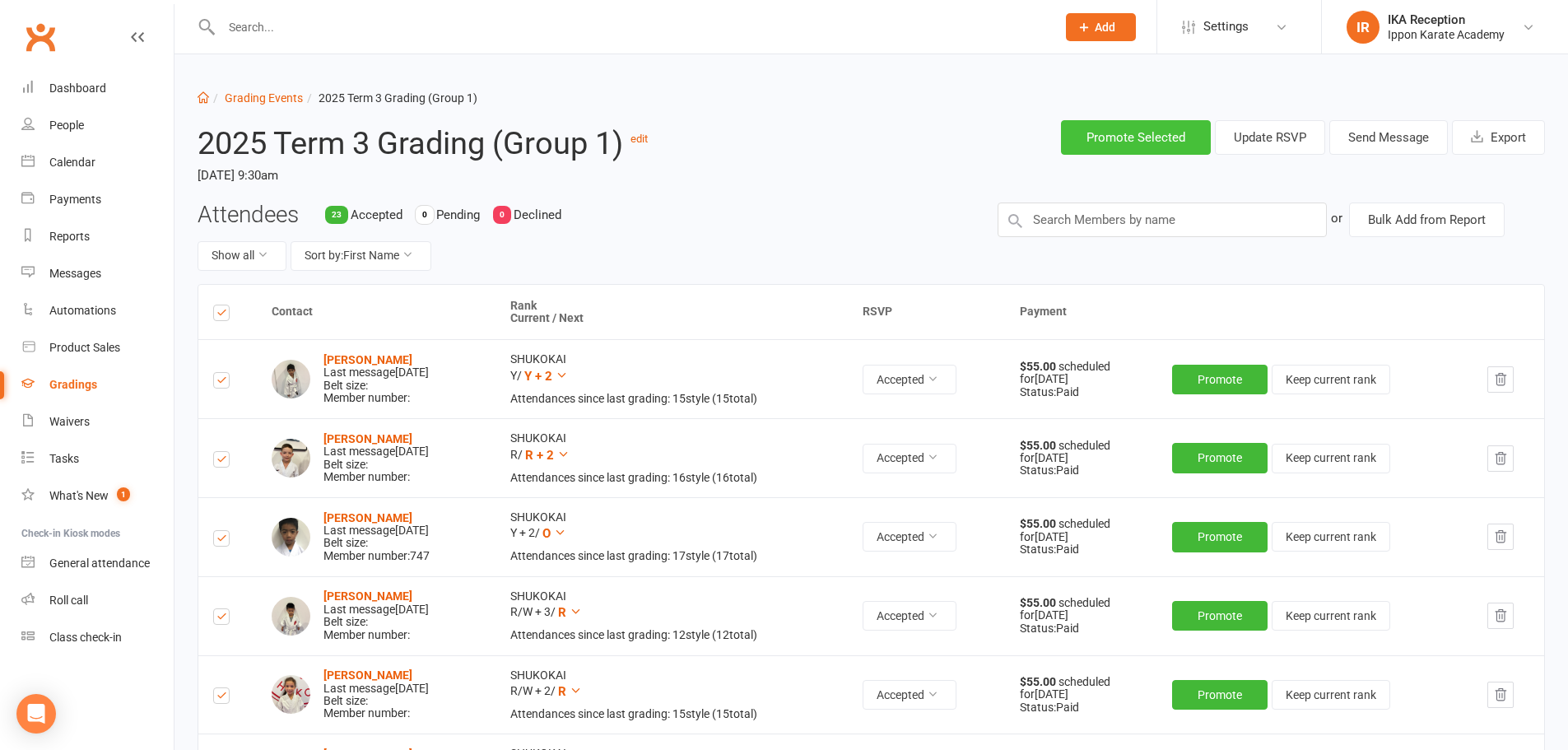
click at [1147, 135] on button "Promote Selected" at bounding box center [1135, 138] width 150 height 34
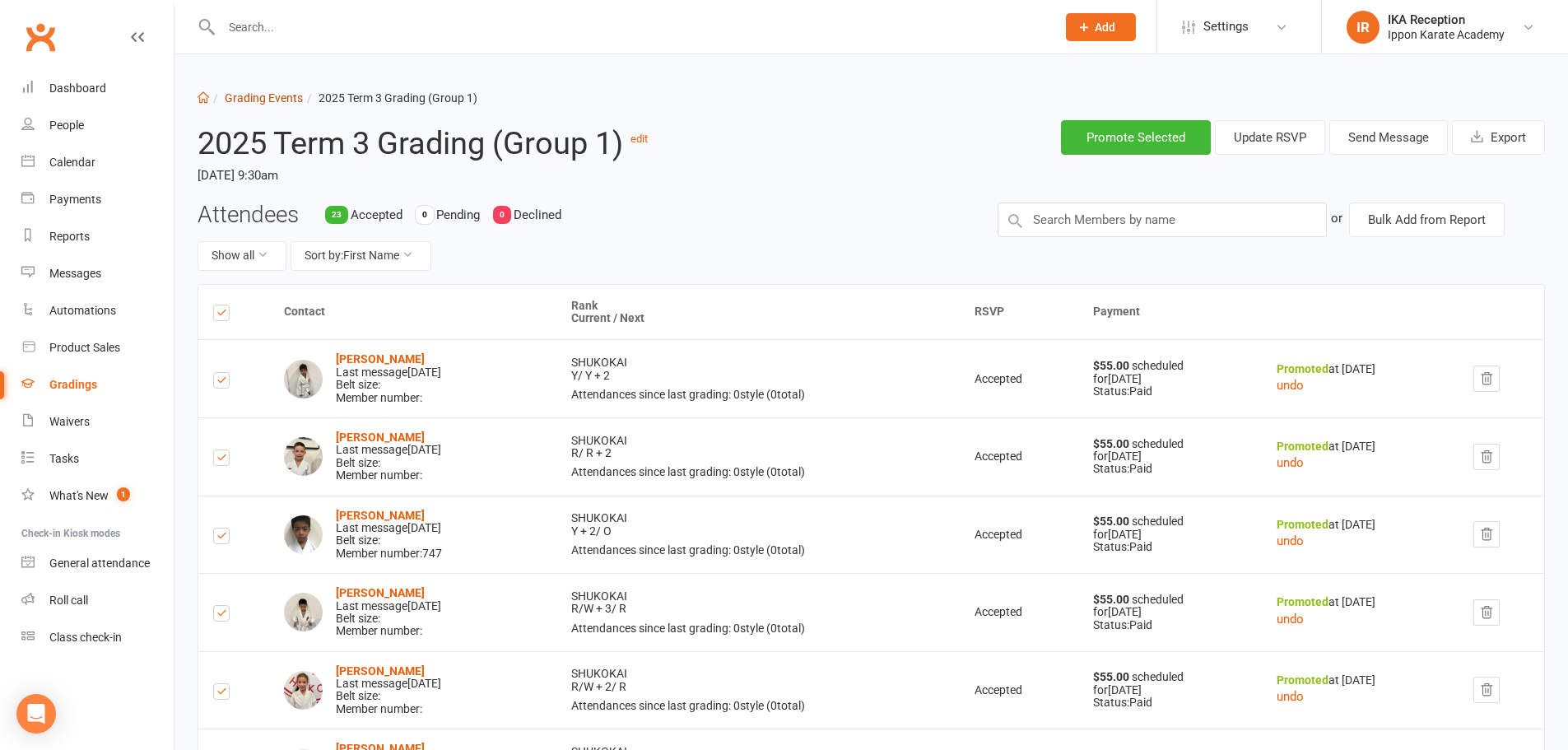
click at [266, 97] on link "Grading Events" at bounding box center [264, 98] width 78 height 14
select select "100"
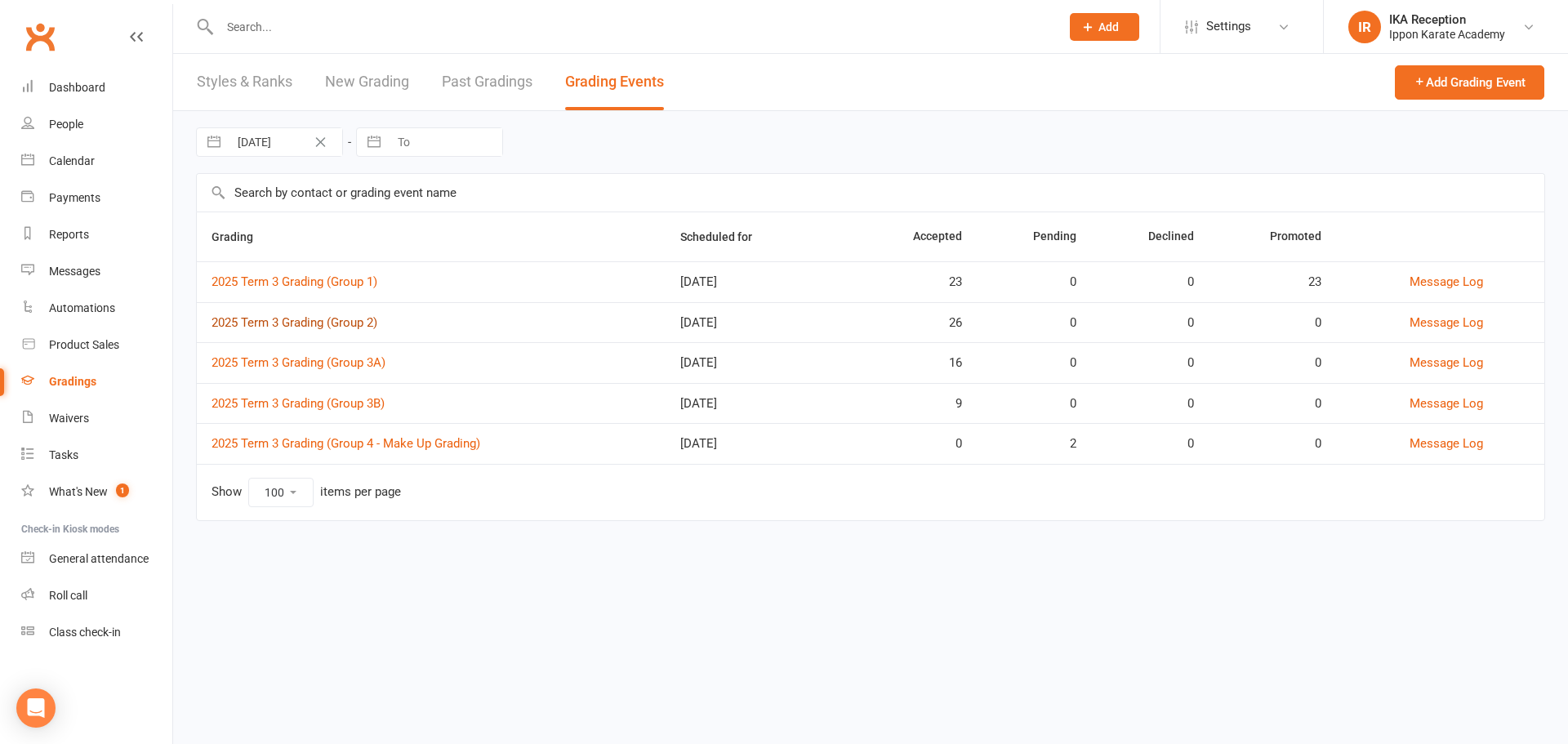
click at [312, 326] on link "2025 Term 3 Grading (Group 2)" at bounding box center [294, 322] width 166 height 14
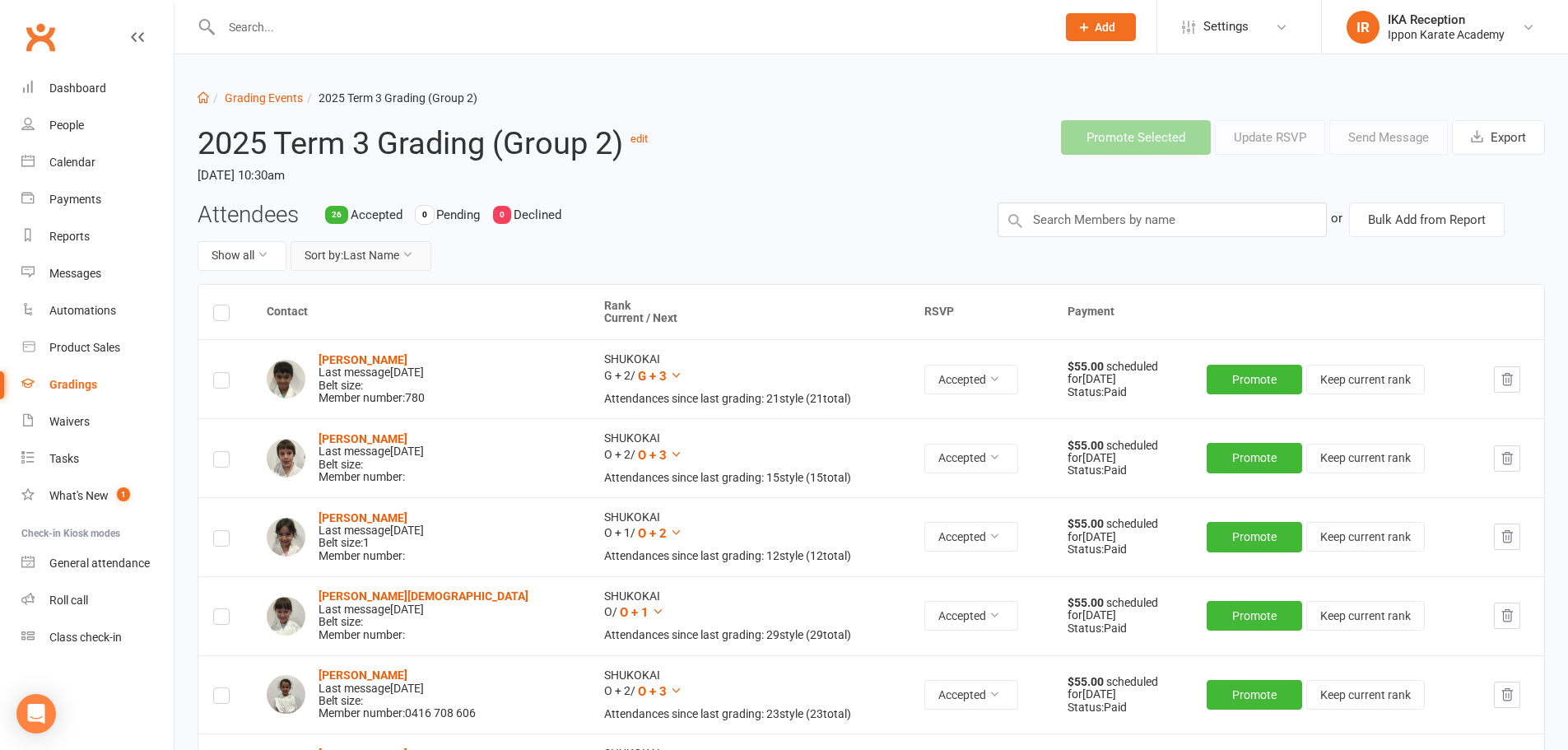
click at [410, 255] on icon at bounding box center [407, 254] width 12 height 12
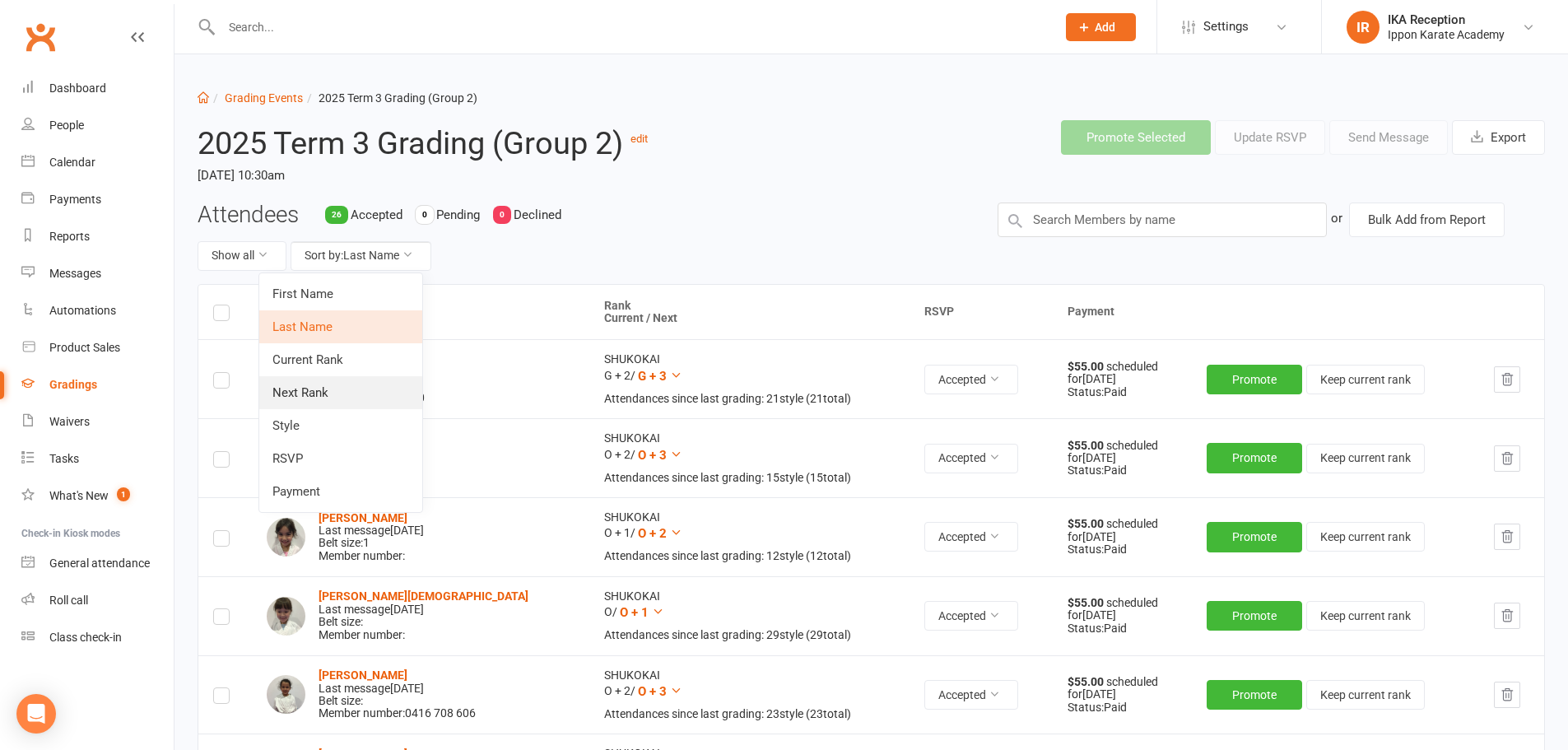
click at [353, 394] on link "Next Rank" at bounding box center [341, 393] width 163 height 33
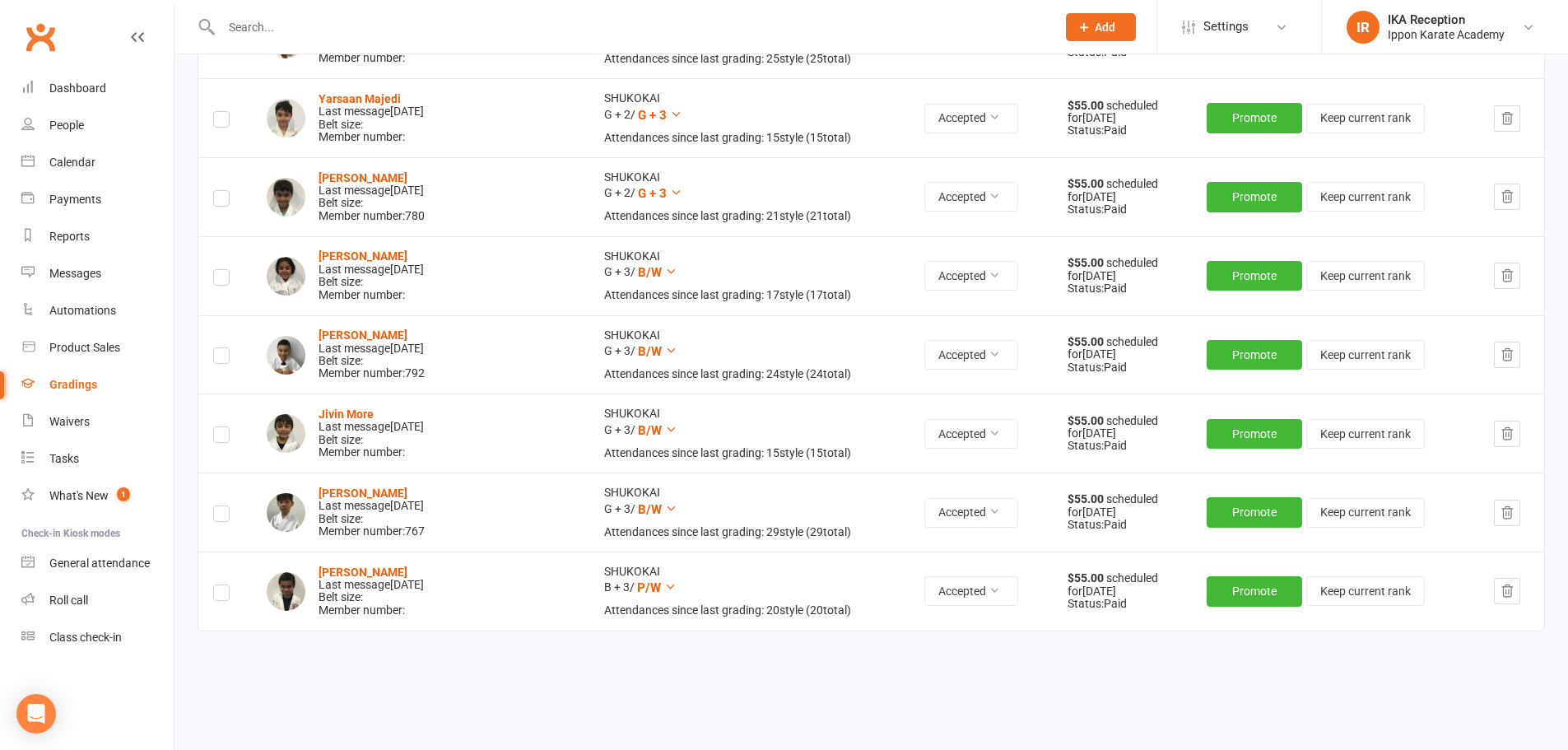
scroll to position [1794, 0]
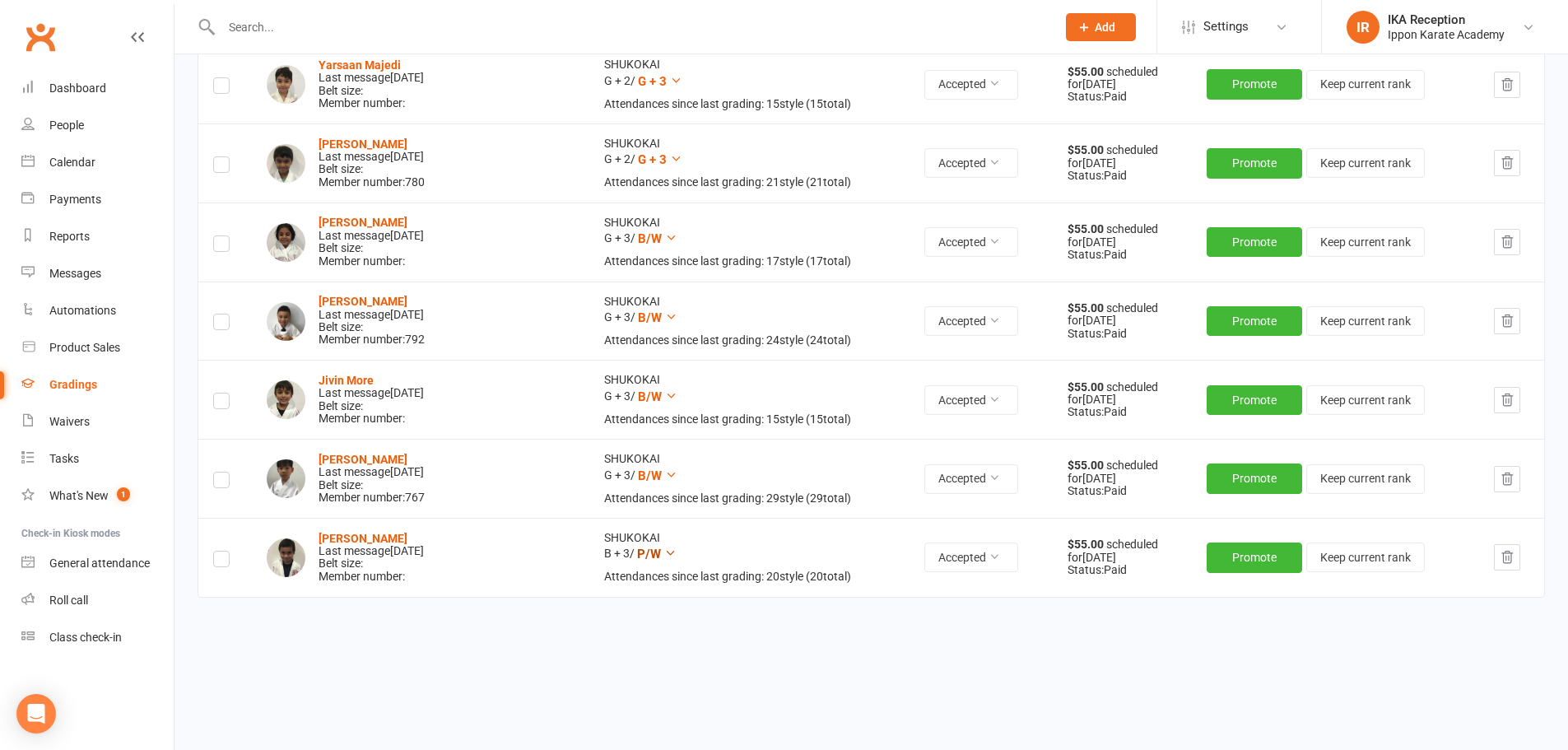
click at [665, 553] on icon at bounding box center [671, 553] width 13 height 13
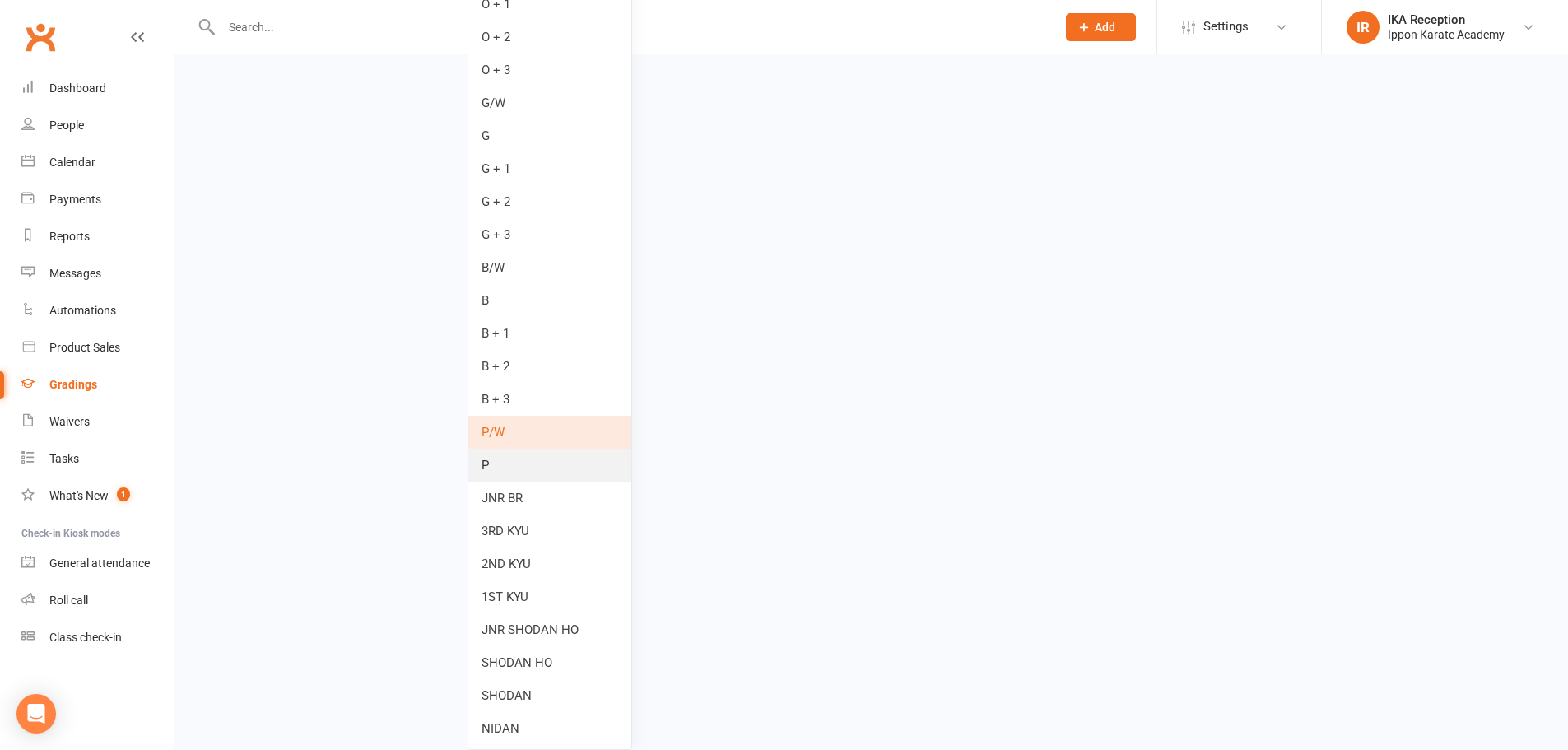
click at [514, 468] on link "P" at bounding box center [550, 465] width 163 height 33
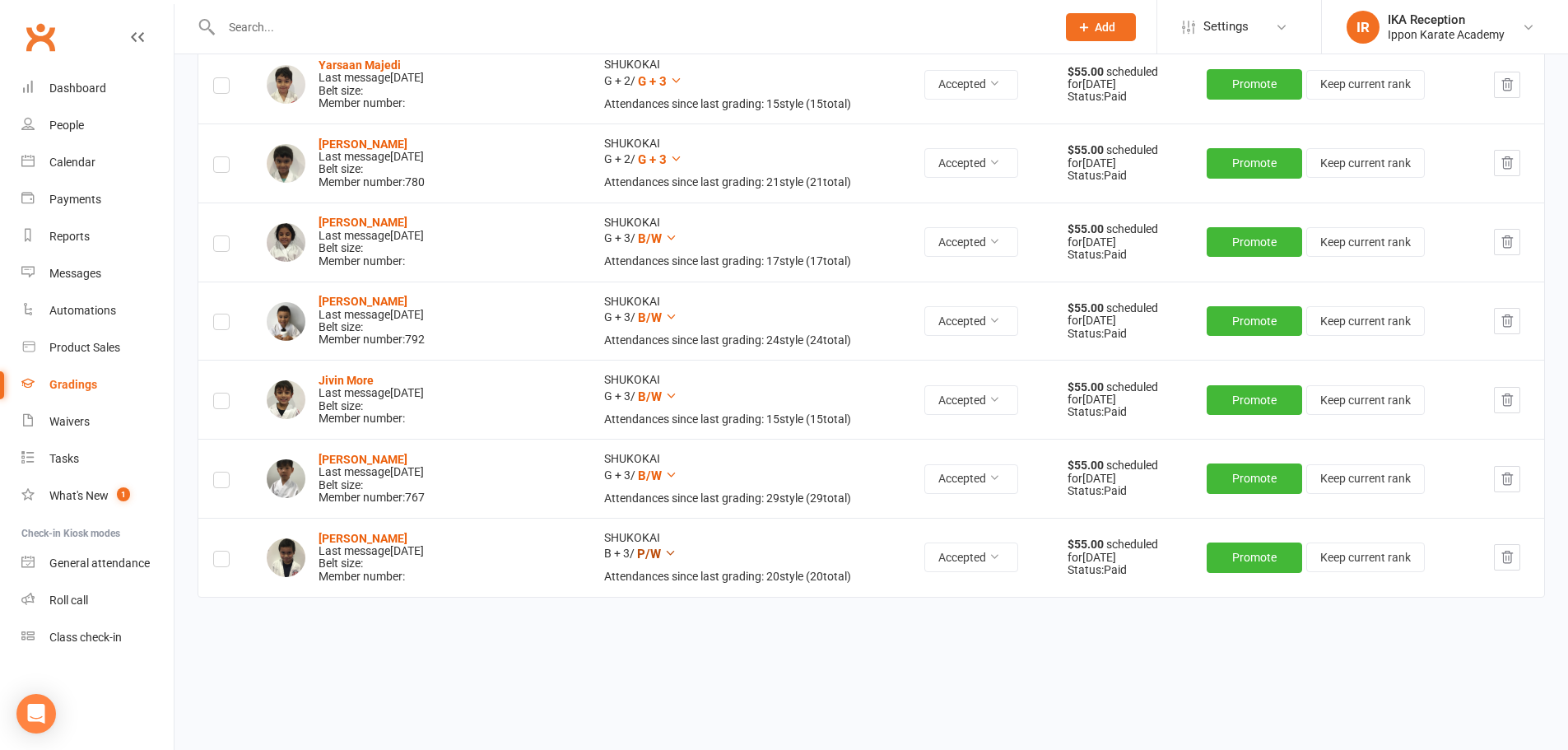
scroll to position [1794, 0]
click at [220, 561] on label at bounding box center [221, 561] width 16 height 0
click at [220, 551] on input "checkbox" at bounding box center [221, 551] width 16 height 0
click at [665, 475] on icon at bounding box center [671, 475] width 13 height 13
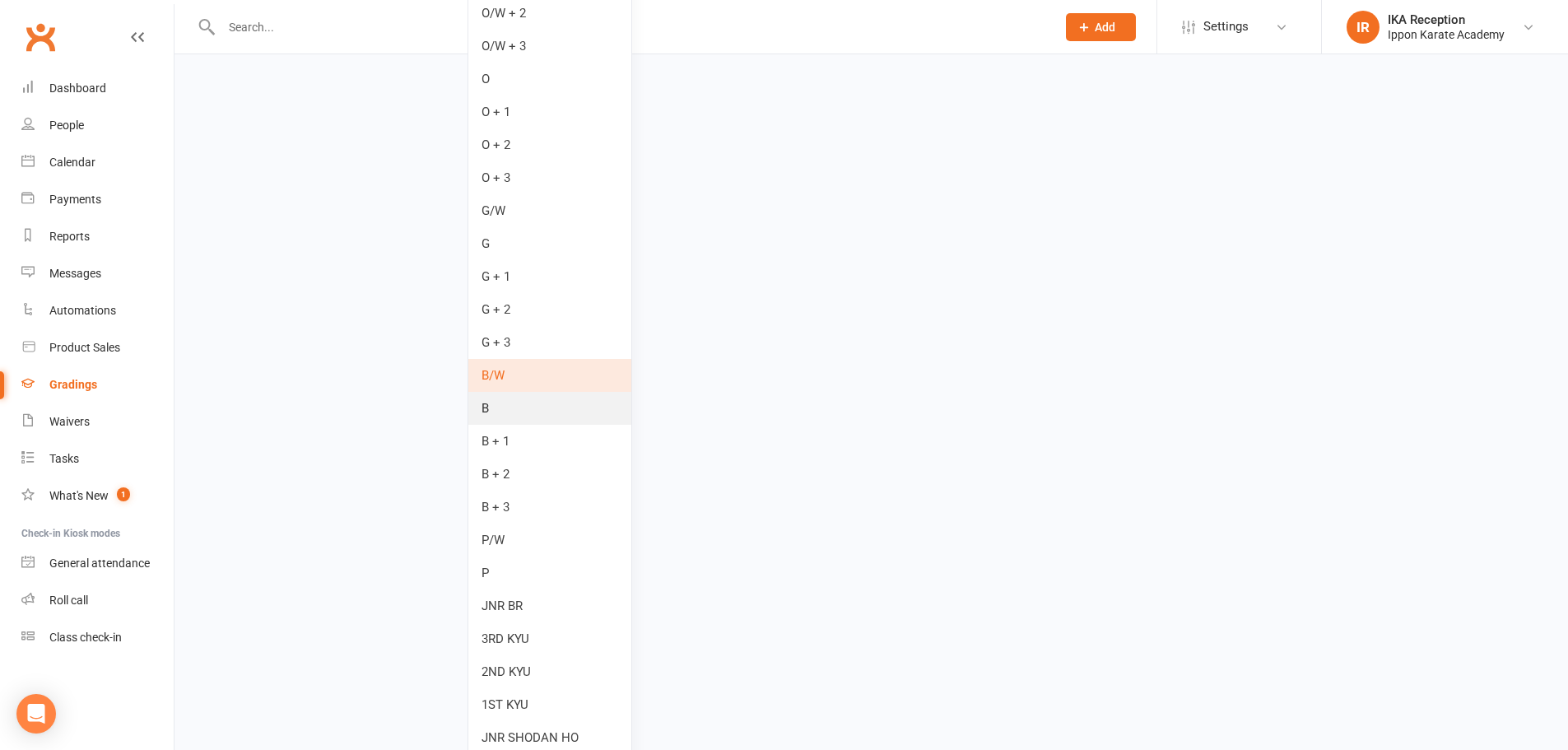
click at [532, 413] on link "B" at bounding box center [550, 408] width 163 height 33
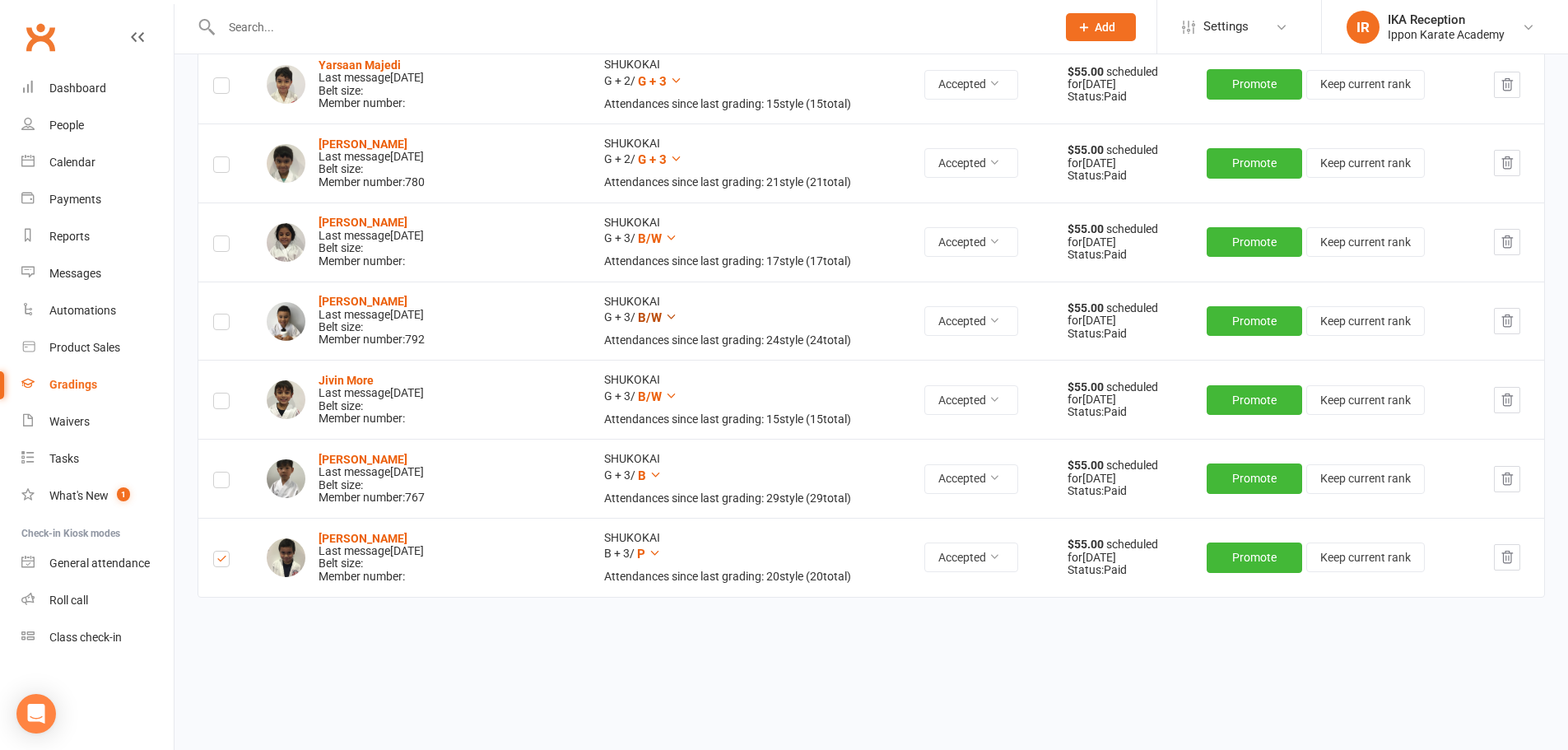
click at [665, 317] on icon at bounding box center [671, 317] width 13 height 13
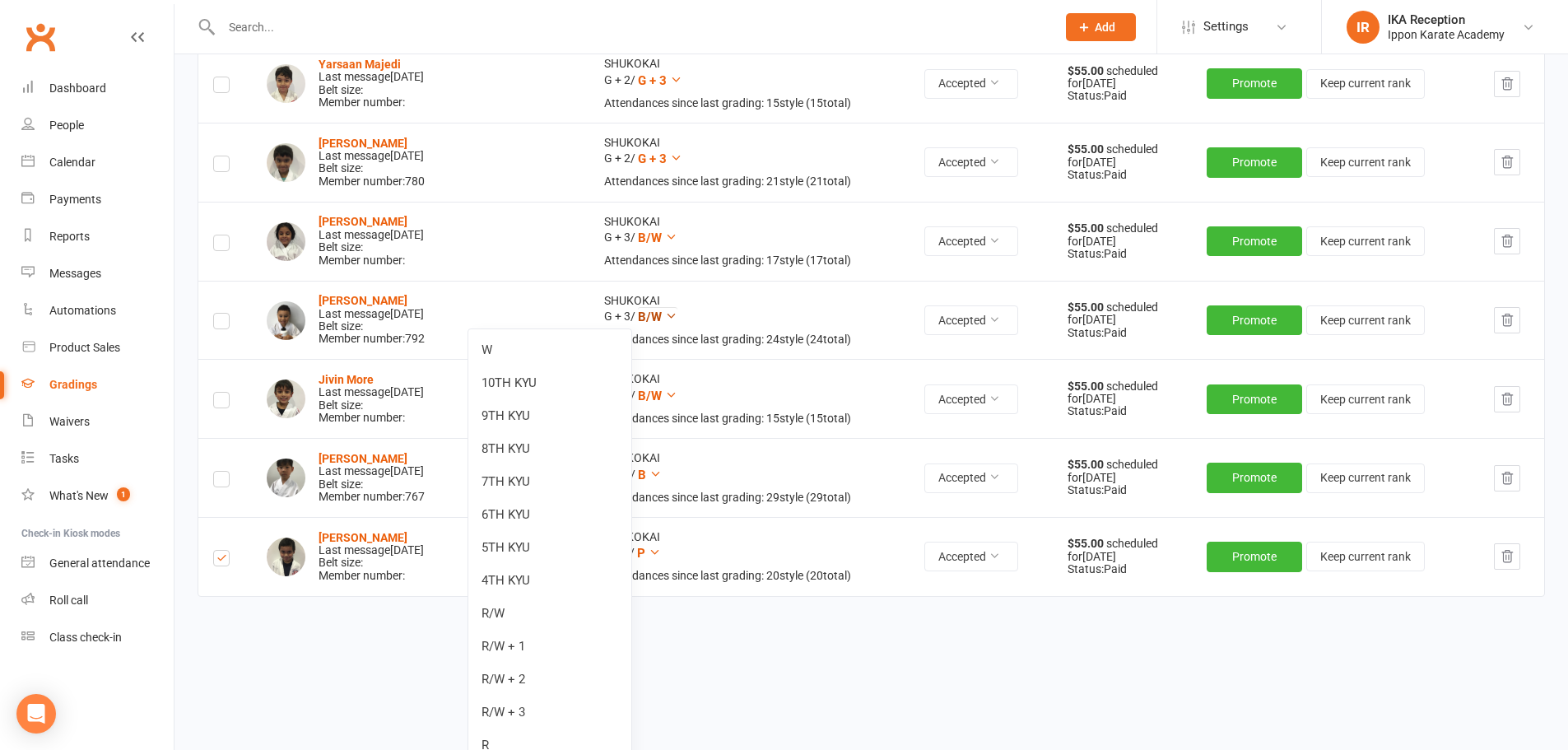
scroll to position [2987, 0]
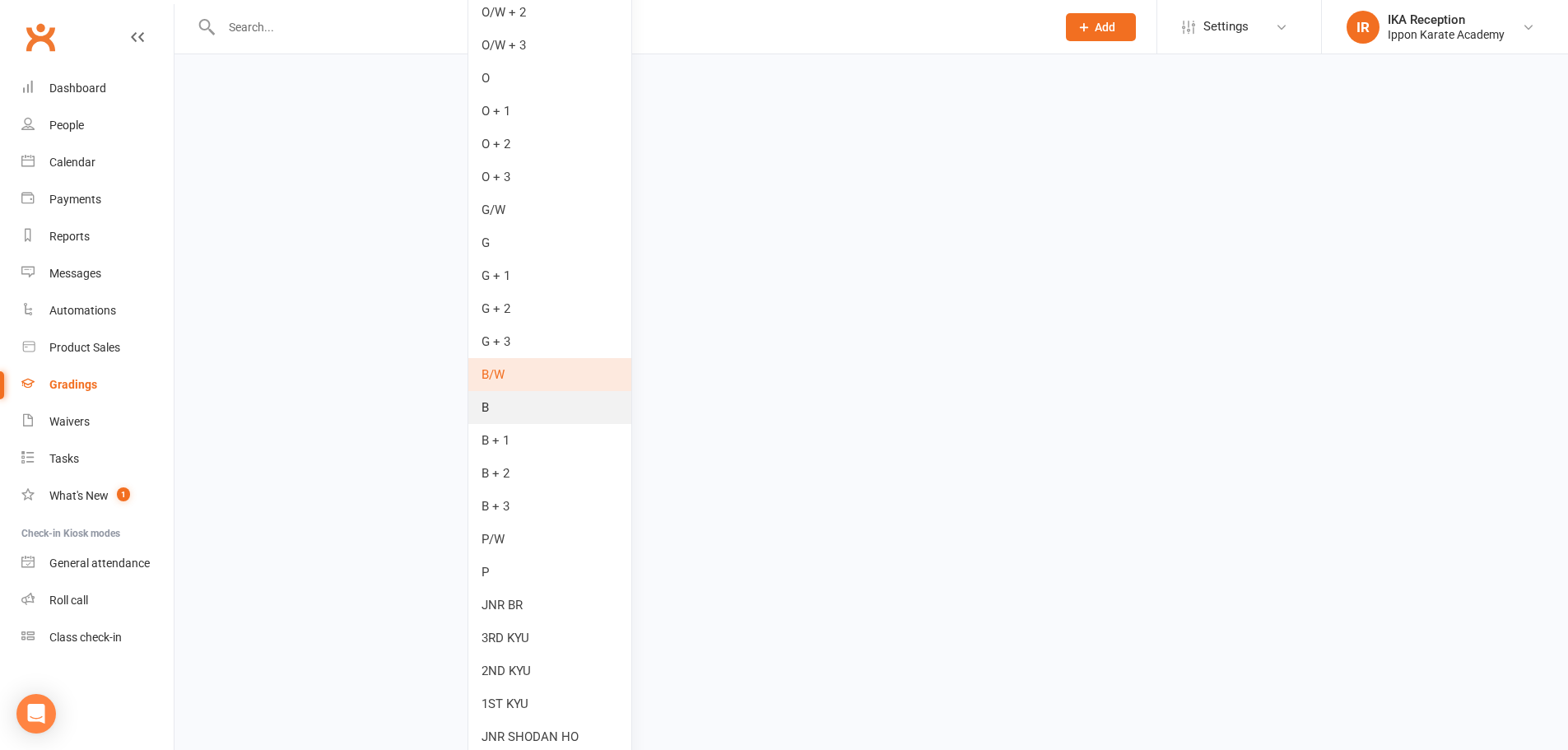
click at [567, 414] on link "B" at bounding box center [550, 407] width 163 height 33
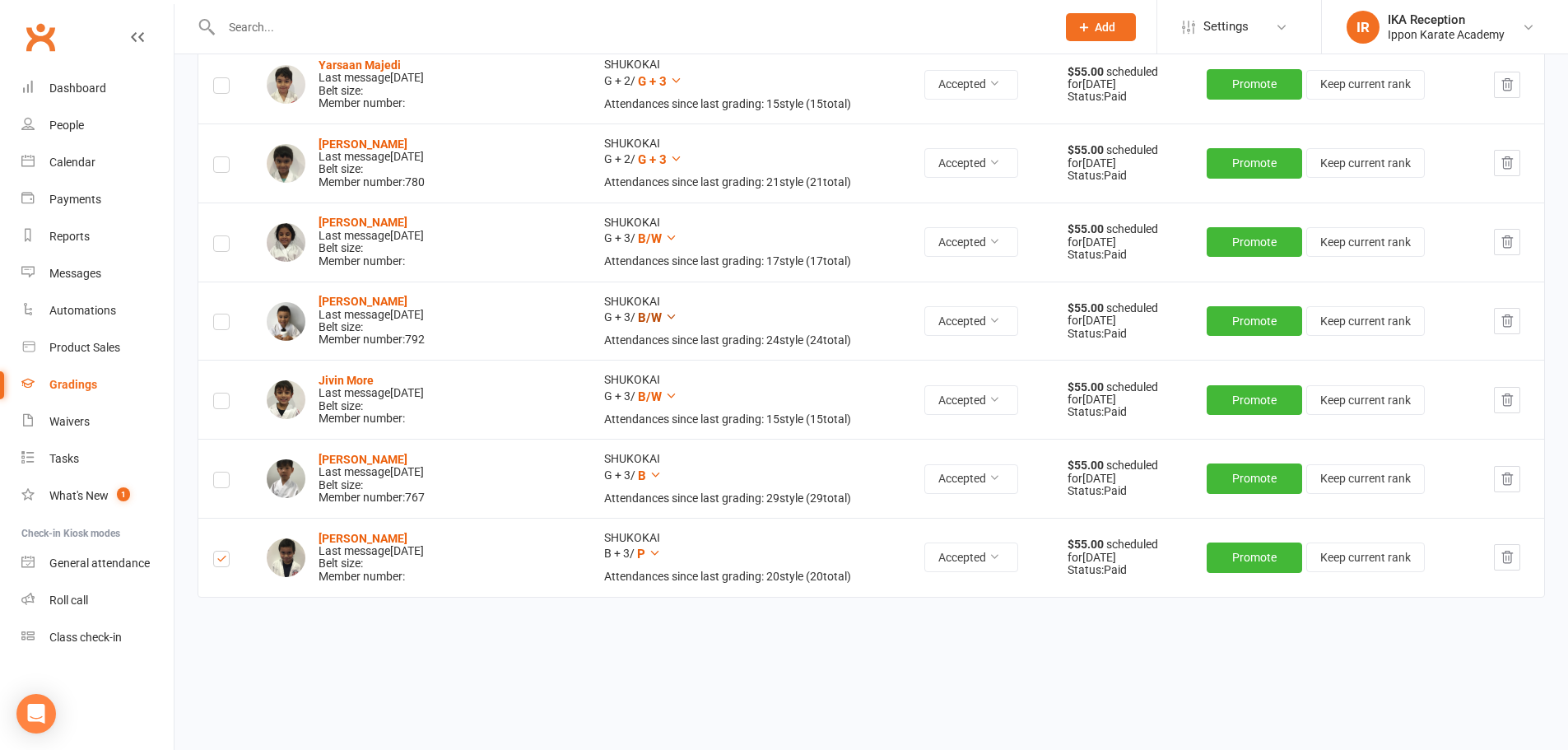
scroll to position [1737, 0]
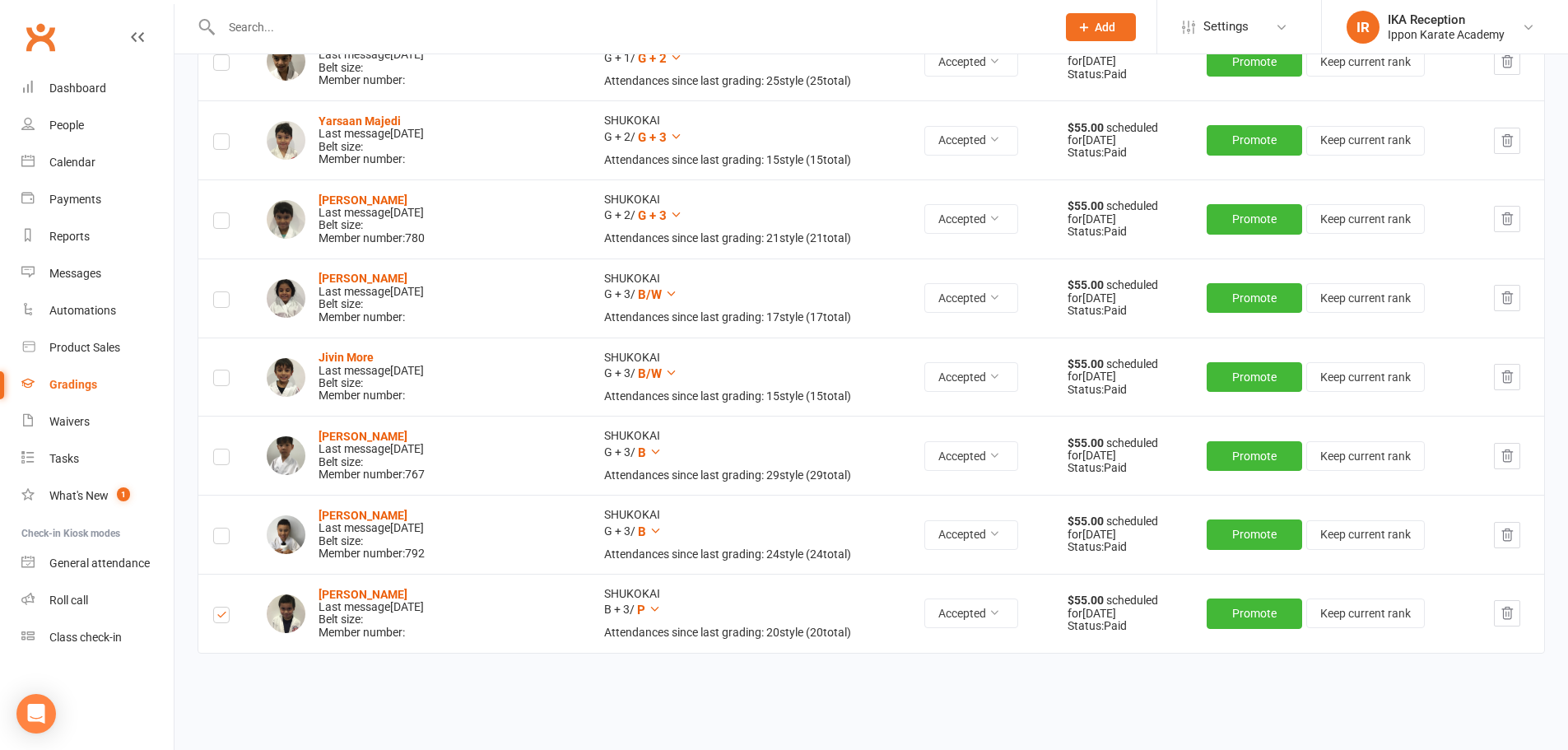
click at [220, 539] on label at bounding box center [221, 539] width 16 height 0
click at [220, 529] on input "checkbox" at bounding box center [221, 529] width 16 height 0
drag, startPoint x: 220, startPoint y: 539, endPoint x: 219, endPoint y: 463, distance: 76.0
click at [220, 460] on label at bounding box center [221, 460] width 16 height 0
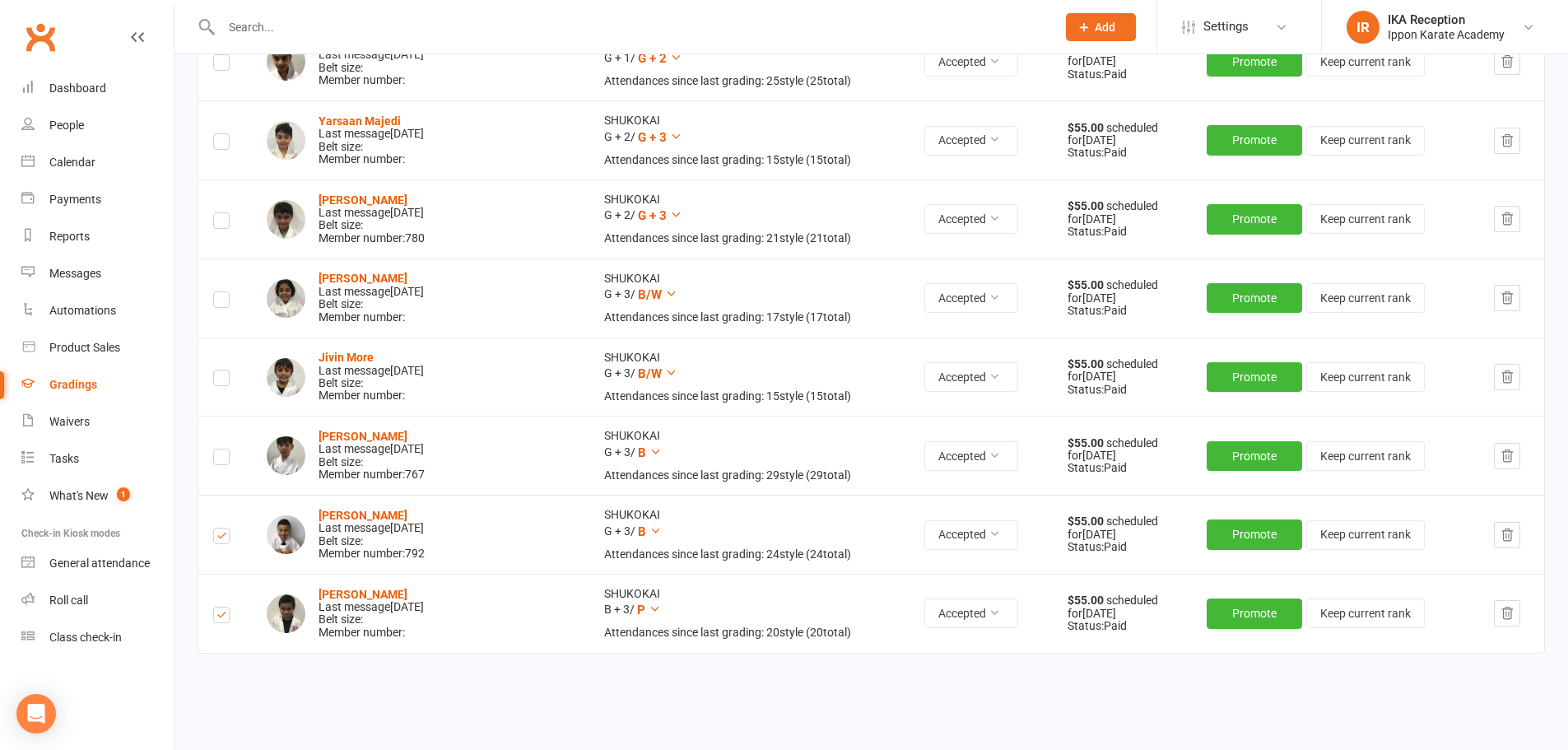
click at [220, 450] on input "checkbox" at bounding box center [221, 450] width 16 height 0
click at [665, 373] on icon at bounding box center [671, 373] width 13 height 13
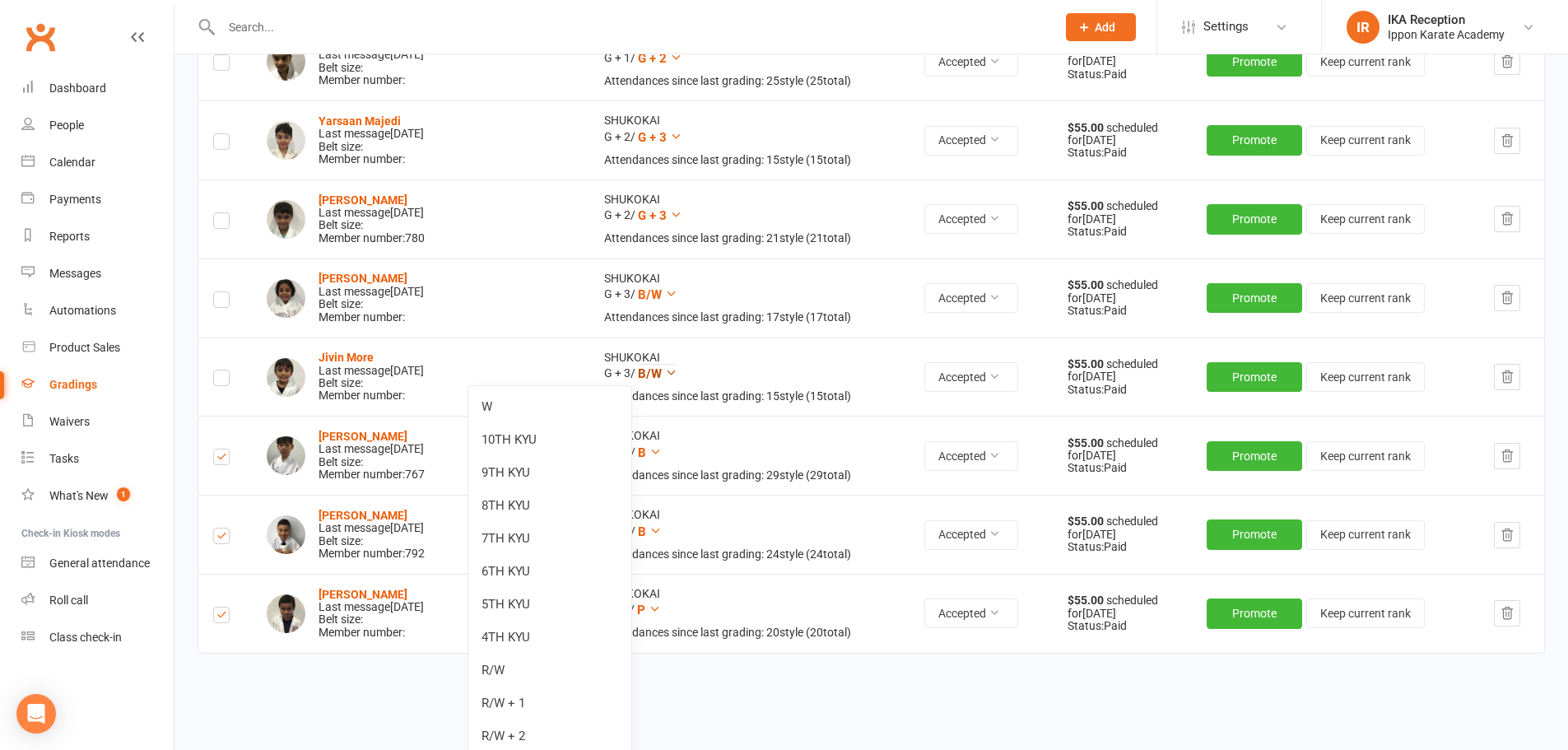
scroll to position [2987, 0]
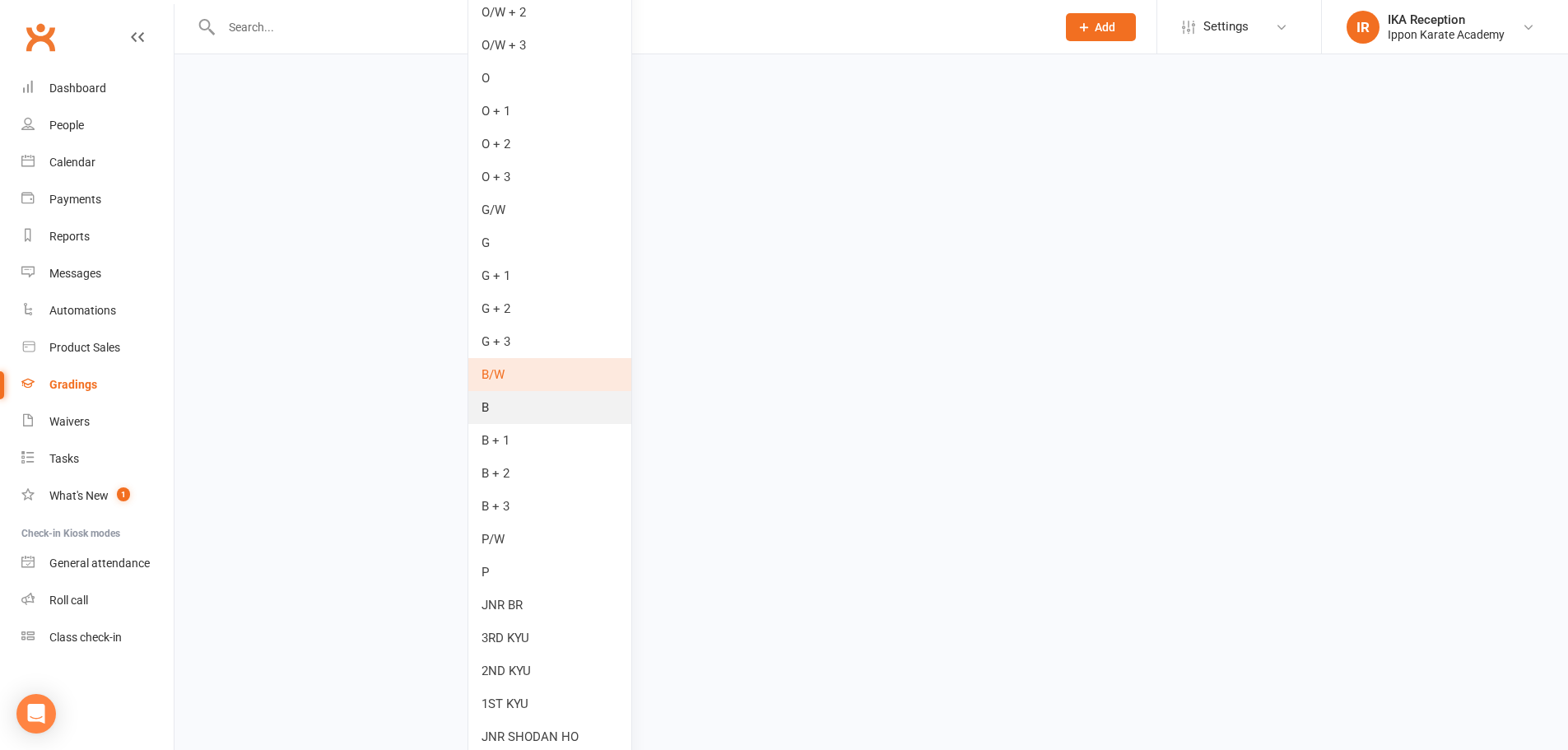
click at [554, 414] on link "B" at bounding box center [550, 407] width 163 height 33
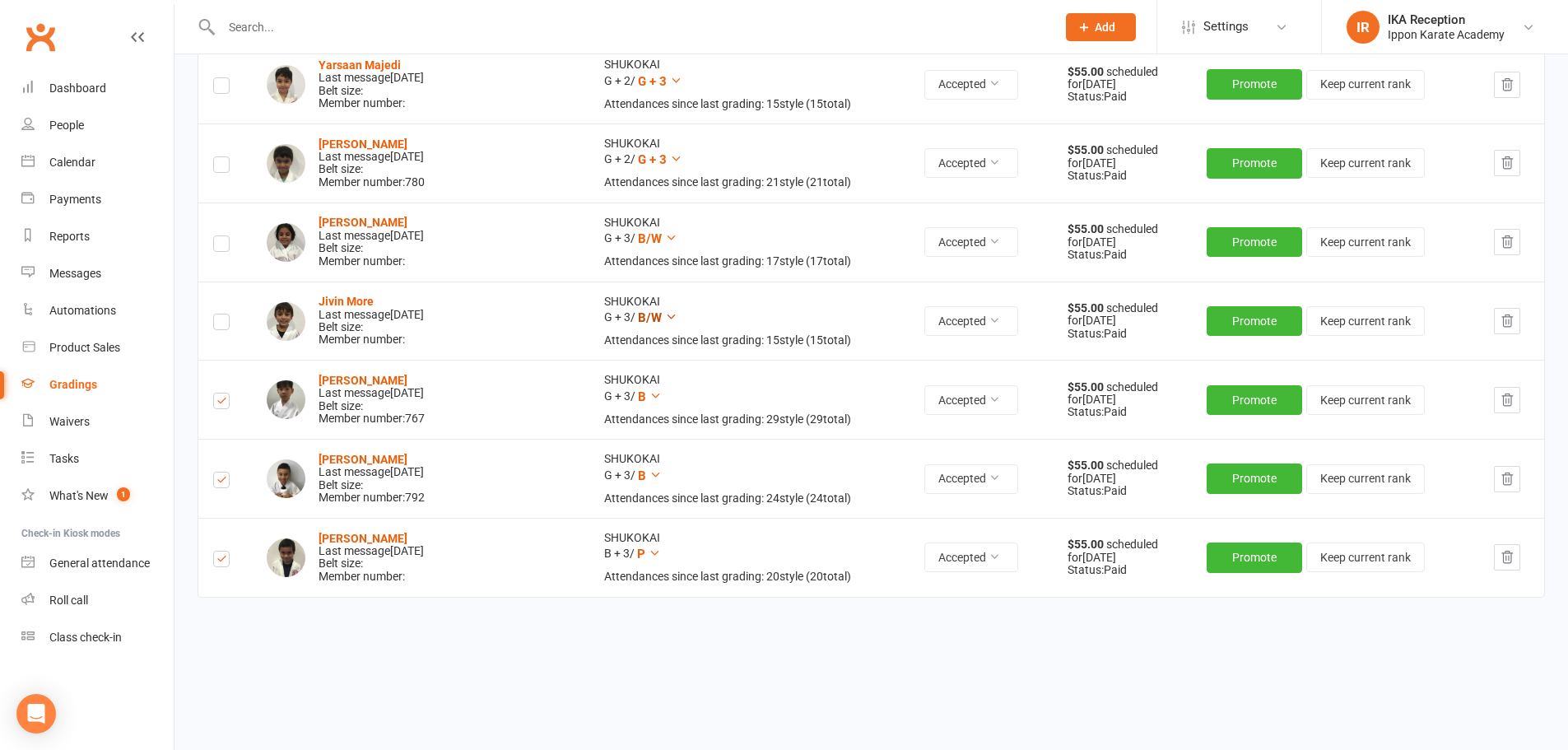
scroll to position [1737, 0]
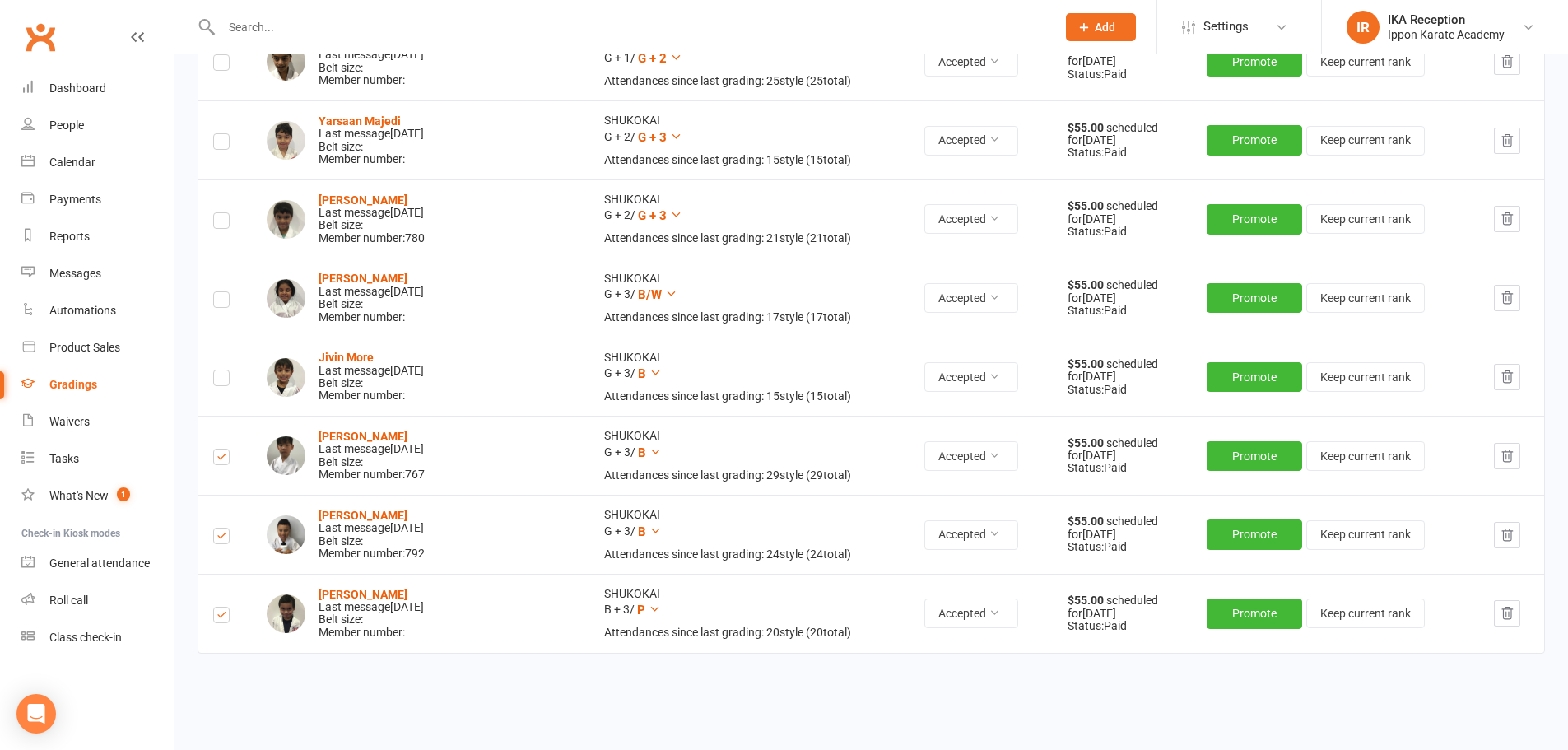
click at [220, 380] on label at bounding box center [221, 380] width 16 height 0
click at [220, 370] on input "checkbox" at bounding box center [221, 370] width 16 height 0
click at [665, 290] on icon at bounding box center [671, 294] width 13 height 13
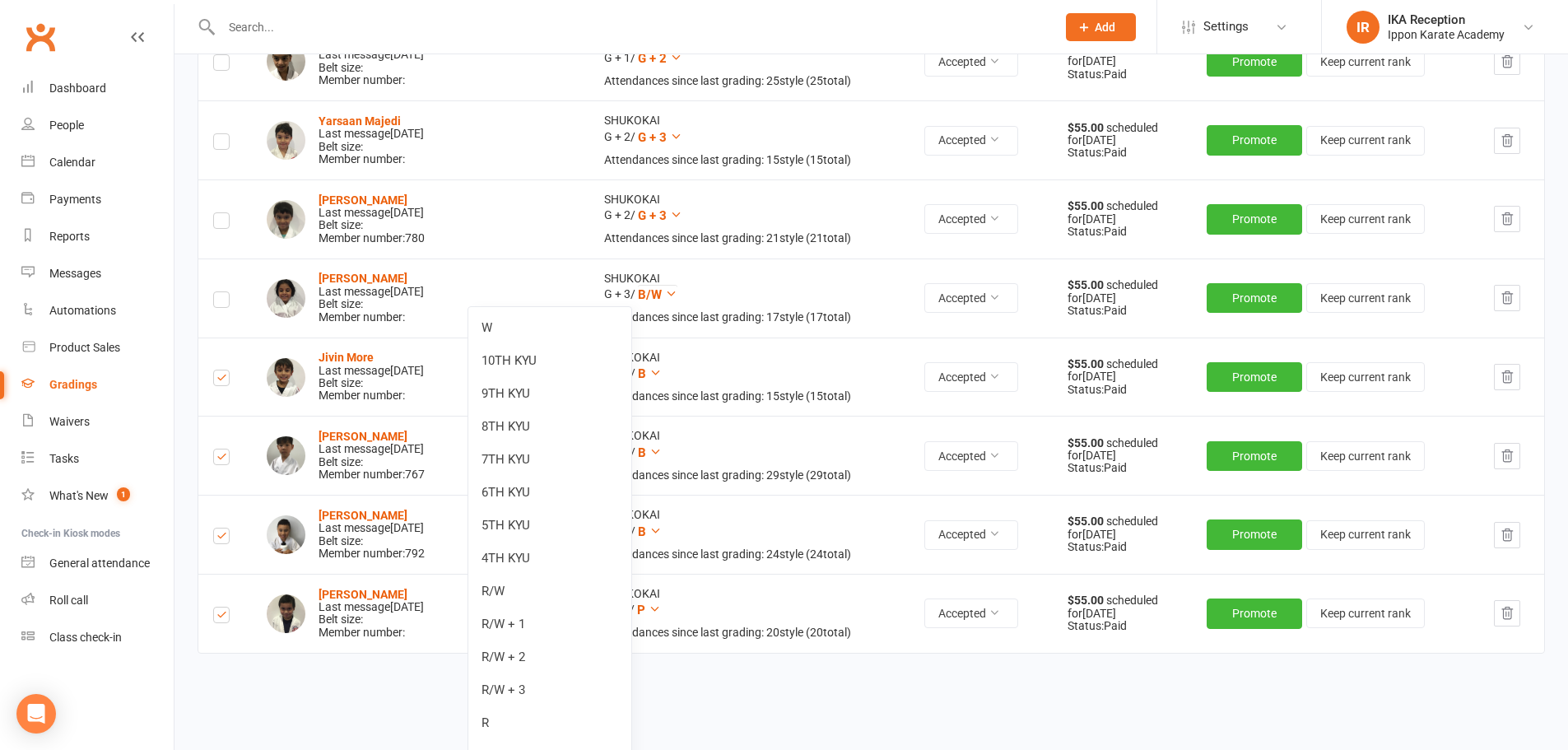
scroll to position [2908, 0]
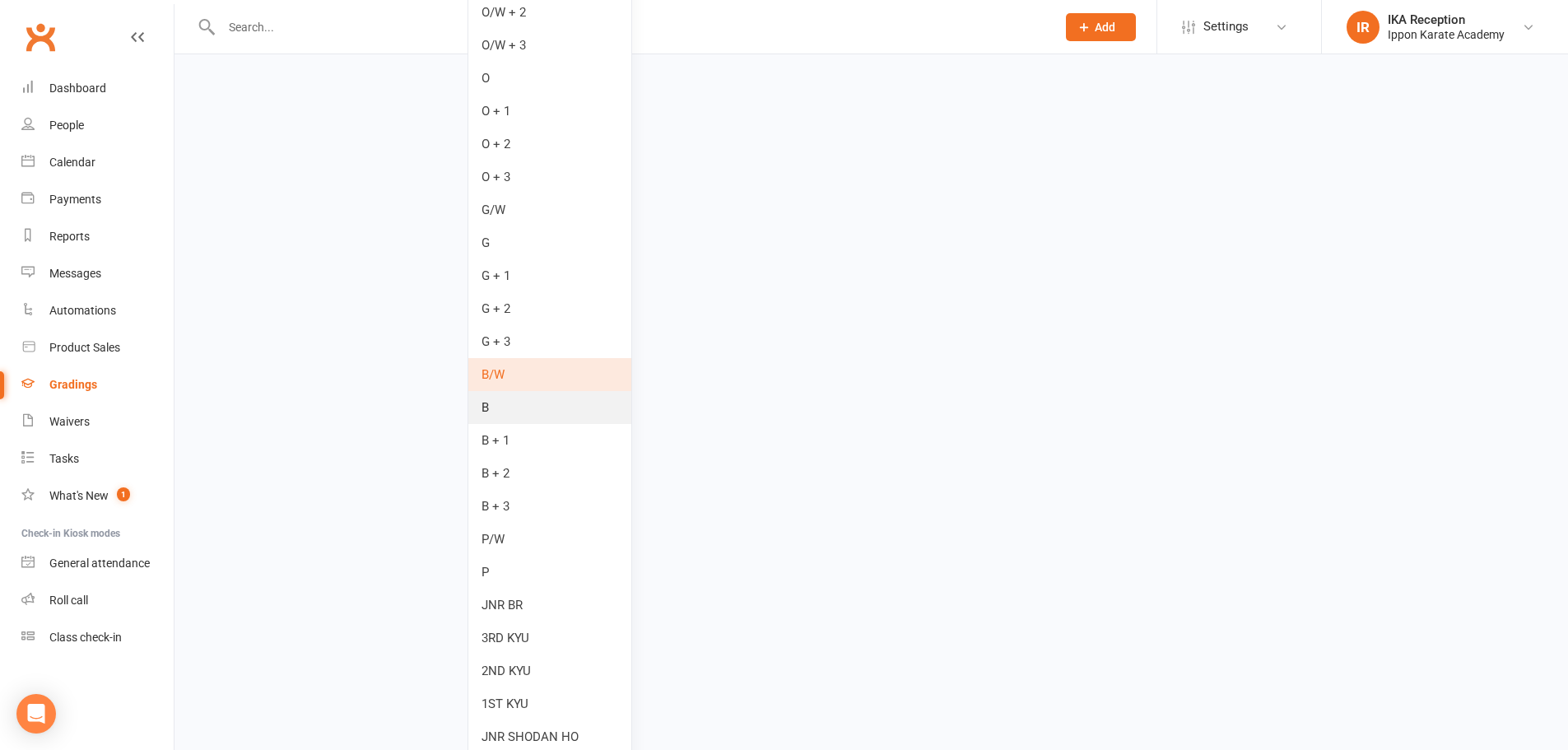
click at [560, 408] on link "B" at bounding box center [550, 407] width 163 height 33
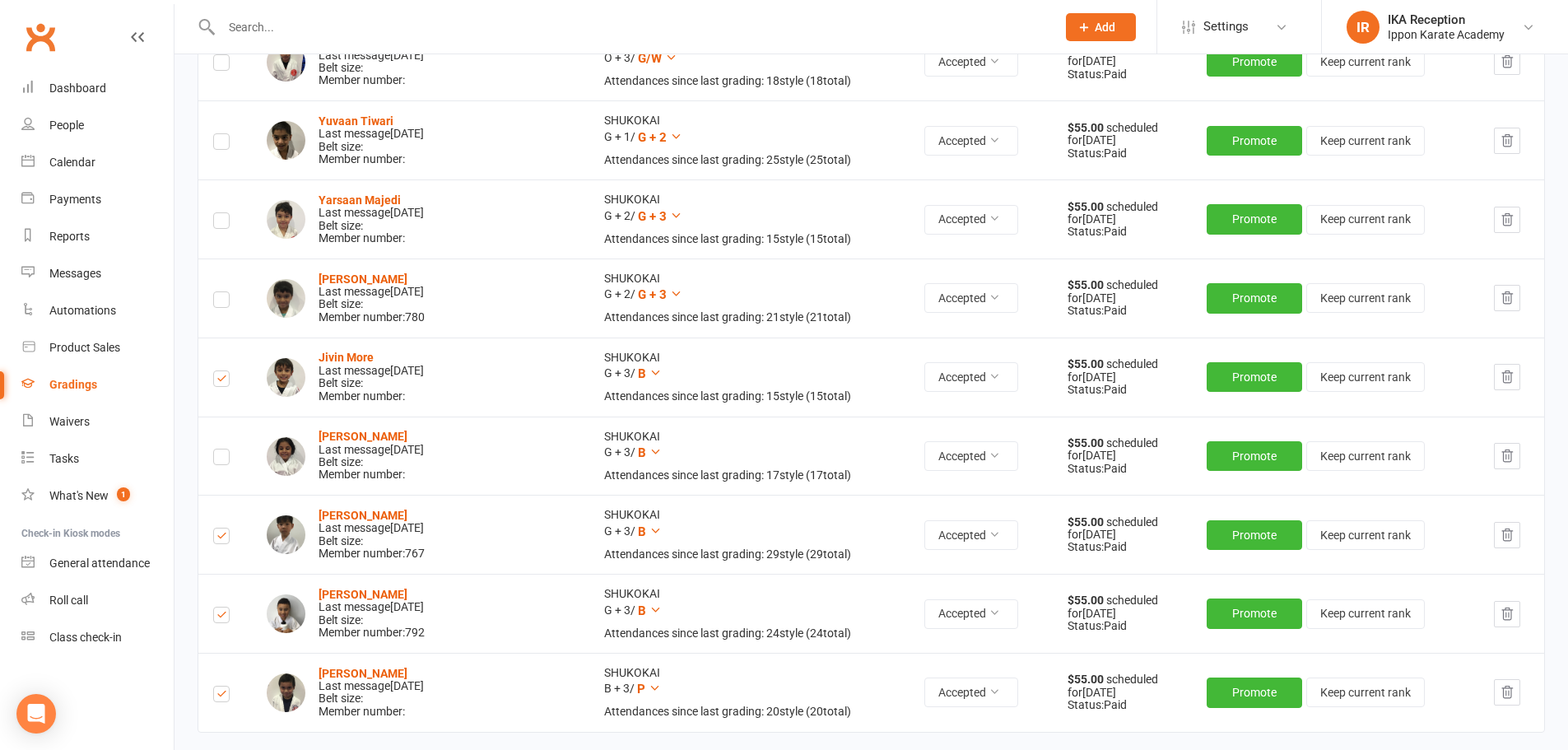
click at [220, 460] on label at bounding box center [221, 460] width 16 height 0
click at [220, 450] on input "checkbox" at bounding box center [221, 450] width 16 height 0
click at [670, 295] on icon at bounding box center [677, 294] width 13 height 13
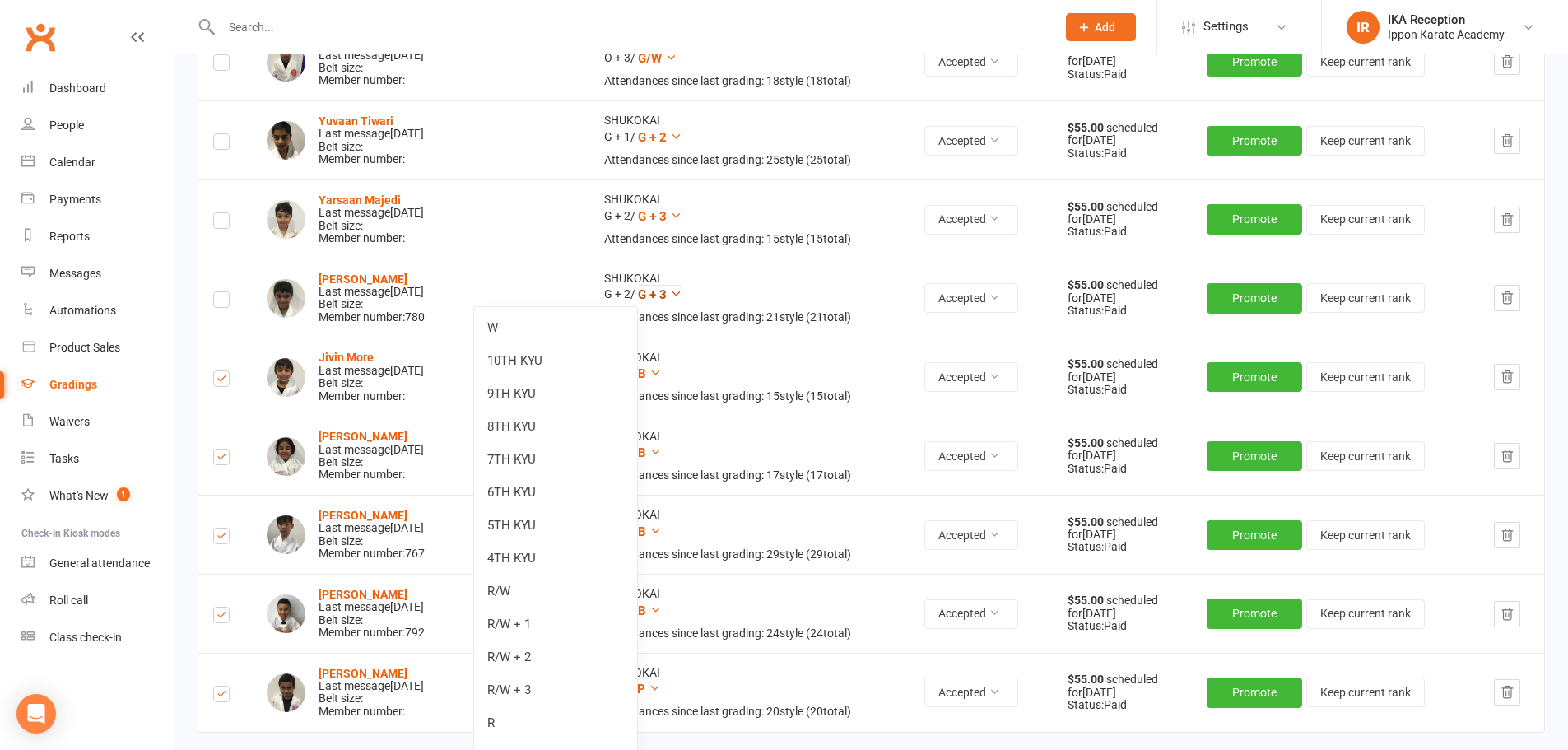
scroll to position [2830, 0]
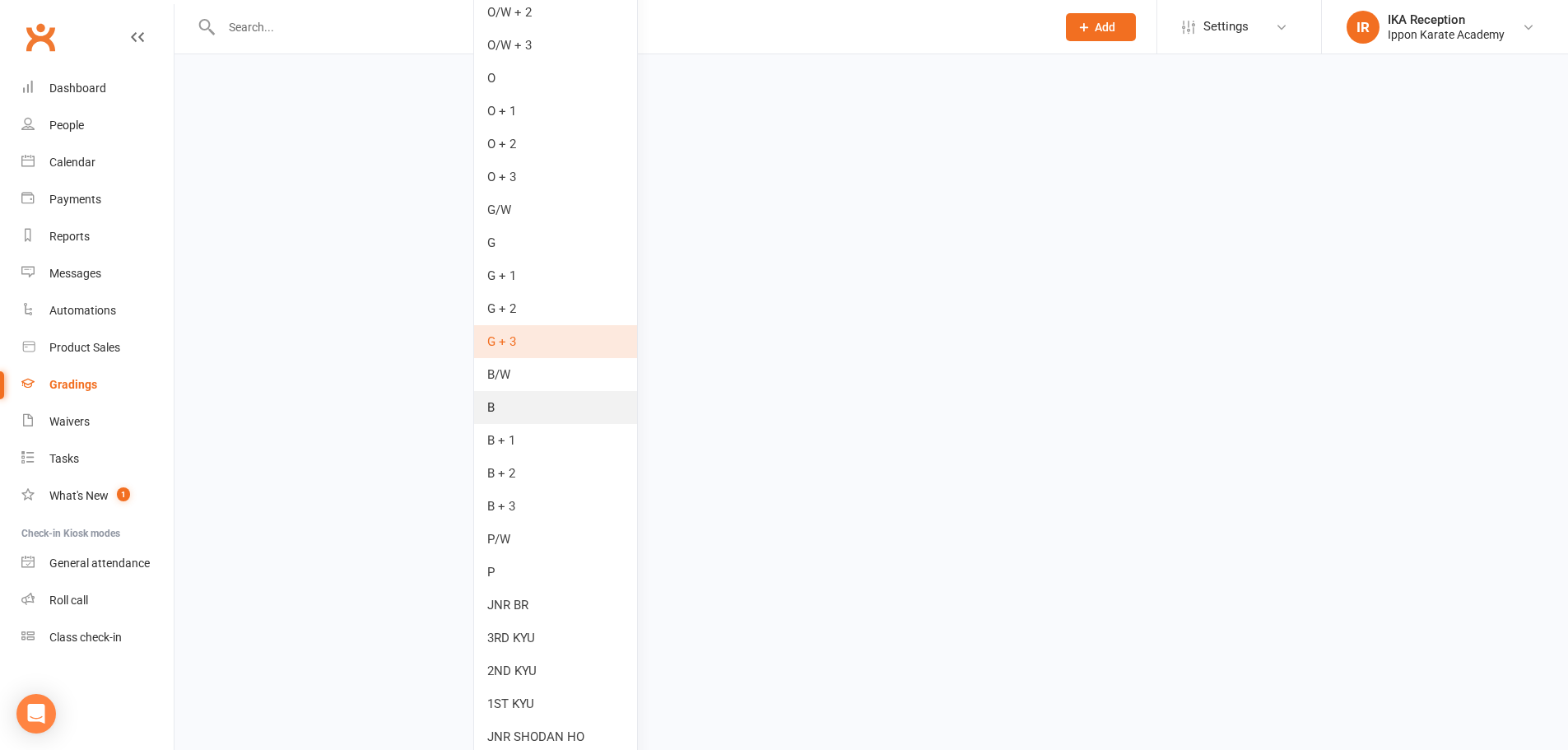
click at [560, 409] on link "B" at bounding box center [556, 407] width 163 height 33
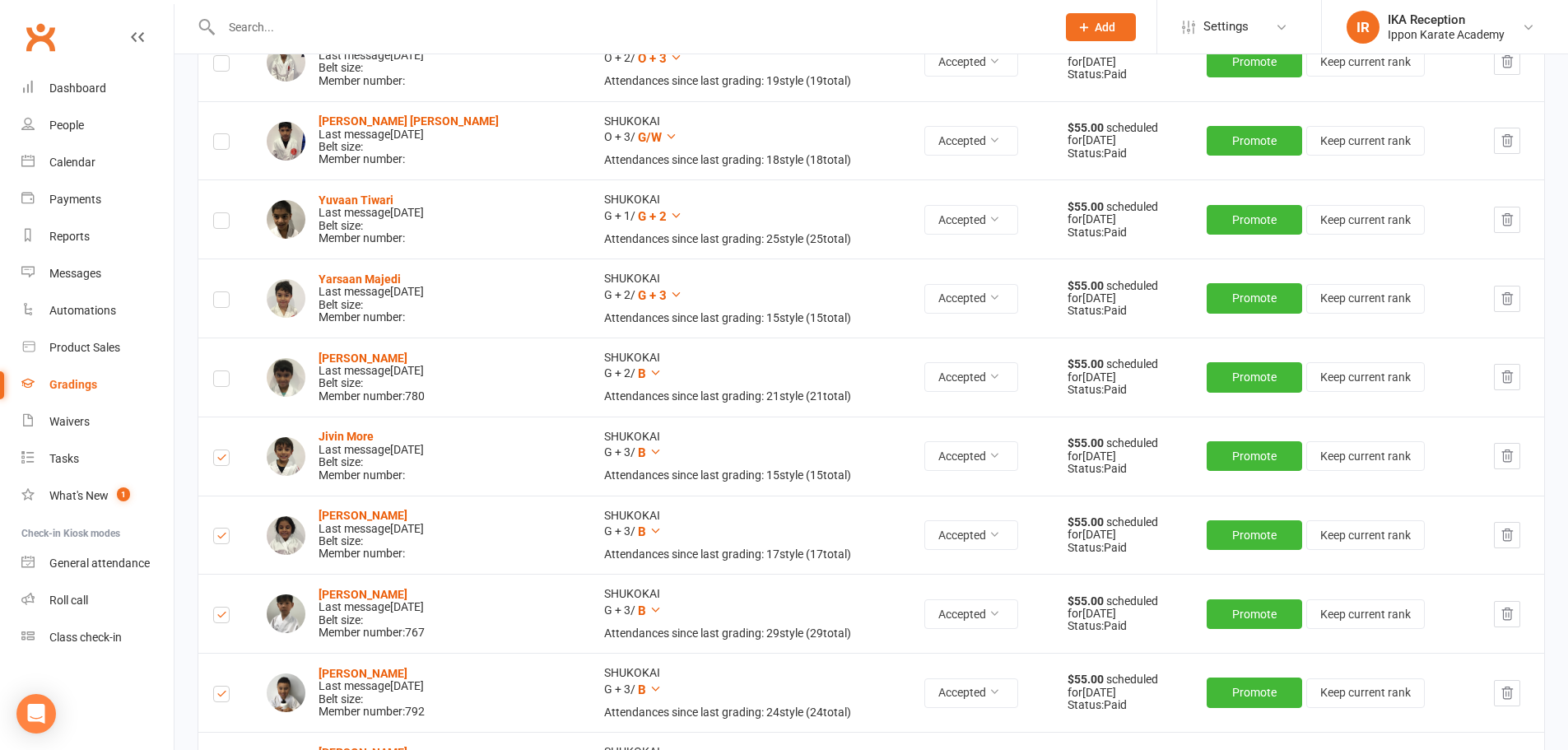
click at [222, 381] on label at bounding box center [221, 381] width 16 height 0
click at [222, 371] on input "checkbox" at bounding box center [221, 371] width 16 height 0
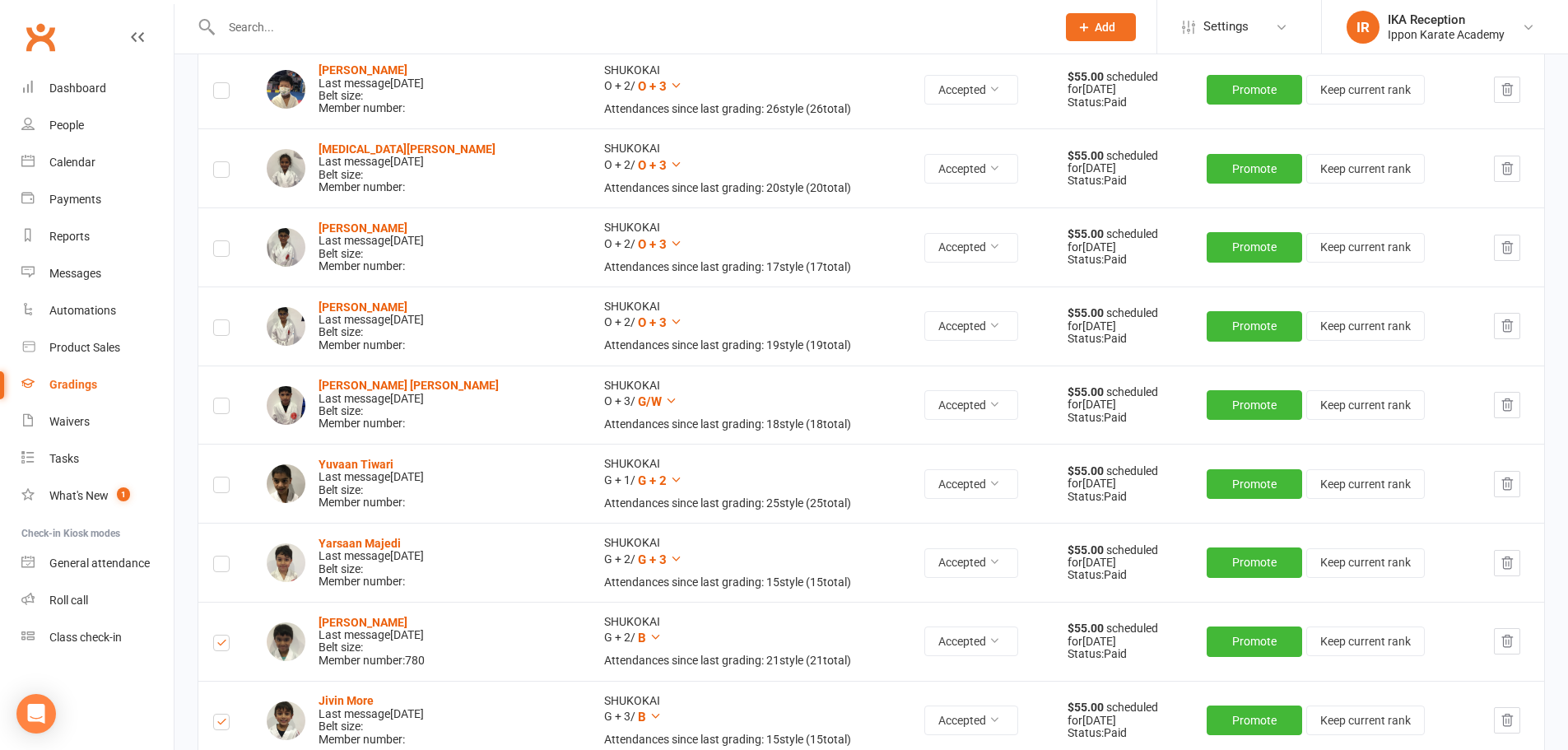
scroll to position [1302, 0]
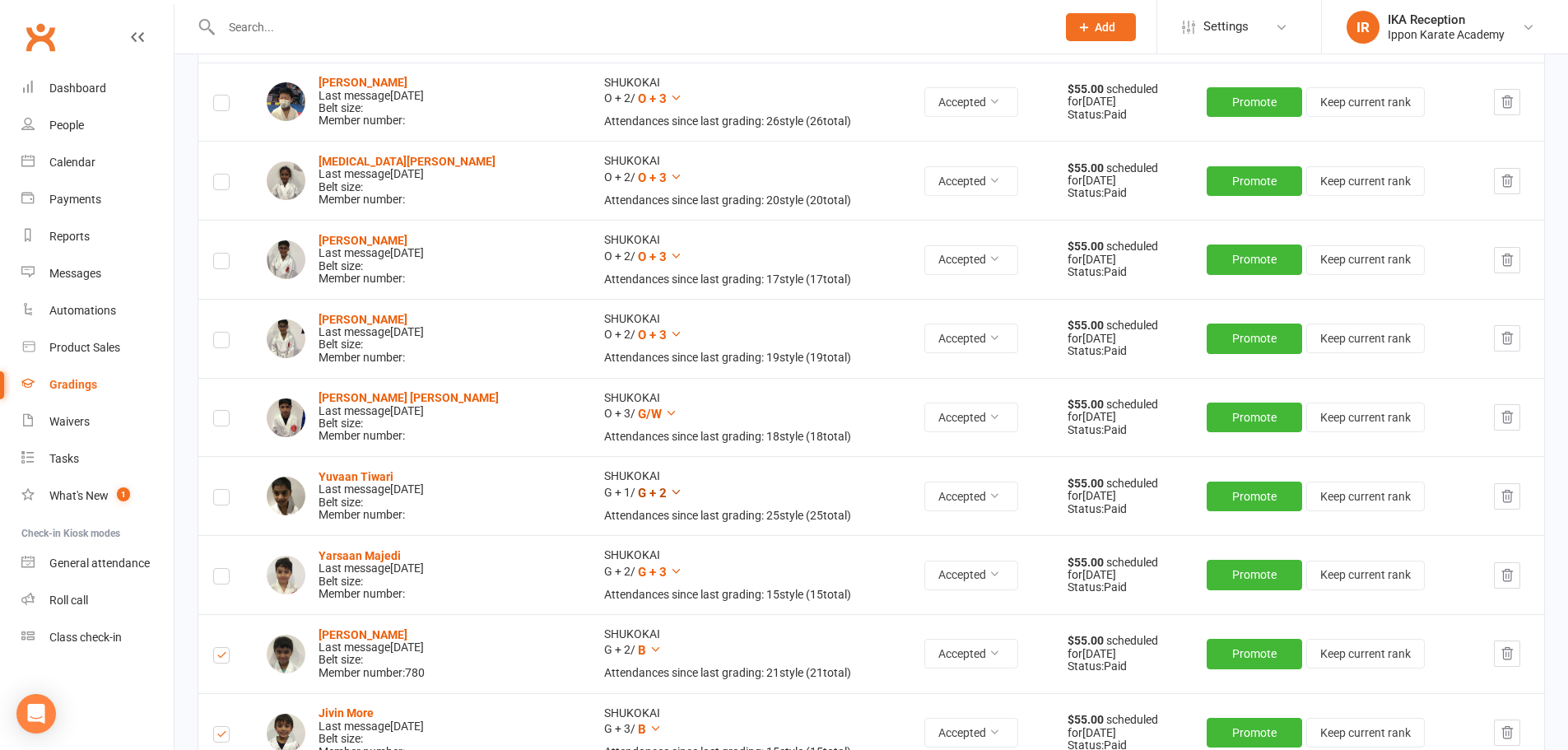
click at [670, 492] on icon at bounding box center [677, 492] width 13 height 13
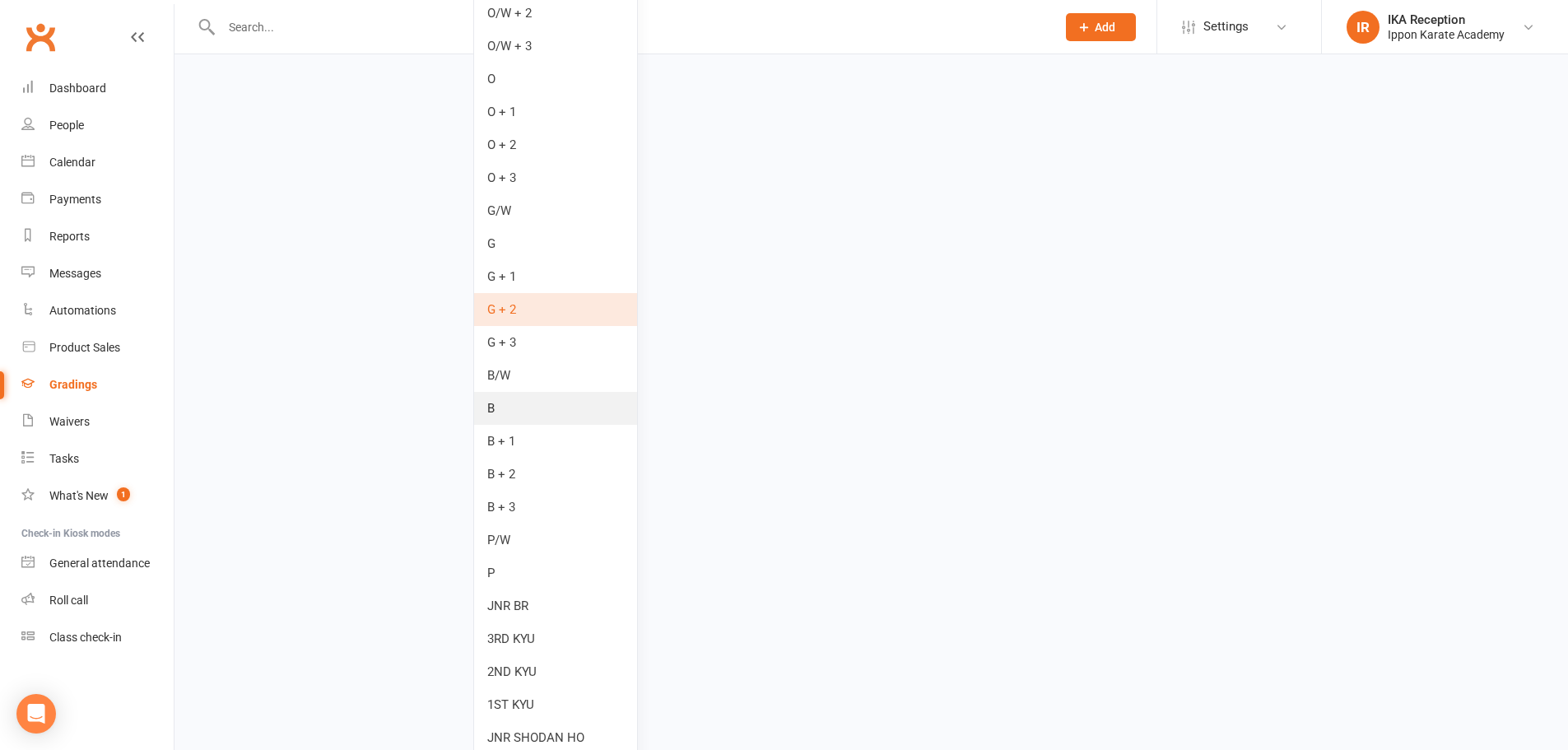
click at [531, 412] on link "B" at bounding box center [556, 408] width 163 height 33
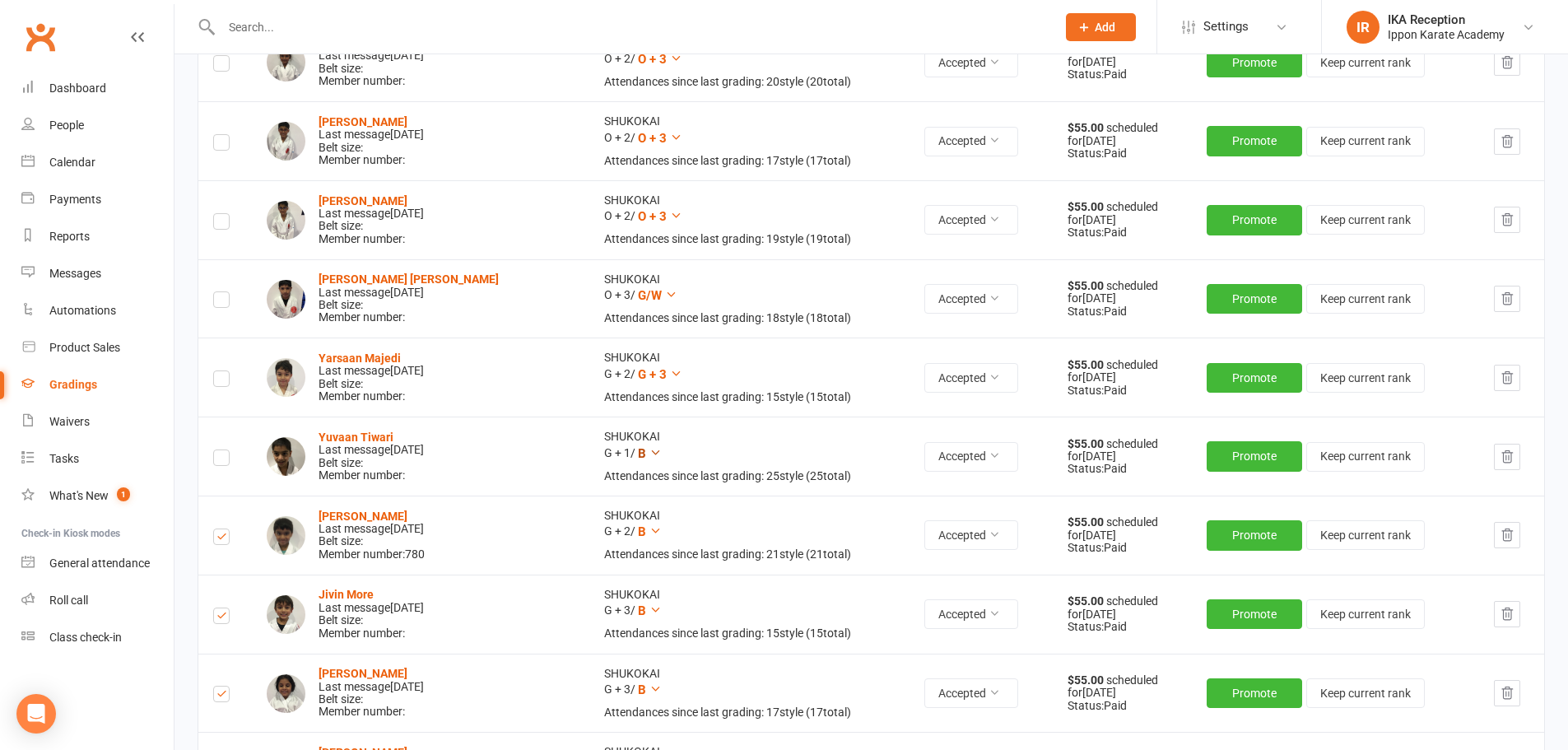
click at [649, 450] on icon at bounding box center [656, 453] width 13 height 13
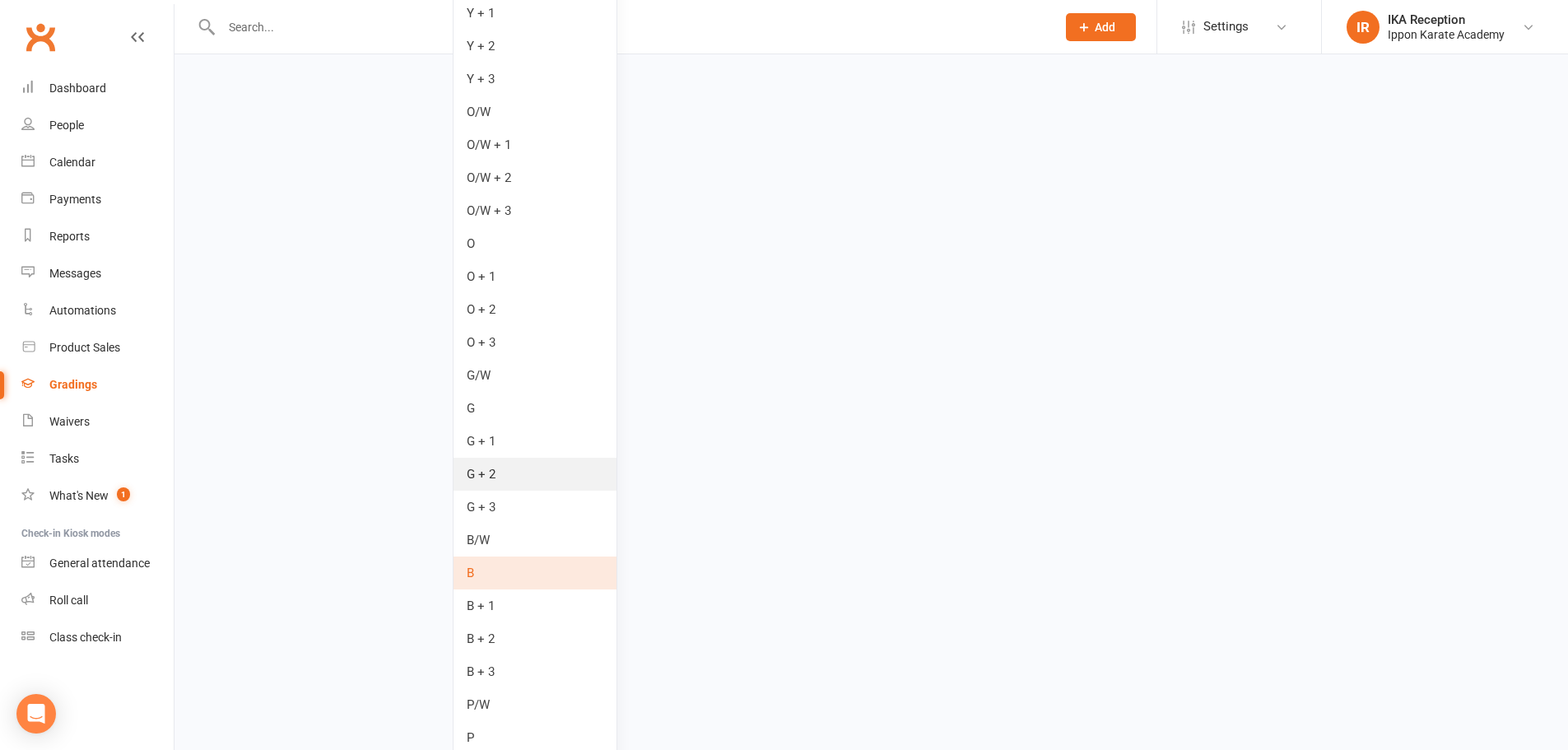
click at [531, 475] on link "G + 2" at bounding box center [535, 474] width 163 height 33
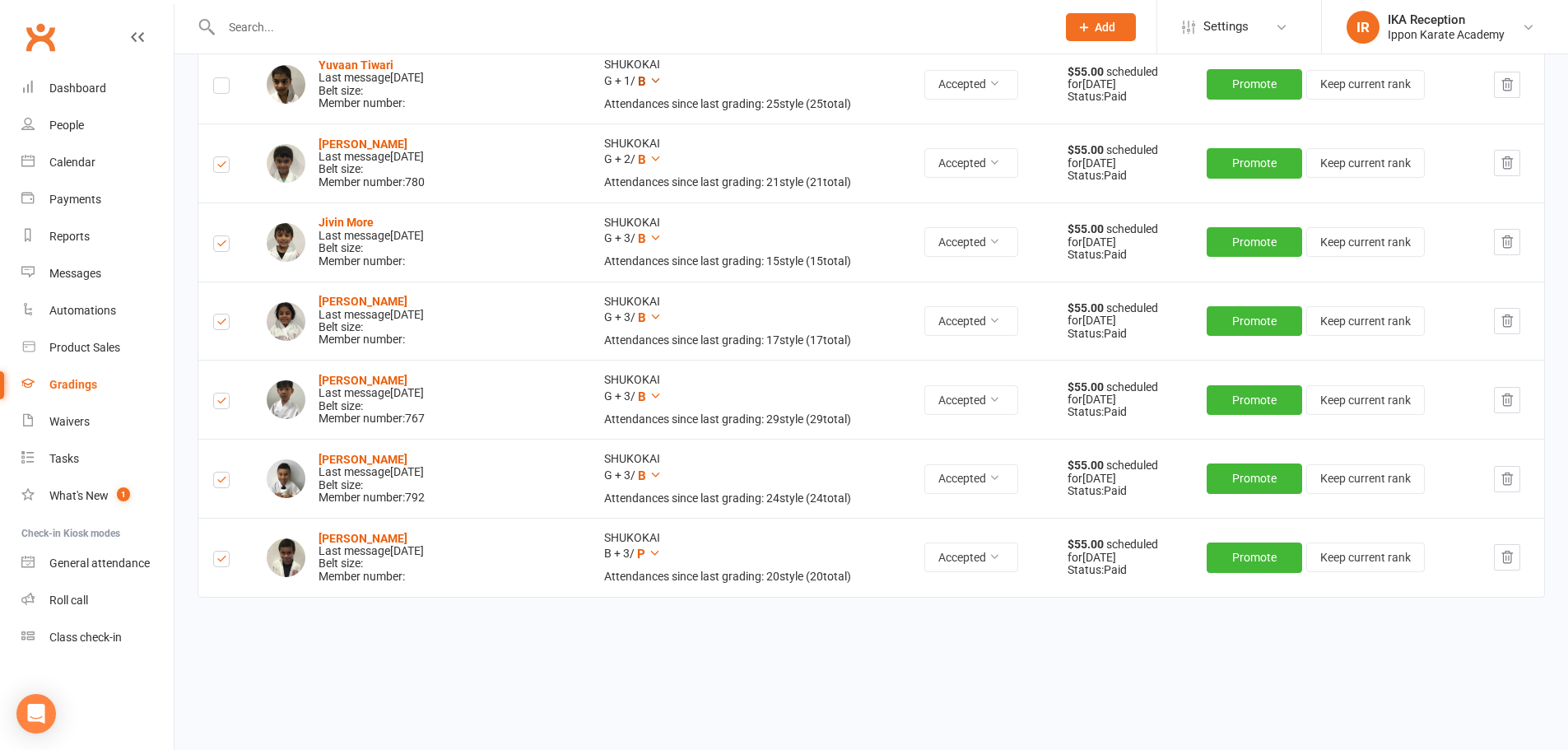
scroll to position [1500, 0]
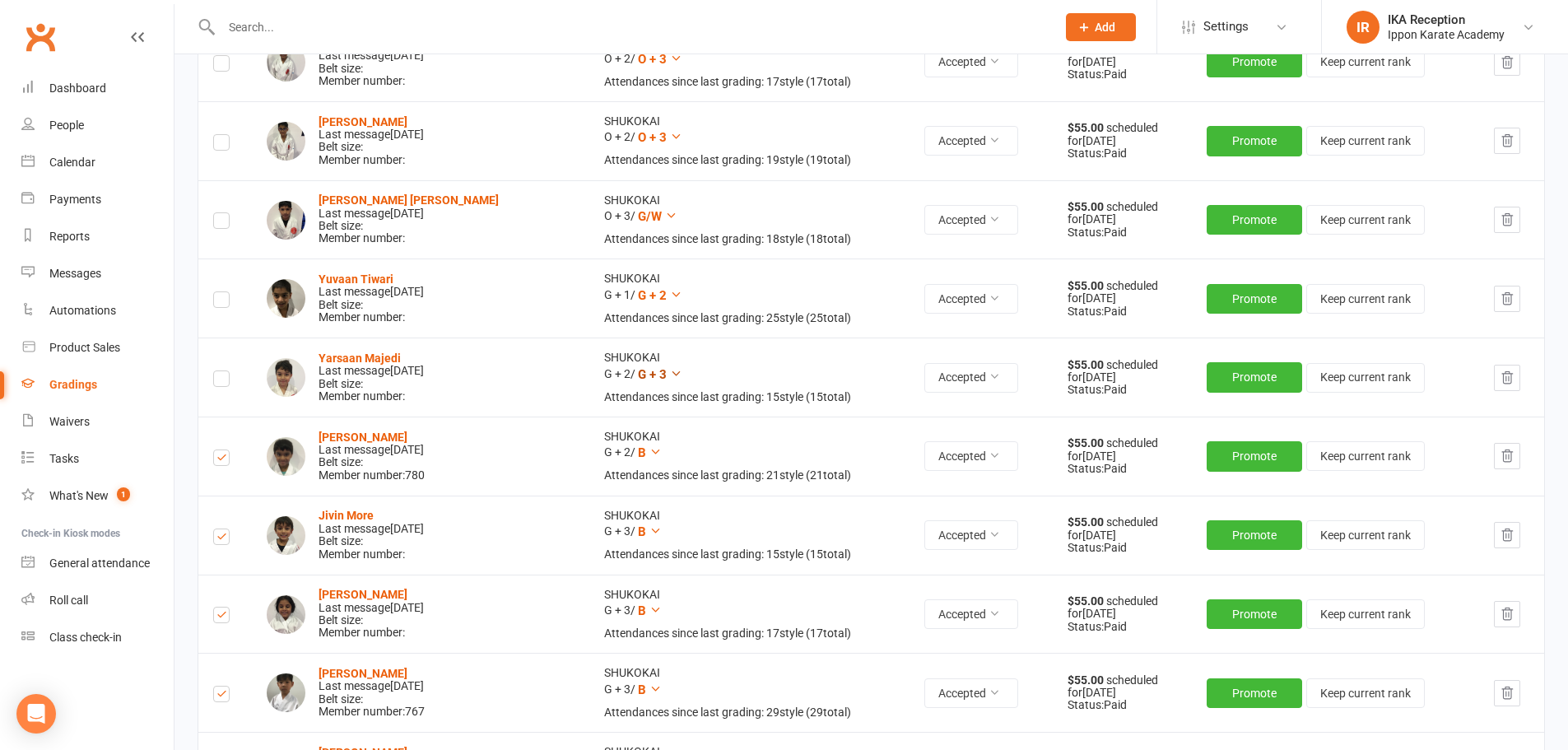
click at [670, 370] on icon at bounding box center [677, 374] width 13 height 13
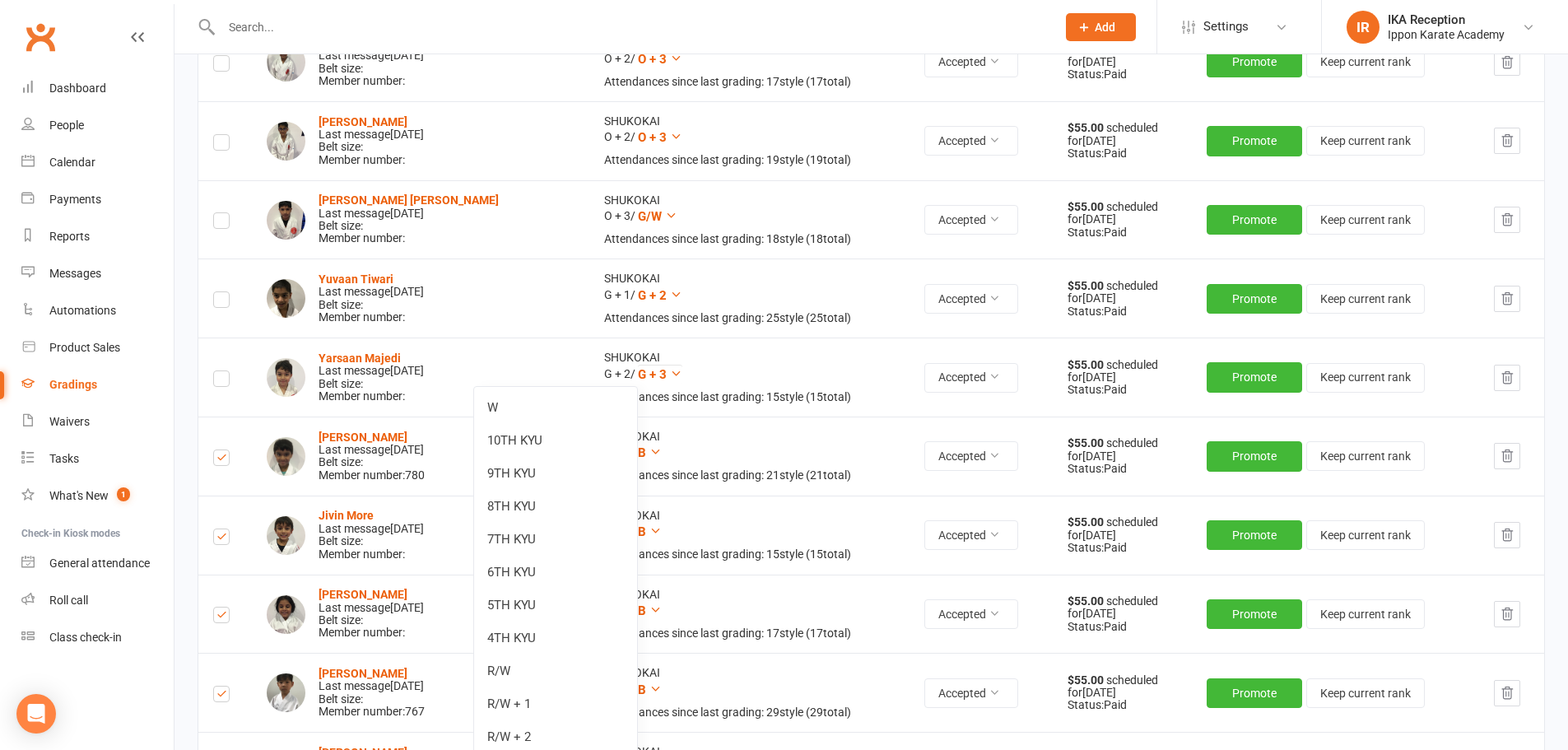
scroll to position [2751, 0]
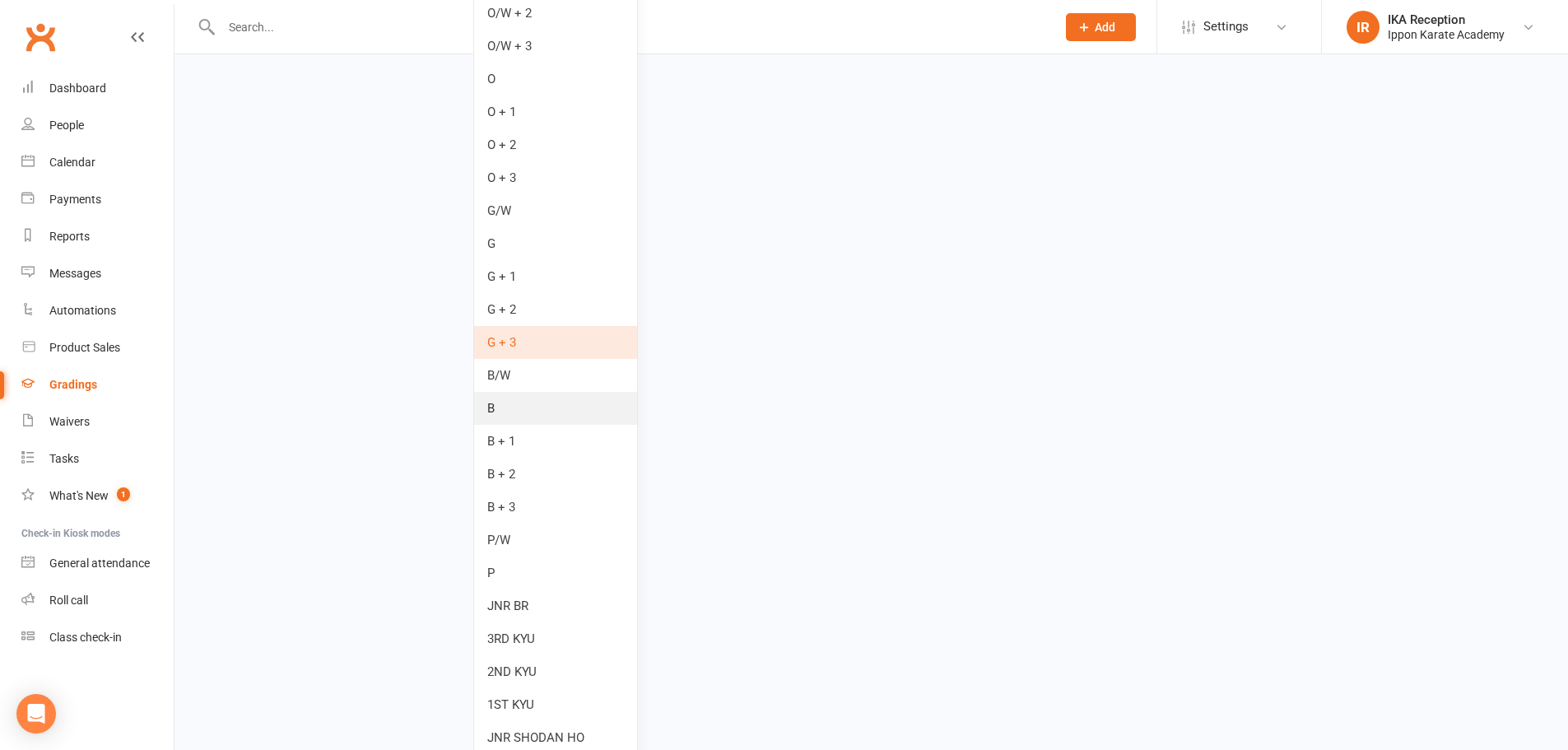
click at [554, 409] on link "B" at bounding box center [556, 408] width 163 height 33
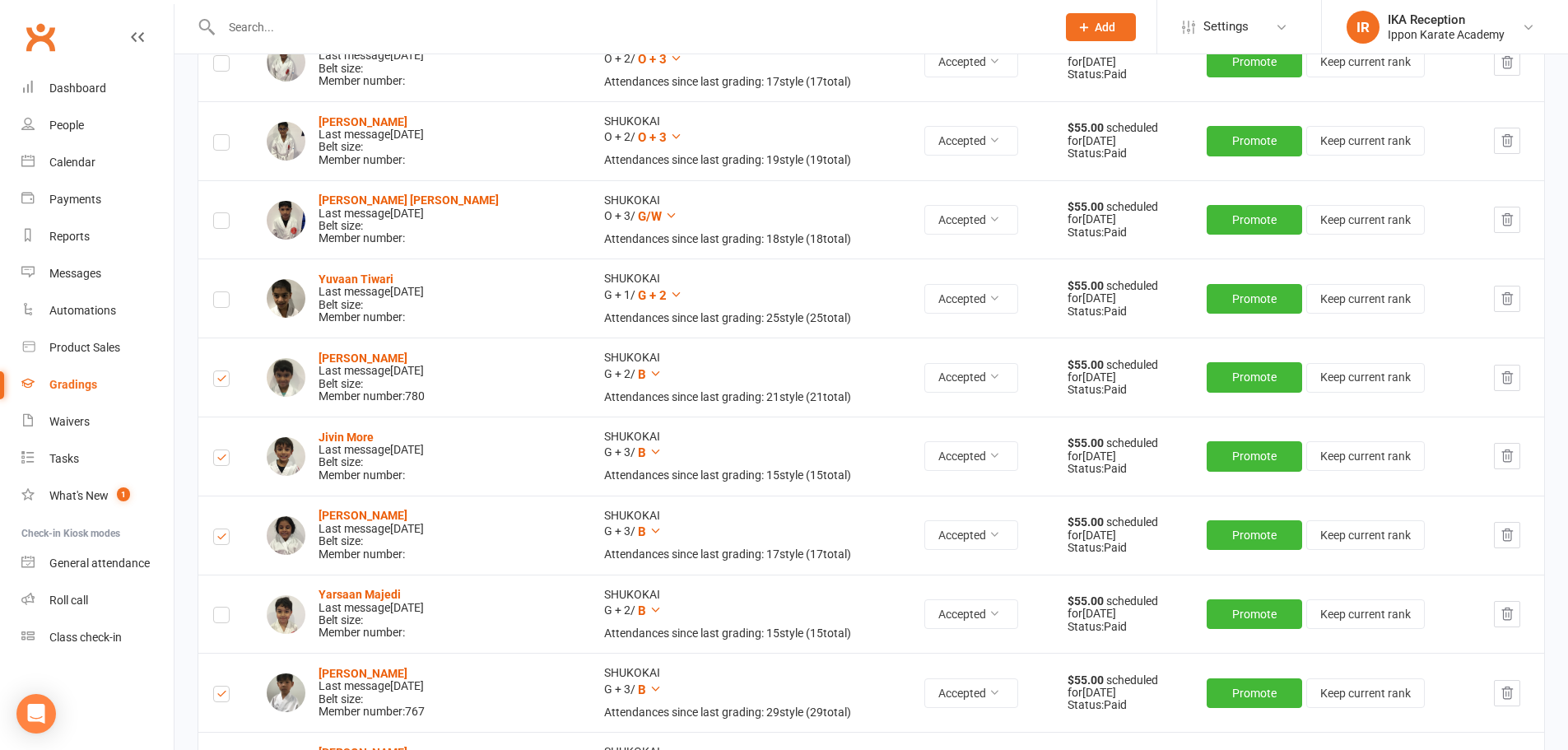
click at [219, 618] on label at bounding box center [221, 618] width 16 height 0
click at [219, 608] on input "checkbox" at bounding box center [221, 608] width 16 height 0
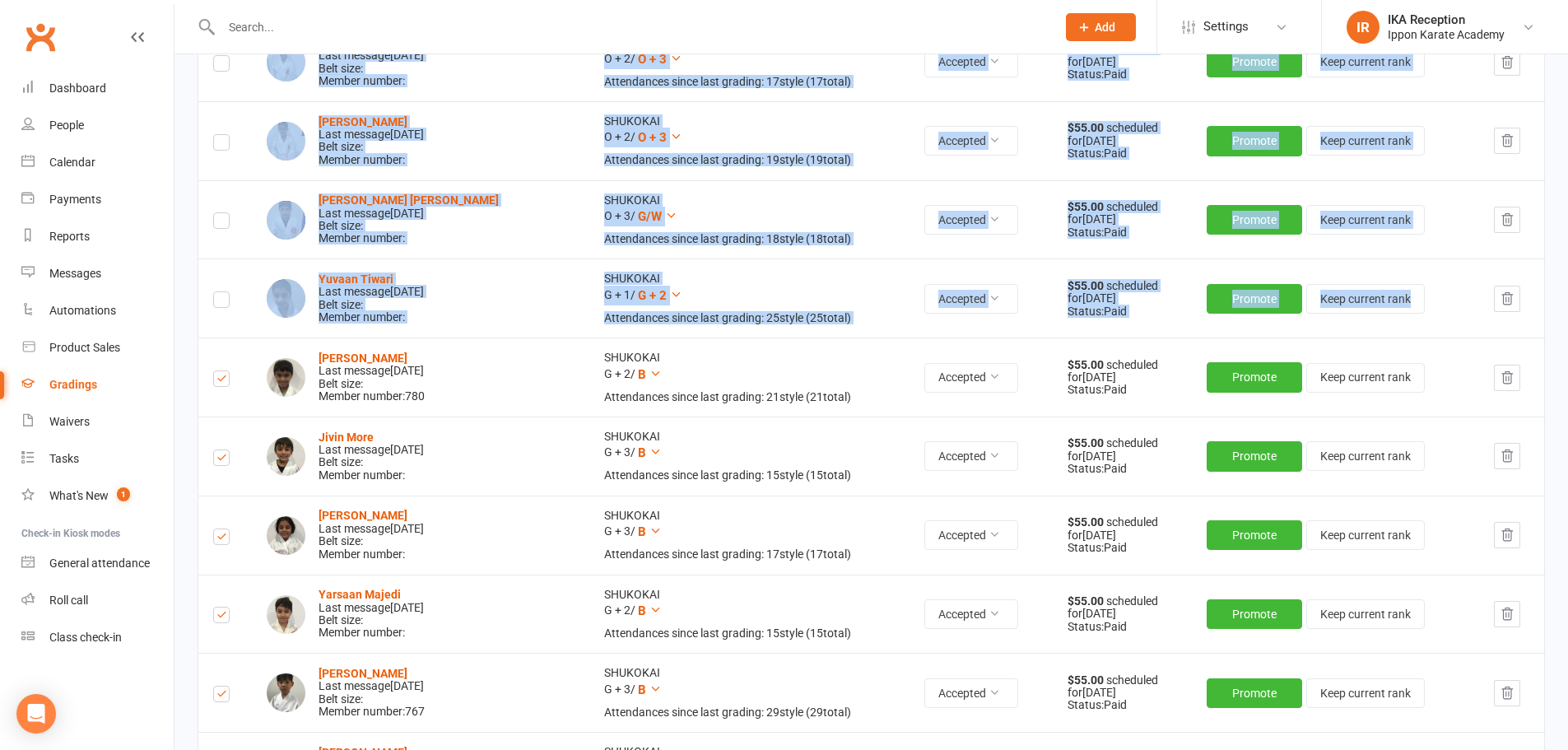
drag, startPoint x: 181, startPoint y: 480, endPoint x: 211, endPoint y: 412, distance: 74.3
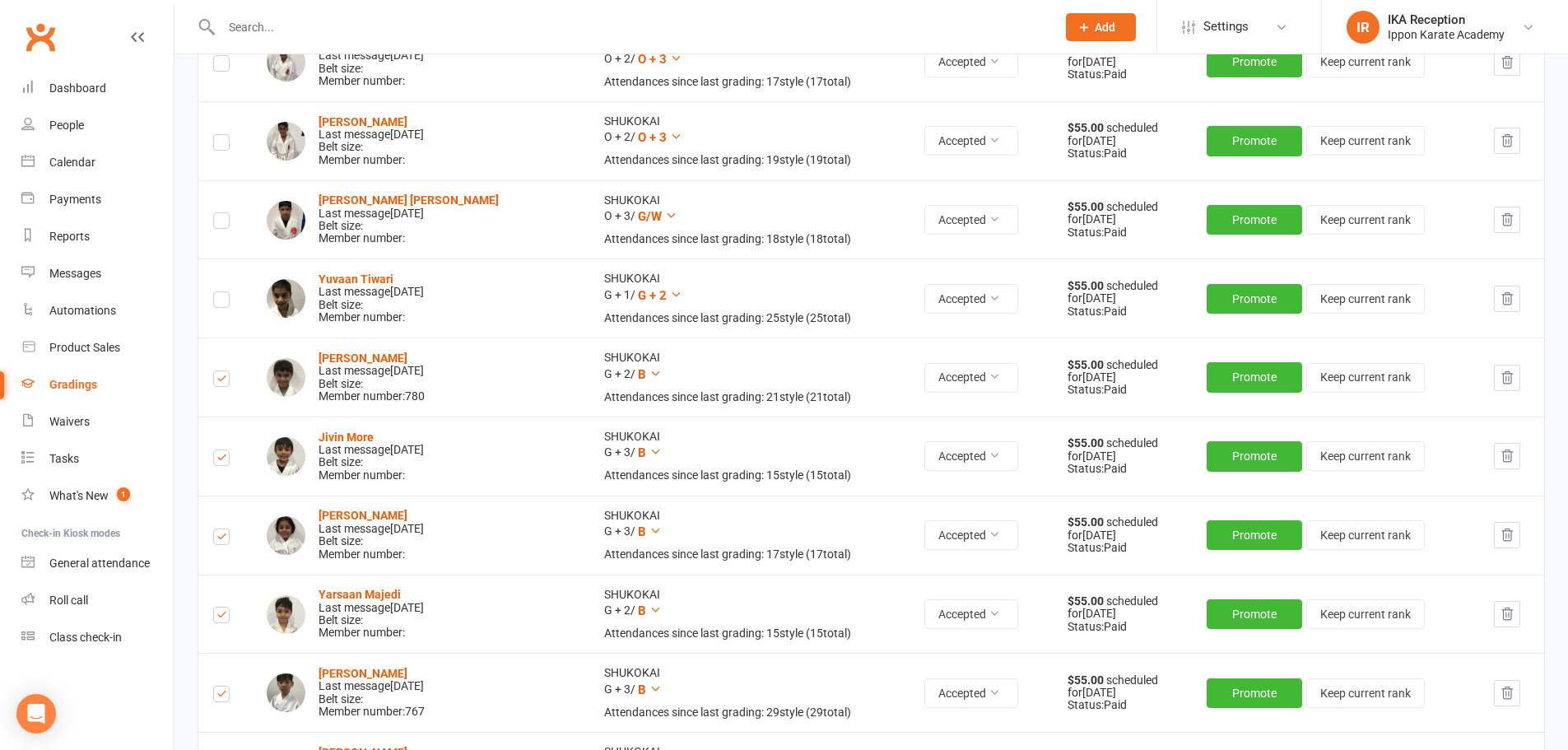
click at [225, 302] on label at bounding box center [221, 302] width 16 height 0
click at [225, 292] on input "checkbox" at bounding box center [221, 292] width 16 height 0
click at [665, 216] on icon at bounding box center [671, 216] width 13 height 13
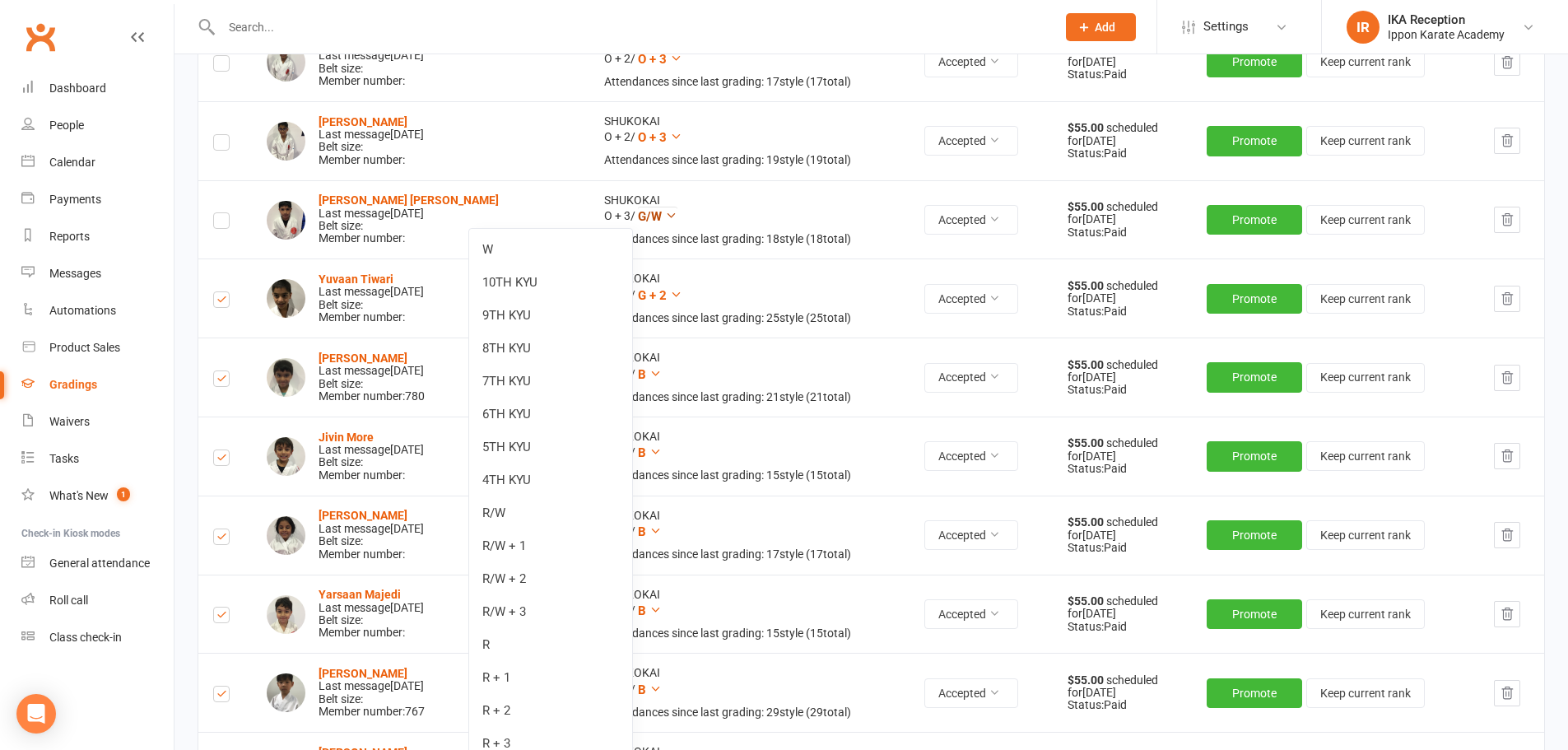
scroll to position [2429, 0]
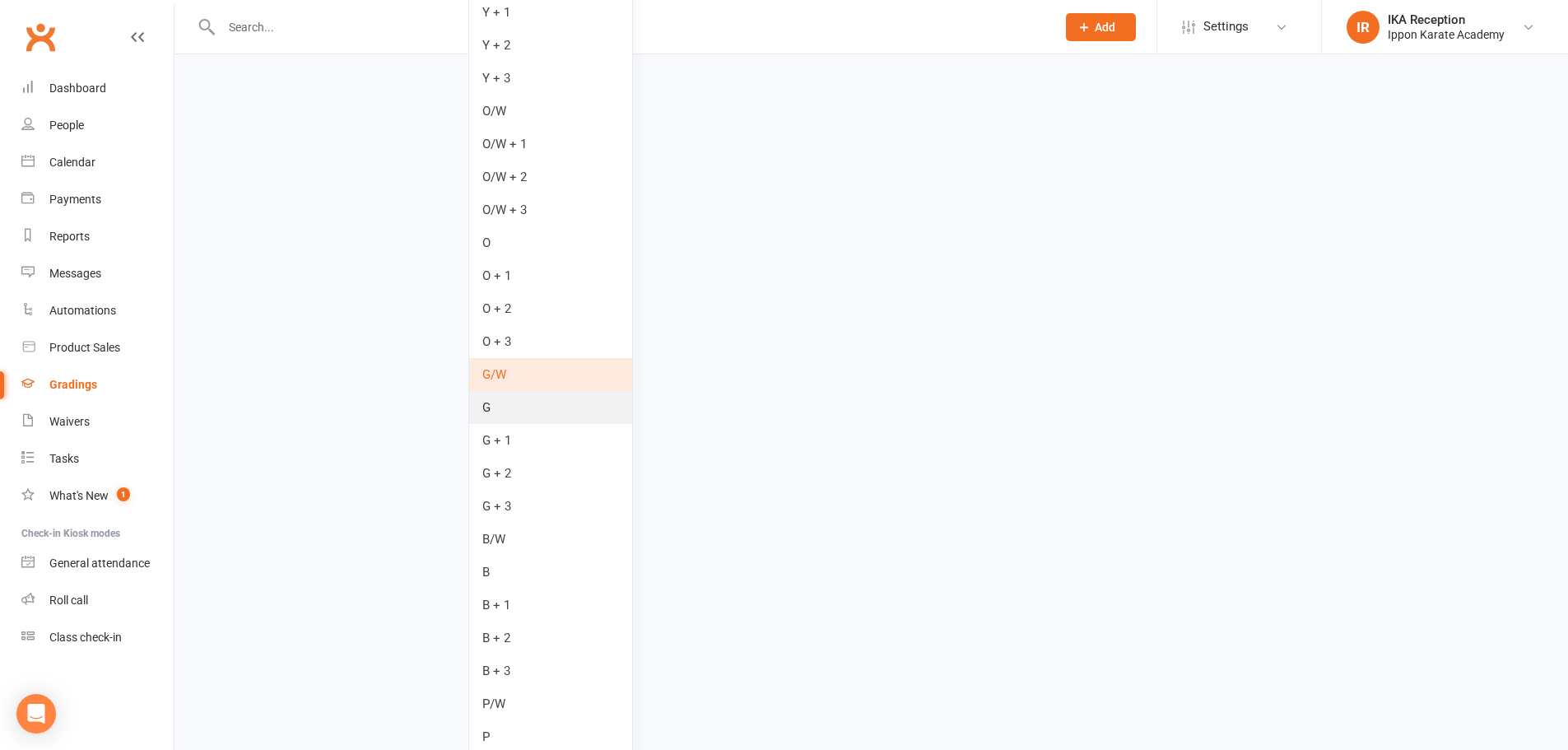
click at [551, 410] on link "G" at bounding box center [550, 407] width 163 height 33
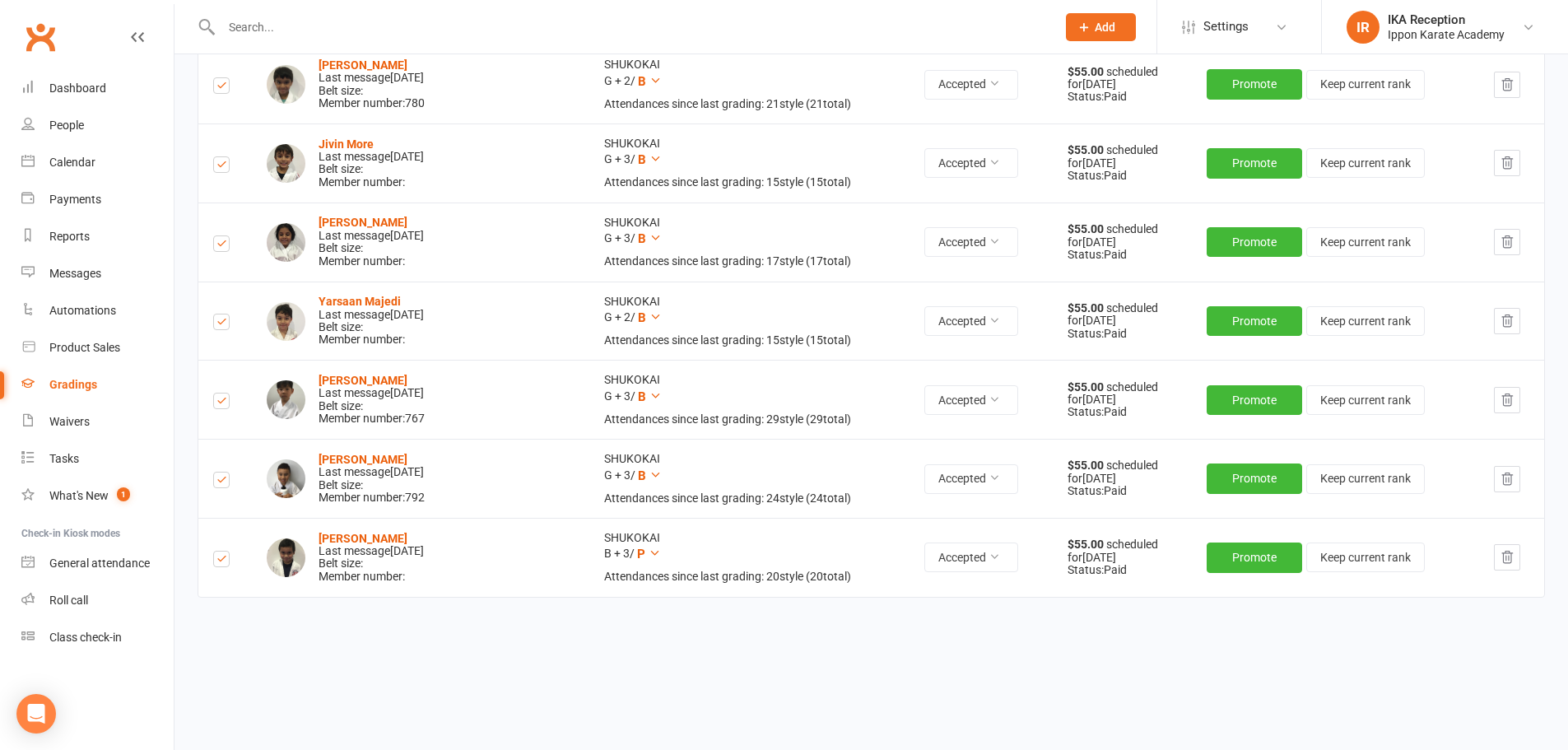
scroll to position [1343, 0]
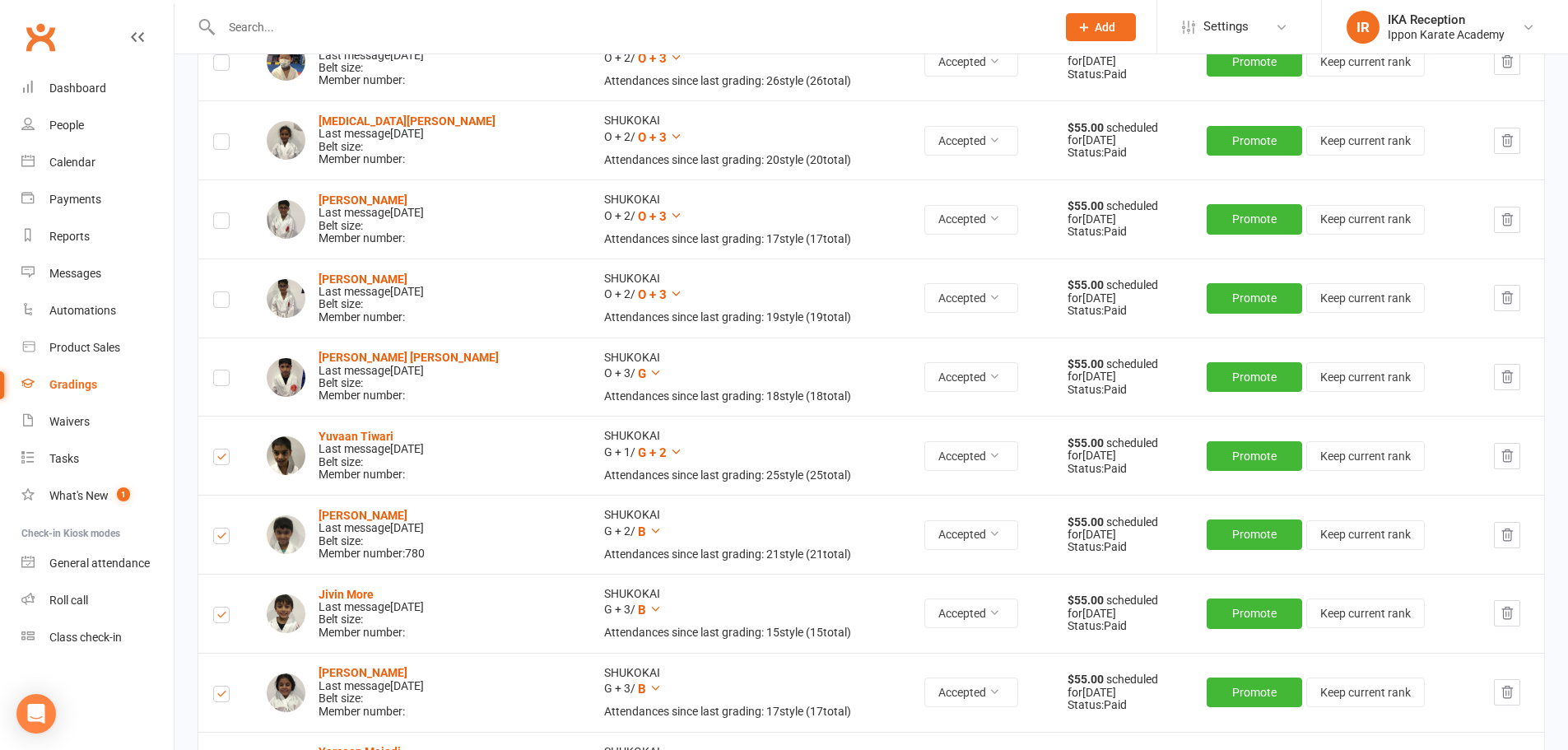
click at [220, 380] on label at bounding box center [221, 380] width 16 height 0
click at [220, 370] on input "checkbox" at bounding box center [221, 370] width 16 height 0
click at [222, 223] on label at bounding box center [221, 223] width 16 height 0
click at [222, 213] on input "checkbox" at bounding box center [221, 213] width 16 height 0
click at [220, 302] on label at bounding box center [221, 302] width 16 height 0
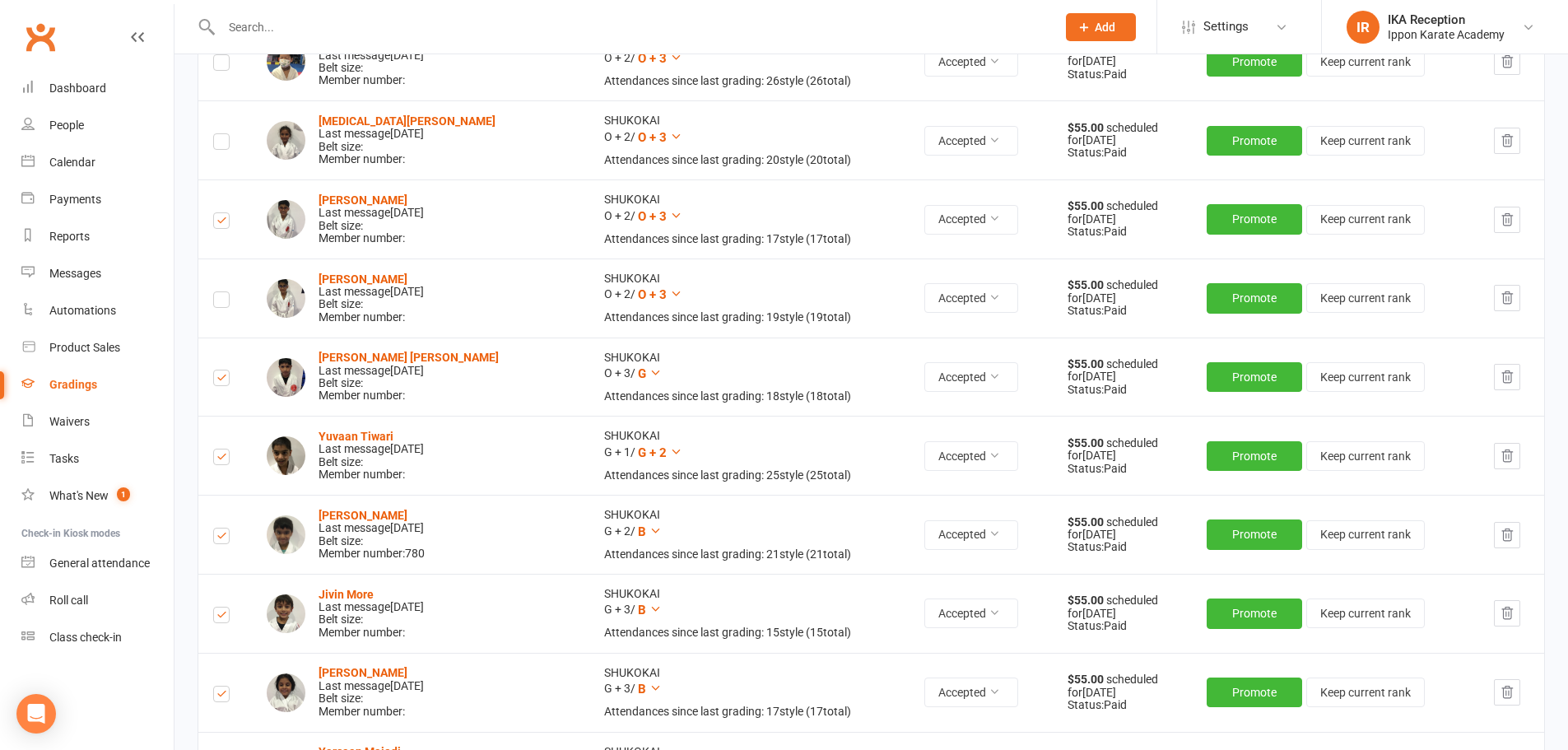
click at [220, 292] on input "checkbox" at bounding box center [221, 292] width 16 height 0
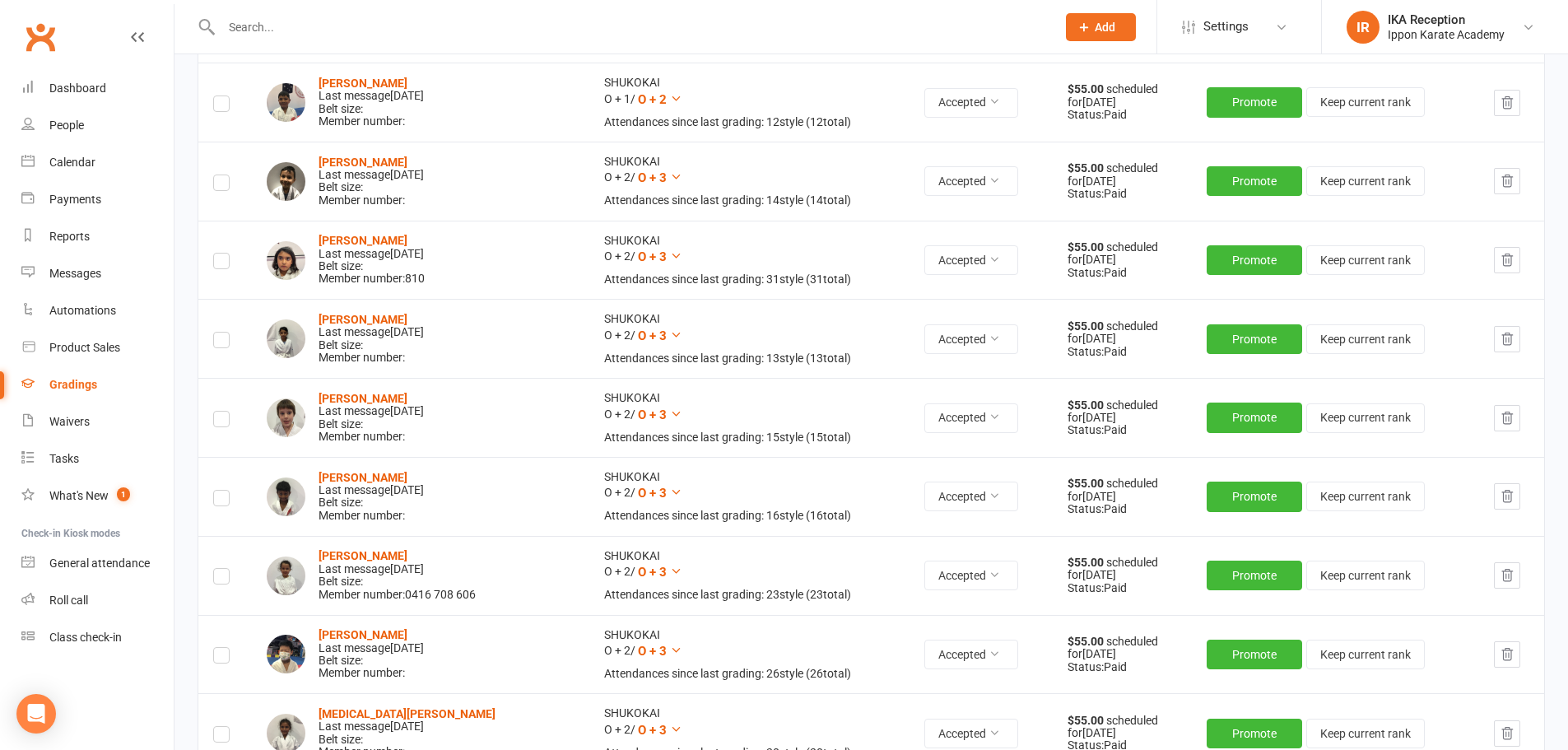
scroll to position [861, 0]
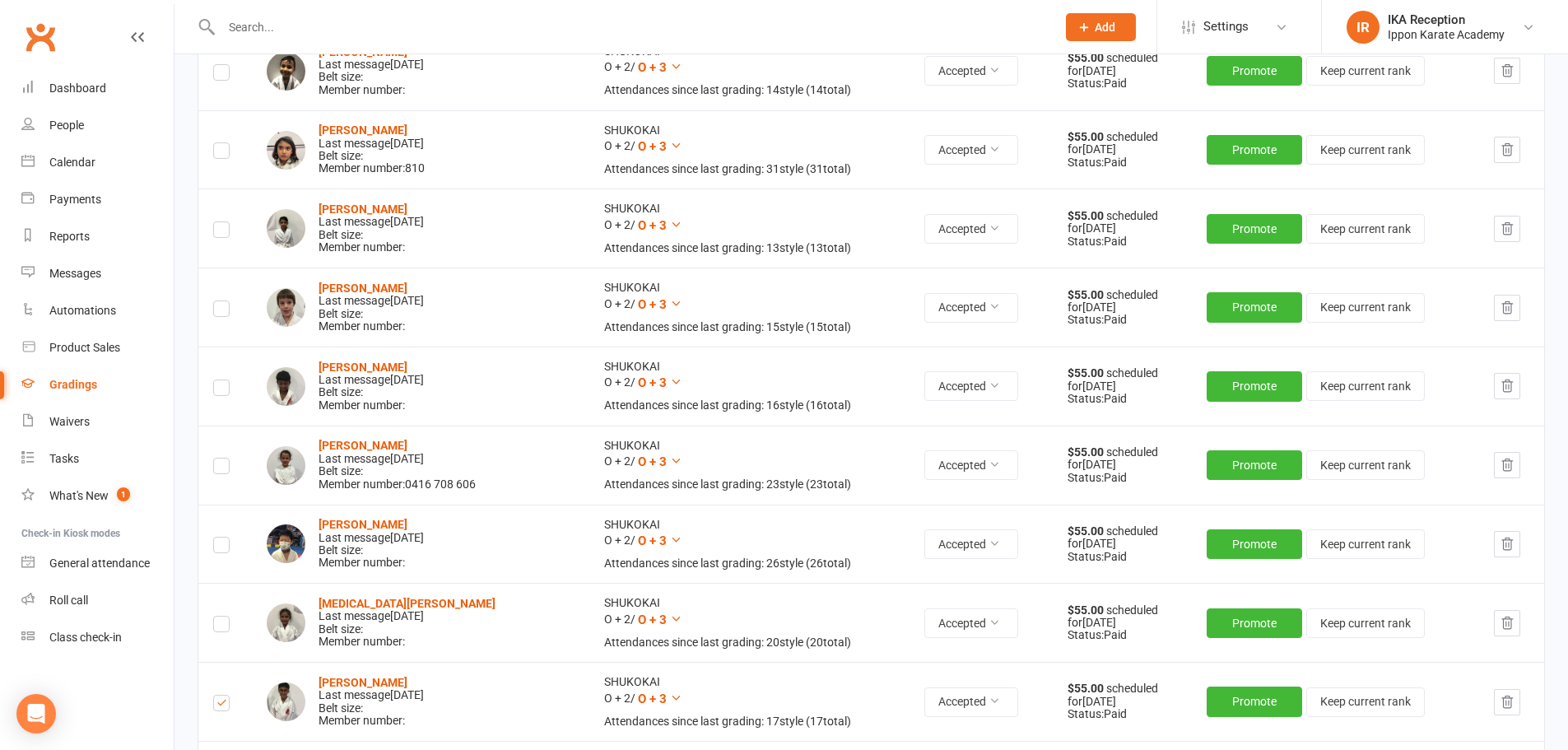
click at [222, 232] on label at bounding box center [221, 232] width 16 height 0
click at [222, 222] on input "checkbox" at bounding box center [221, 222] width 16 height 0
click at [224, 311] on label at bounding box center [221, 311] width 16 height 0
click at [224, 301] on input "checkbox" at bounding box center [221, 301] width 16 height 0
click at [222, 153] on label at bounding box center [221, 153] width 16 height 0
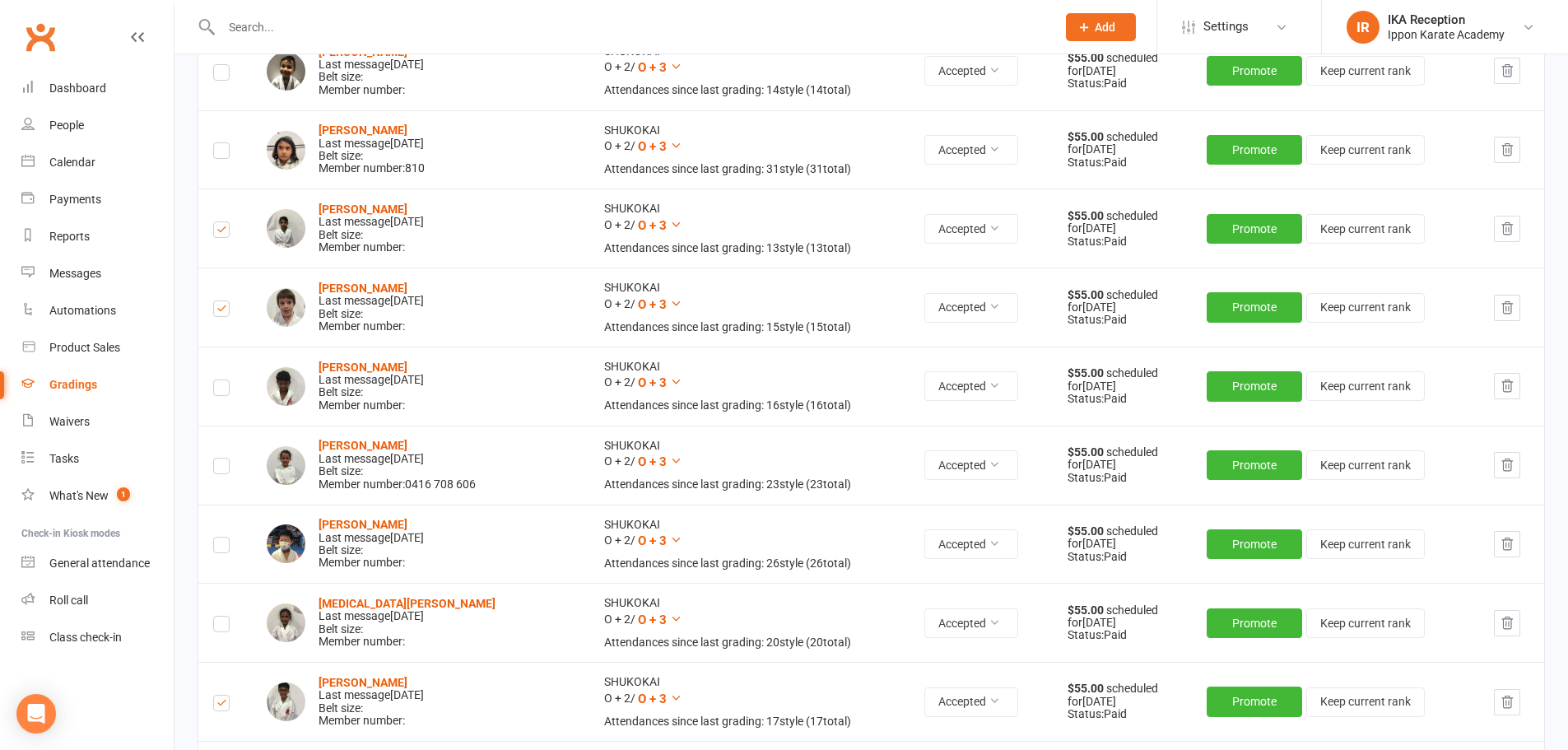
click at [222, 143] on input "checkbox" at bounding box center [221, 143] width 16 height 0
click at [222, 390] on label at bounding box center [221, 390] width 16 height 0
click at [222, 380] on input "checkbox" at bounding box center [221, 380] width 16 height 0
click at [225, 469] on label at bounding box center [221, 469] width 16 height 0
click at [225, 459] on input "checkbox" at bounding box center [221, 459] width 16 height 0
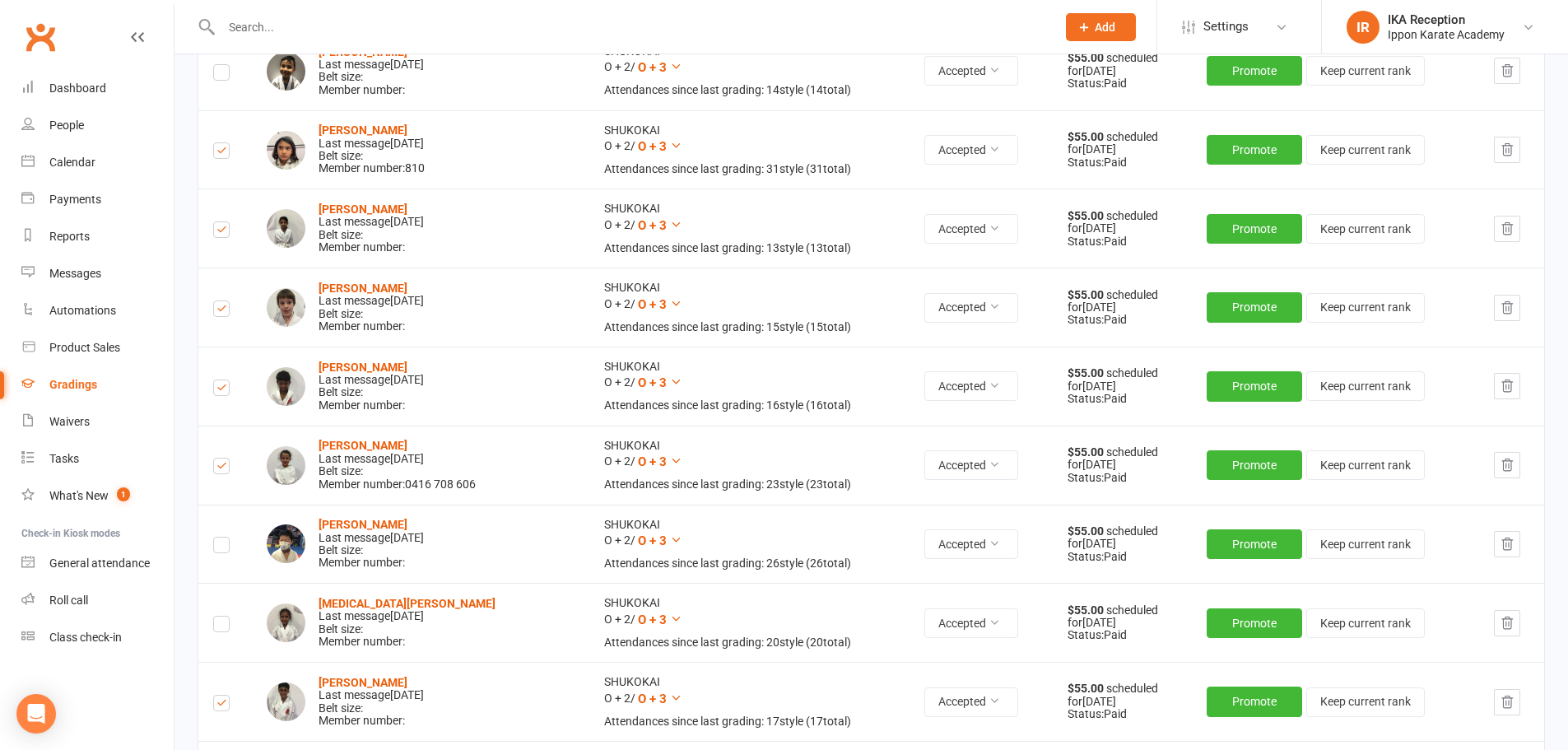
click at [219, 627] on label at bounding box center [221, 627] width 16 height 0
click at [219, 617] on input "checkbox" at bounding box center [221, 617] width 16 height 0
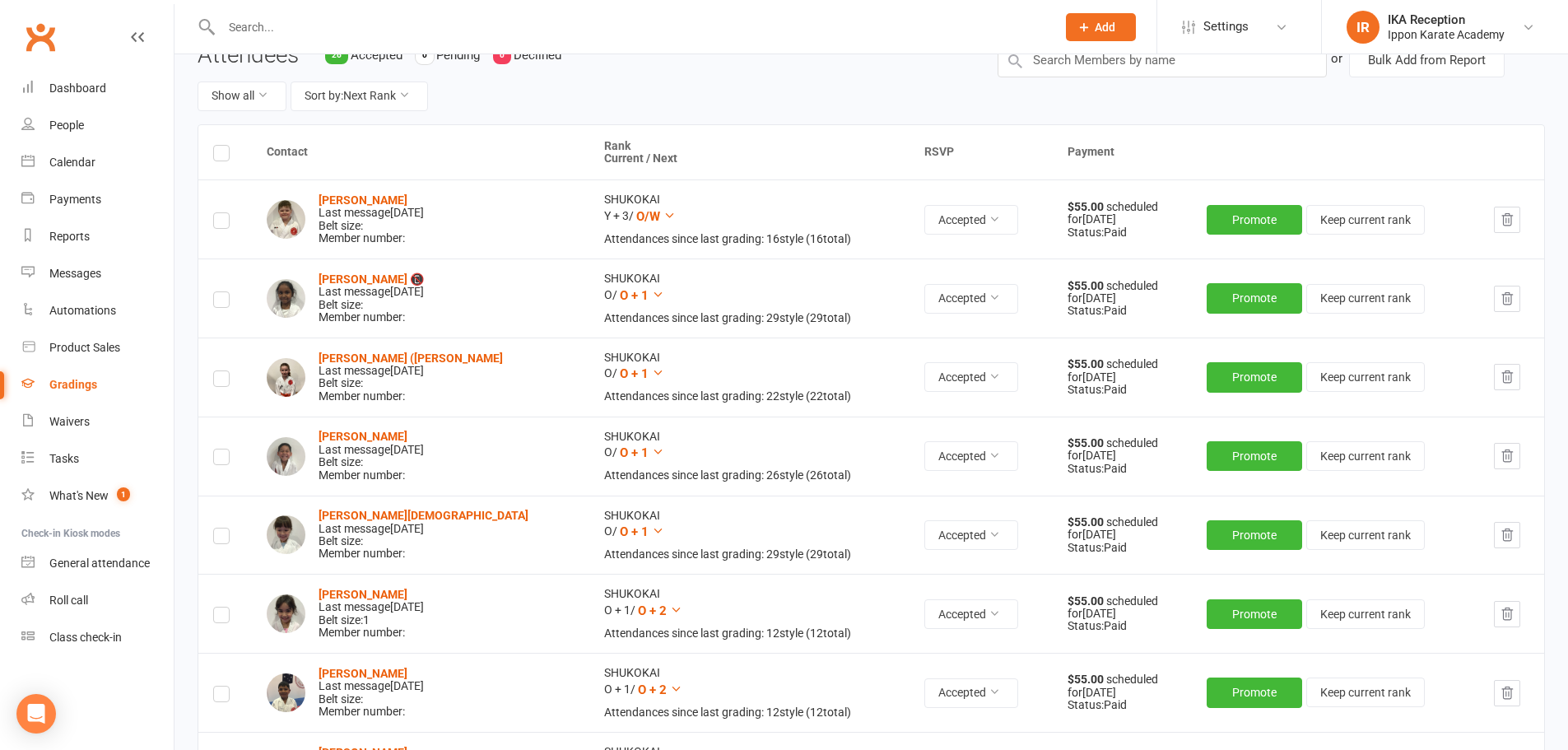
scroll to position [139, 0]
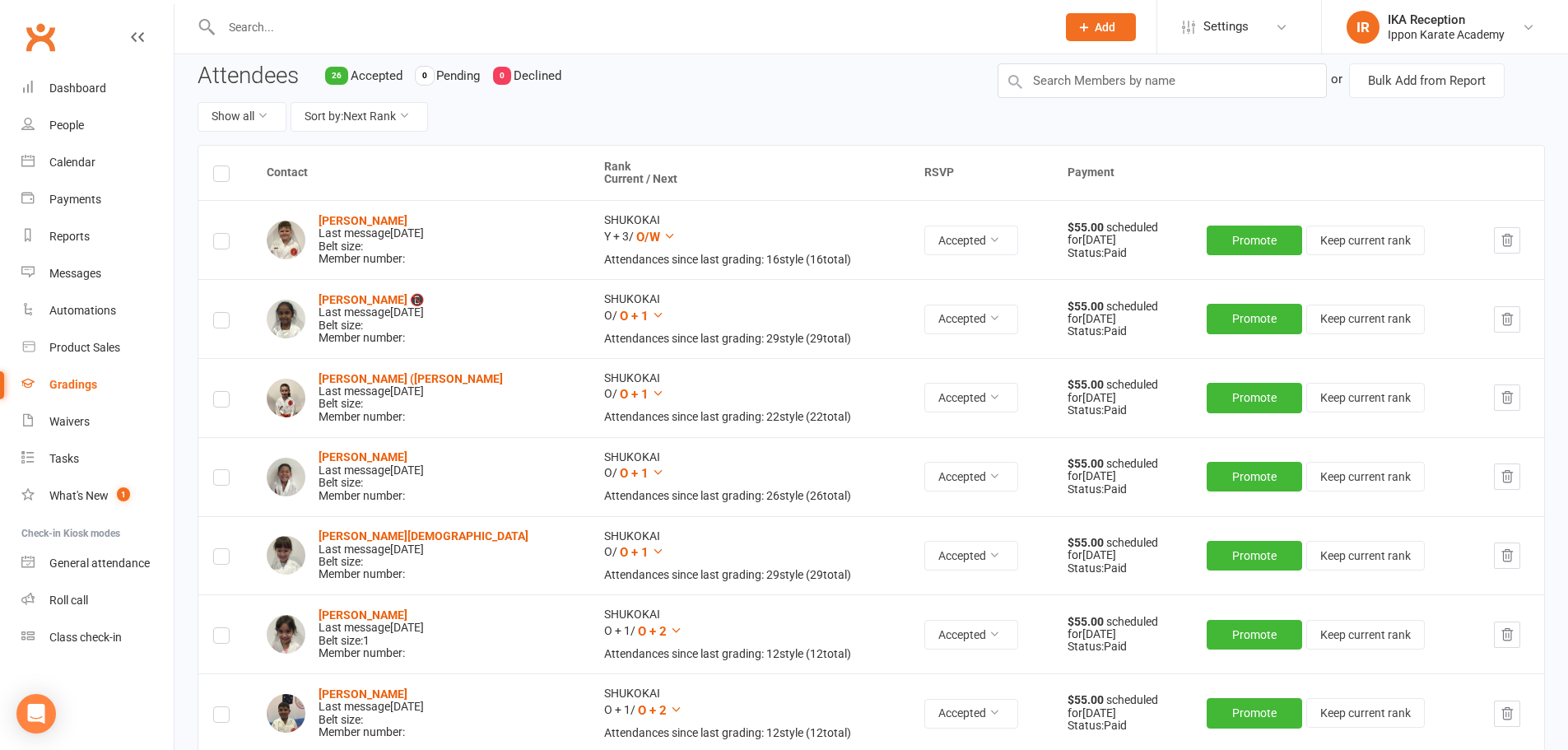
click at [222, 244] on label at bounding box center [221, 244] width 16 height 0
click at [222, 234] on input "checkbox" at bounding box center [221, 234] width 16 height 0
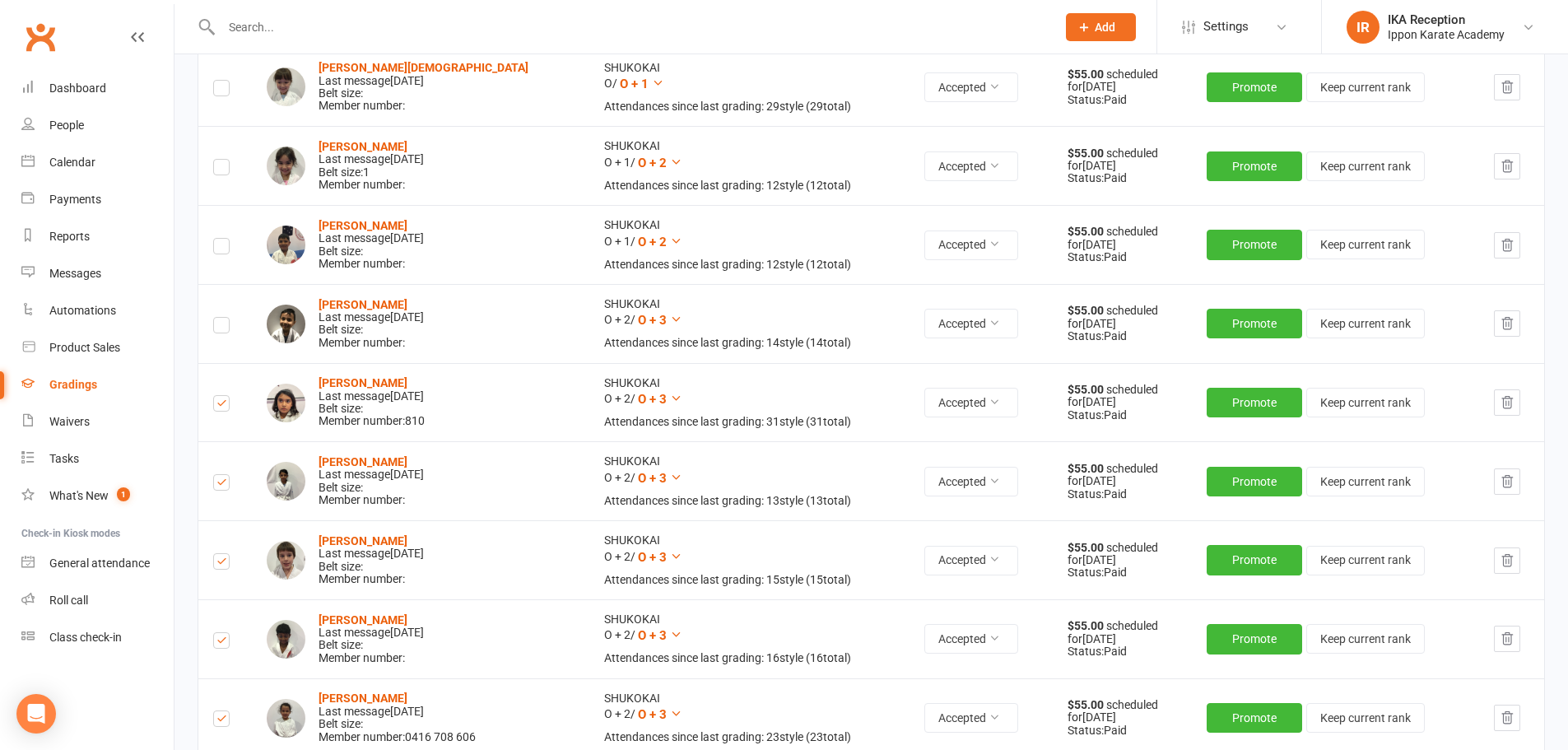
scroll to position [596, 0]
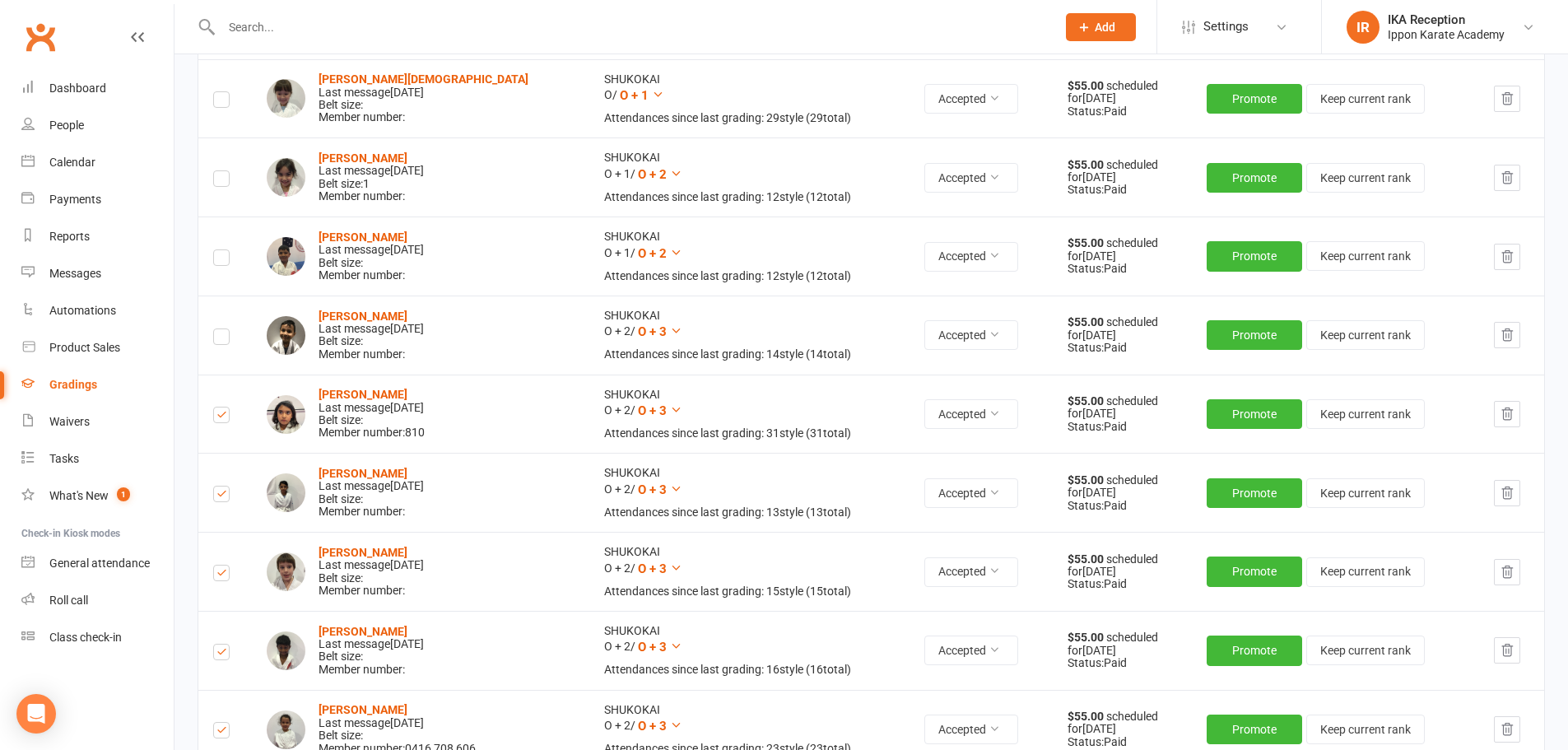
click at [222, 339] on label at bounding box center [221, 339] width 16 height 0
click at [222, 329] on input "checkbox" at bounding box center [221, 329] width 16 height 0
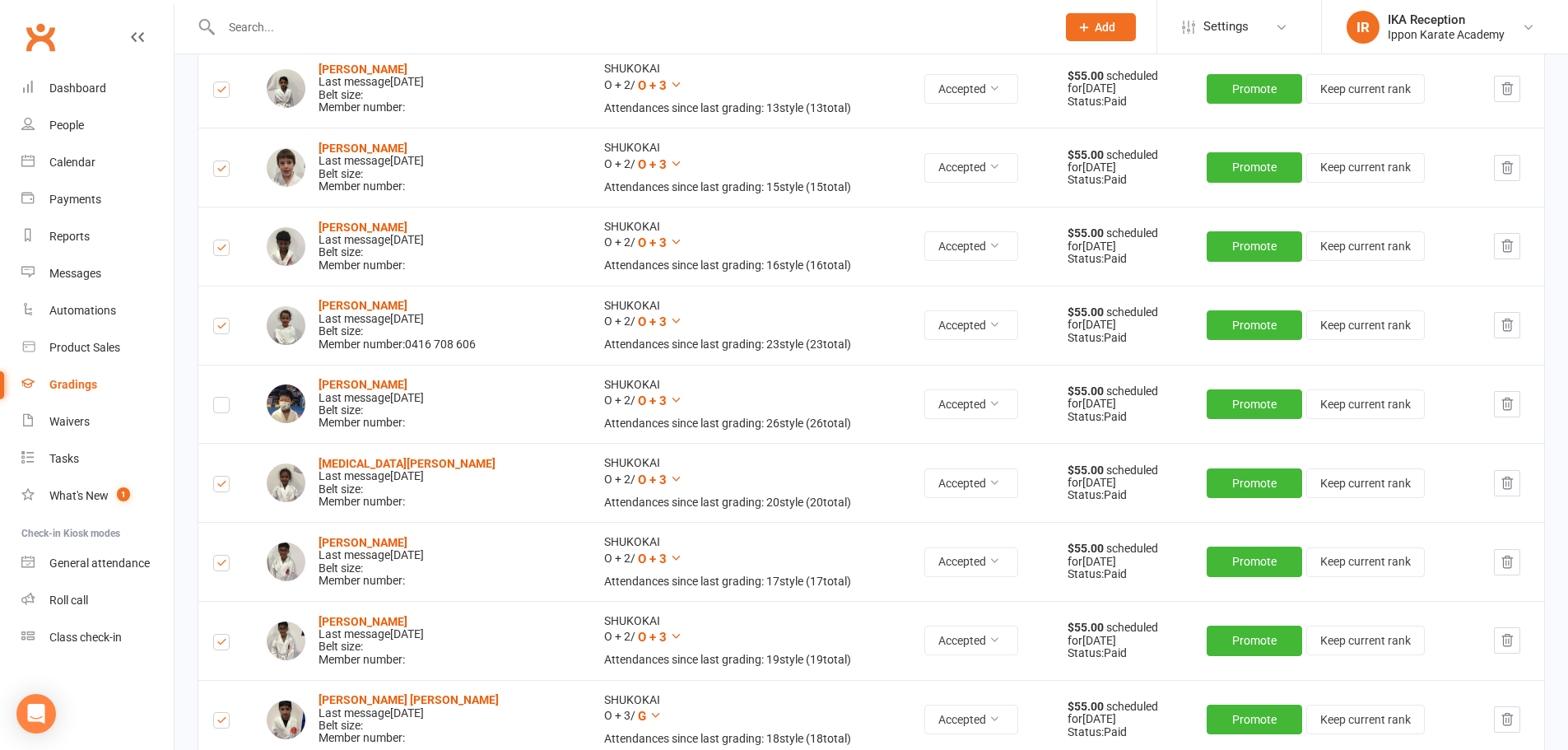
scroll to position [1014, 0]
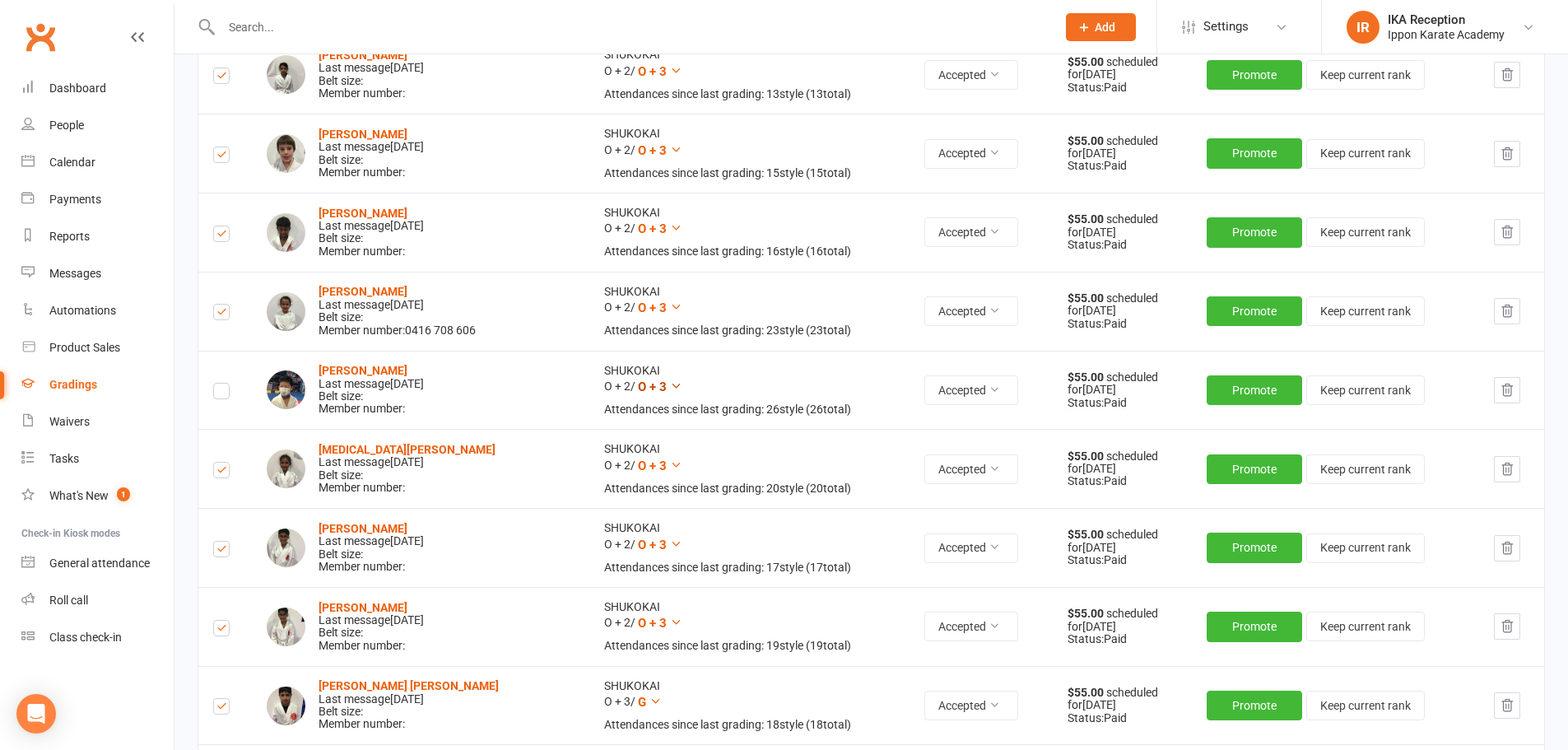
click at [670, 387] on icon at bounding box center [677, 385] width 13 height 13
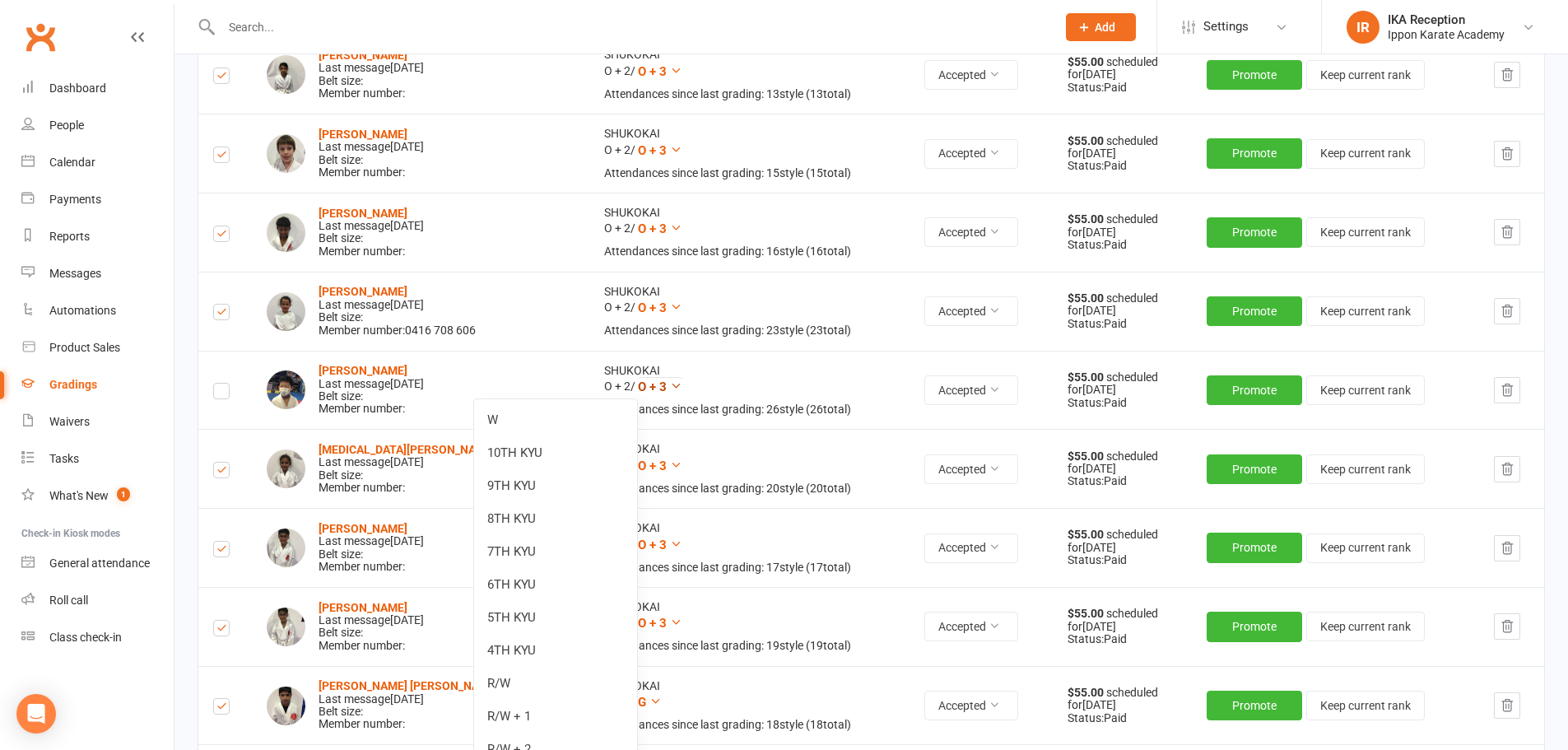
scroll to position [2112, 0]
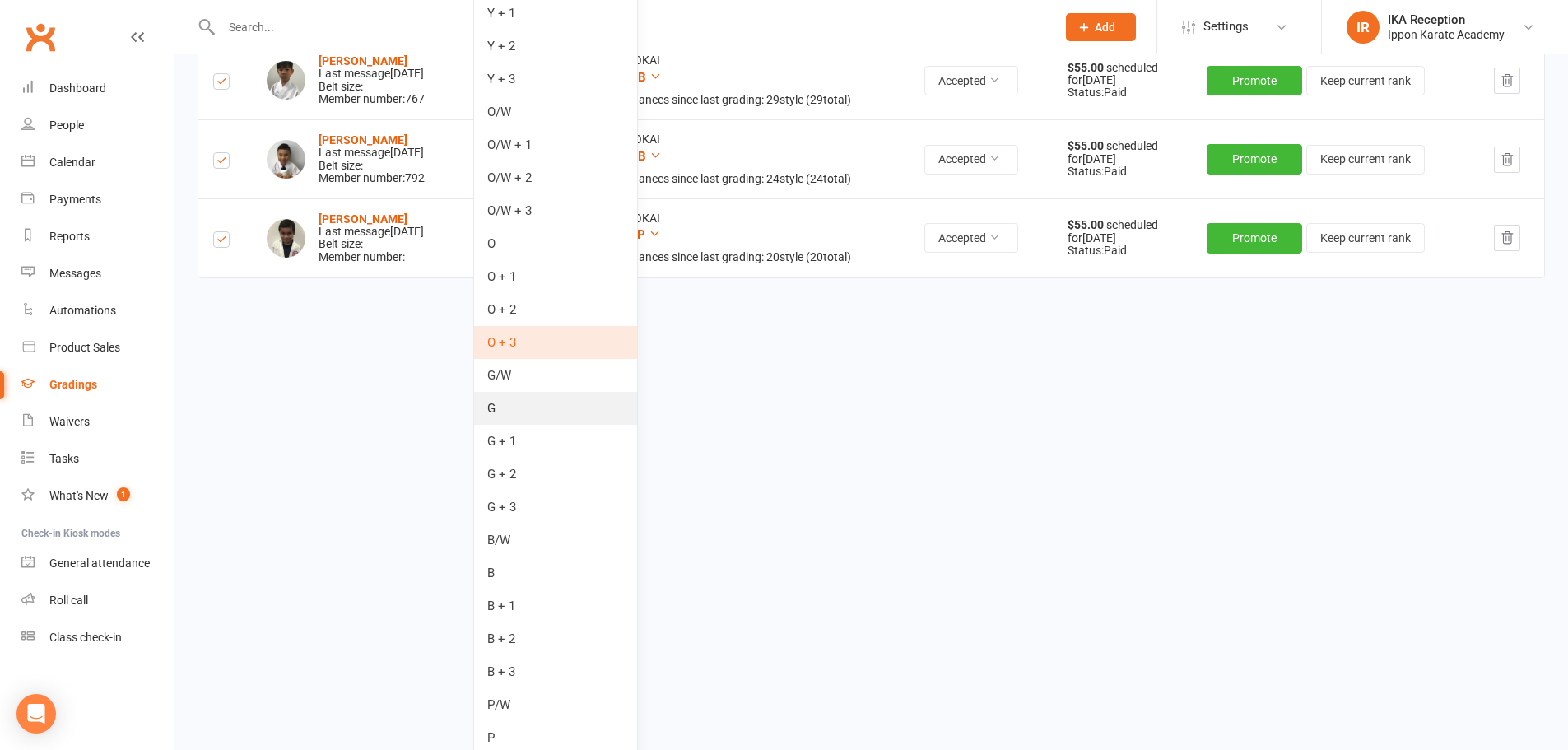
click at [601, 408] on link "G" at bounding box center [556, 408] width 163 height 33
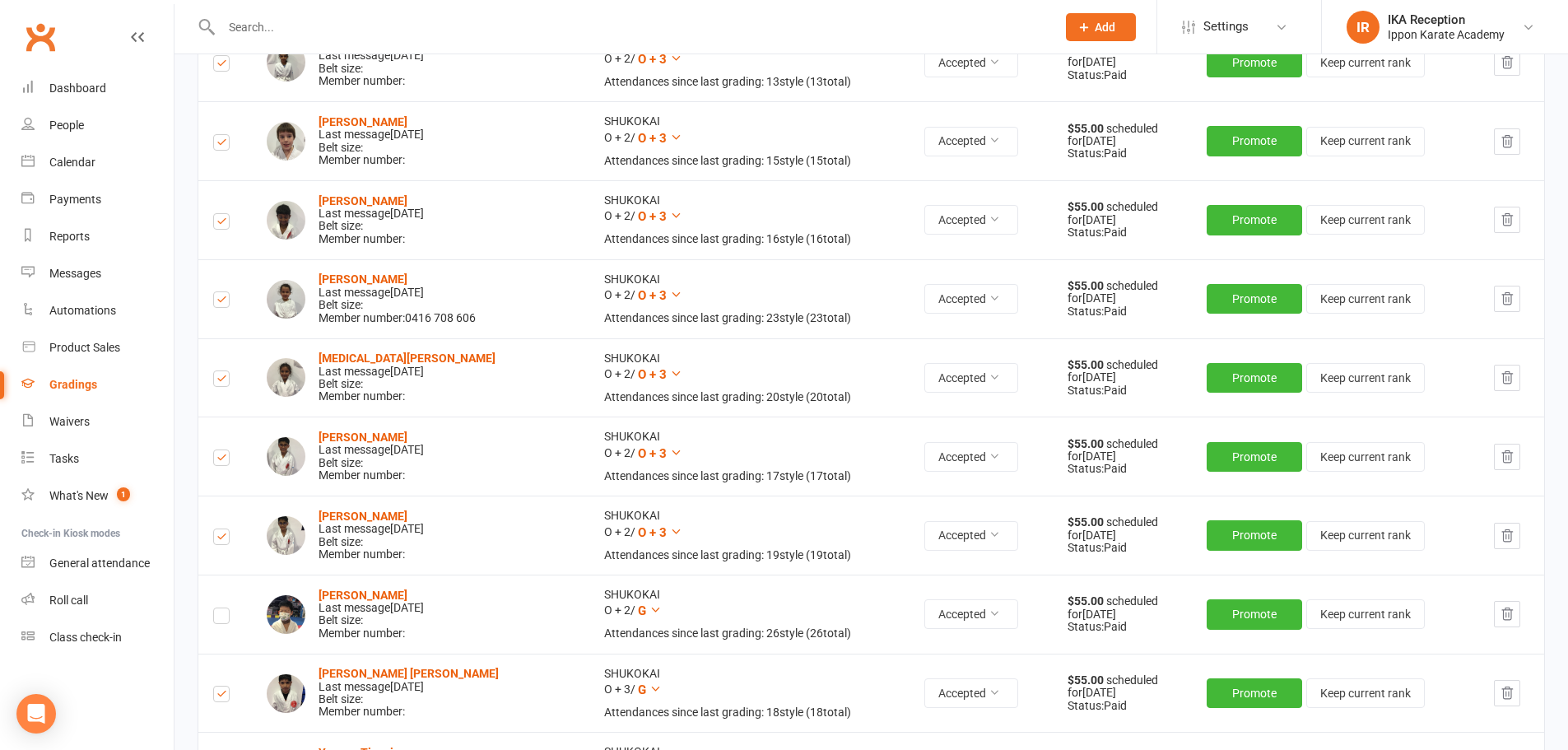
click at [218, 619] on label at bounding box center [221, 619] width 16 height 0
click at [218, 609] on input "checkbox" at bounding box center [221, 609] width 16 height 0
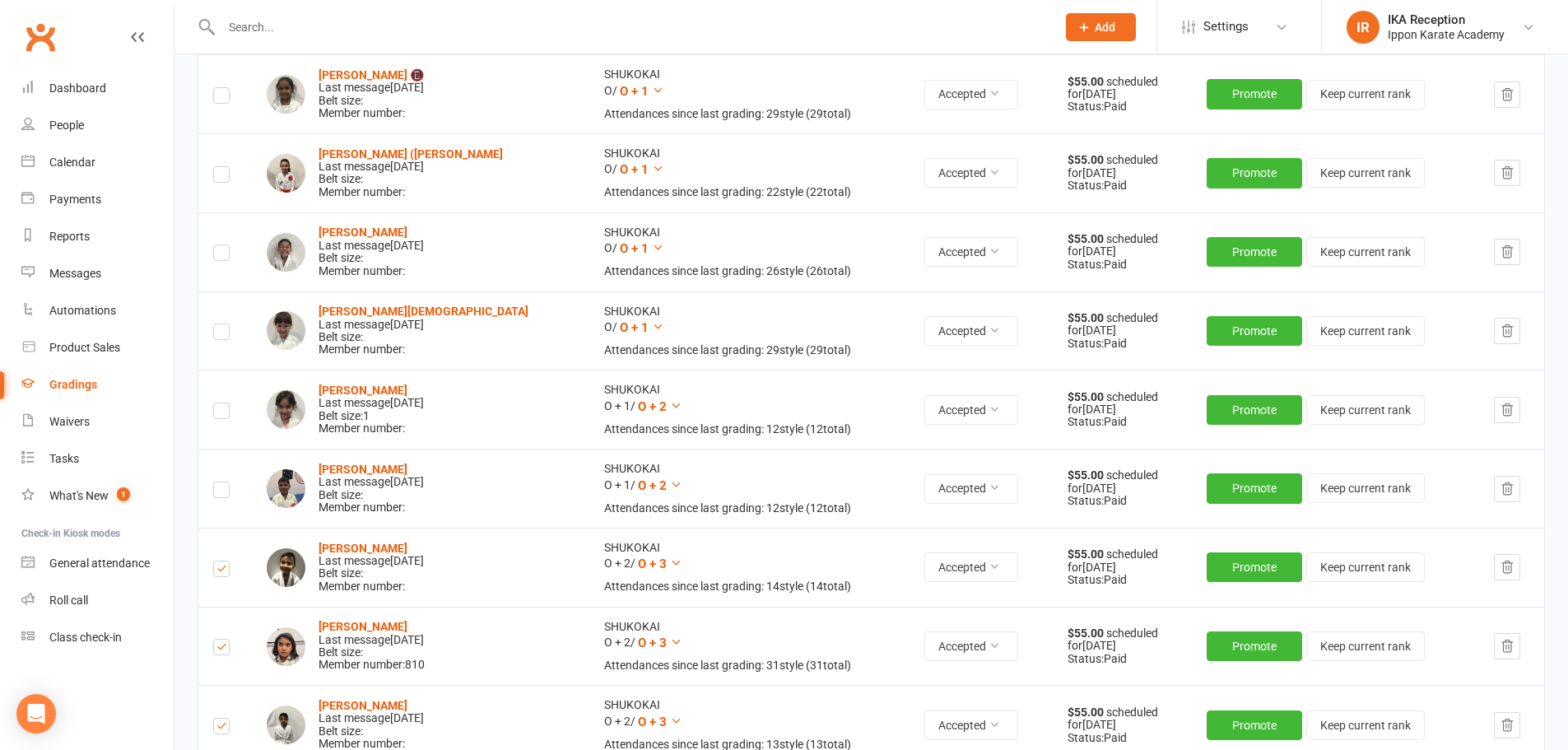
scroll to position [361, 0]
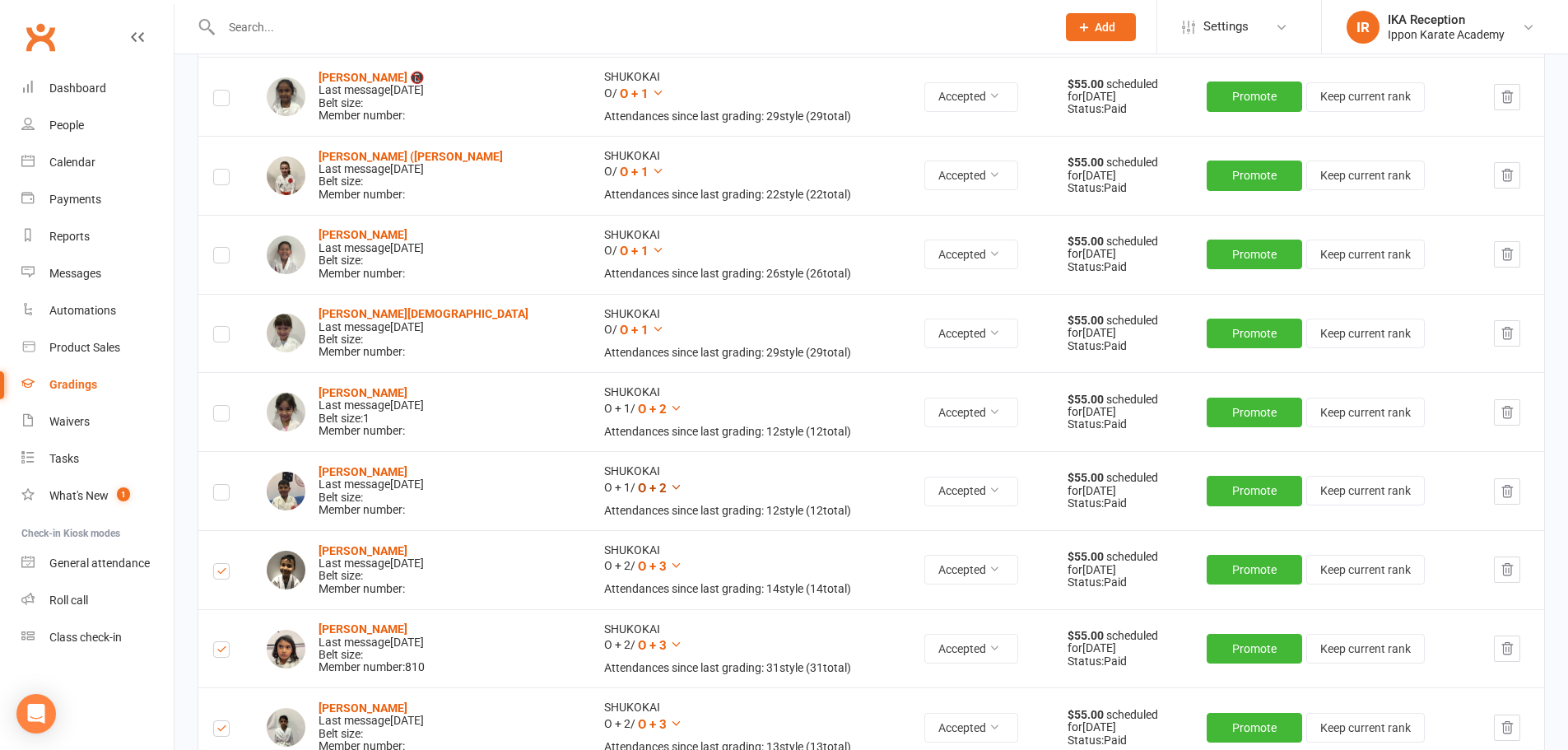
click at [670, 486] on icon at bounding box center [677, 487] width 13 height 13
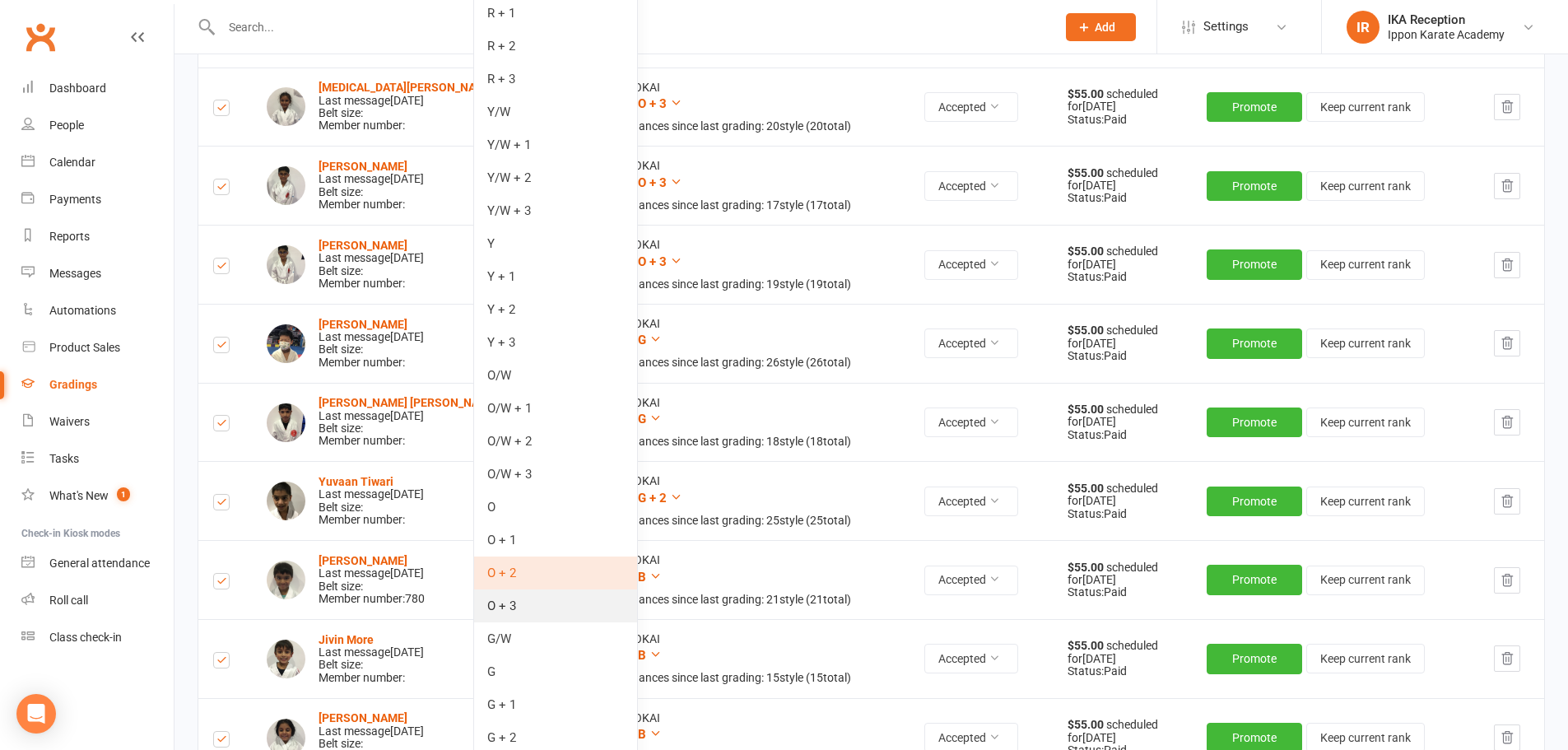
click at [551, 602] on link "O + 3" at bounding box center [556, 606] width 163 height 33
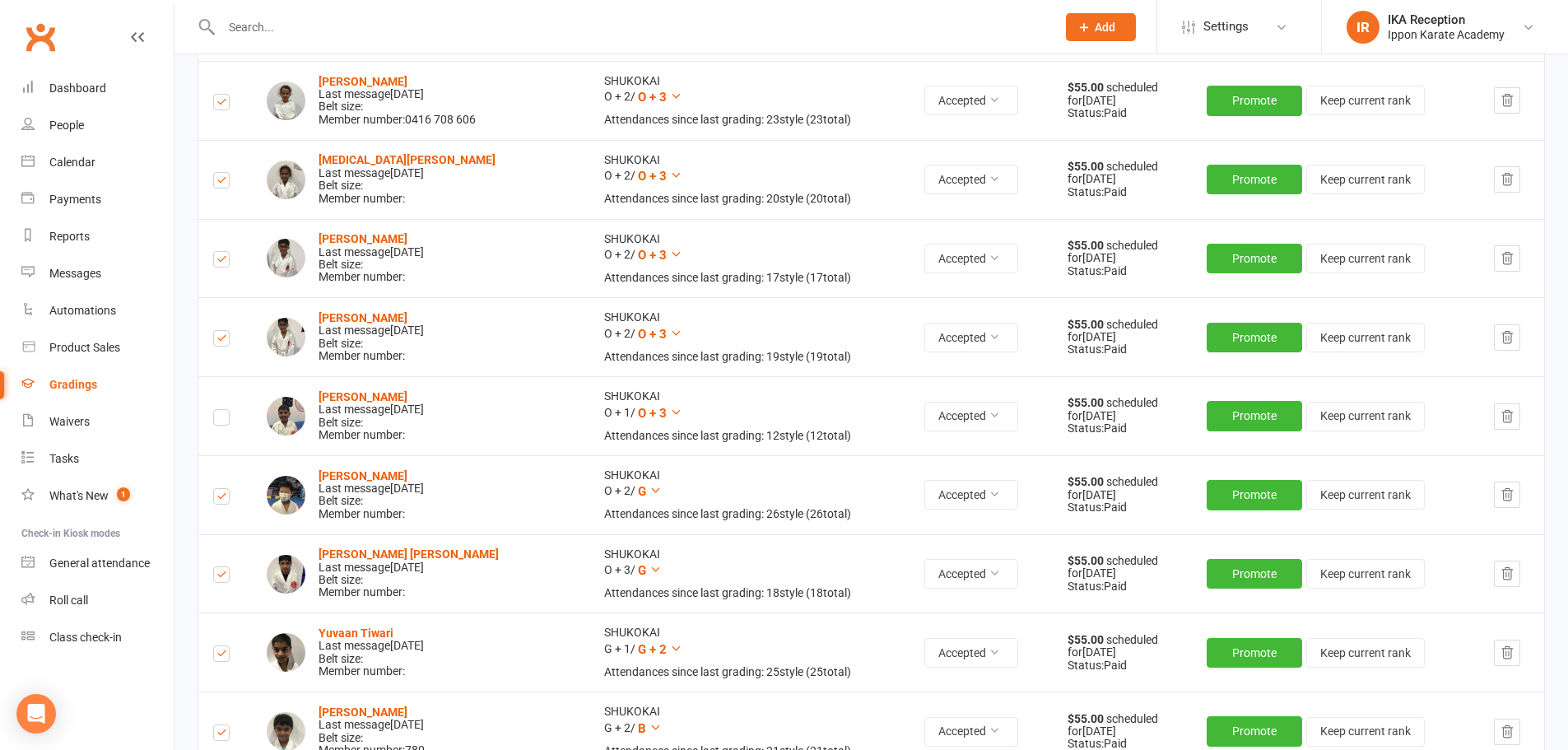
scroll to position [1149, 0]
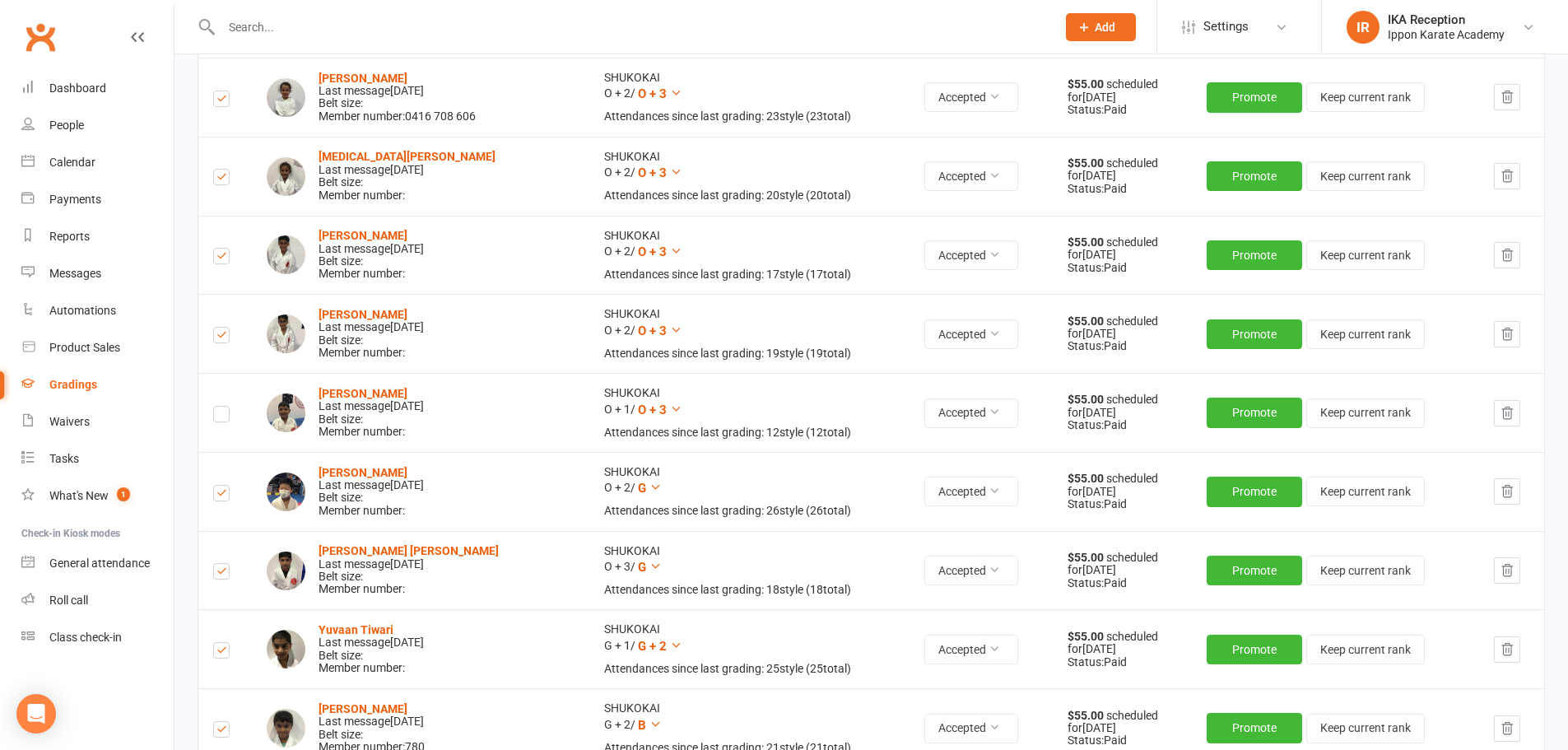
click at [226, 416] on label at bounding box center [221, 416] width 16 height 0
click at [226, 406] on input "checkbox" at bounding box center [221, 406] width 16 height 0
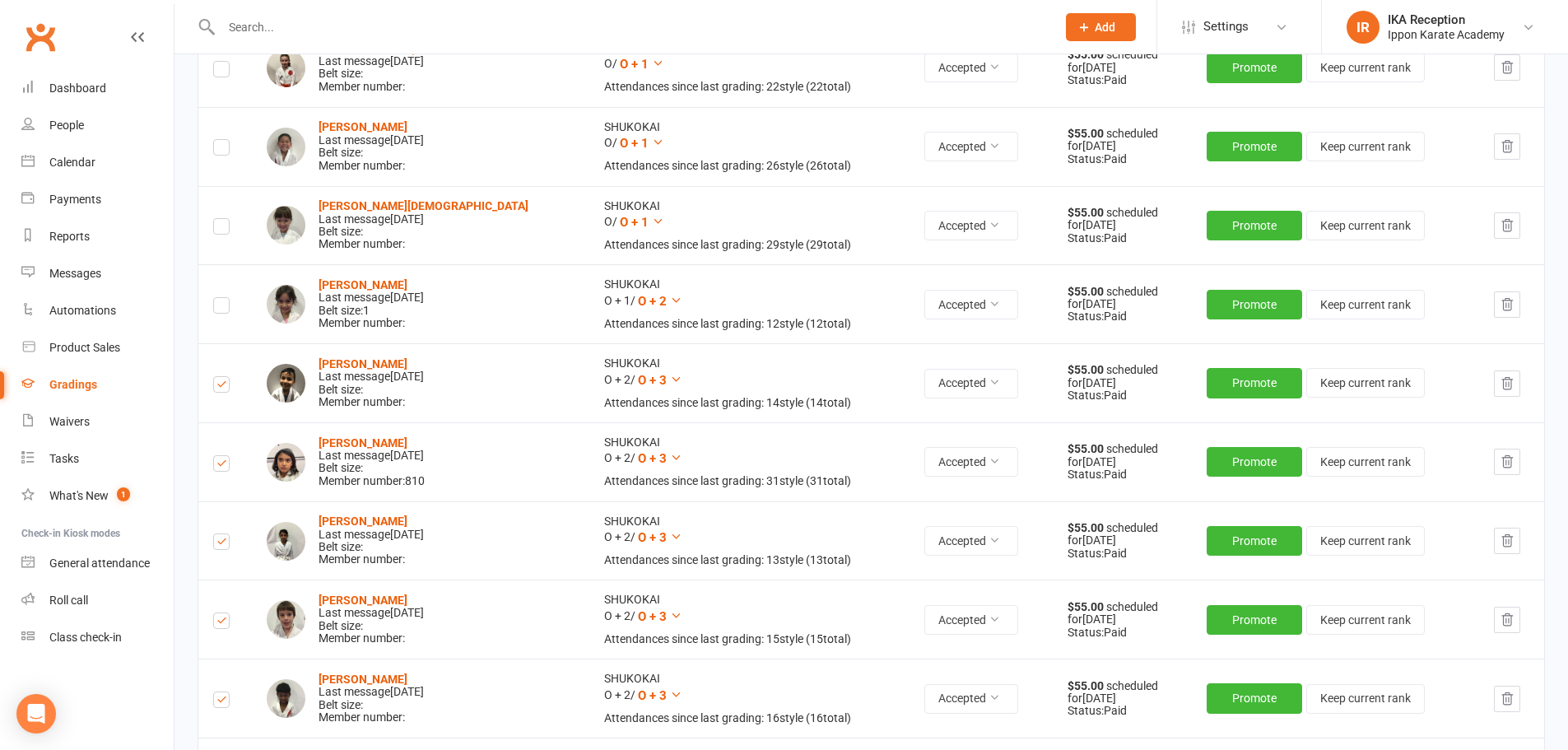
scroll to position [454, 0]
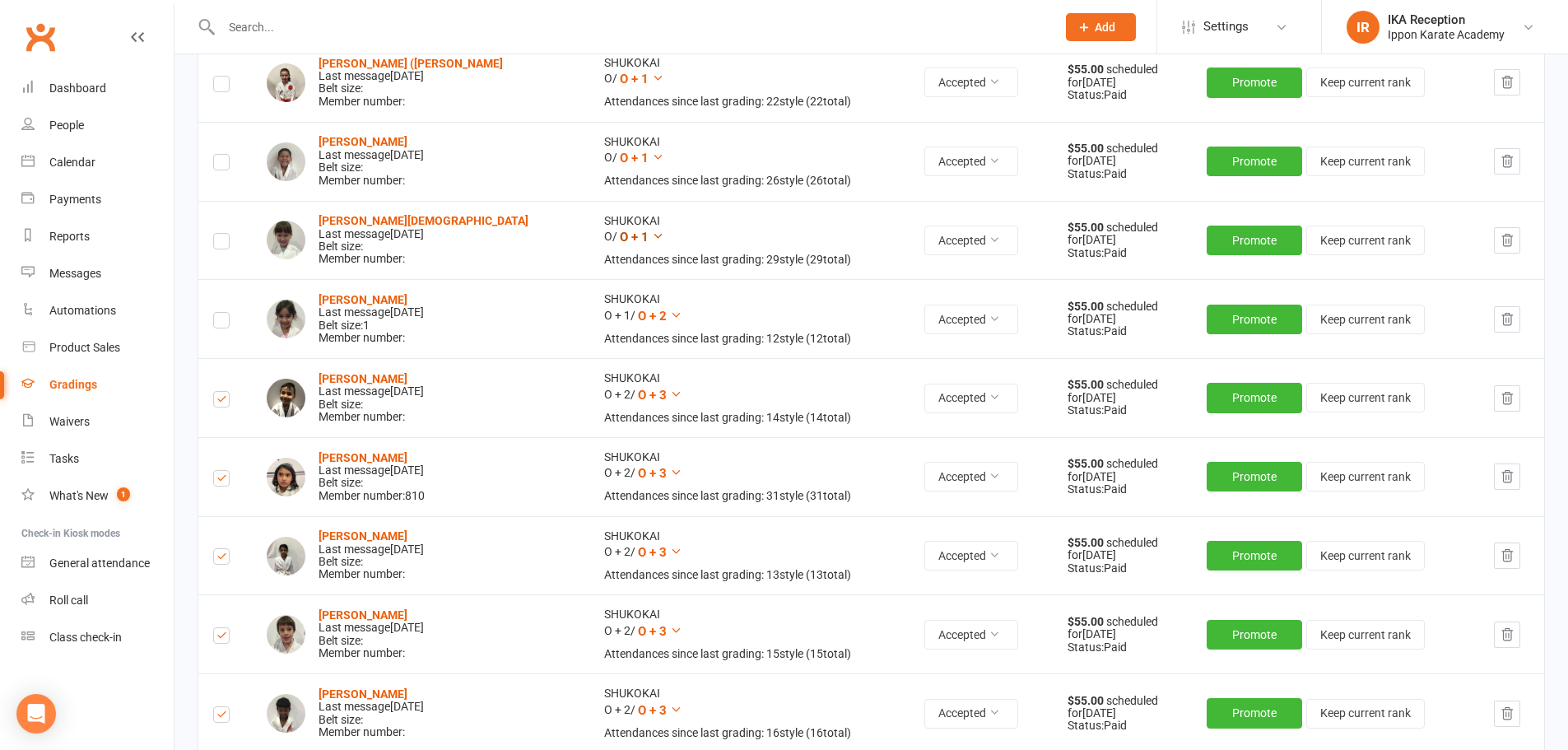
click at [652, 239] on icon at bounding box center [658, 236] width 13 height 13
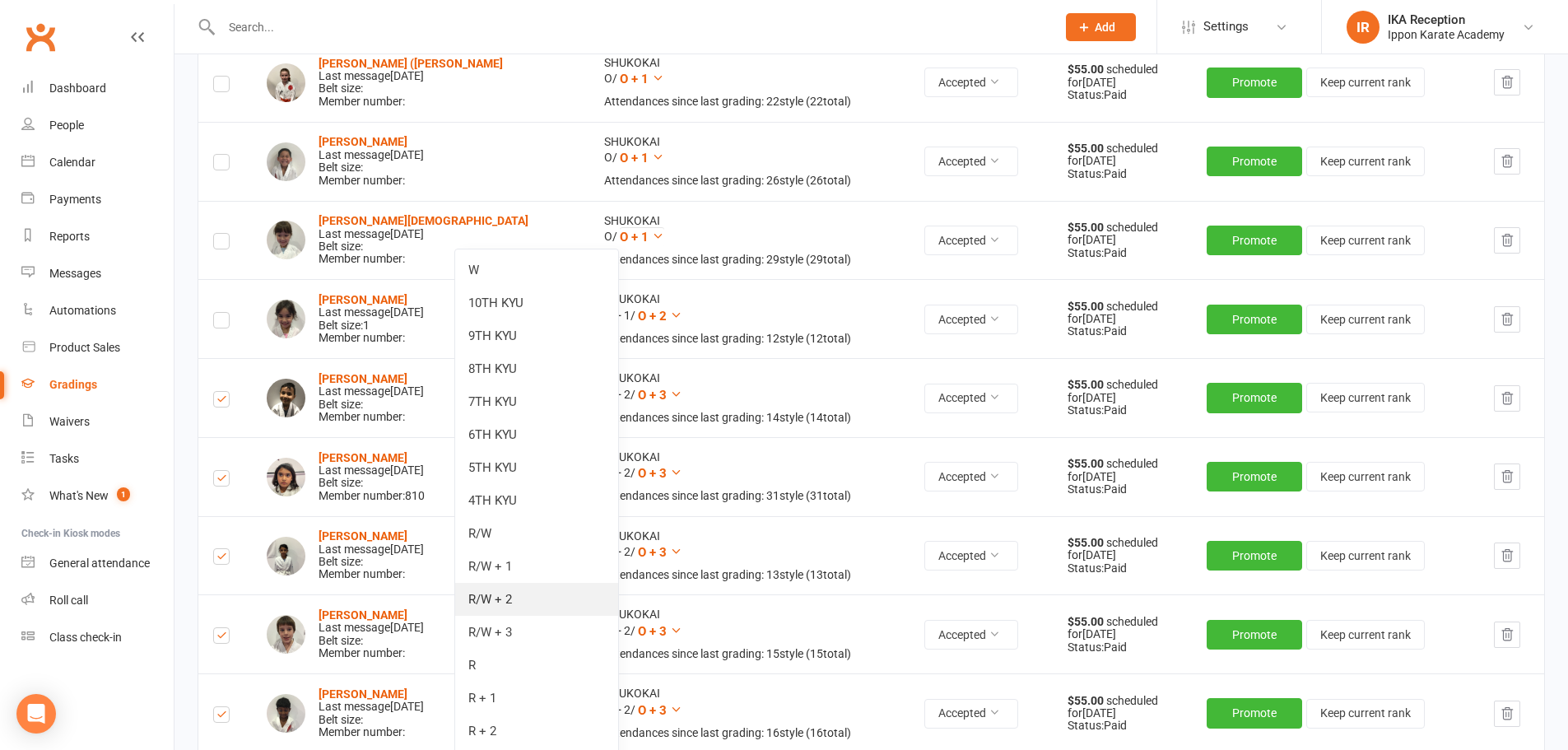
scroll to position [1139, 0]
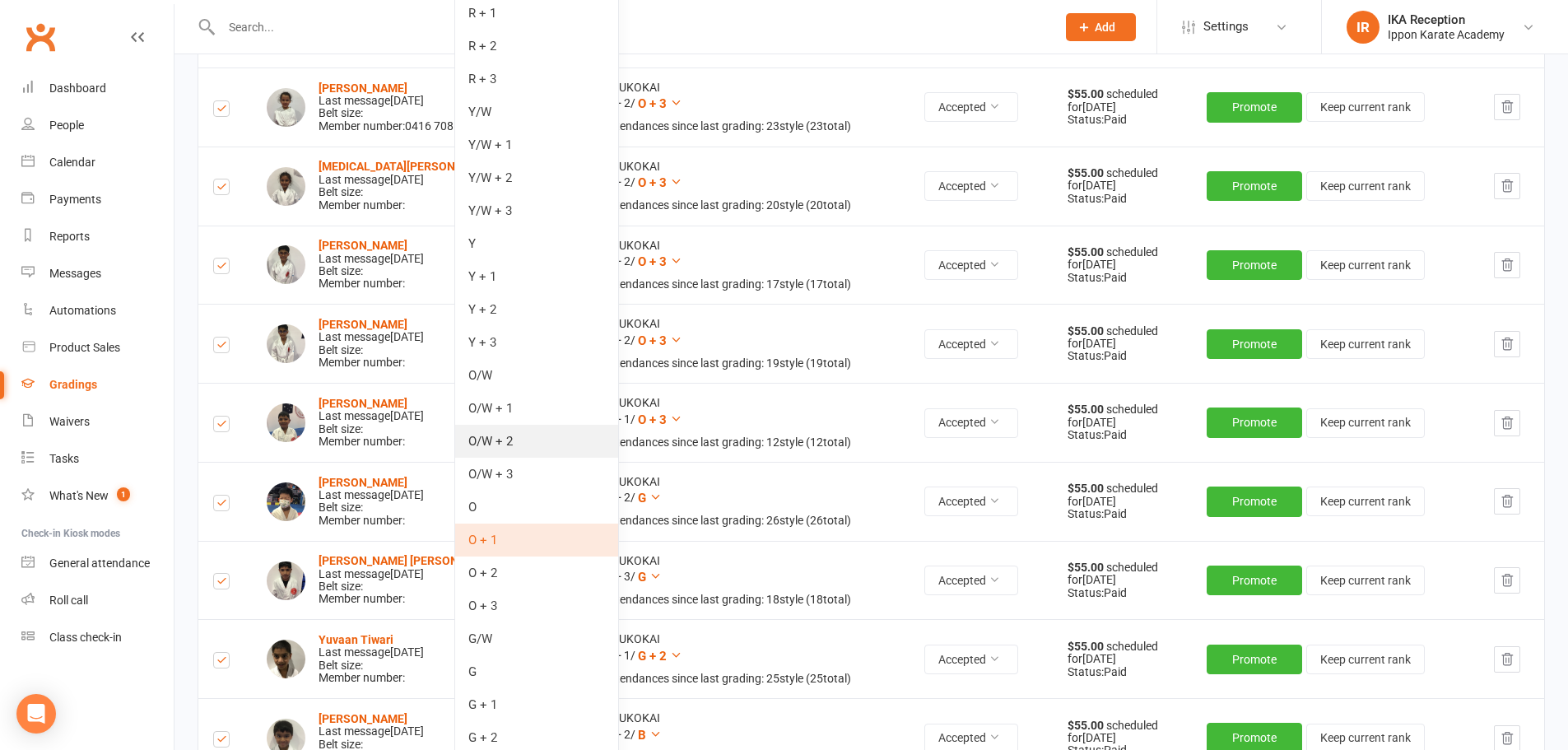
click at [530, 443] on link "O/W + 2" at bounding box center [537, 441] width 163 height 33
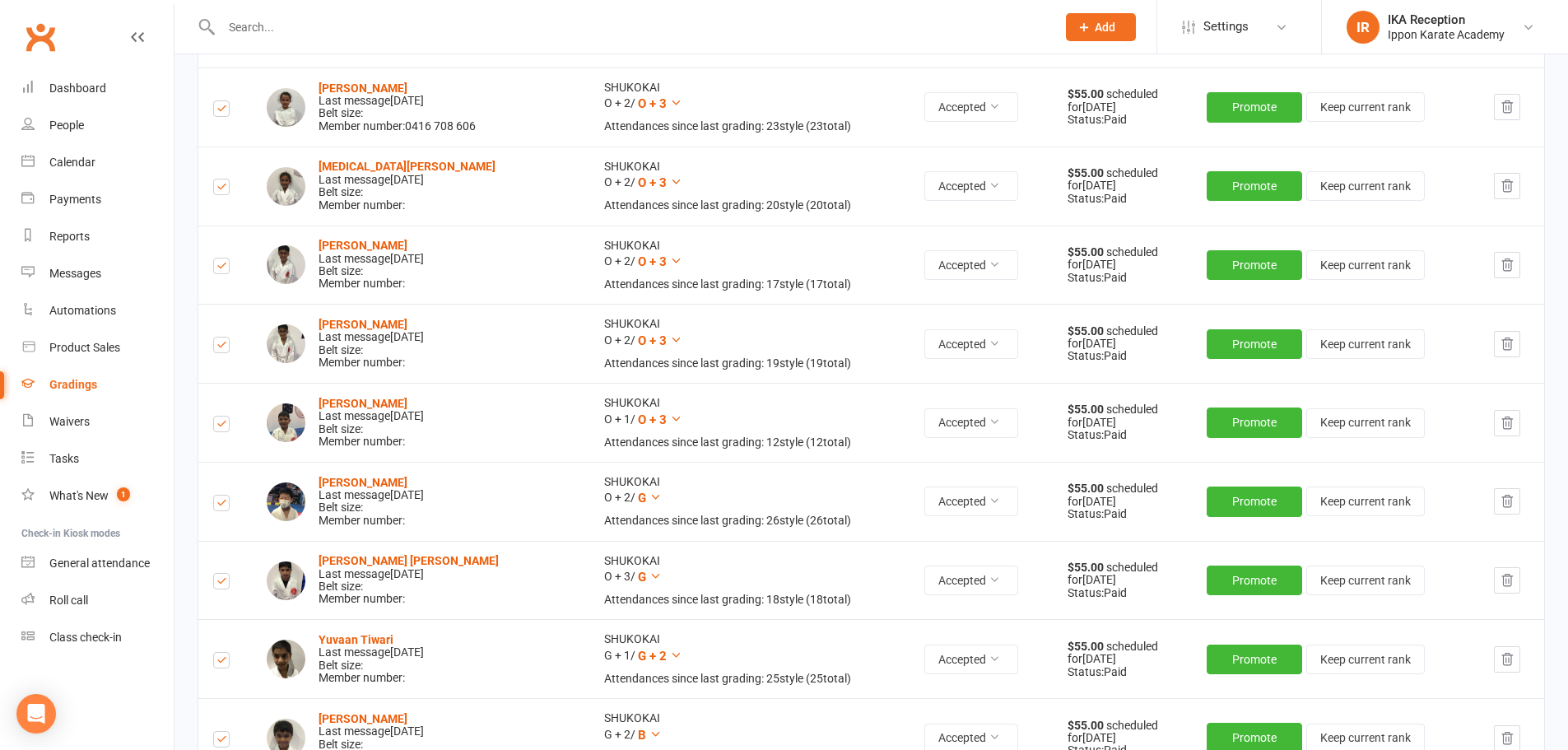
scroll to position [317, 0]
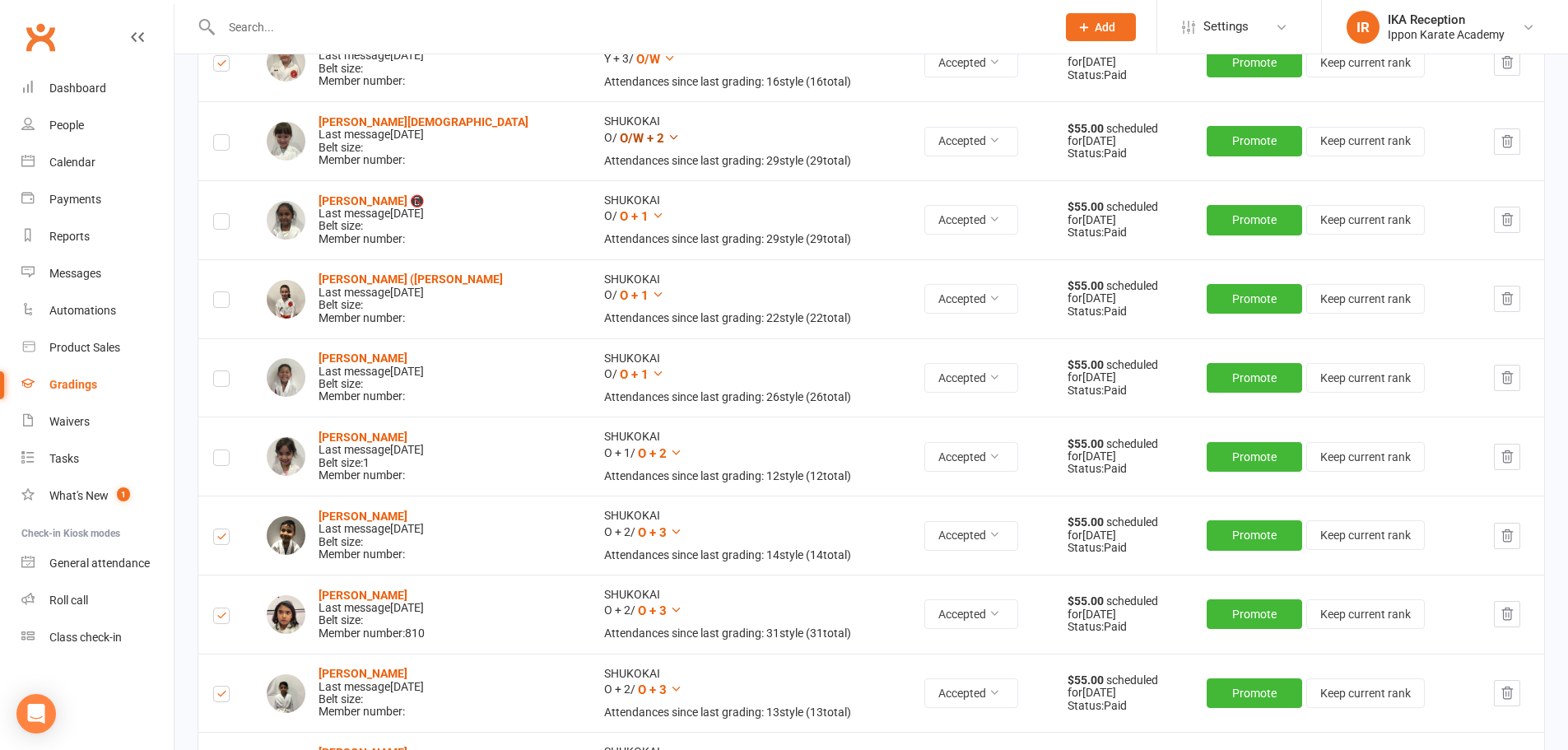
click at [667, 137] on icon at bounding box center [674, 137] width 13 height 13
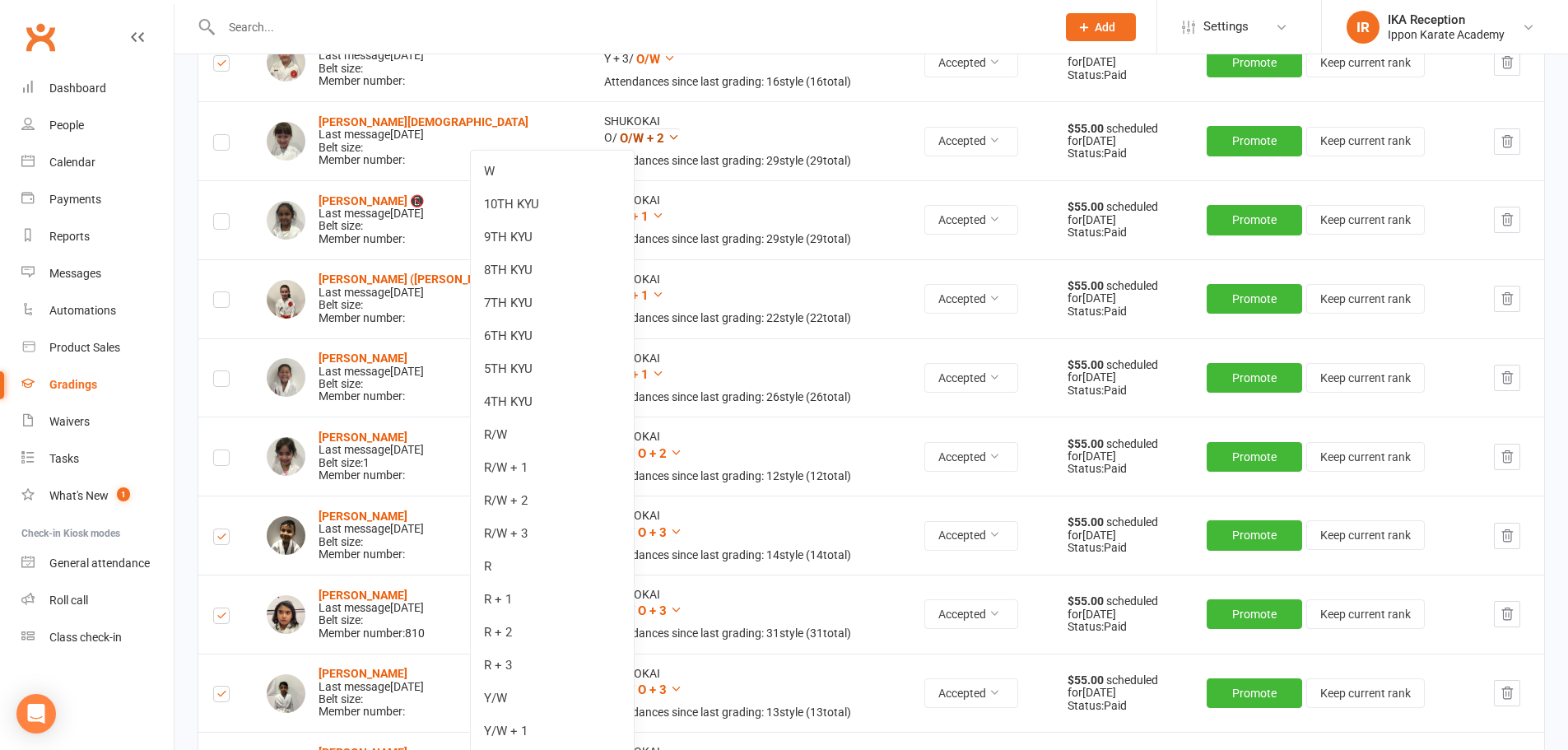
scroll to position [903, 0]
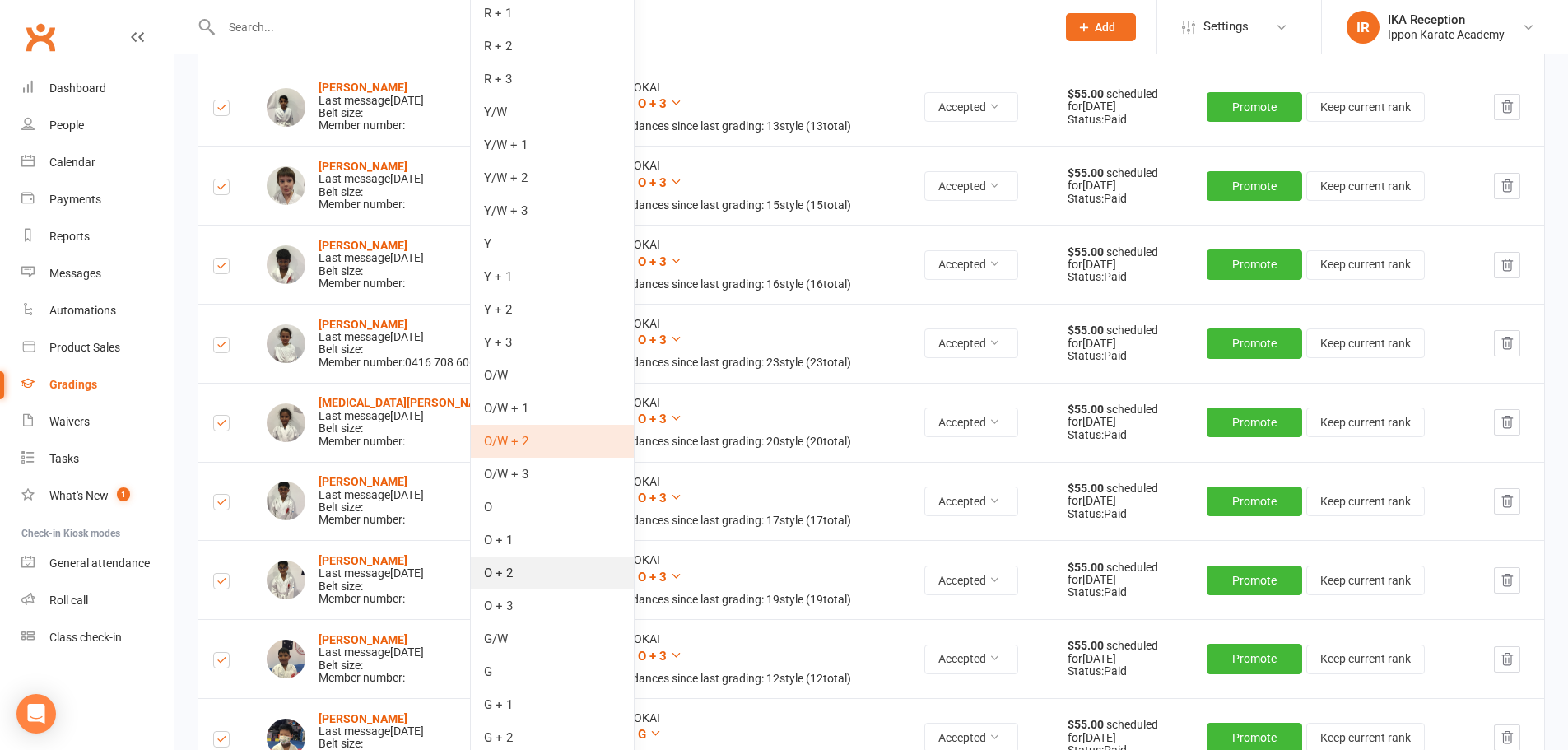
click at [522, 579] on link "O + 2" at bounding box center [552, 573] width 163 height 33
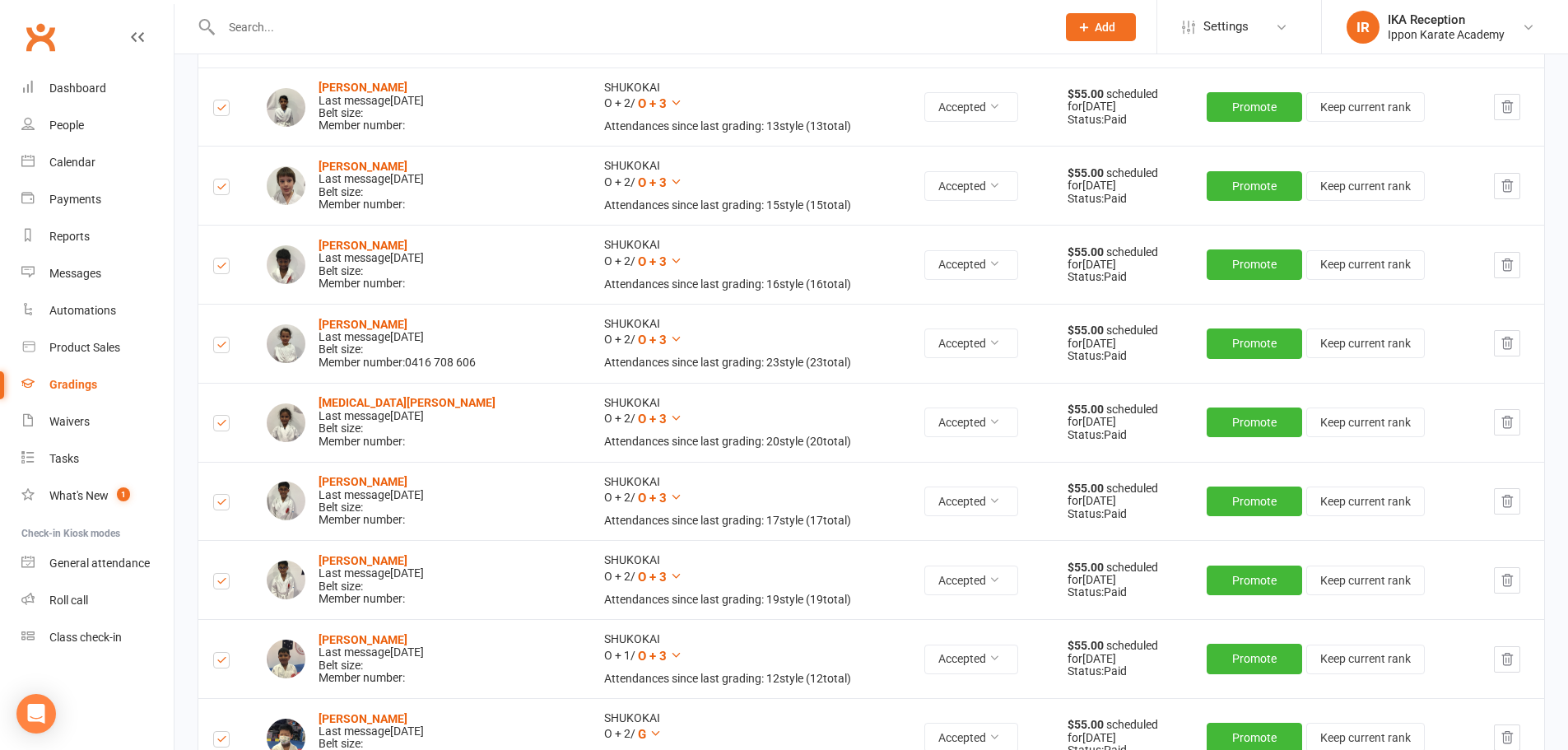
scroll to position [81, 0]
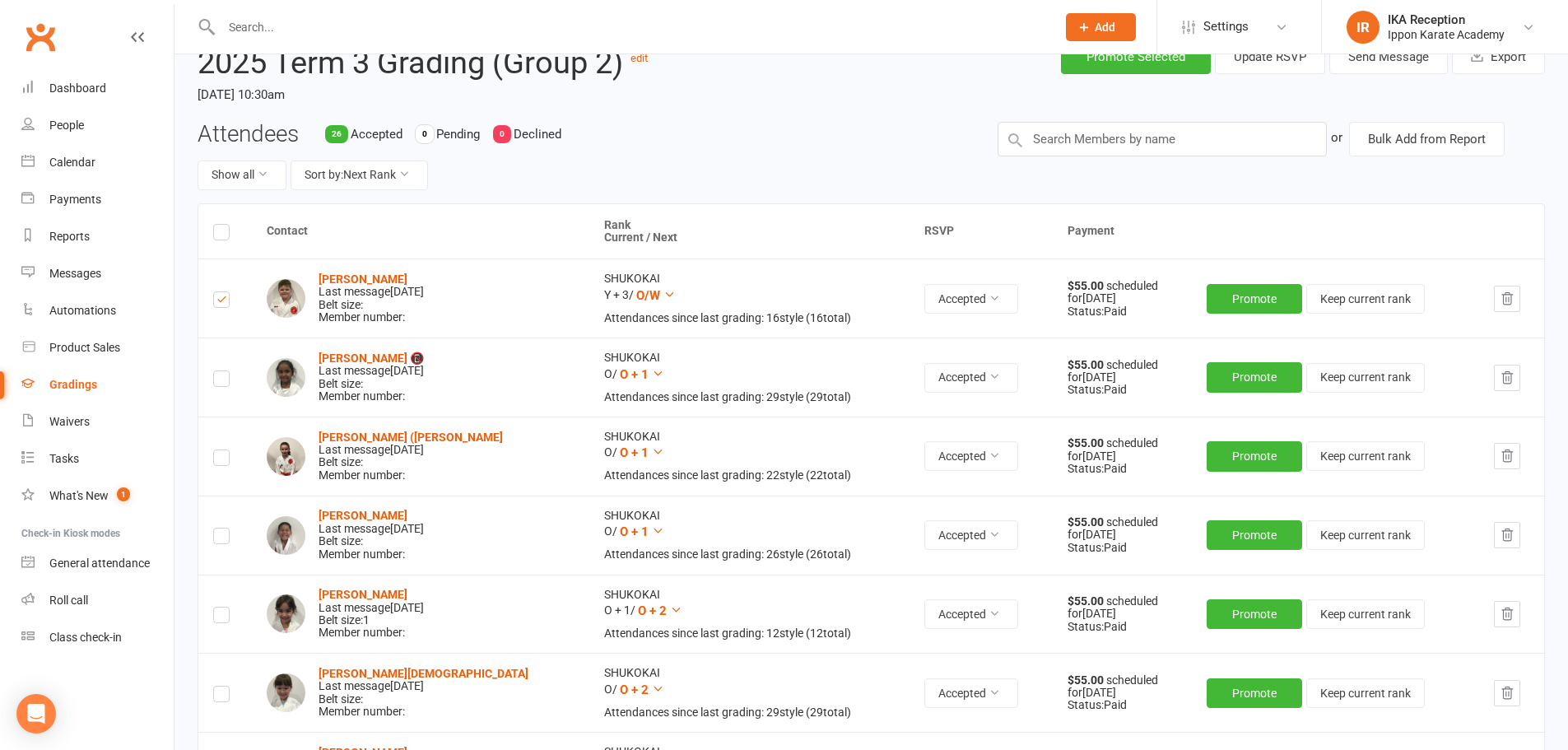
click at [223, 696] on label at bounding box center [221, 696] width 16 height 0
click at [223, 687] on input "checkbox" at bounding box center [221, 687] width 16 height 0
click at [224, 618] on label at bounding box center [221, 618] width 16 height 0
click at [224, 608] on input "checkbox" at bounding box center [221, 608] width 16 height 0
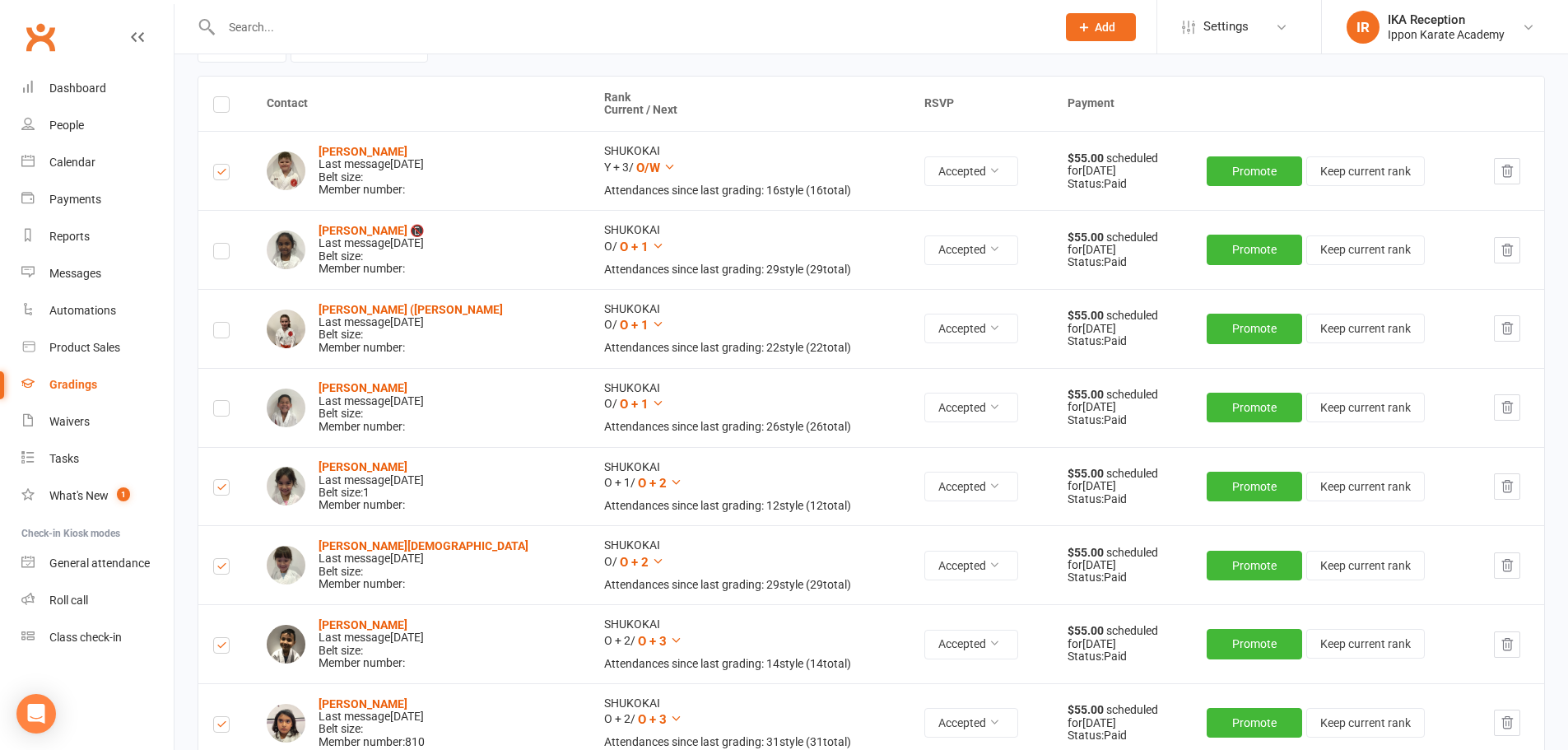
scroll to position [197, 0]
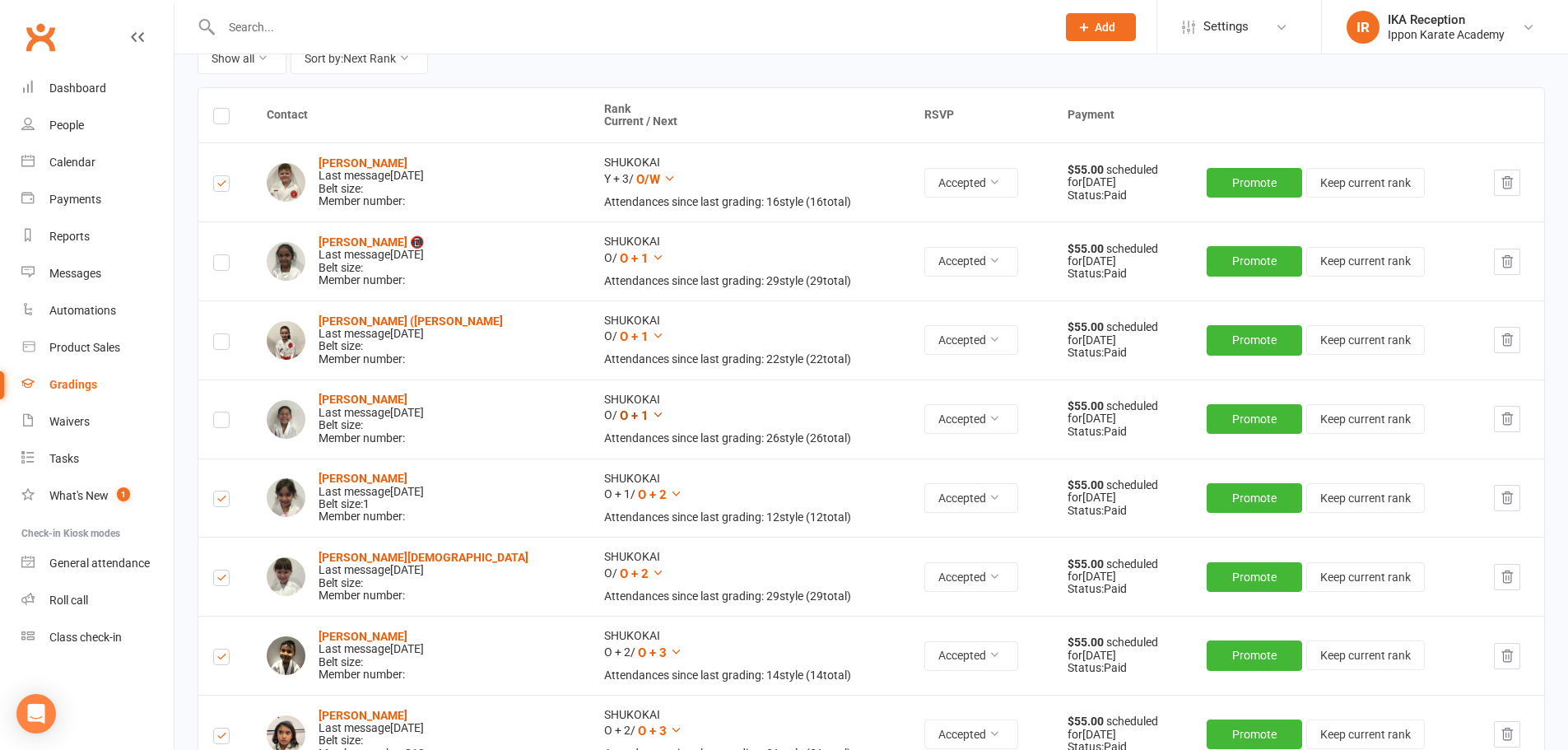
click at [652, 414] on icon at bounding box center [658, 414] width 13 height 13
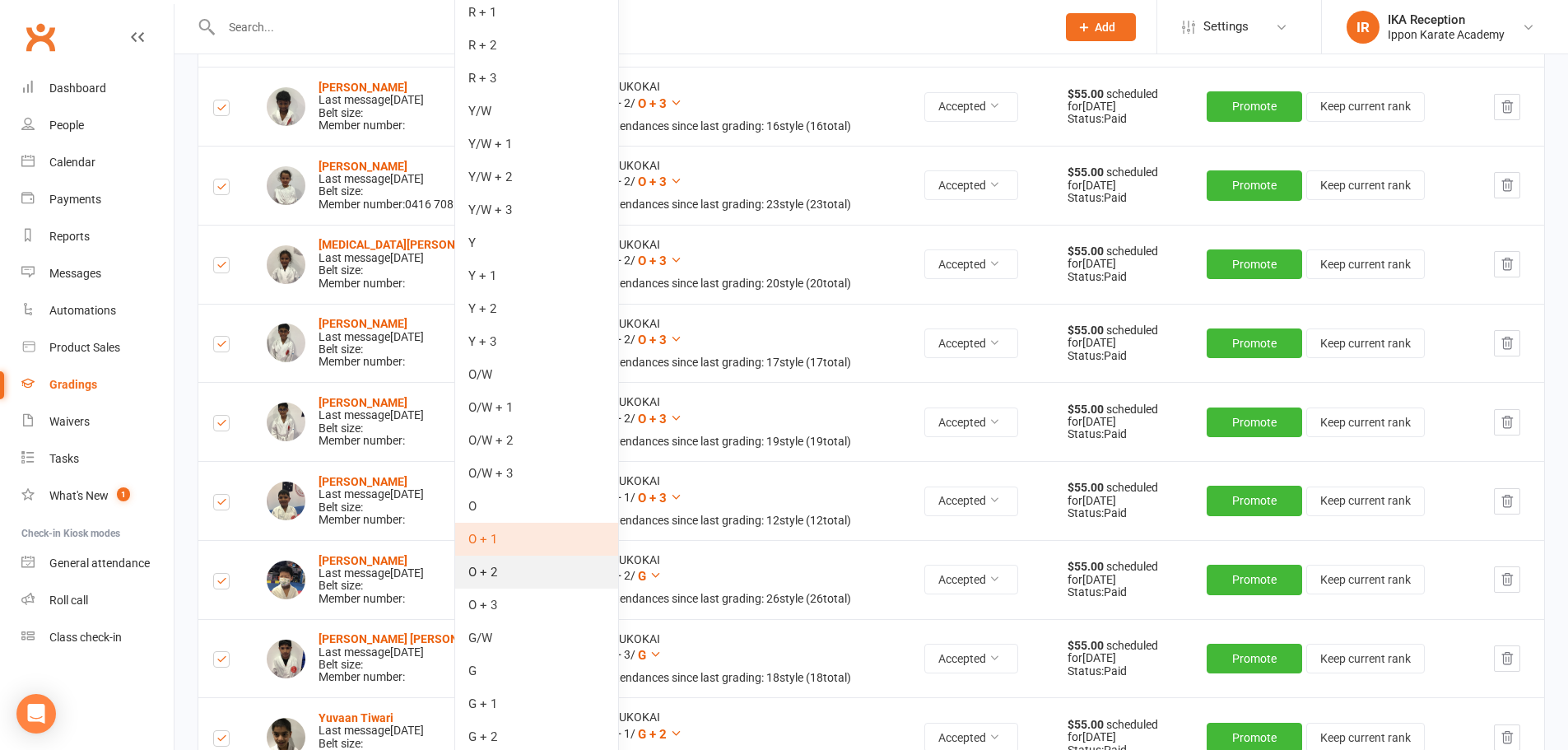
click at [537, 570] on link "O + 2" at bounding box center [537, 572] width 163 height 33
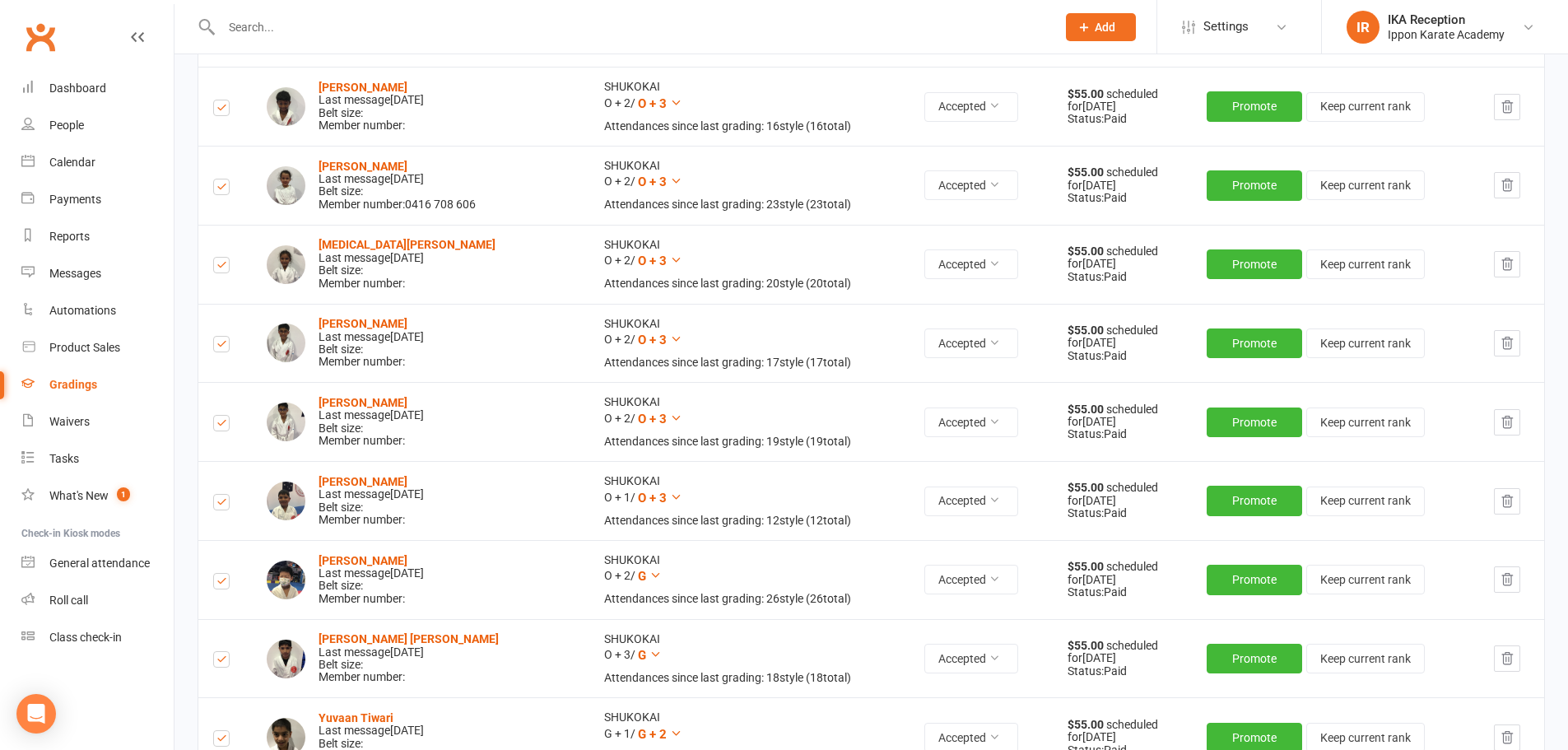
scroll to position [239, 0]
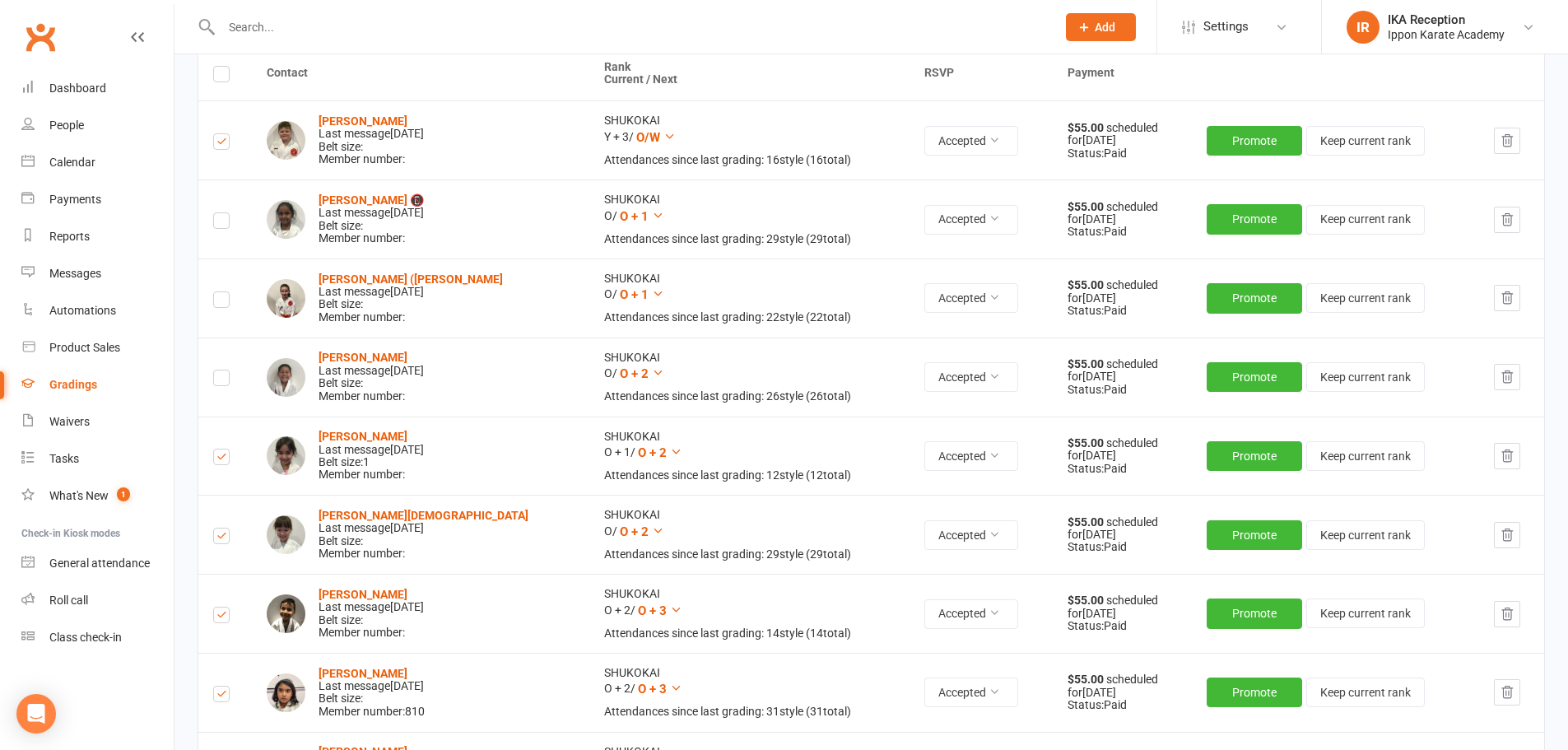
click at [218, 380] on label at bounding box center [221, 380] width 16 height 0
click at [218, 370] on input "checkbox" at bounding box center [221, 370] width 16 height 0
click at [652, 290] on icon at bounding box center [658, 294] width 13 height 13
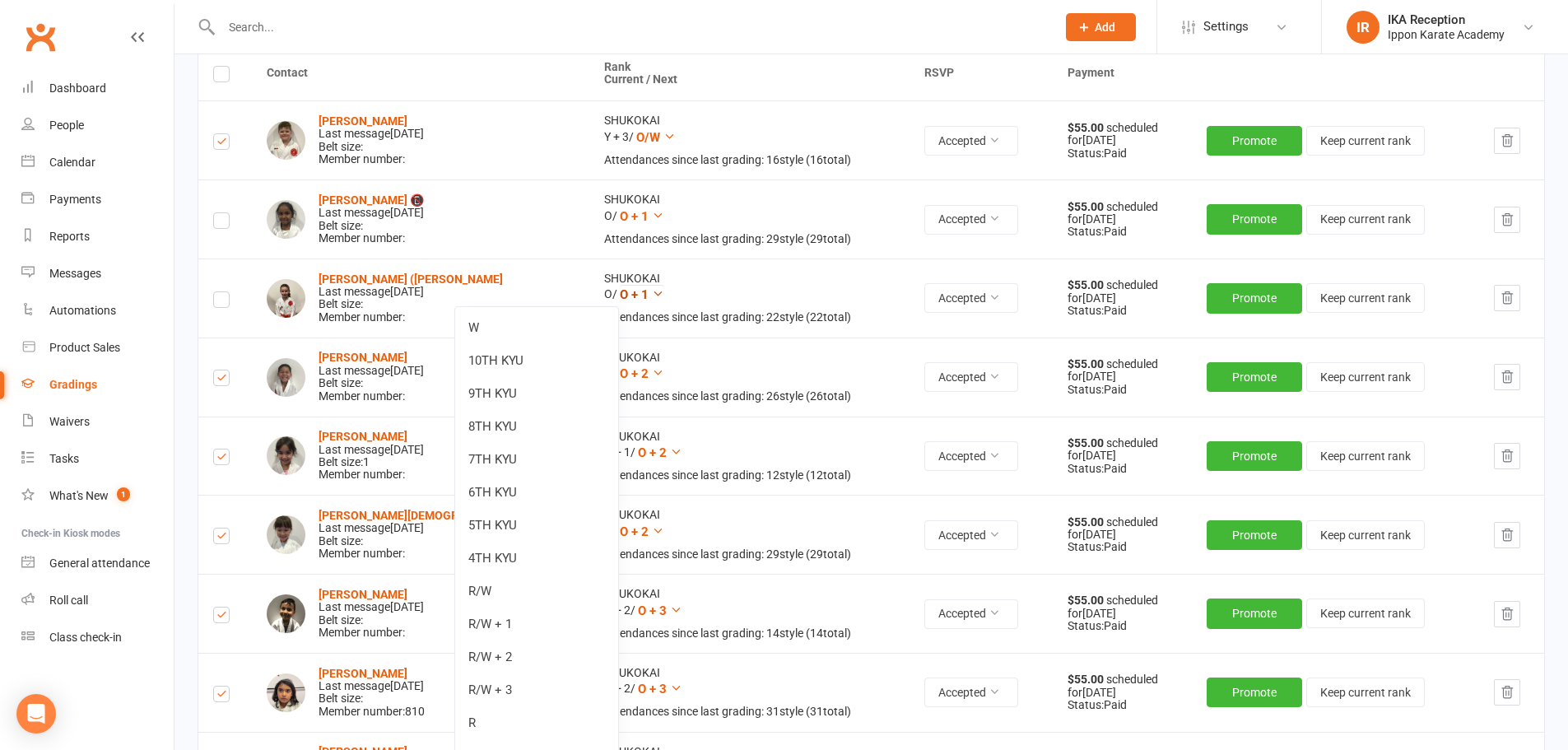
scroll to position [982, 0]
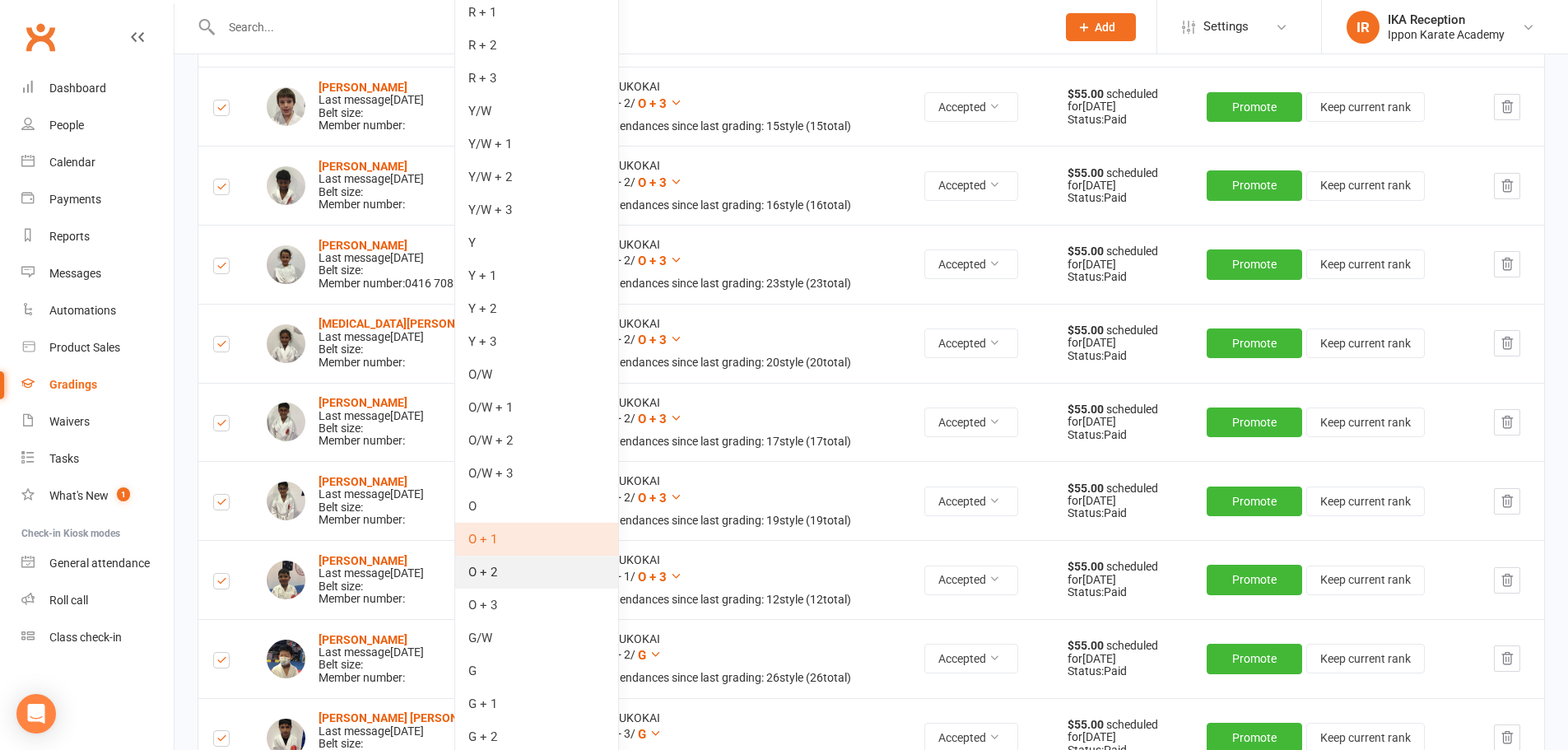
click at [502, 572] on link "O + 2" at bounding box center [537, 572] width 163 height 33
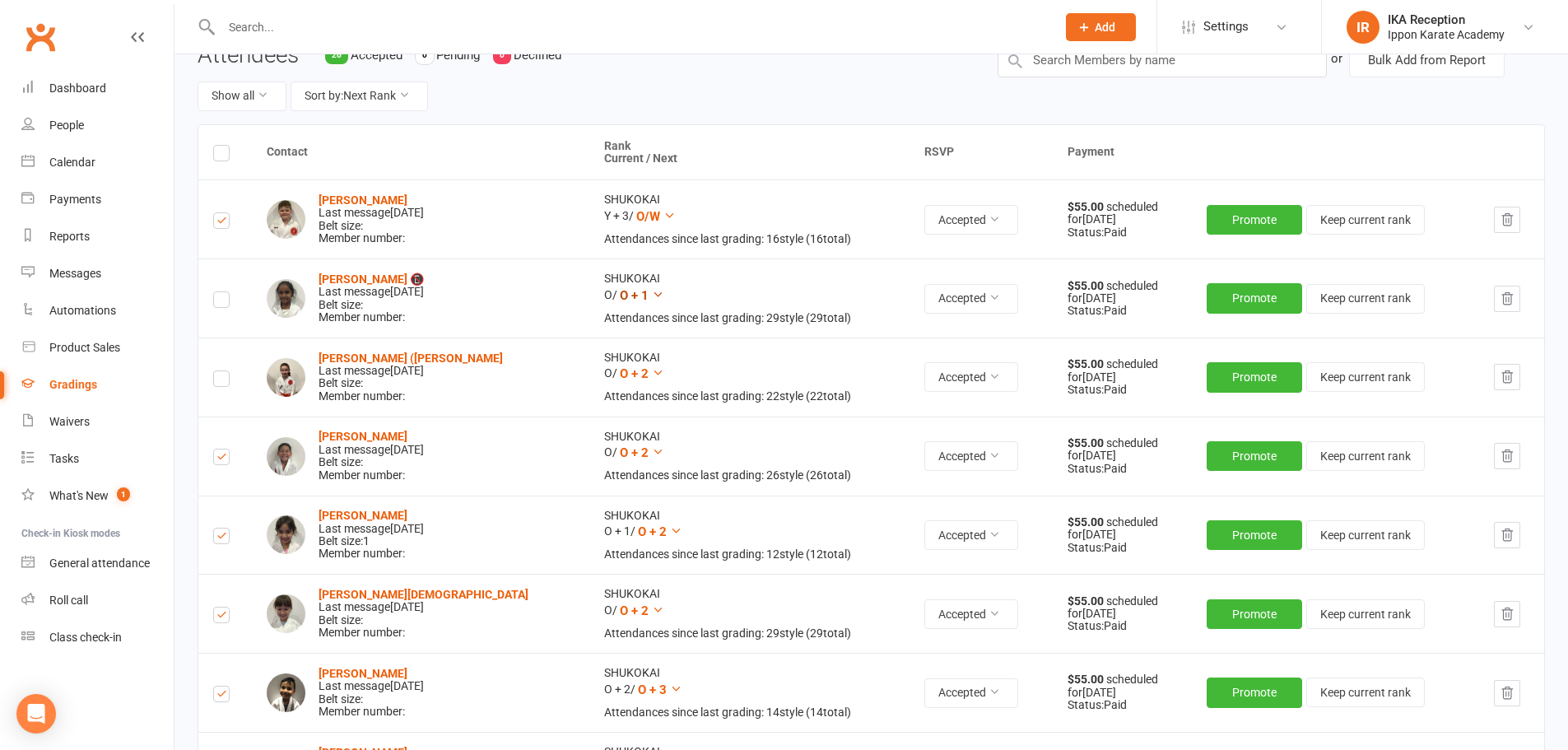
click at [652, 290] on icon at bounding box center [658, 295] width 13 height 13
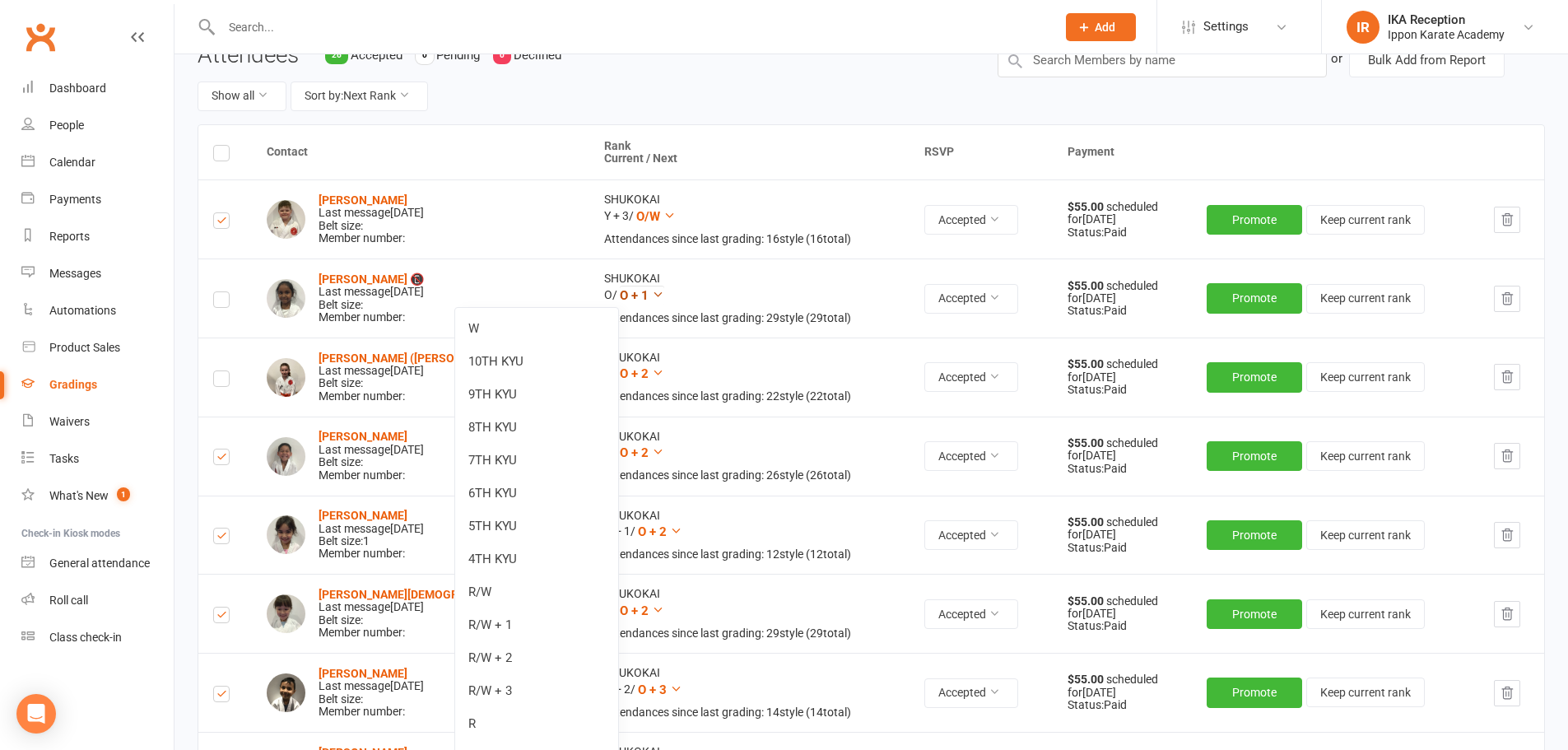
scroll to position [903, 0]
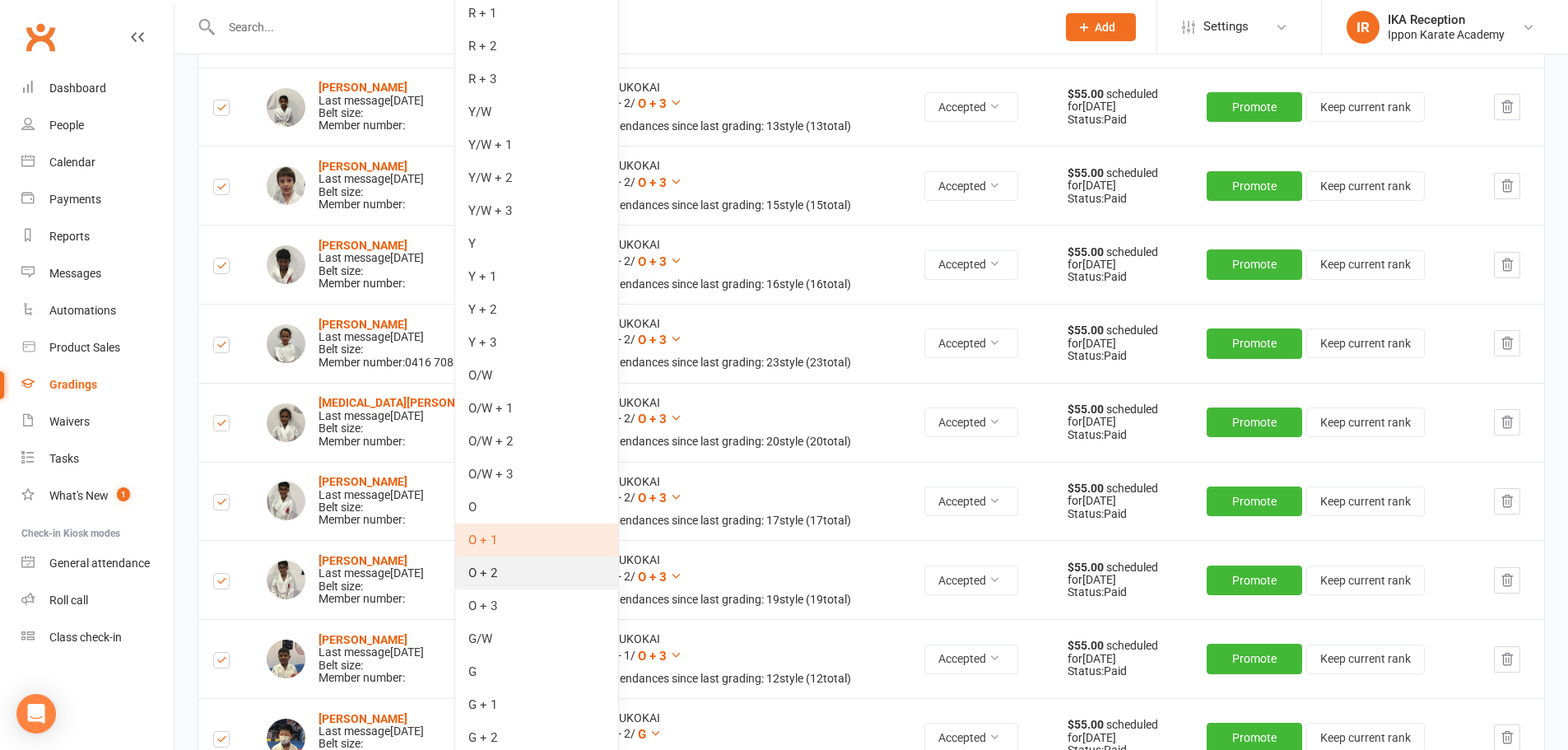
click at [508, 576] on link "O + 2" at bounding box center [537, 573] width 163 height 33
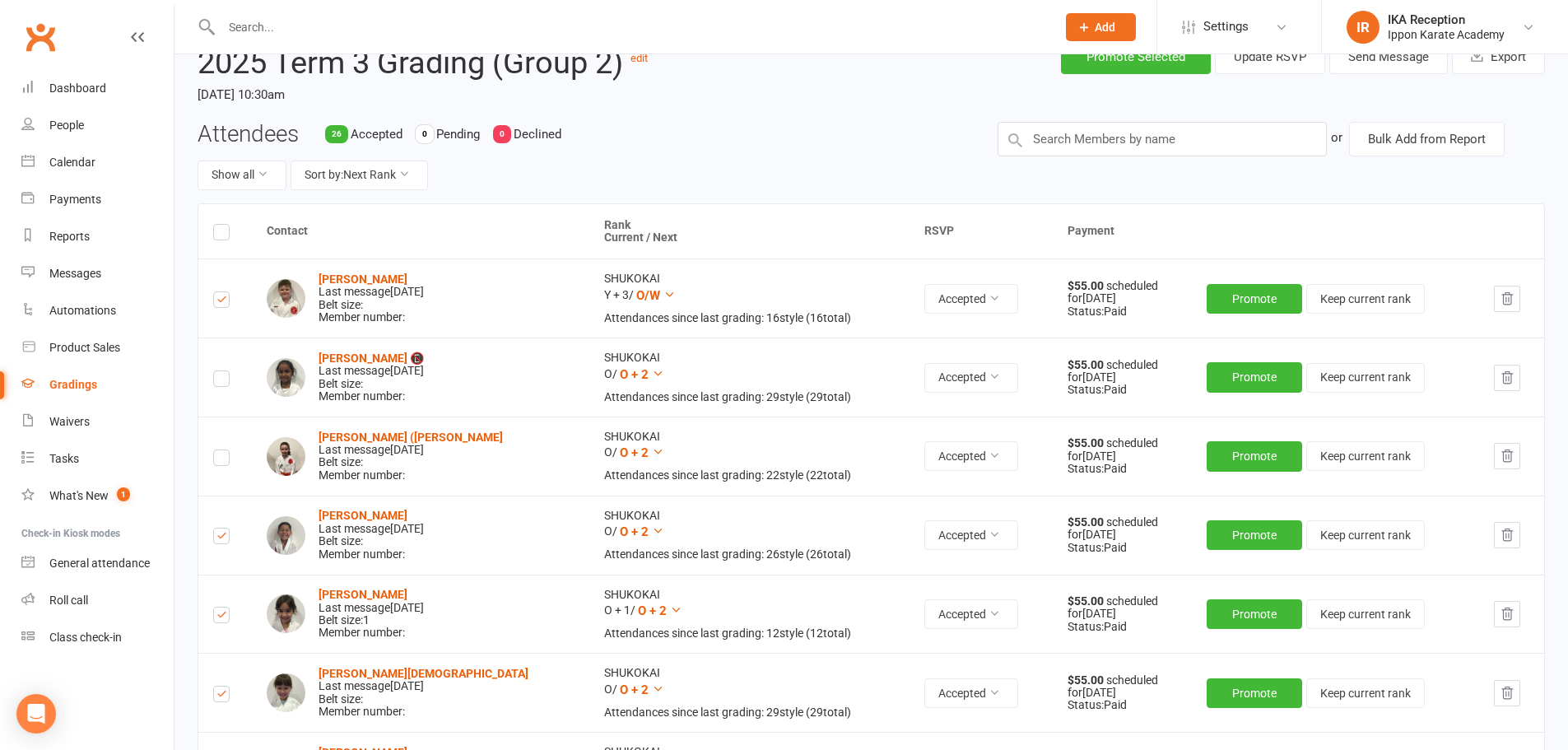
click at [218, 460] on label at bounding box center [221, 460] width 16 height 0
click at [218, 451] on input "checkbox" at bounding box center [221, 451] width 16 height 0
click at [222, 381] on label at bounding box center [221, 381] width 16 height 0
click at [222, 371] on input "checkbox" at bounding box center [221, 371] width 16 height 0
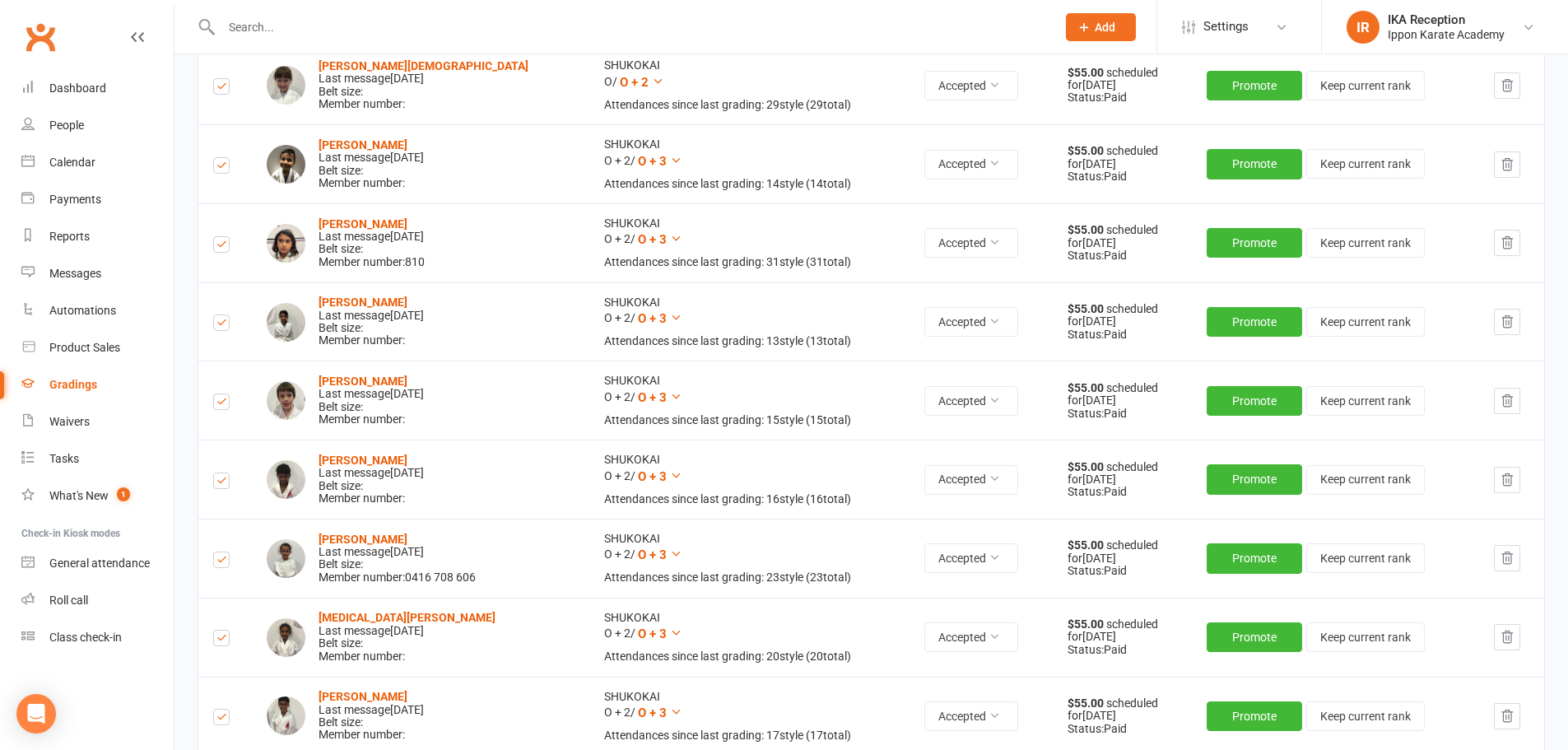
scroll to position [0, 0]
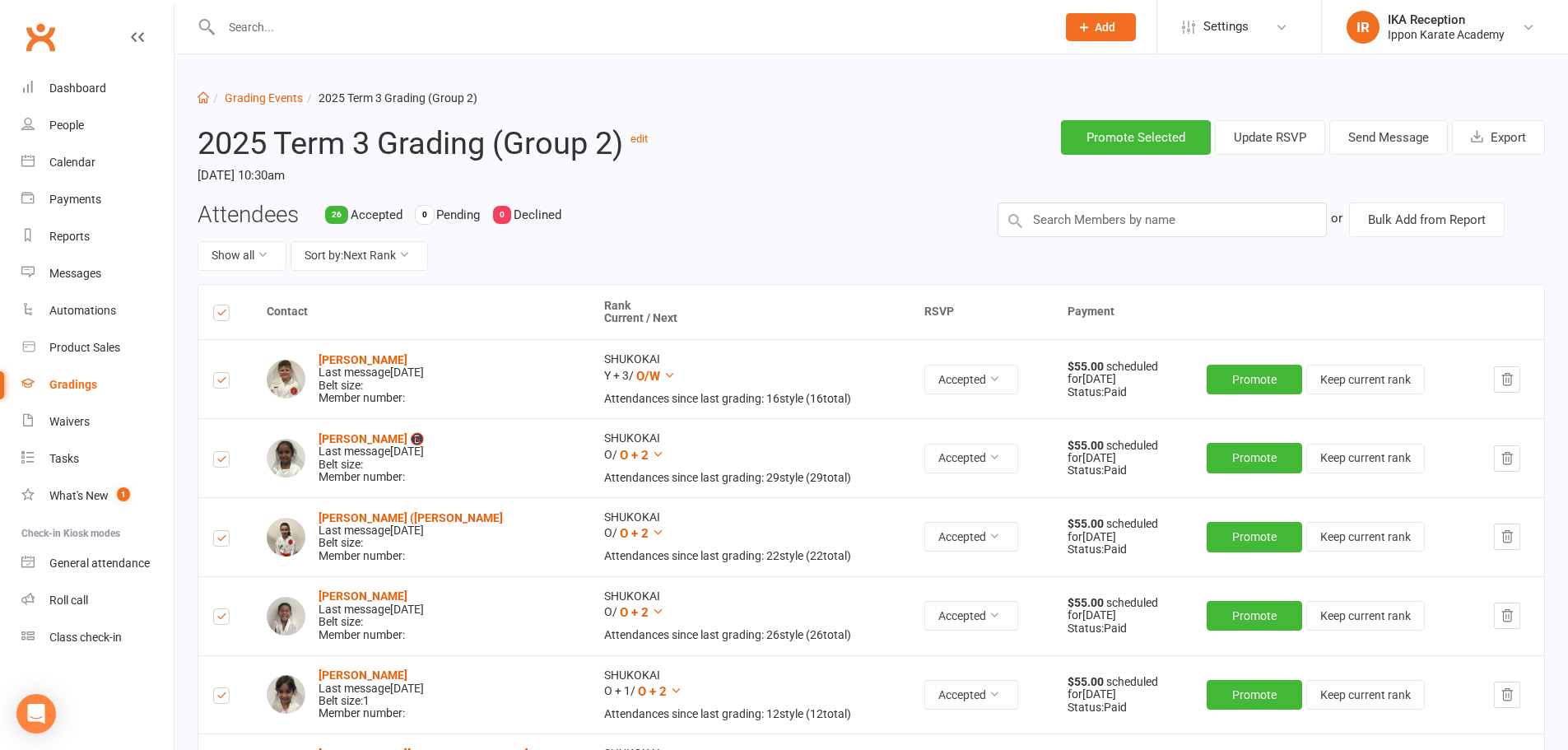
click at [221, 316] on label at bounding box center [221, 316] width 16 height 0
click at [221, 306] on input "checkbox" at bounding box center [221, 306] width 16 height 0
click at [230, 466] on td at bounding box center [225, 457] width 54 height 79
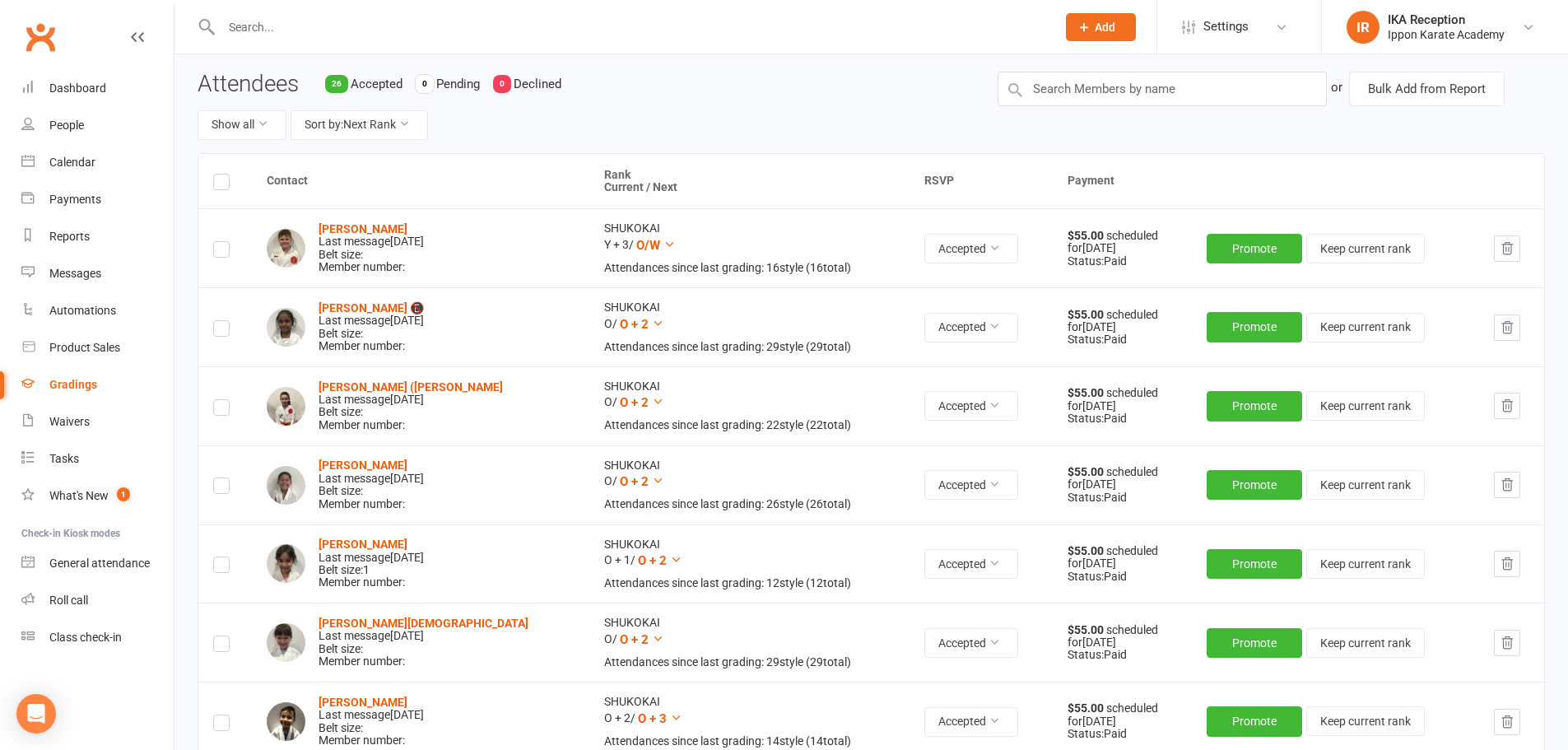
scroll to position [239, 0]
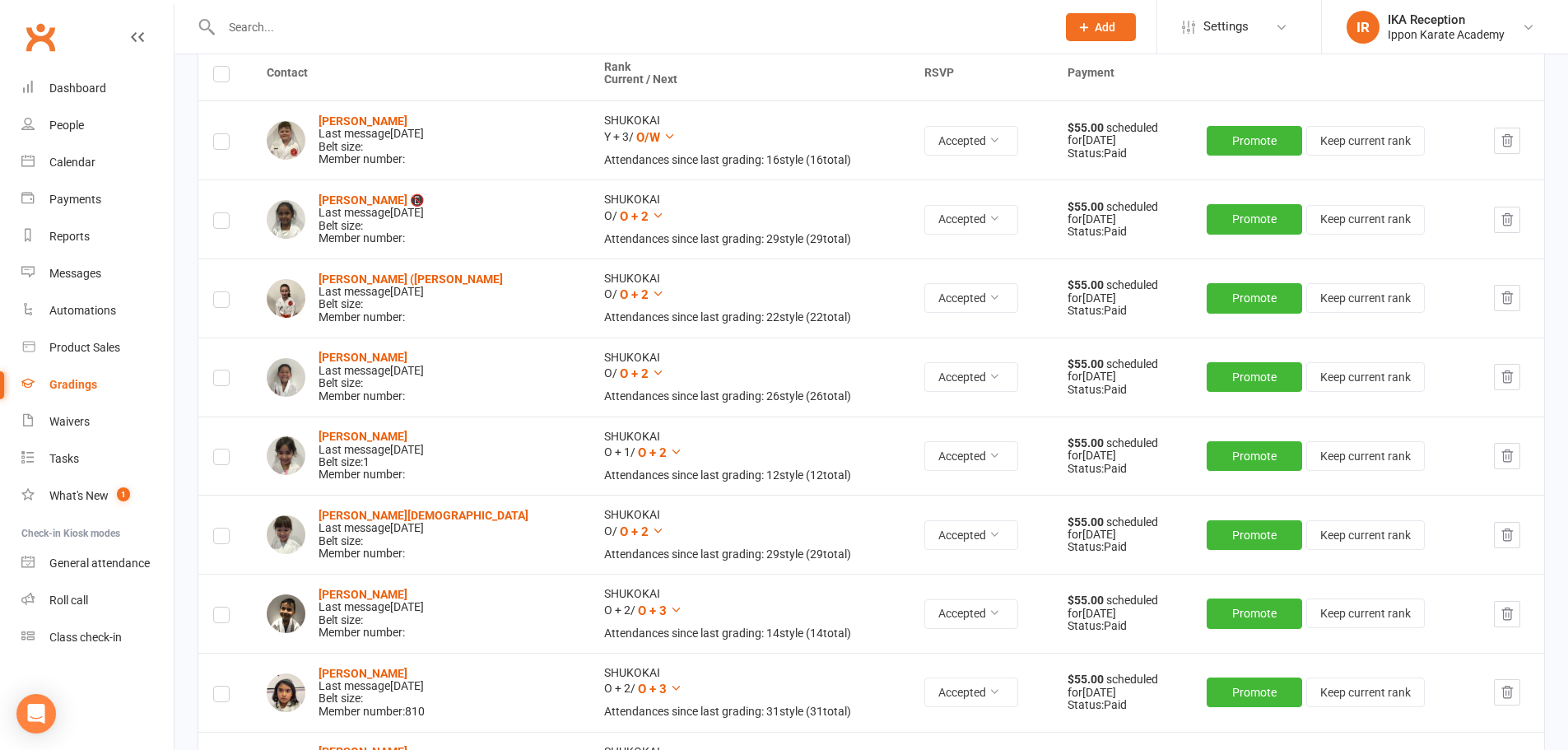
click at [225, 302] on label at bounding box center [221, 302] width 16 height 0
click at [225, 292] on input "checkbox" at bounding box center [221, 292] width 16 height 0
click at [219, 223] on label at bounding box center [221, 223] width 16 height 0
click at [219, 213] on input "checkbox" at bounding box center [221, 213] width 16 height 0
click at [215, 380] on label at bounding box center [221, 380] width 16 height 0
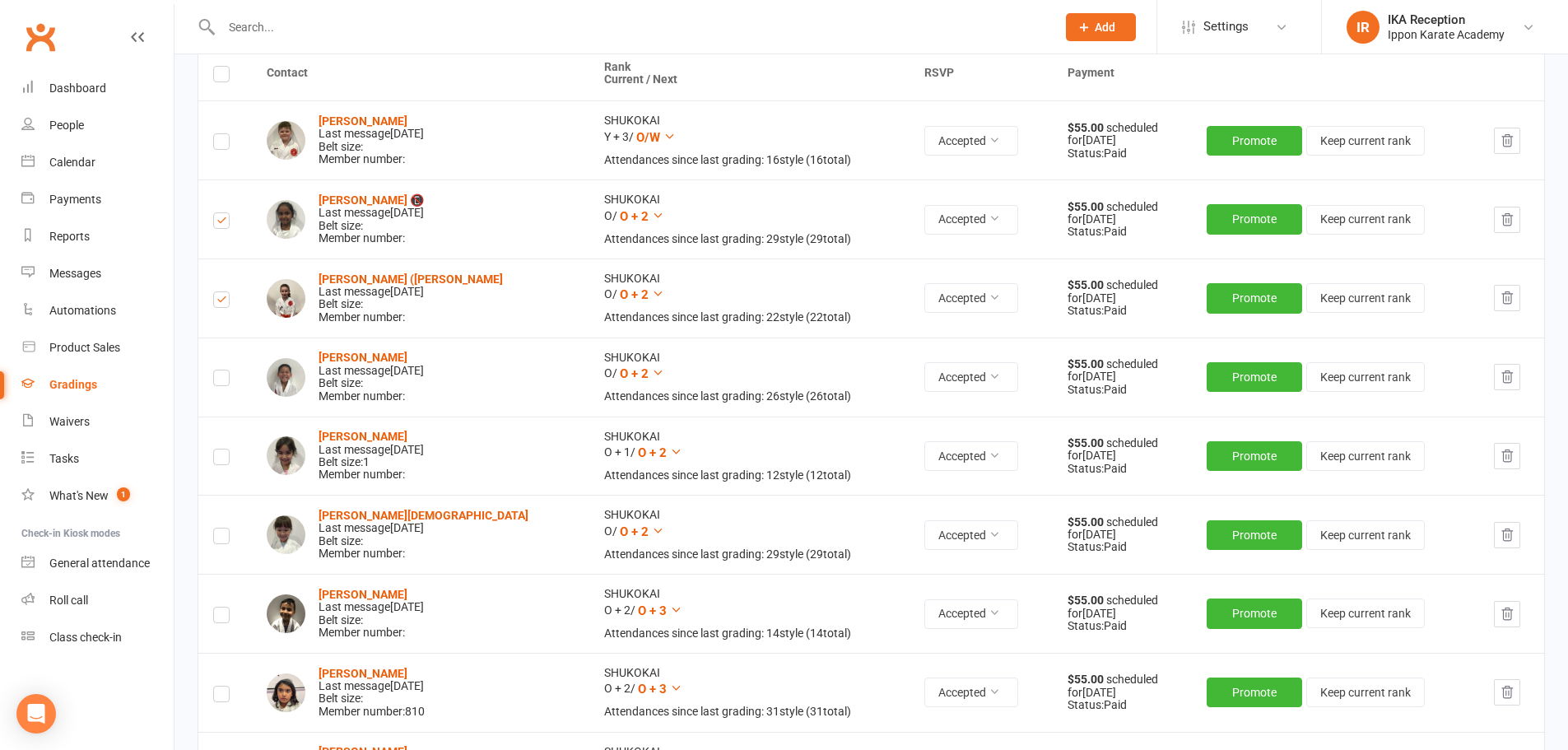
click at [215, 370] on input "checkbox" at bounding box center [221, 370] width 16 height 0
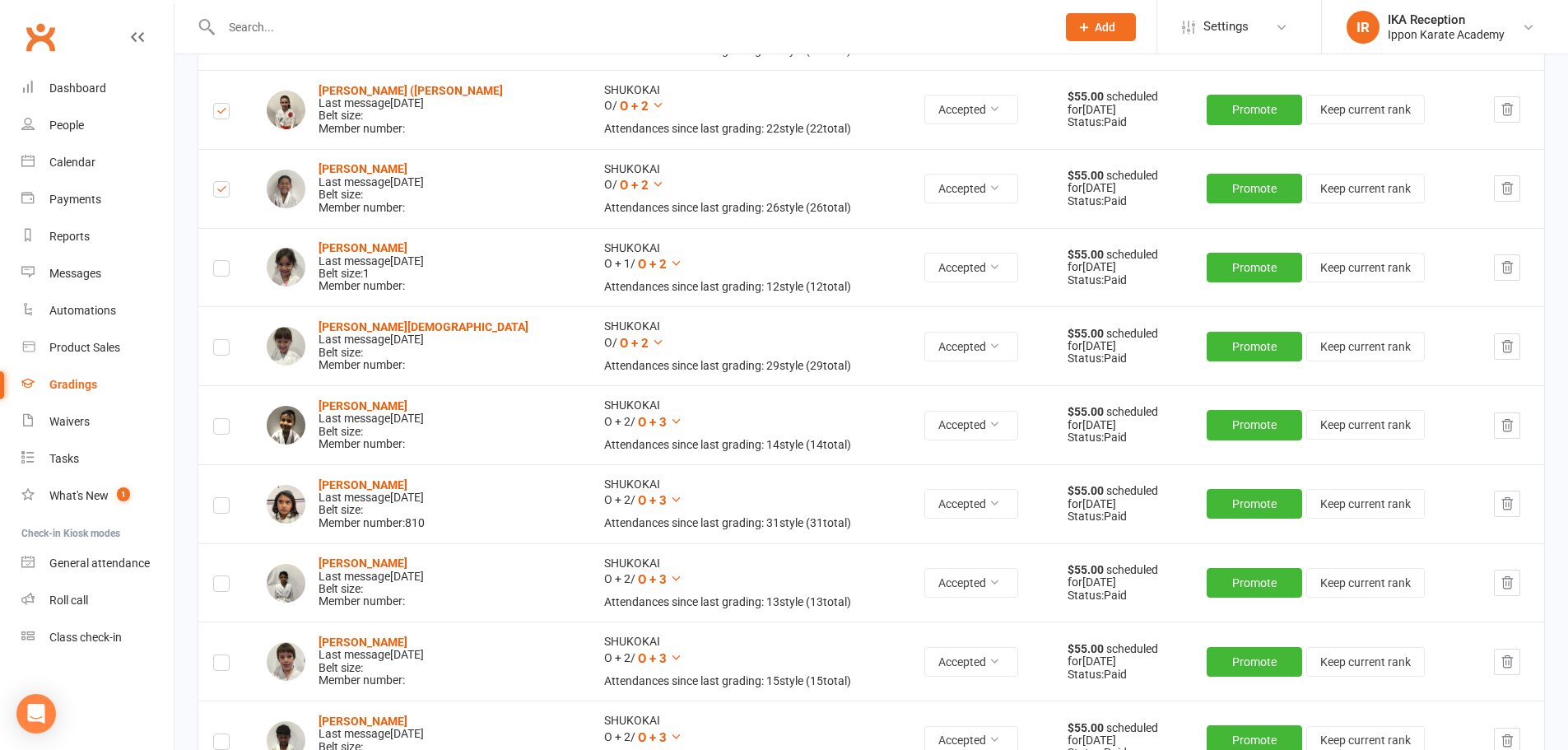
scroll to position [436, 0]
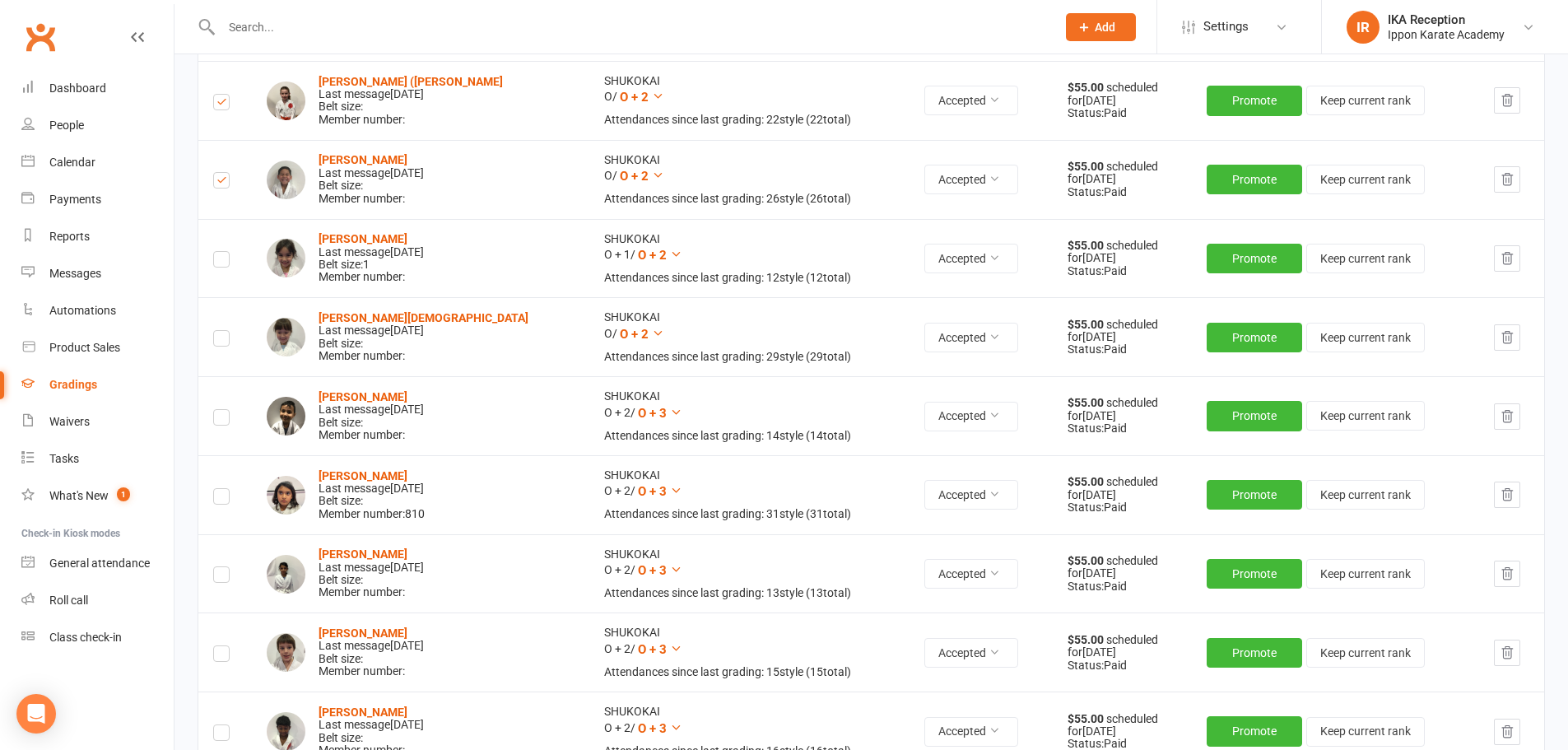
click at [219, 341] on label at bounding box center [221, 341] width 16 height 0
click at [219, 331] on input "checkbox" at bounding box center [221, 331] width 16 height 0
click at [225, 262] on label at bounding box center [221, 262] width 16 height 0
click at [225, 252] on input "checkbox" at bounding box center [221, 252] width 16 height 0
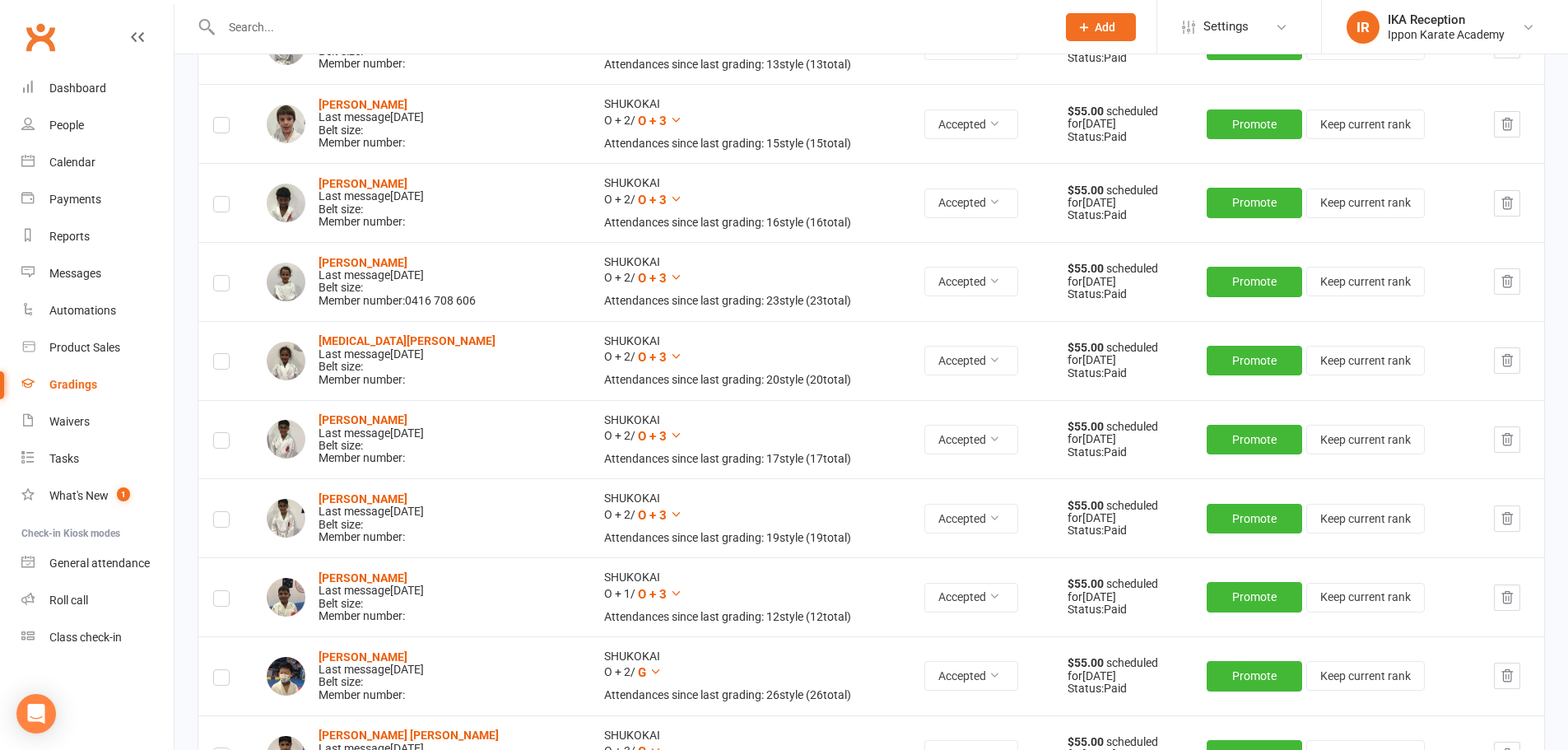
scroll to position [979, 0]
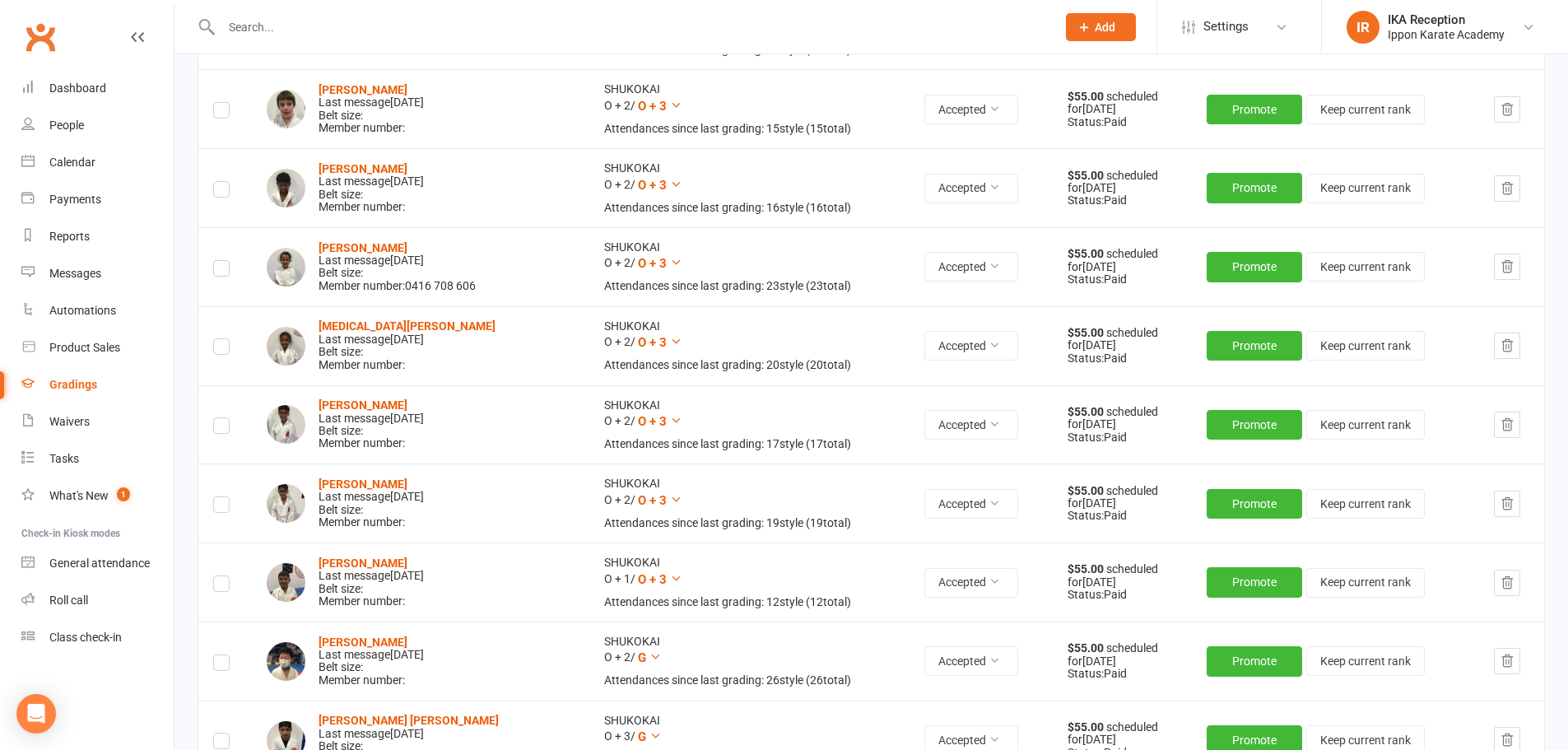
click at [219, 586] on label at bounding box center [221, 586] width 16 height 0
click at [219, 576] on input "checkbox" at bounding box center [221, 576] width 16 height 0
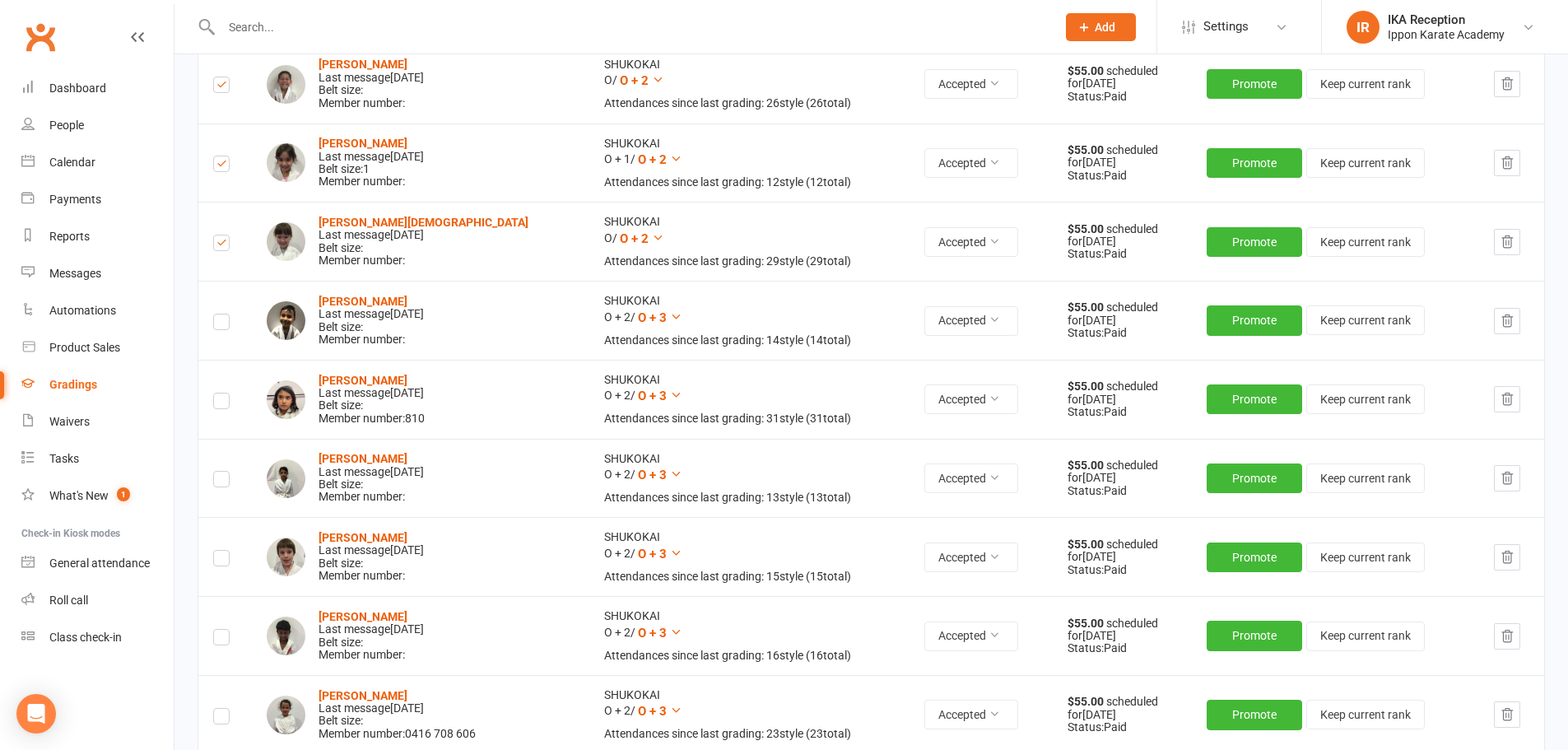
scroll to position [514, 0]
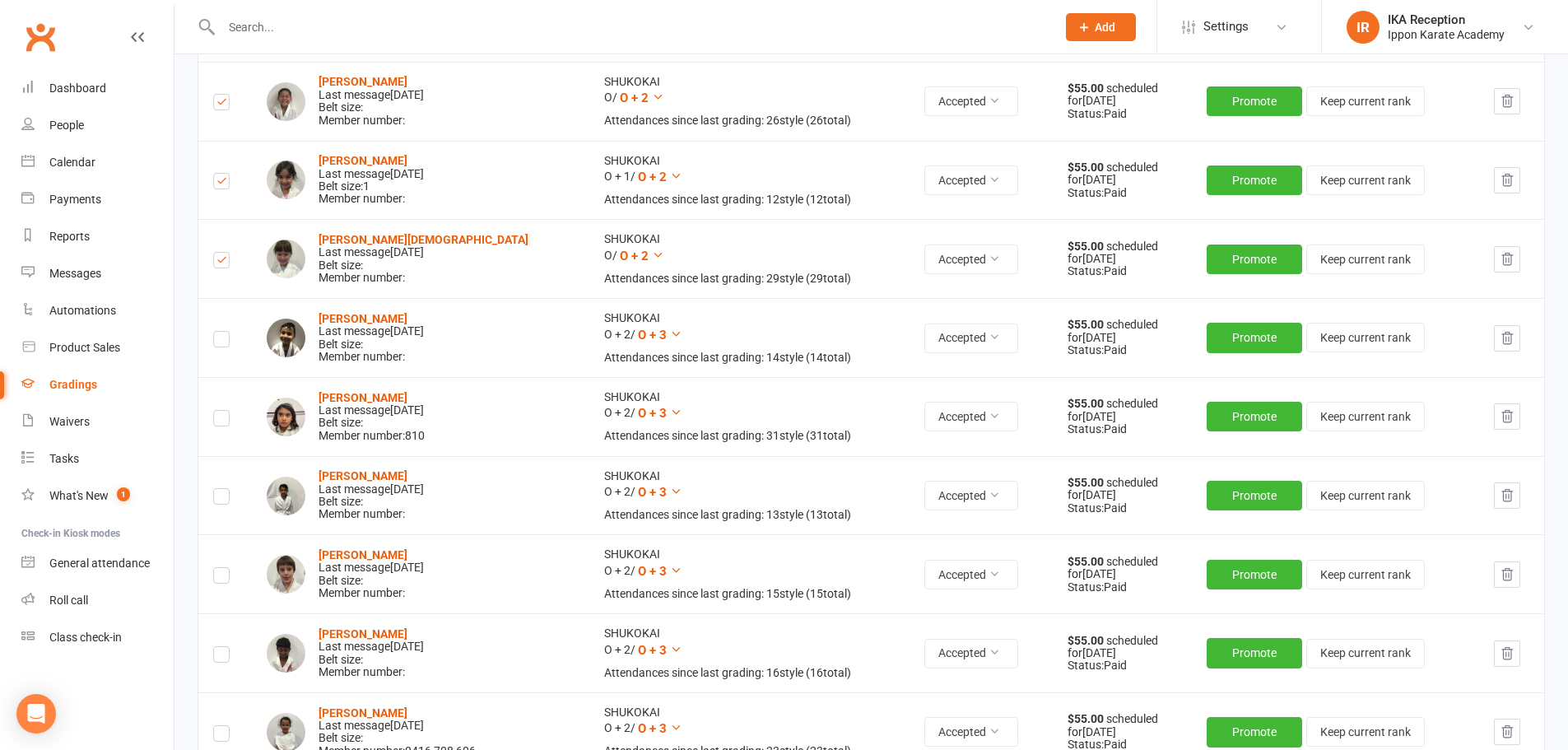
click at [224, 657] on label at bounding box center [221, 657] width 16 height 0
click at [224, 647] on input "checkbox" at bounding box center [221, 647] width 16 height 0
click at [221, 342] on label at bounding box center [221, 342] width 16 height 0
click at [221, 332] on input "checkbox" at bounding box center [221, 332] width 16 height 0
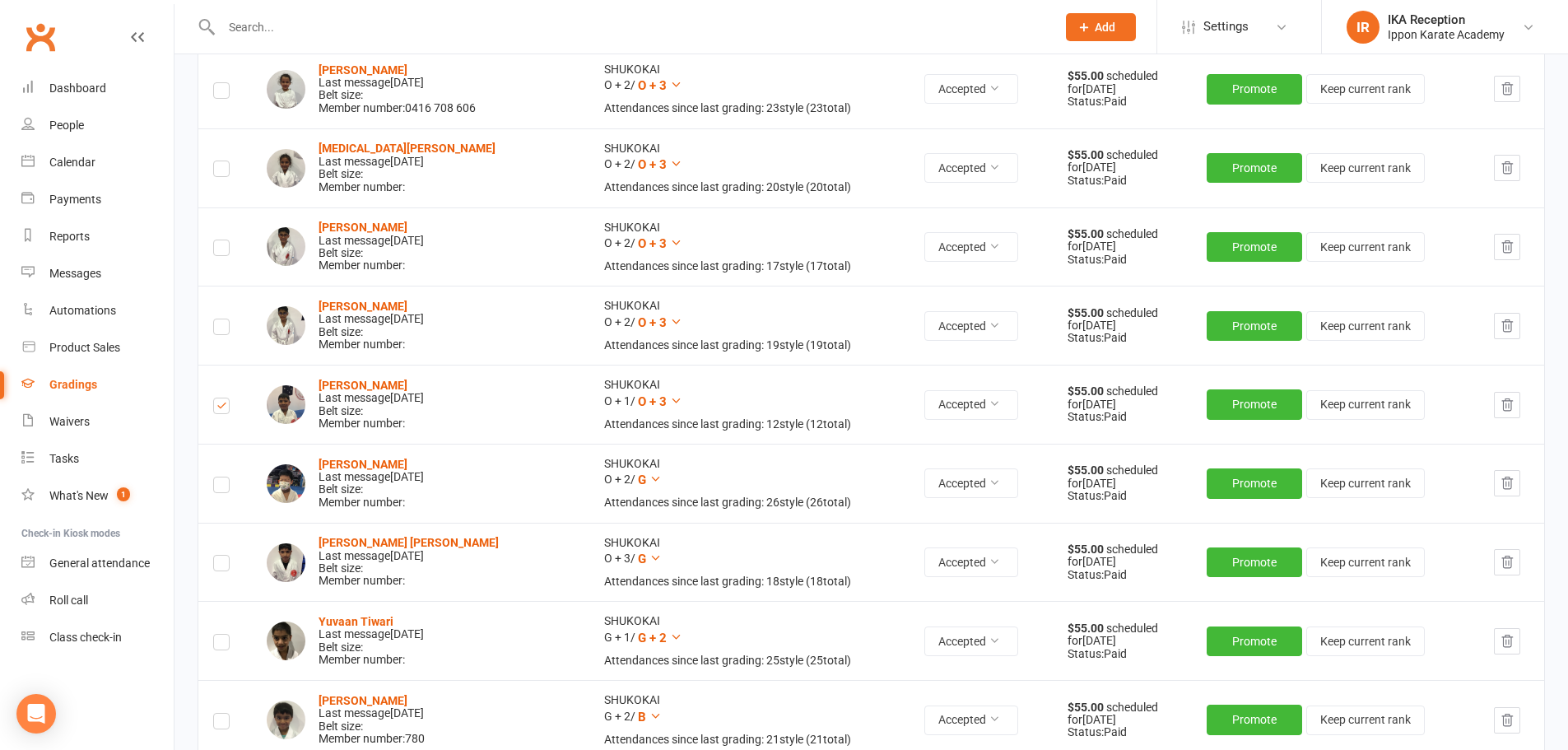
scroll to position [1145, 0]
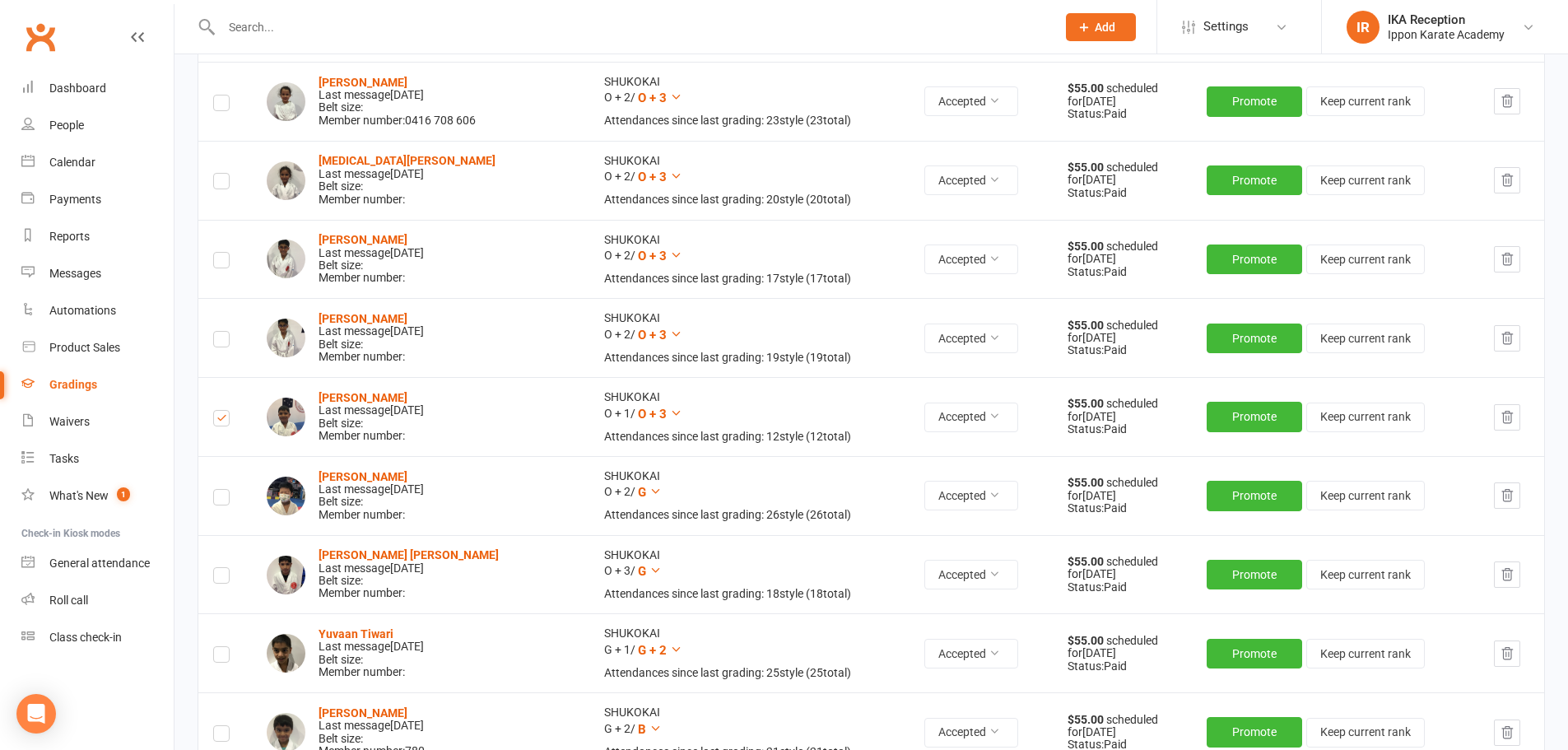
click at [221, 500] on label at bounding box center [221, 500] width 16 height 0
click at [221, 490] on input "checkbox" at bounding box center [221, 490] width 16 height 0
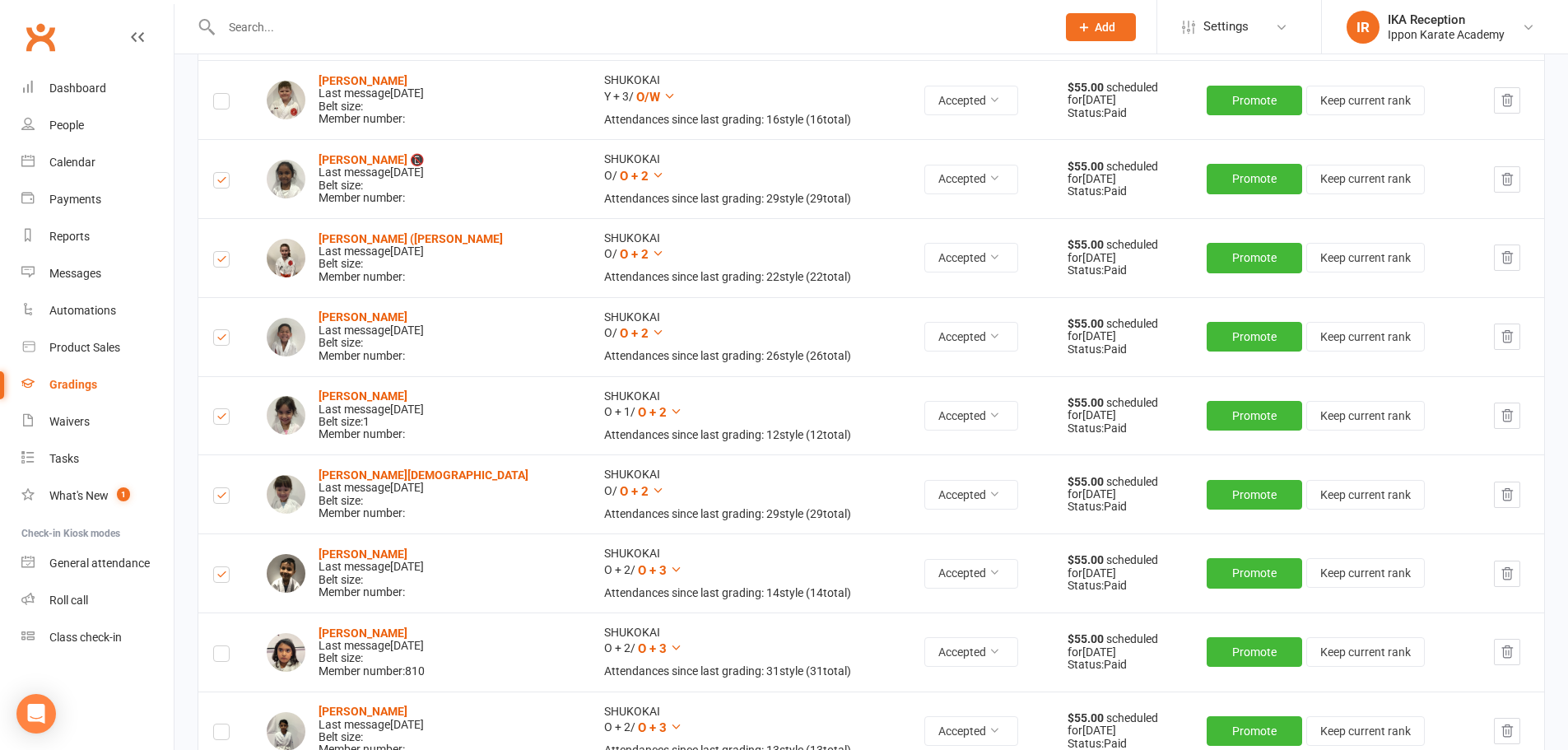
scroll to position [0, 0]
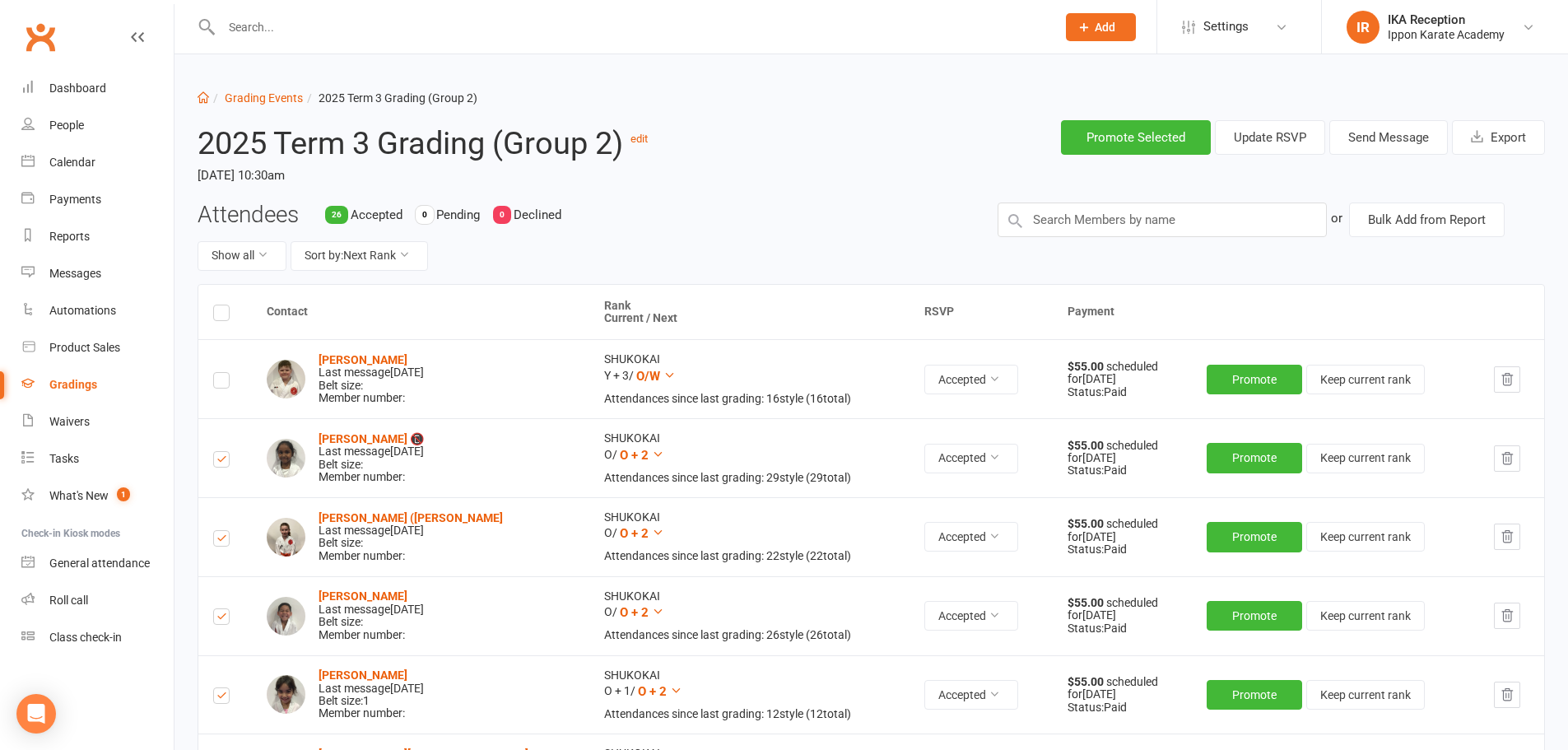
click at [219, 383] on label at bounding box center [221, 383] width 16 height 0
click at [219, 373] on input "checkbox" at bounding box center [221, 373] width 16 height 0
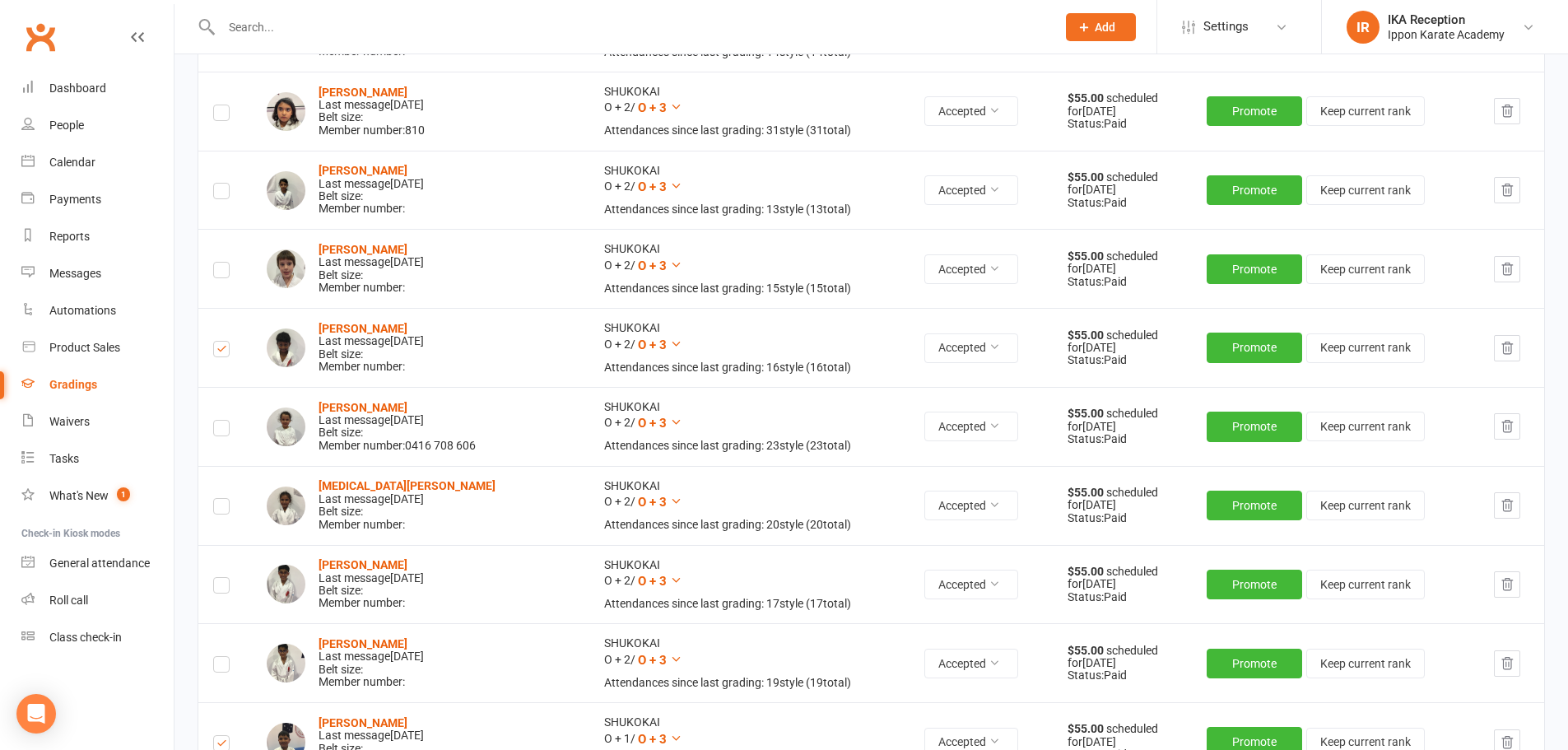
scroll to position [829, 0]
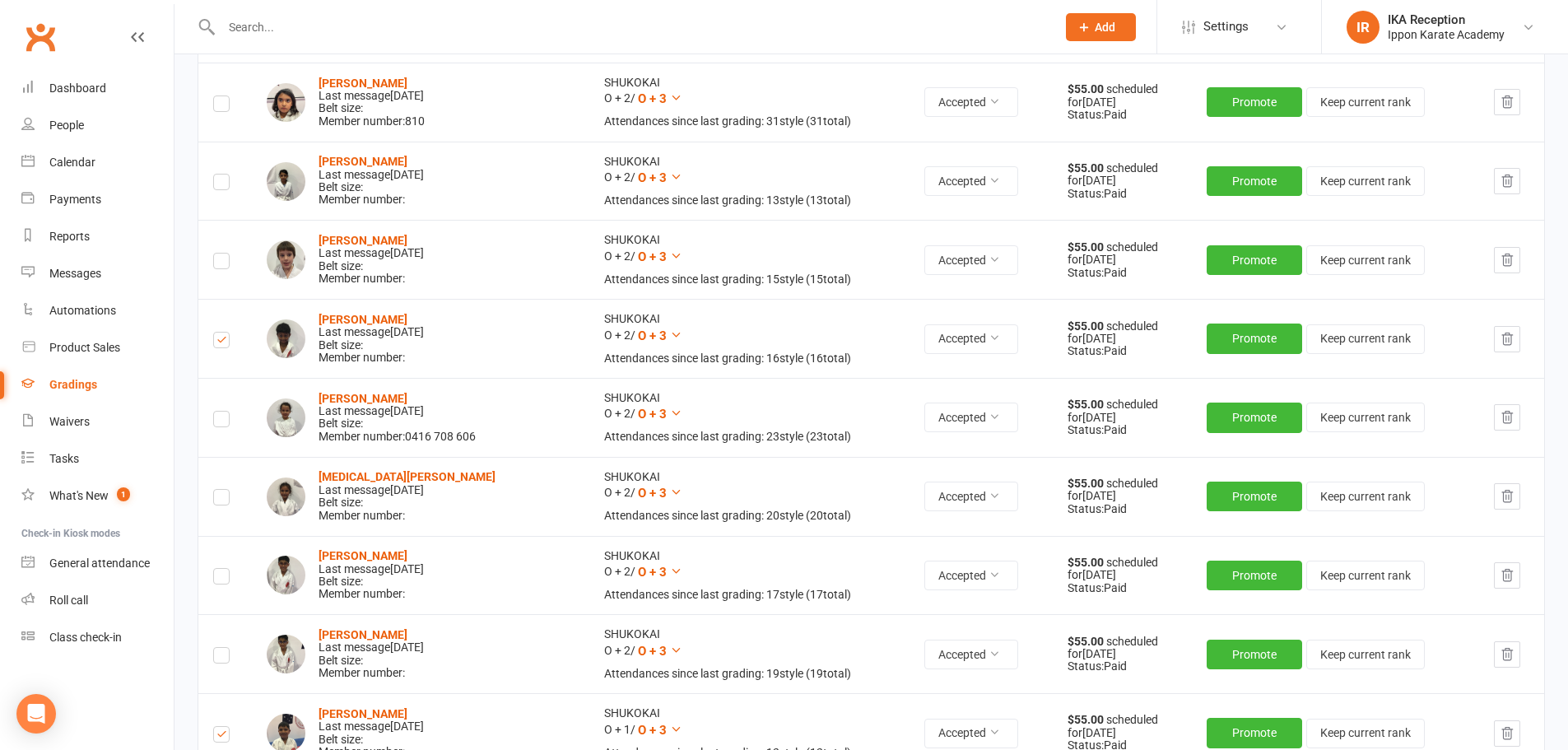
click at [225, 422] on label at bounding box center [221, 422] width 16 height 0
click at [225, 412] on input "checkbox" at bounding box center [221, 412] width 16 height 0
click at [220, 500] on label at bounding box center [221, 500] width 16 height 0
click at [220, 490] on input "checkbox" at bounding box center [221, 490] width 16 height 0
click at [220, 106] on label at bounding box center [221, 106] width 16 height 0
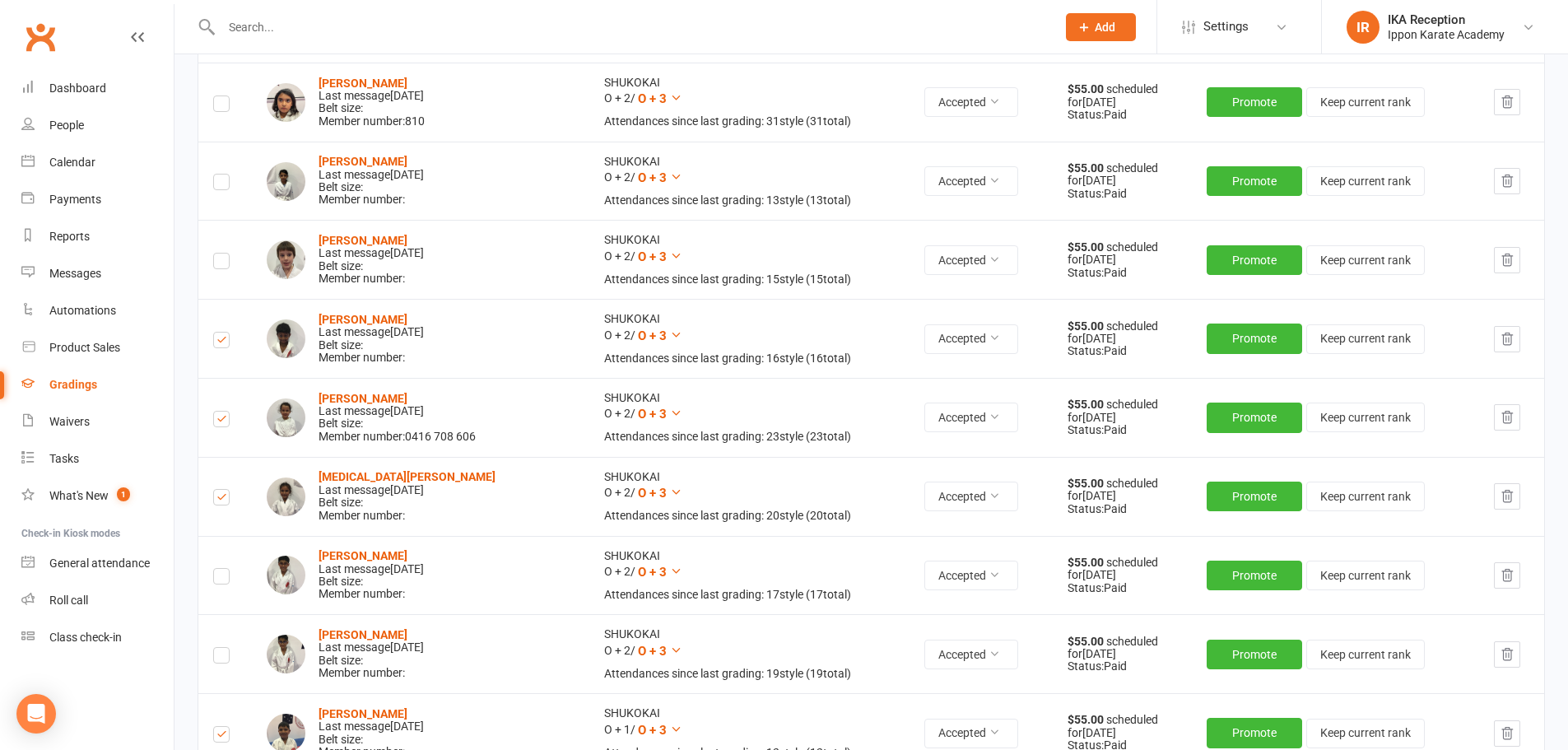
click at [220, 96] on input "checkbox" at bounding box center [221, 96] width 16 height 0
click at [219, 263] on label at bounding box center [221, 263] width 16 height 0
click at [219, 254] on input "checkbox" at bounding box center [221, 254] width 16 height 0
click at [221, 657] on label at bounding box center [221, 657] width 16 height 0
click at [221, 648] on input "checkbox" at bounding box center [221, 648] width 16 height 0
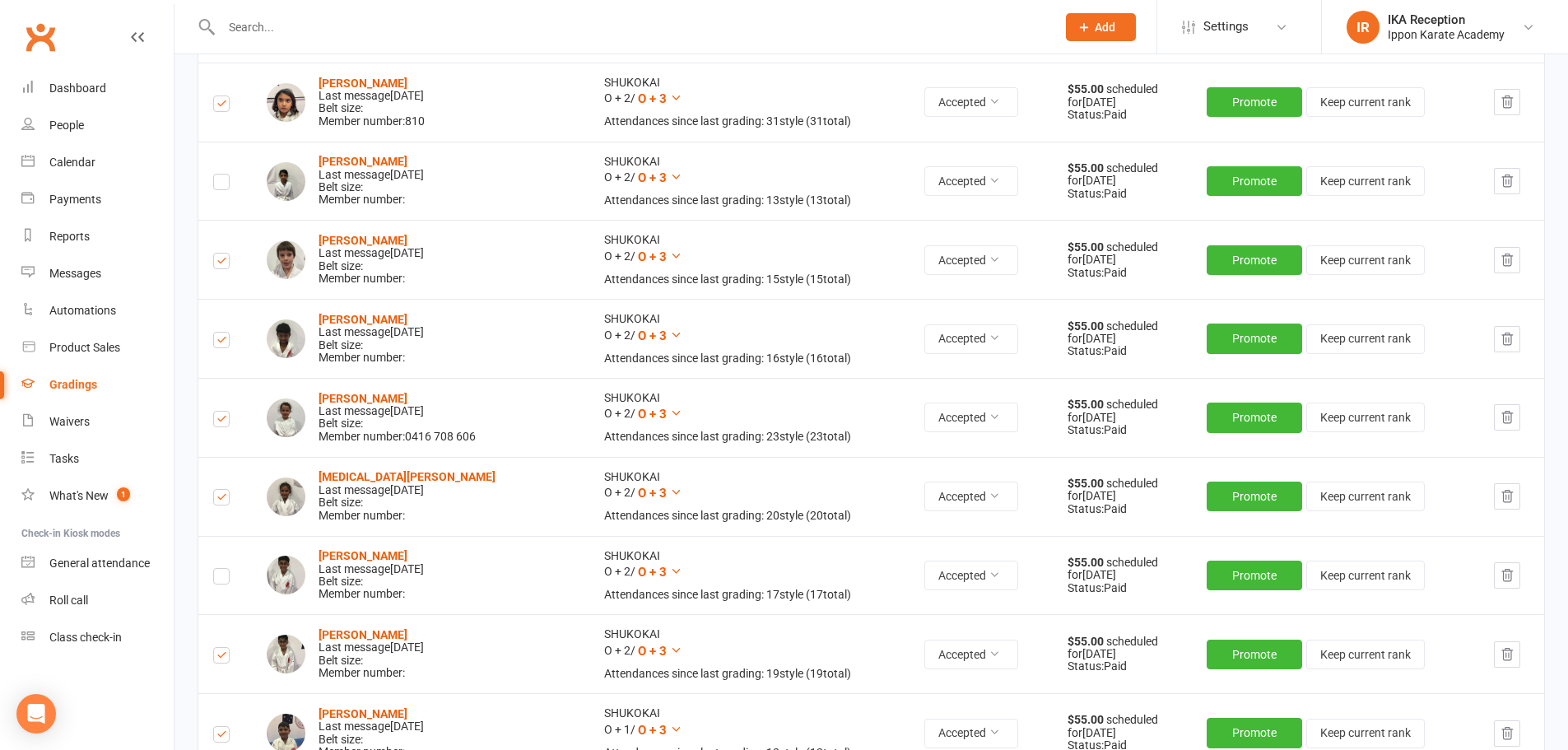
click at [224, 579] on label at bounding box center [221, 579] width 16 height 0
click at [224, 569] on input "checkbox" at bounding box center [221, 569] width 16 height 0
click at [219, 184] on label at bounding box center [221, 184] width 16 height 0
click at [219, 174] on input "checkbox" at bounding box center [221, 174] width 16 height 0
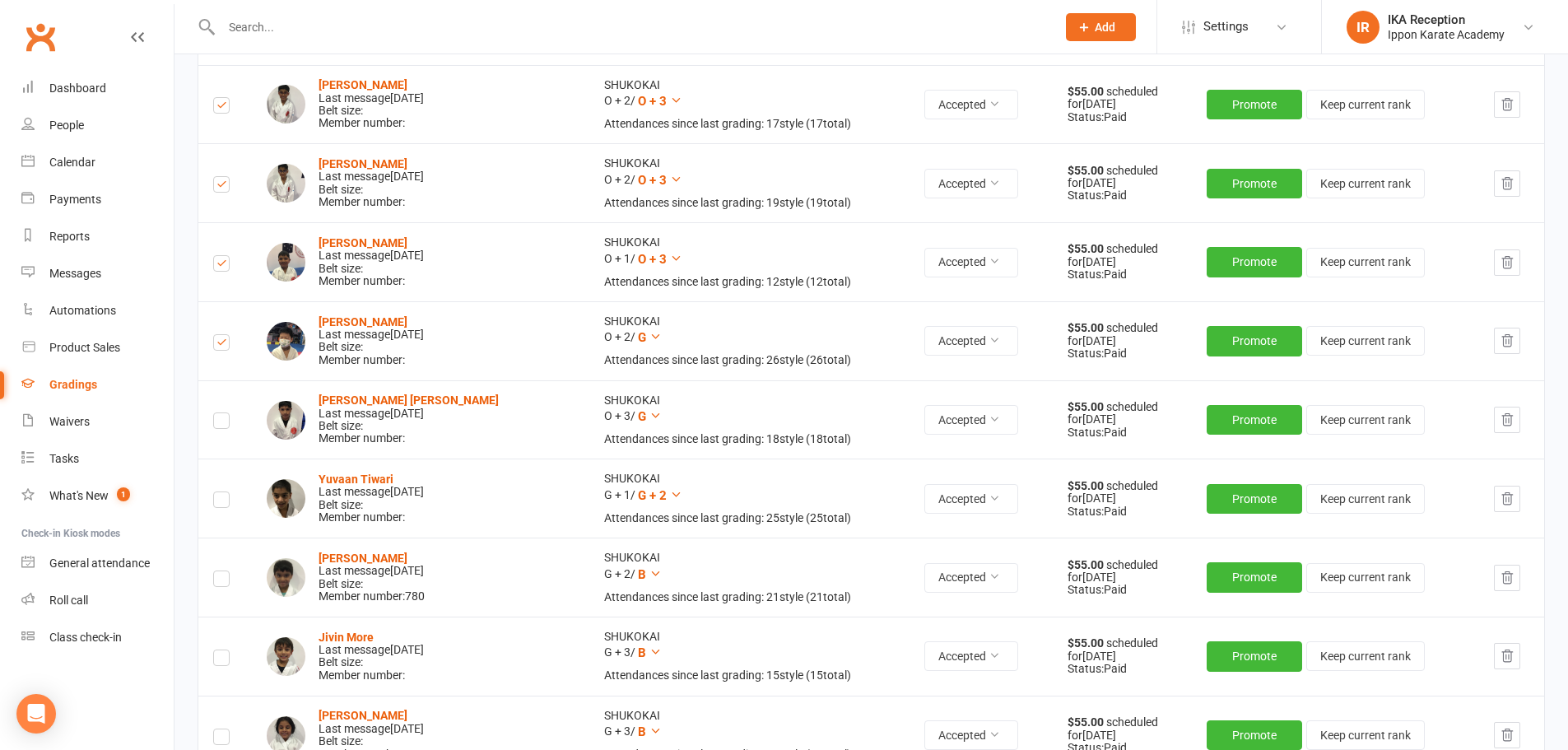
scroll to position [1311, 0]
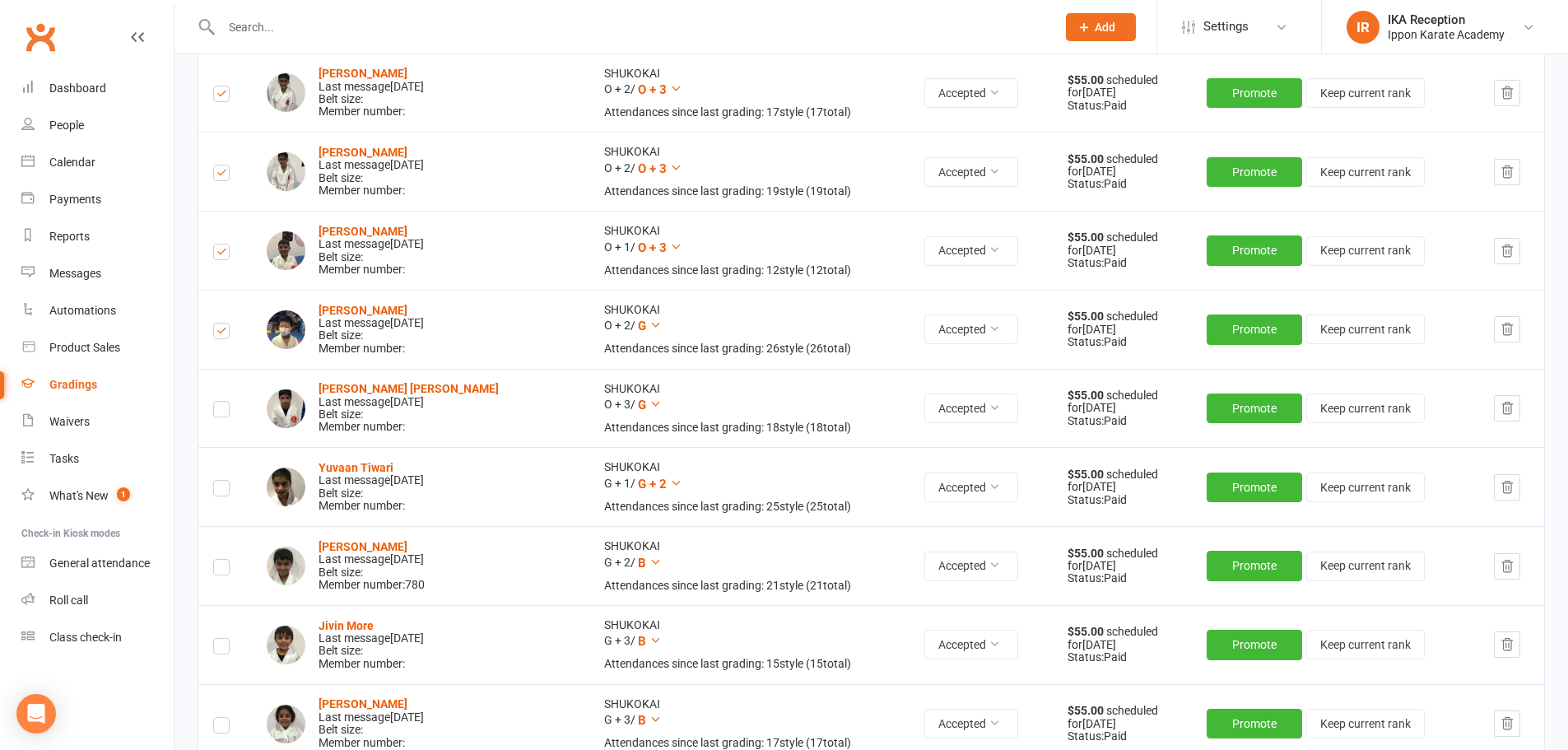
click at [216, 412] on label at bounding box center [221, 412] width 16 height 0
click at [216, 402] on input "checkbox" at bounding box center [221, 402] width 16 height 0
click at [221, 491] on label at bounding box center [221, 491] width 16 height 0
click at [221, 481] on input "checkbox" at bounding box center [221, 481] width 16 height 0
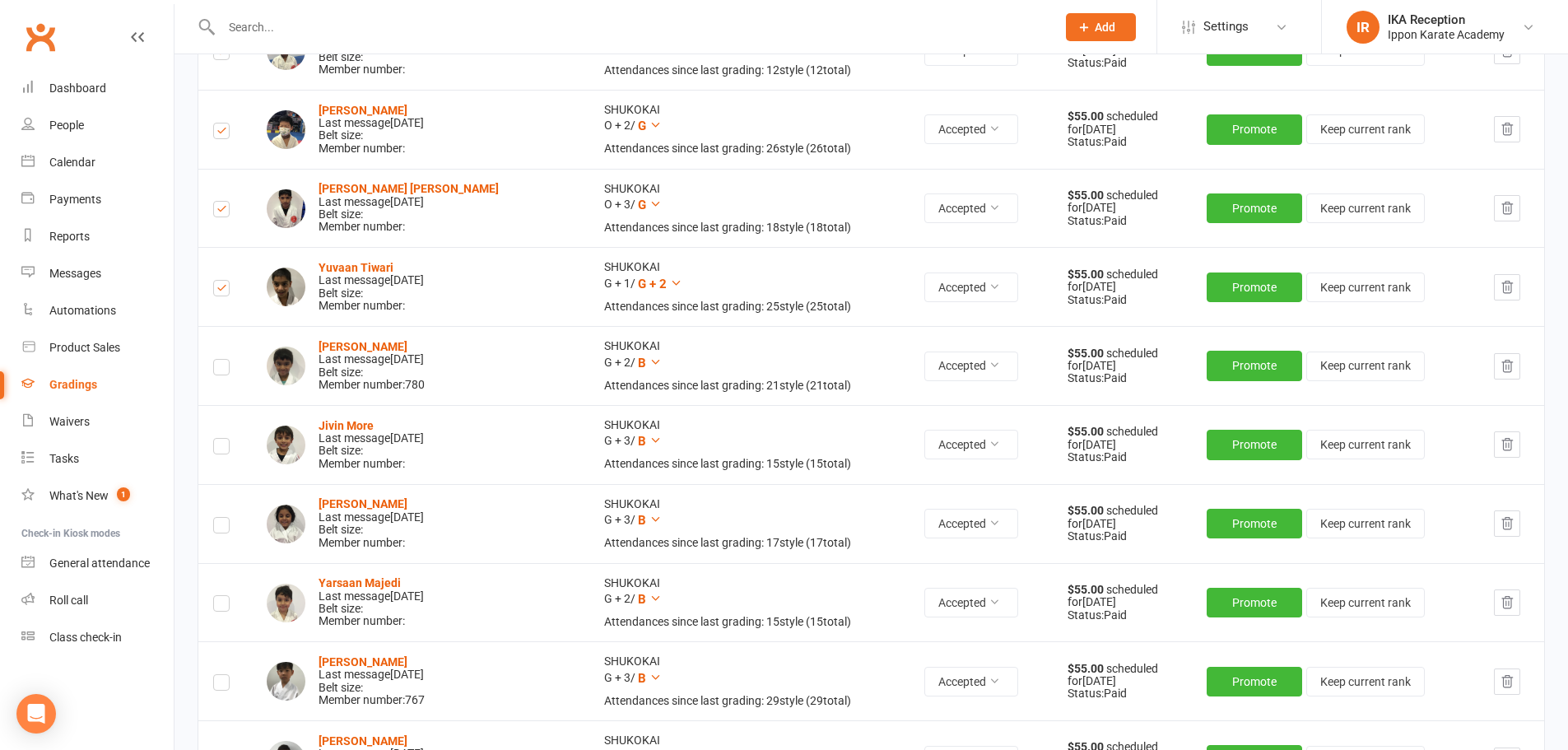
scroll to position [1526, 0]
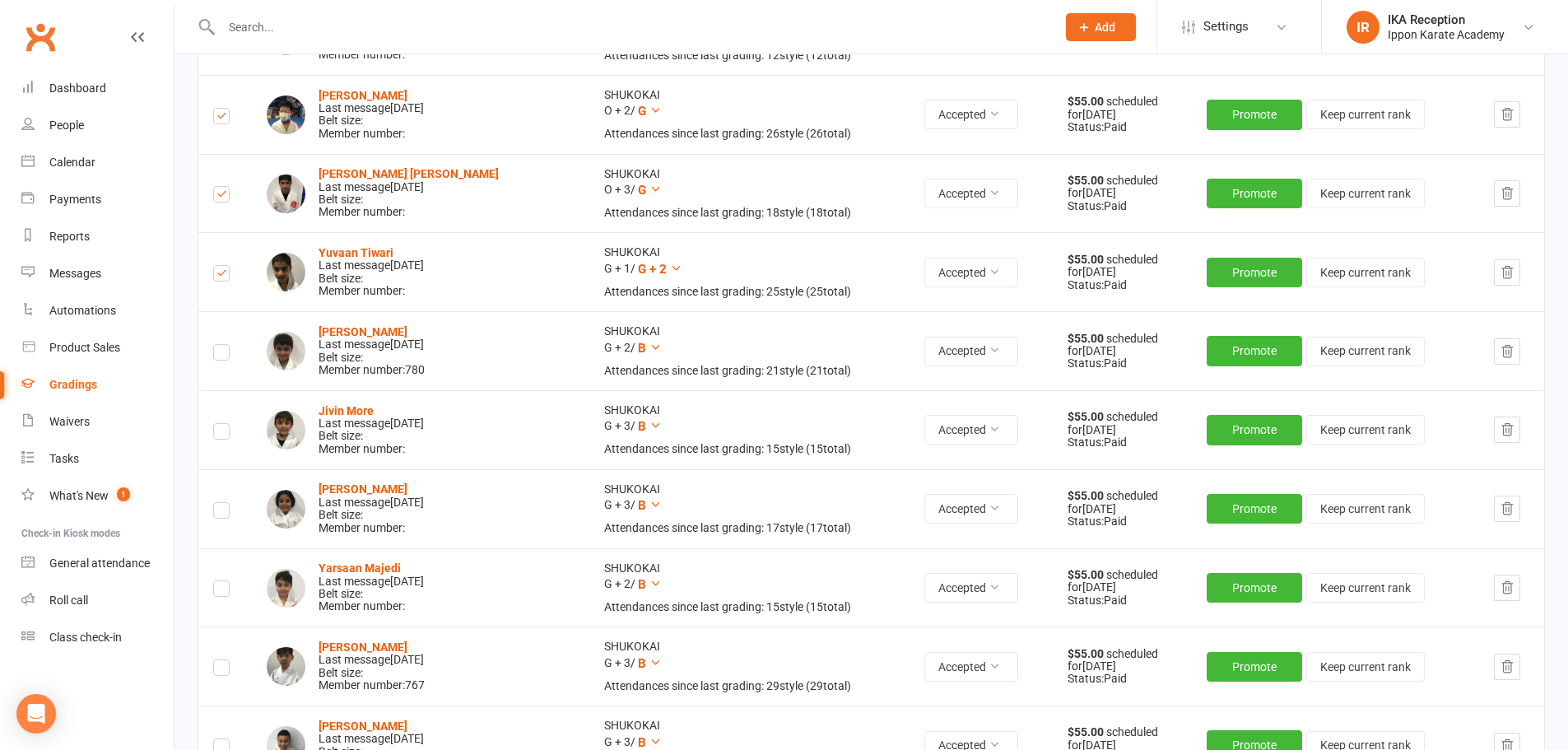
click at [225, 591] on label at bounding box center [221, 591] width 16 height 0
click at [225, 581] on input "checkbox" at bounding box center [221, 581] width 16 height 0
click at [219, 355] on label at bounding box center [221, 355] width 16 height 0
click at [219, 345] on input "checkbox" at bounding box center [221, 345] width 16 height 0
click at [222, 433] on label at bounding box center [221, 433] width 16 height 0
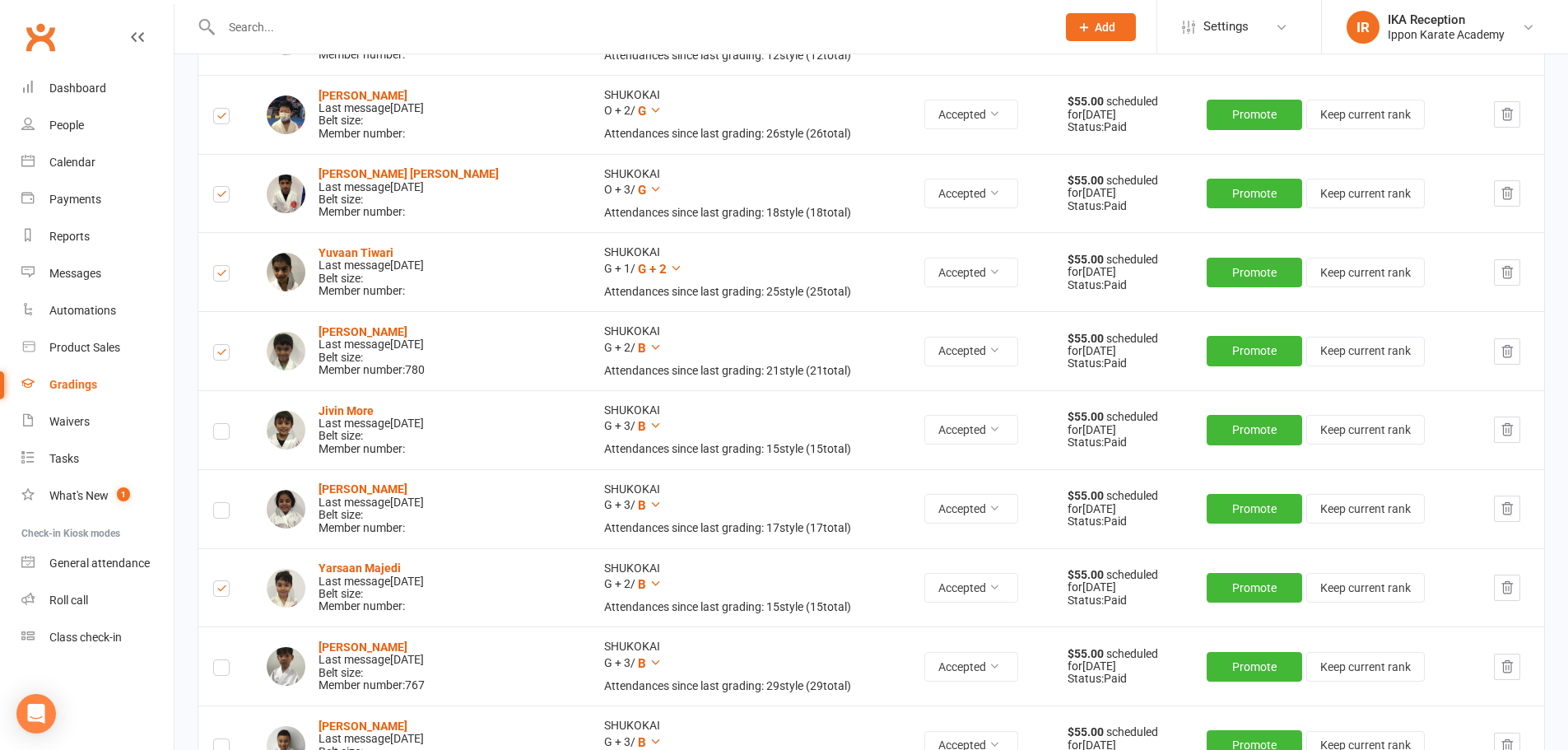
click at [222, 424] on input "checkbox" at bounding box center [221, 424] width 16 height 0
click at [221, 513] on label at bounding box center [221, 513] width 16 height 0
click at [221, 503] on input "checkbox" at bounding box center [221, 503] width 16 height 0
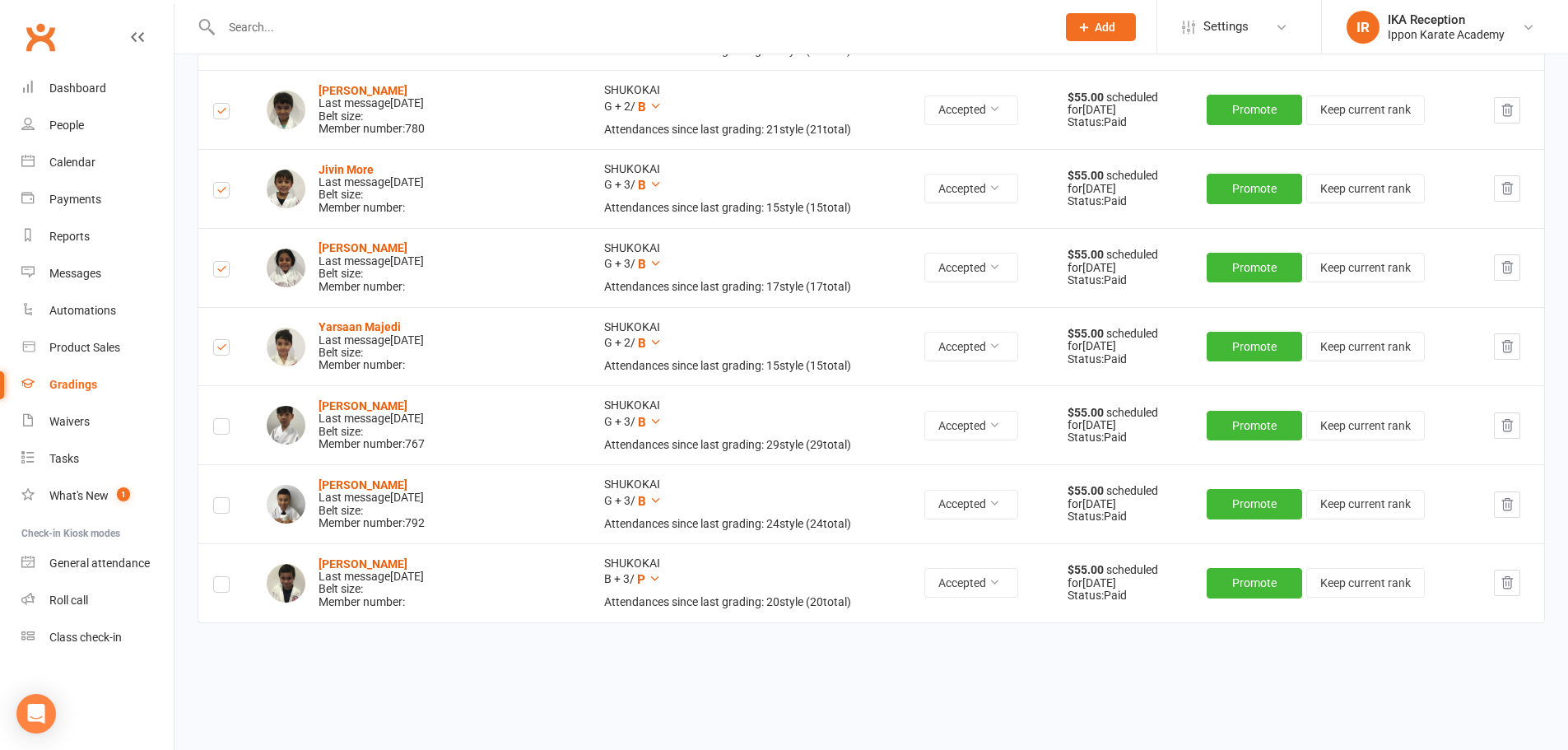
scroll to position [1788, 0]
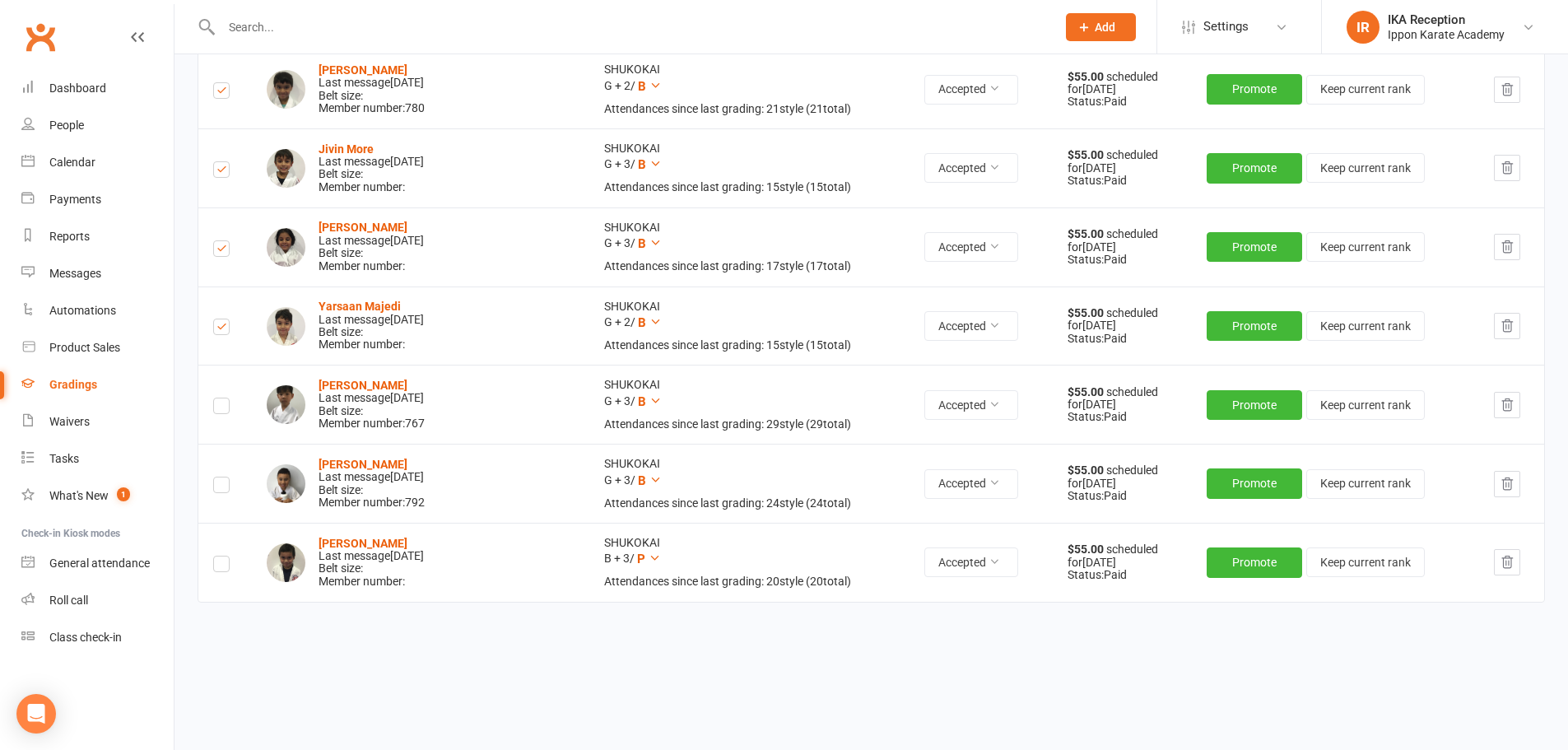
click at [221, 487] on label at bounding box center [221, 487] width 16 height 0
click at [221, 477] on input "checkbox" at bounding box center [221, 477] width 16 height 0
click at [217, 408] on label at bounding box center [221, 408] width 16 height 0
click at [217, 398] on input "checkbox" at bounding box center [221, 398] width 16 height 0
click at [219, 567] on label at bounding box center [221, 567] width 16 height 0
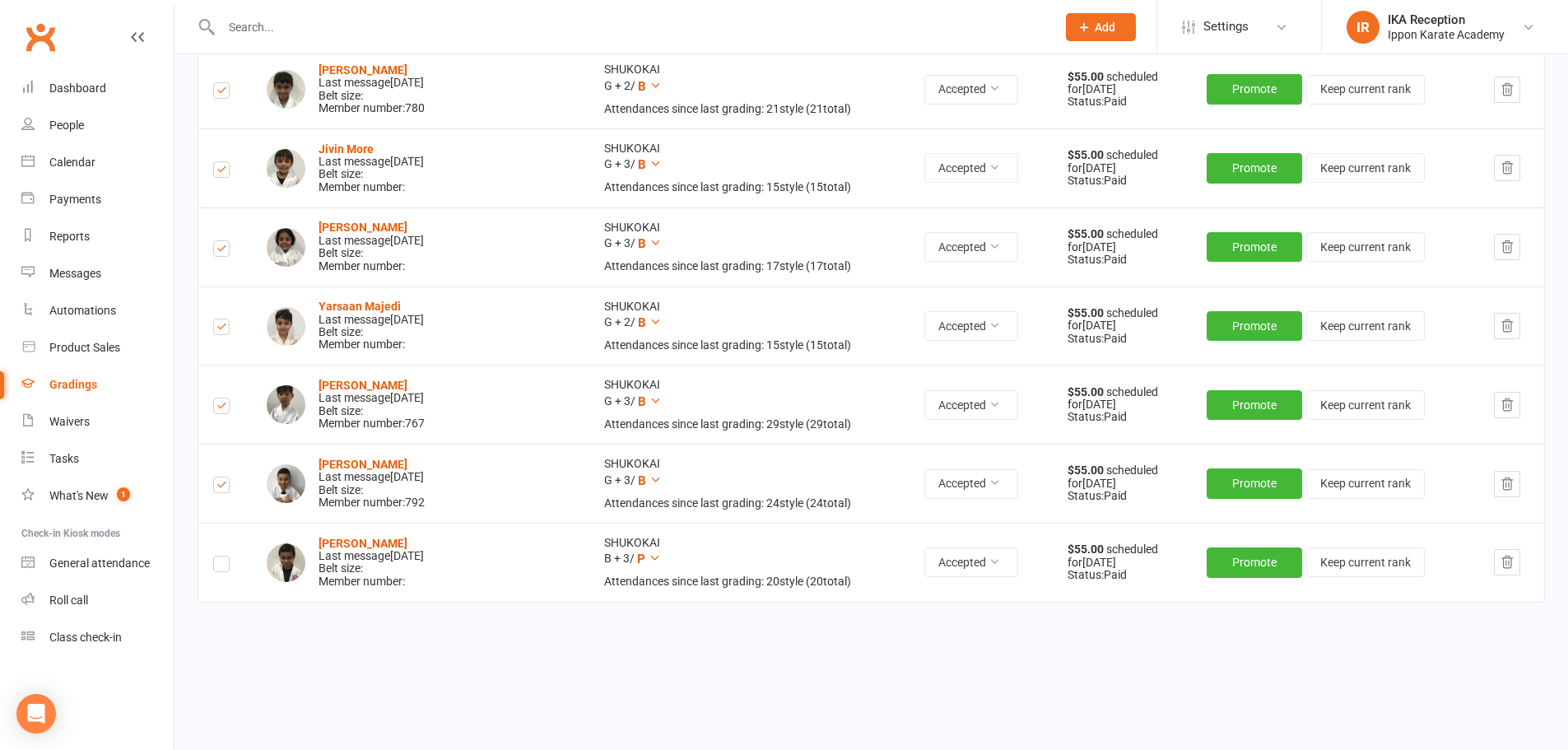
click at [219, 557] on input "checkbox" at bounding box center [221, 557] width 16 height 0
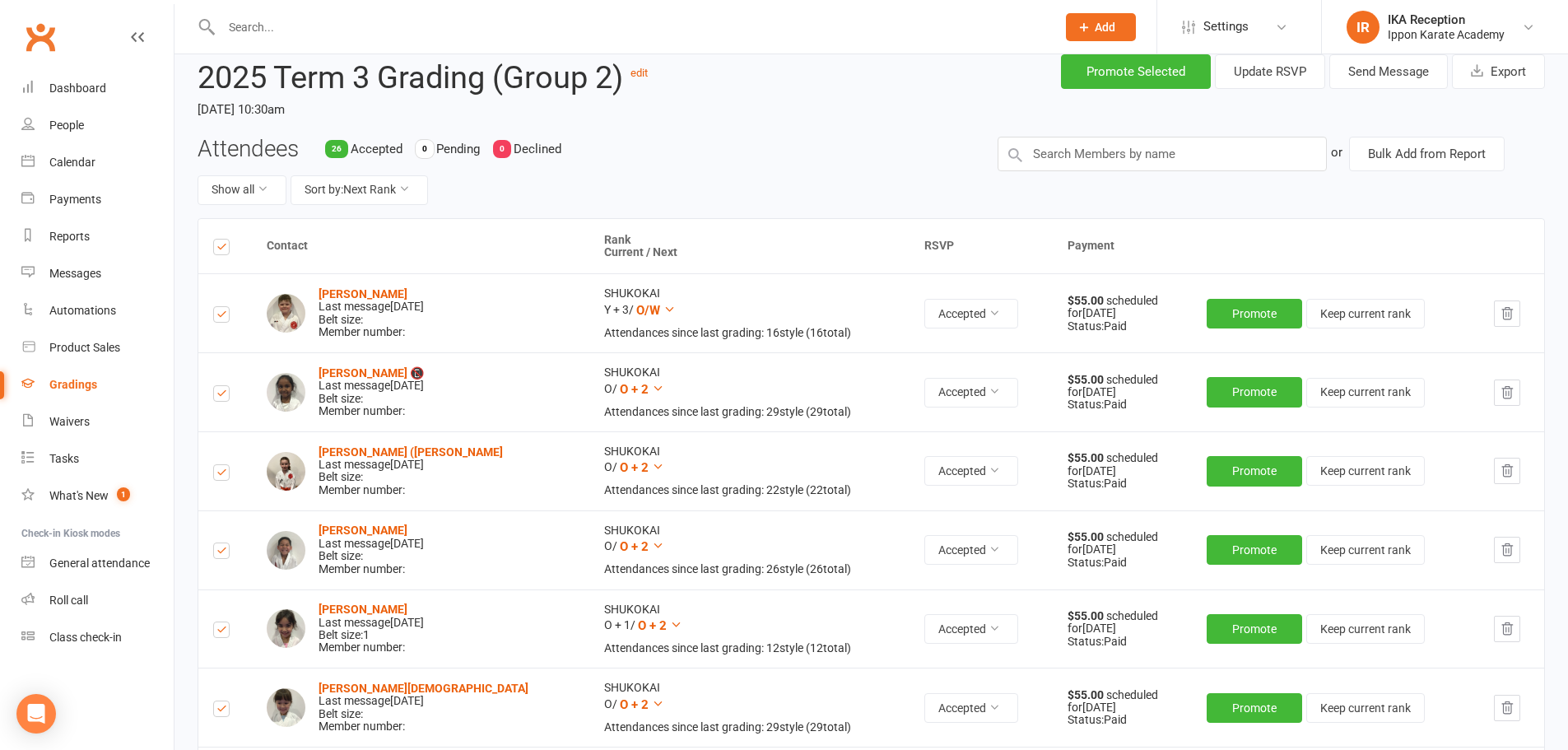
scroll to position [0, 0]
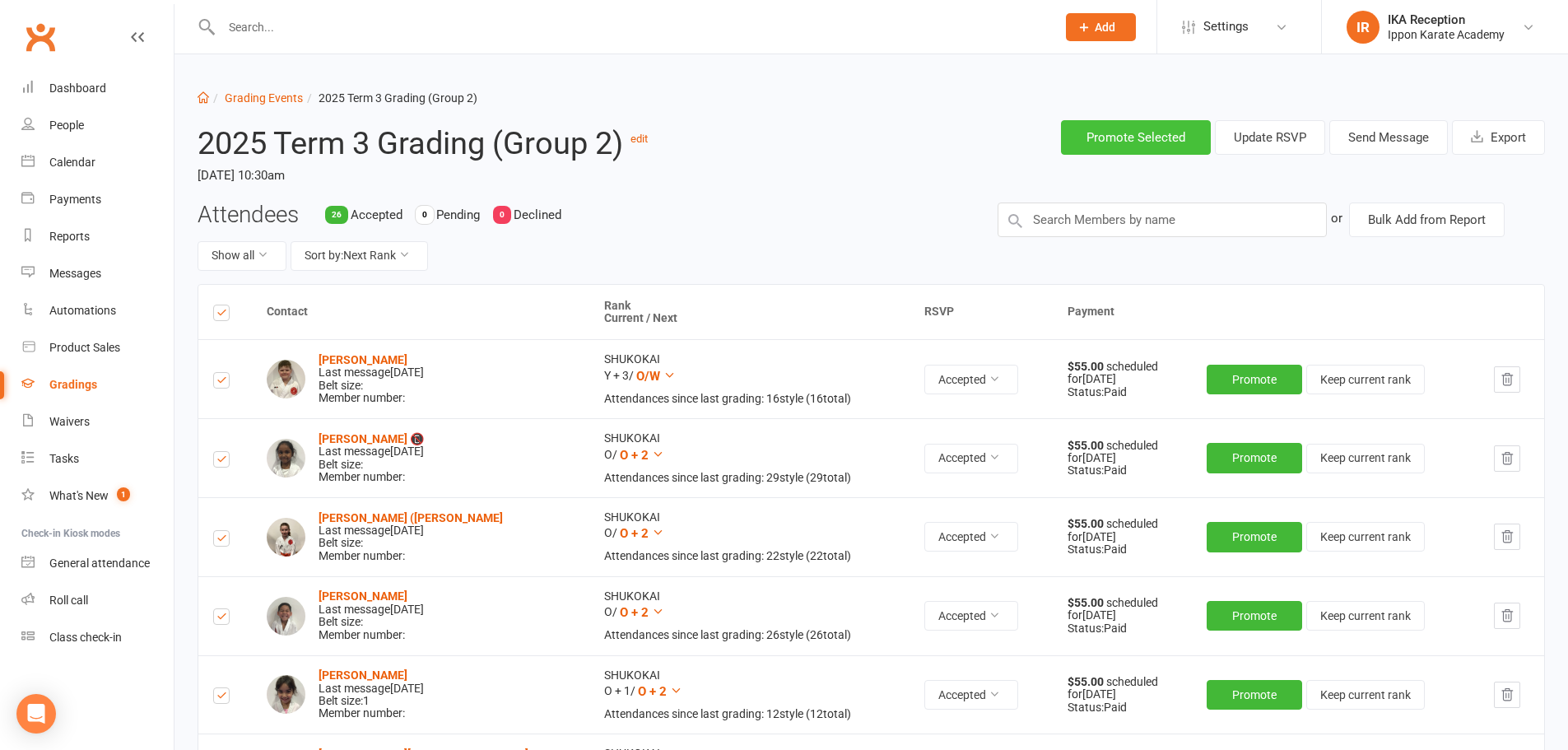
click at [1161, 132] on button "Promote Selected" at bounding box center [1135, 138] width 150 height 34
